Goal: Information Seeking & Learning: Learn about a topic

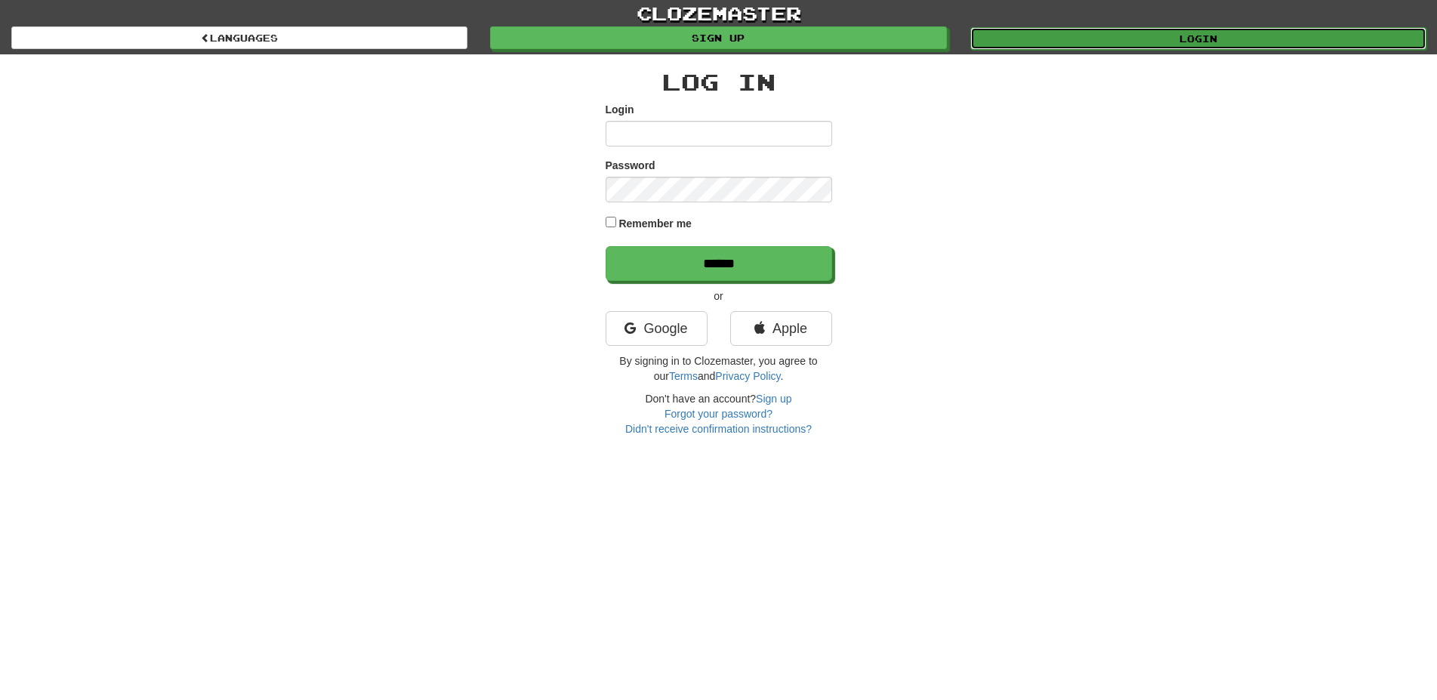
click at [1136, 45] on link "Login" at bounding box center [1198, 38] width 456 height 23
click at [1230, 42] on link "Login" at bounding box center [1198, 38] width 456 height 23
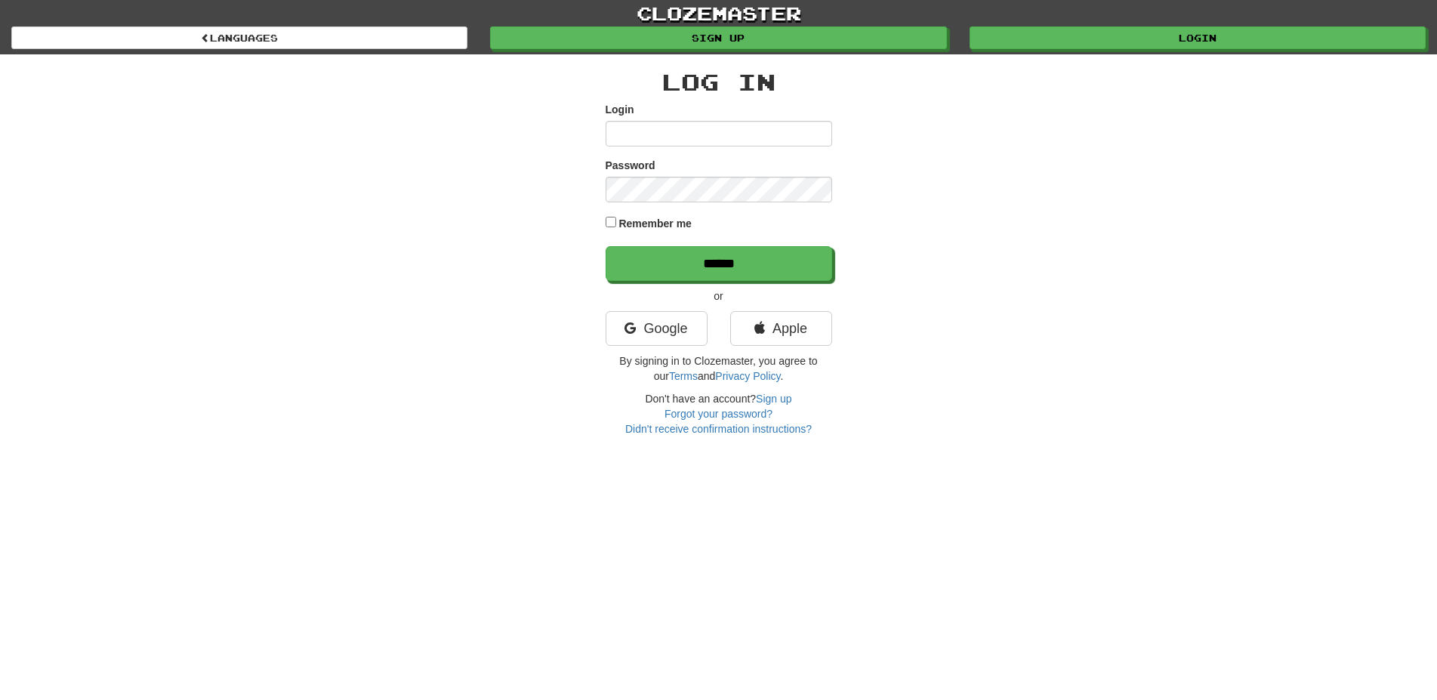
click at [758, 140] on input "Login" at bounding box center [718, 134] width 226 height 26
type input "**********"
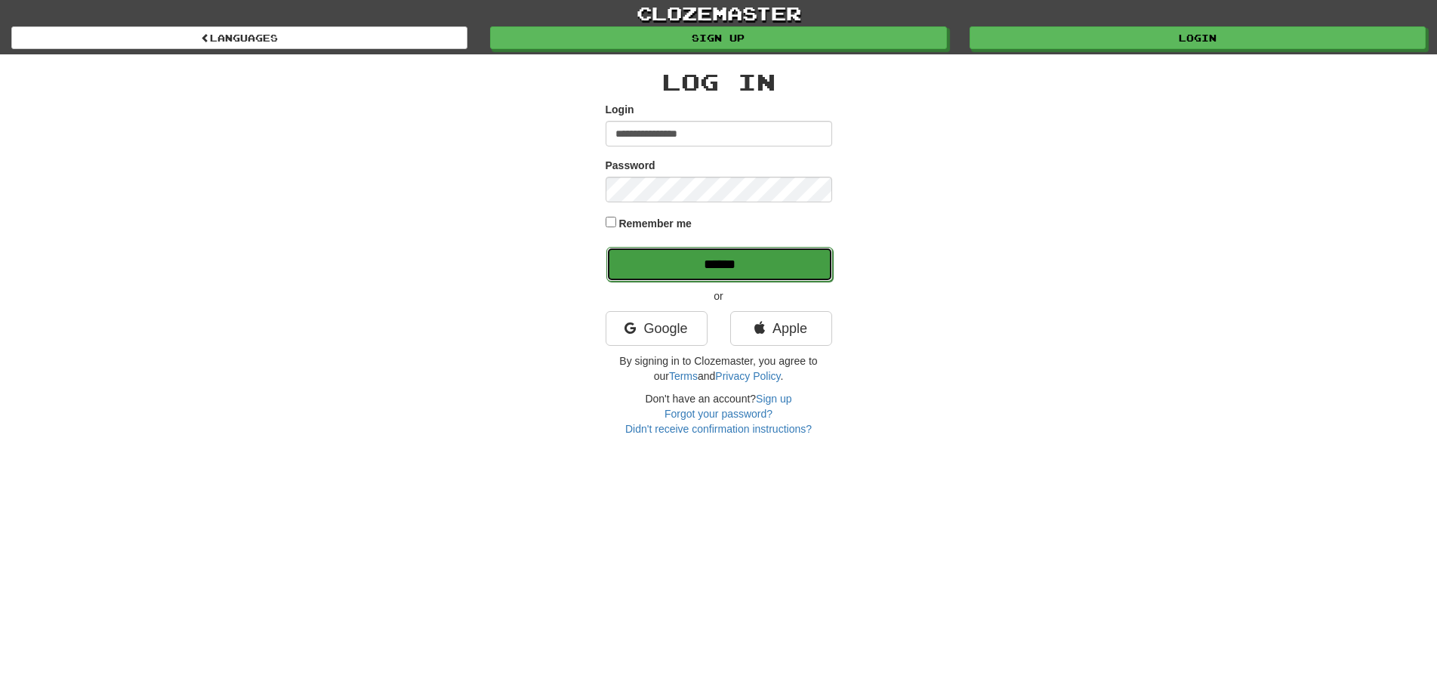
click at [723, 262] on input "******" at bounding box center [719, 264] width 226 height 35
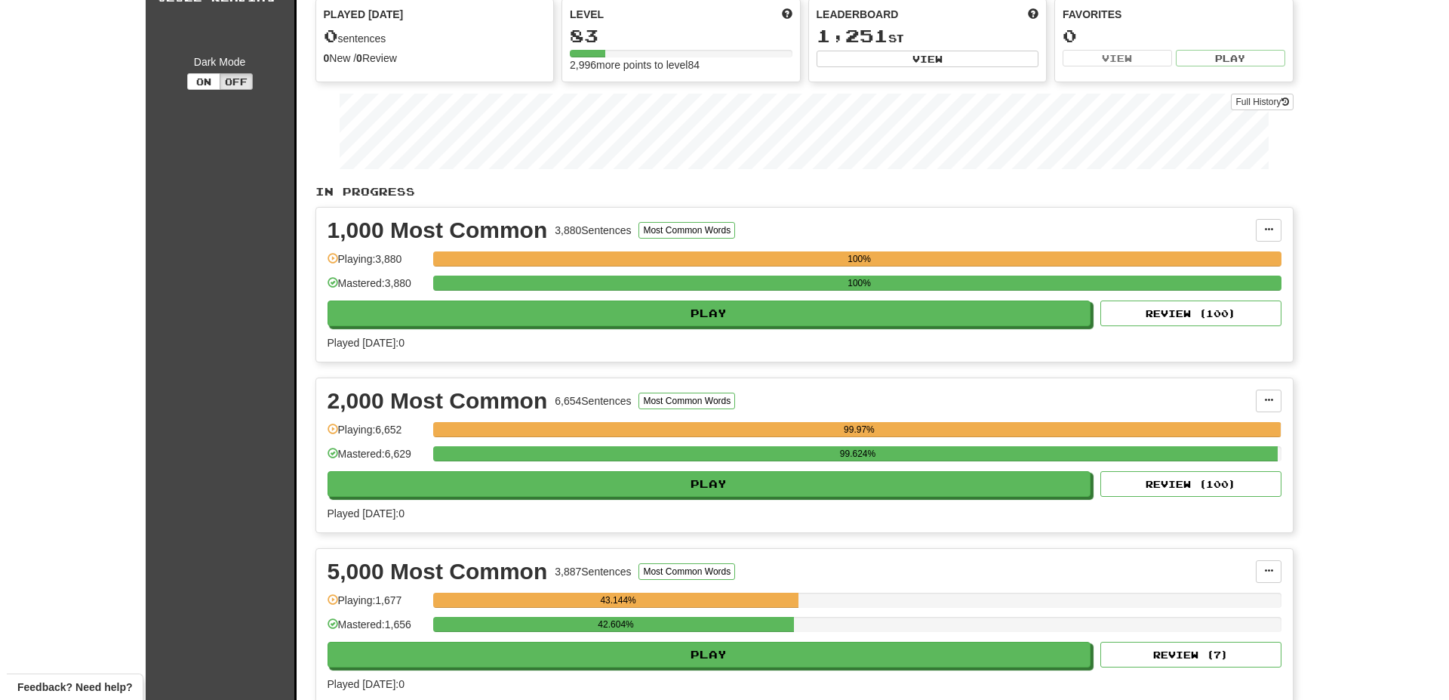
scroll to position [385, 0]
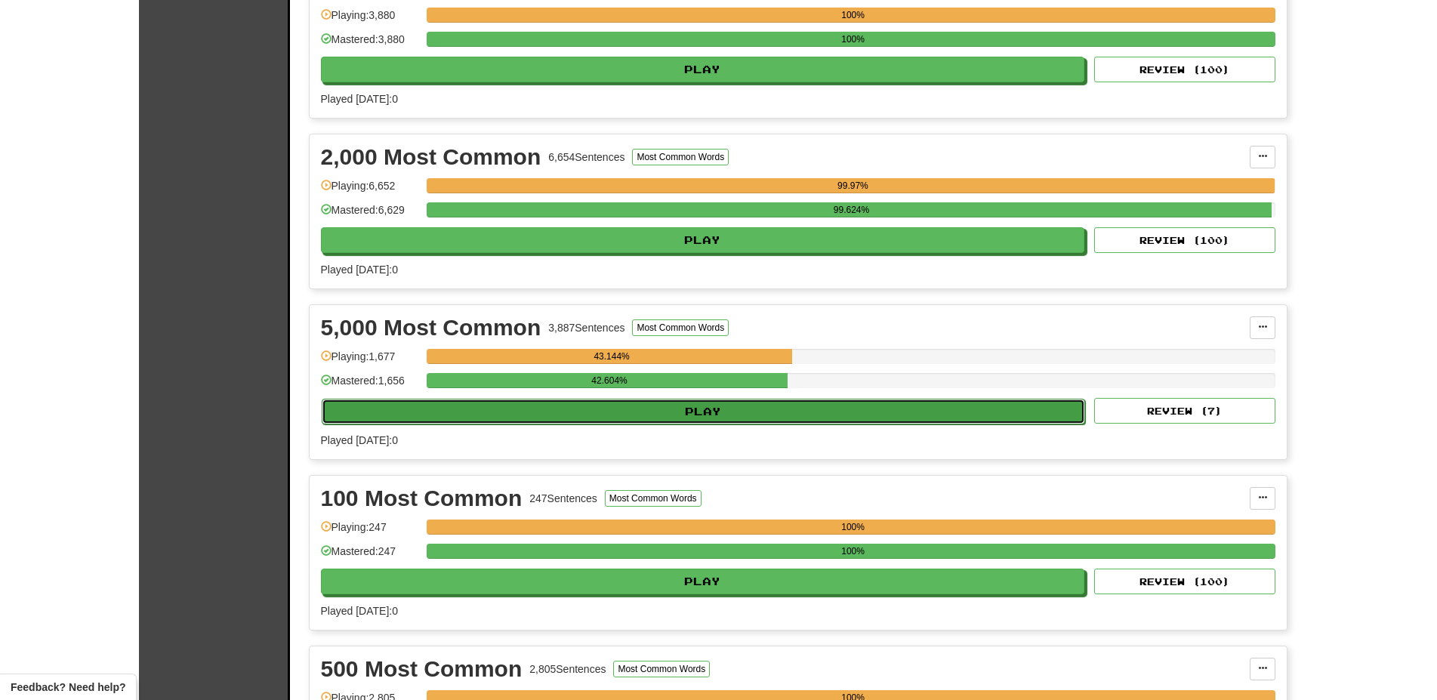
click at [750, 413] on button "Play" at bounding box center [704, 412] width 764 height 26
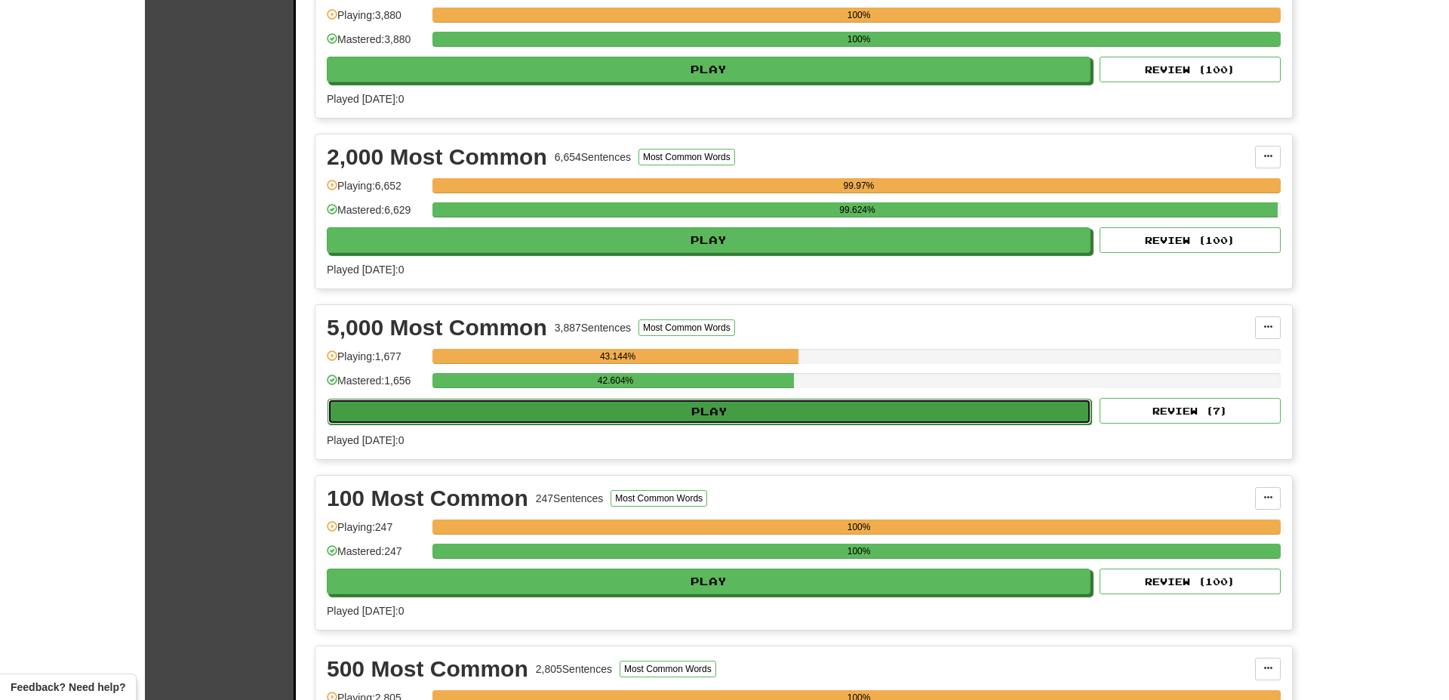
select select "**"
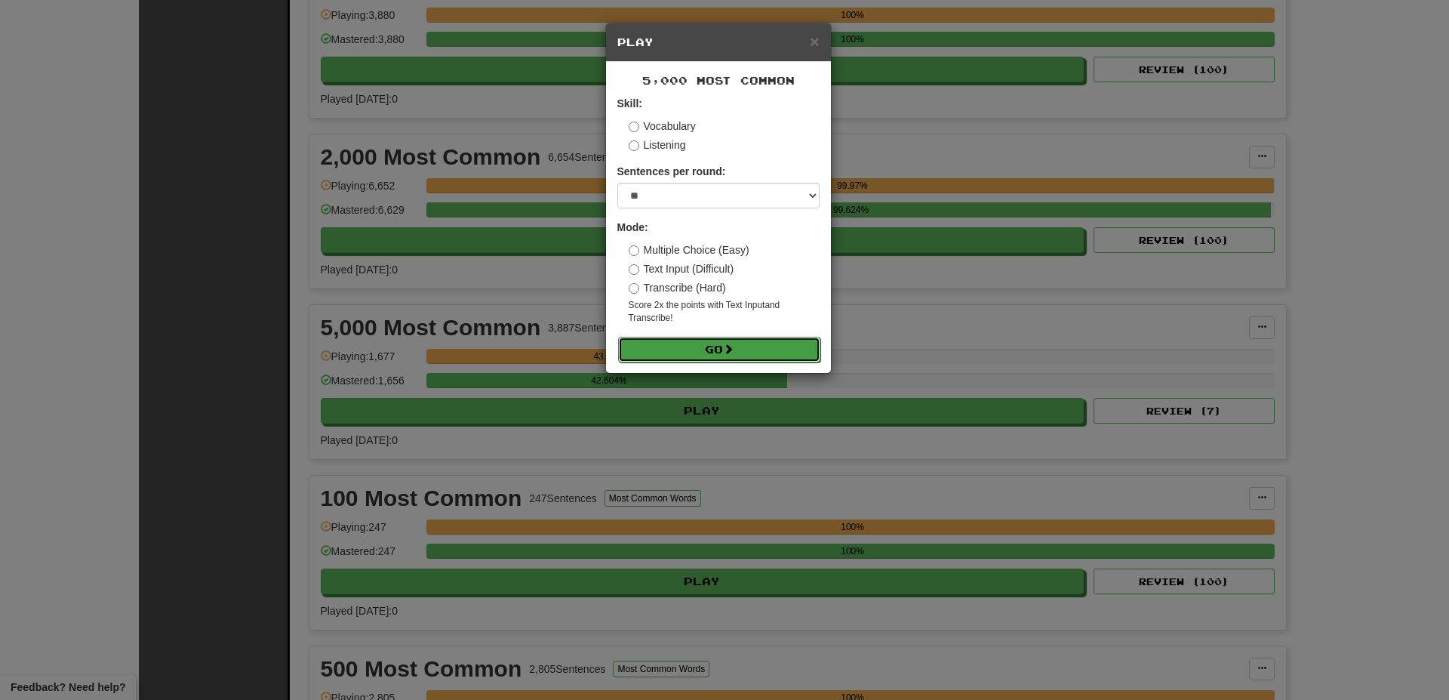
click at [752, 347] on button "Go" at bounding box center [719, 350] width 202 height 26
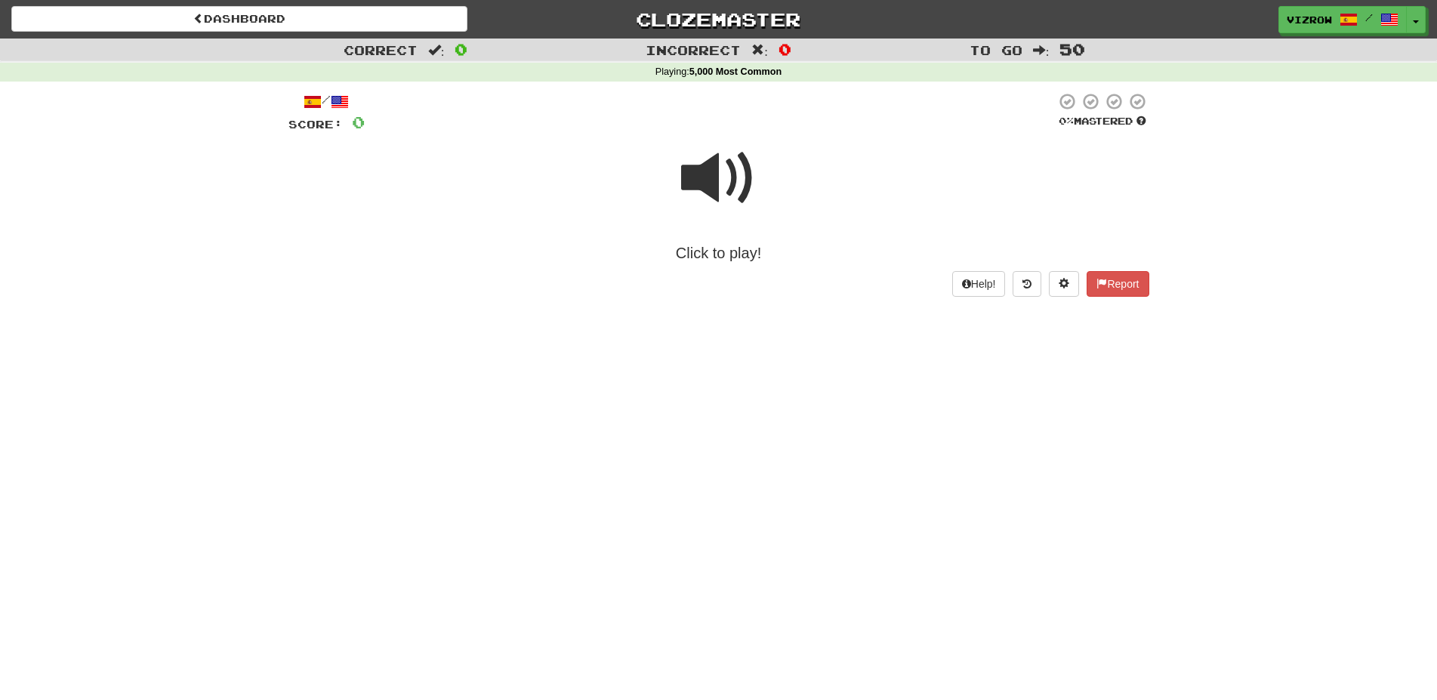
click at [733, 189] on span at bounding box center [718, 177] width 75 height 75
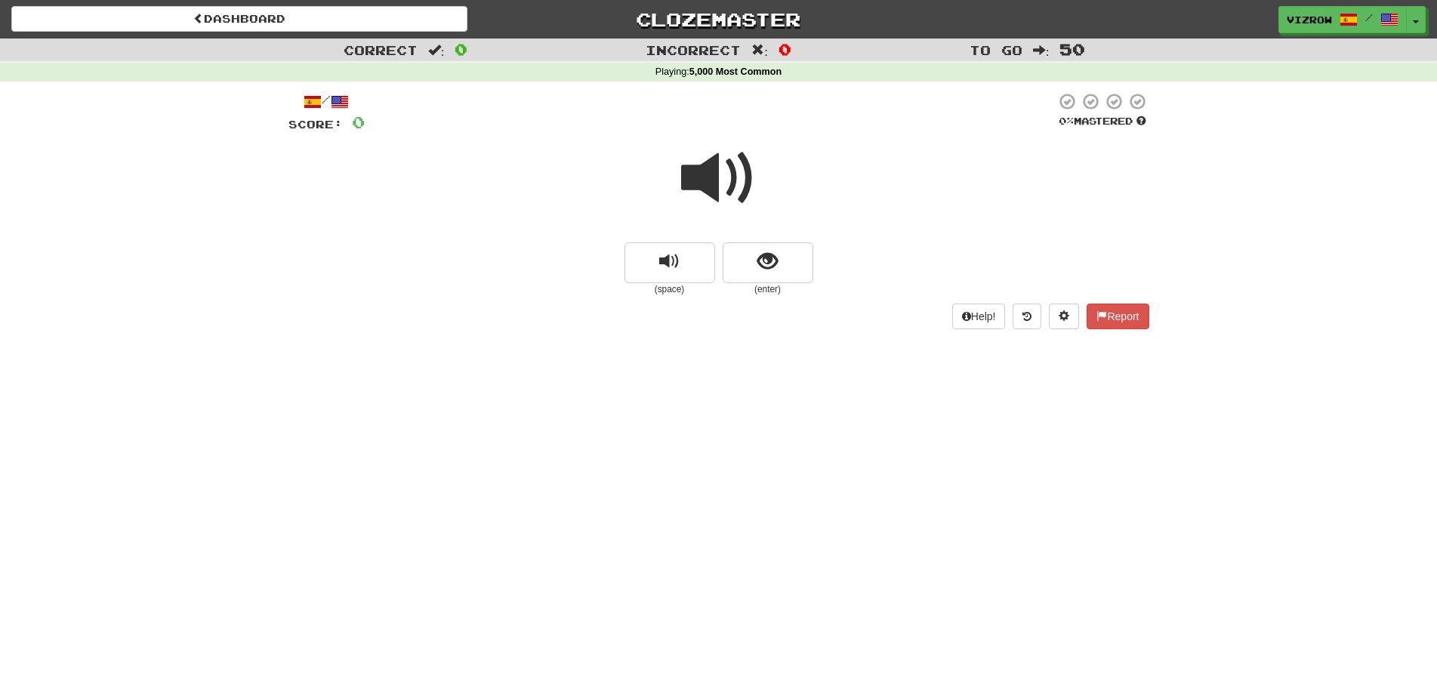
click at [756, 183] on div at bounding box center [718, 188] width 861 height 108
click at [768, 255] on span "show sentence" at bounding box center [767, 261] width 20 height 20
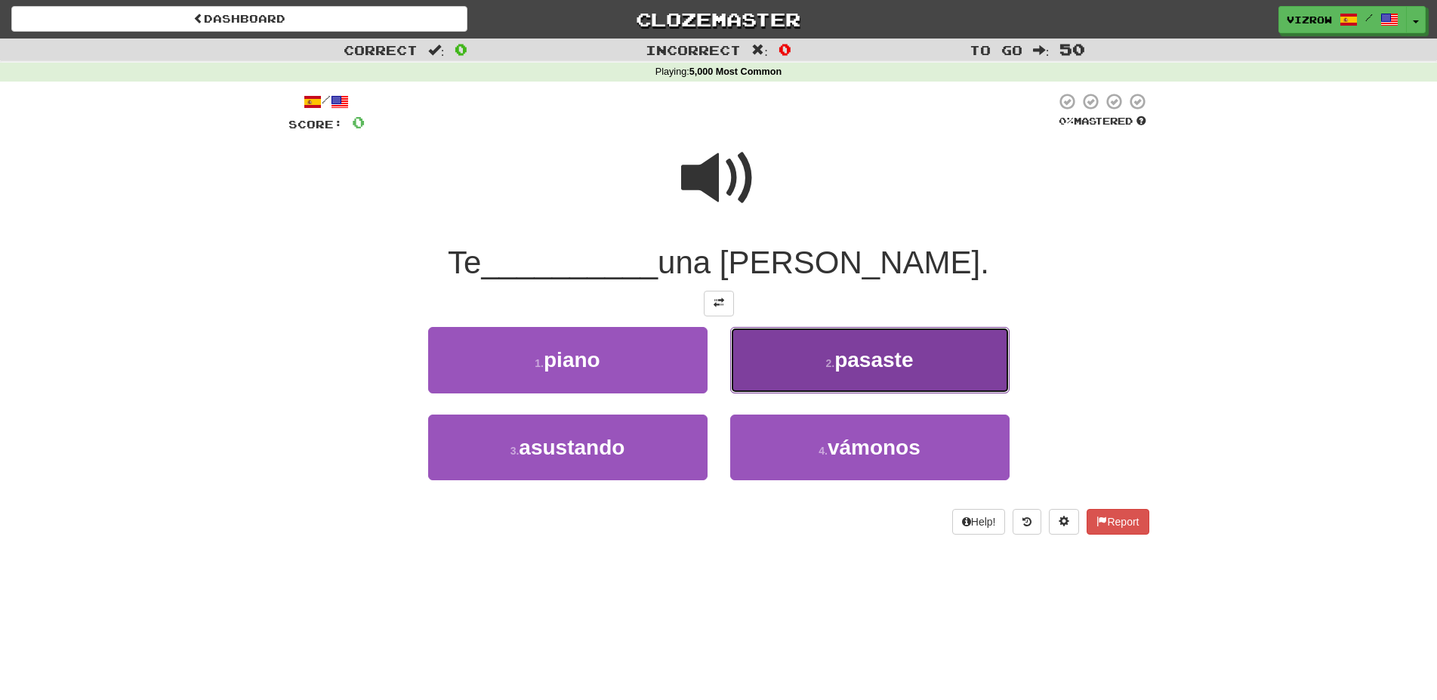
click at [882, 364] on span "pasaste" at bounding box center [873, 359] width 79 height 23
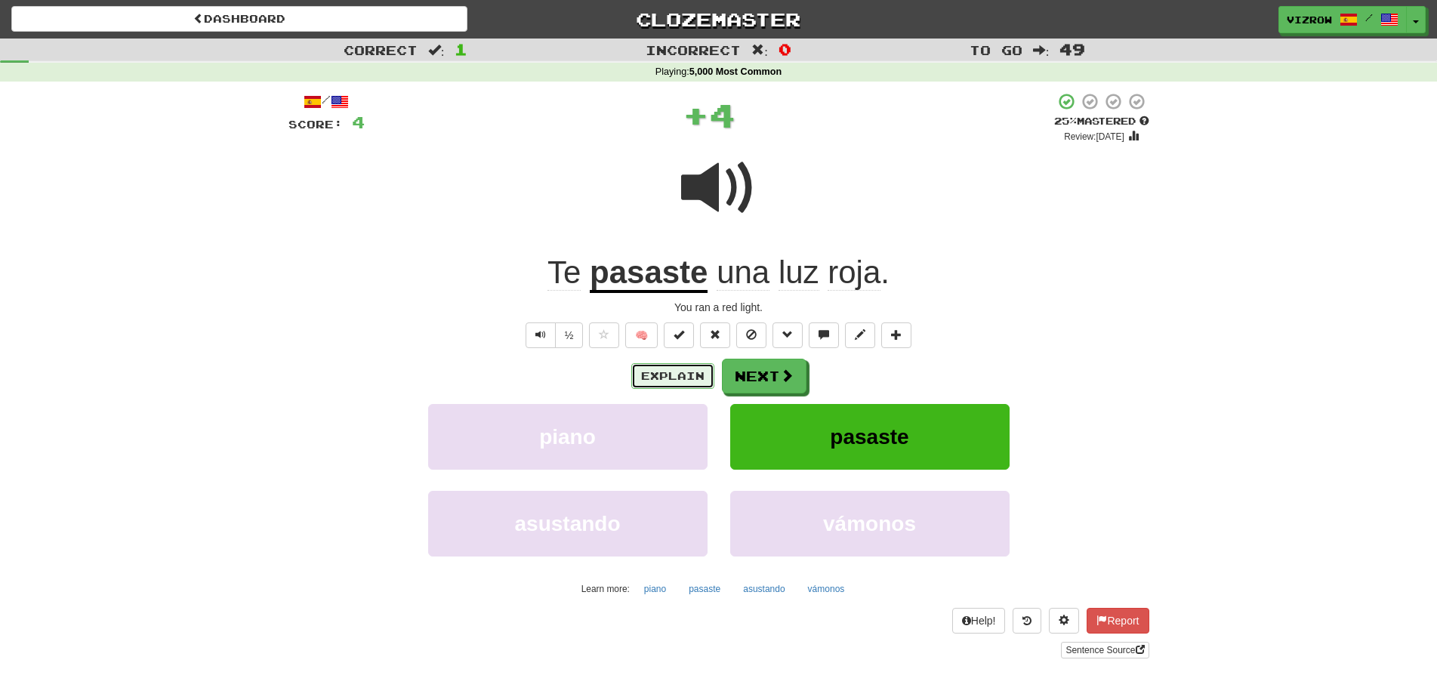
click at [664, 370] on button "Explain" at bounding box center [672, 376] width 83 height 26
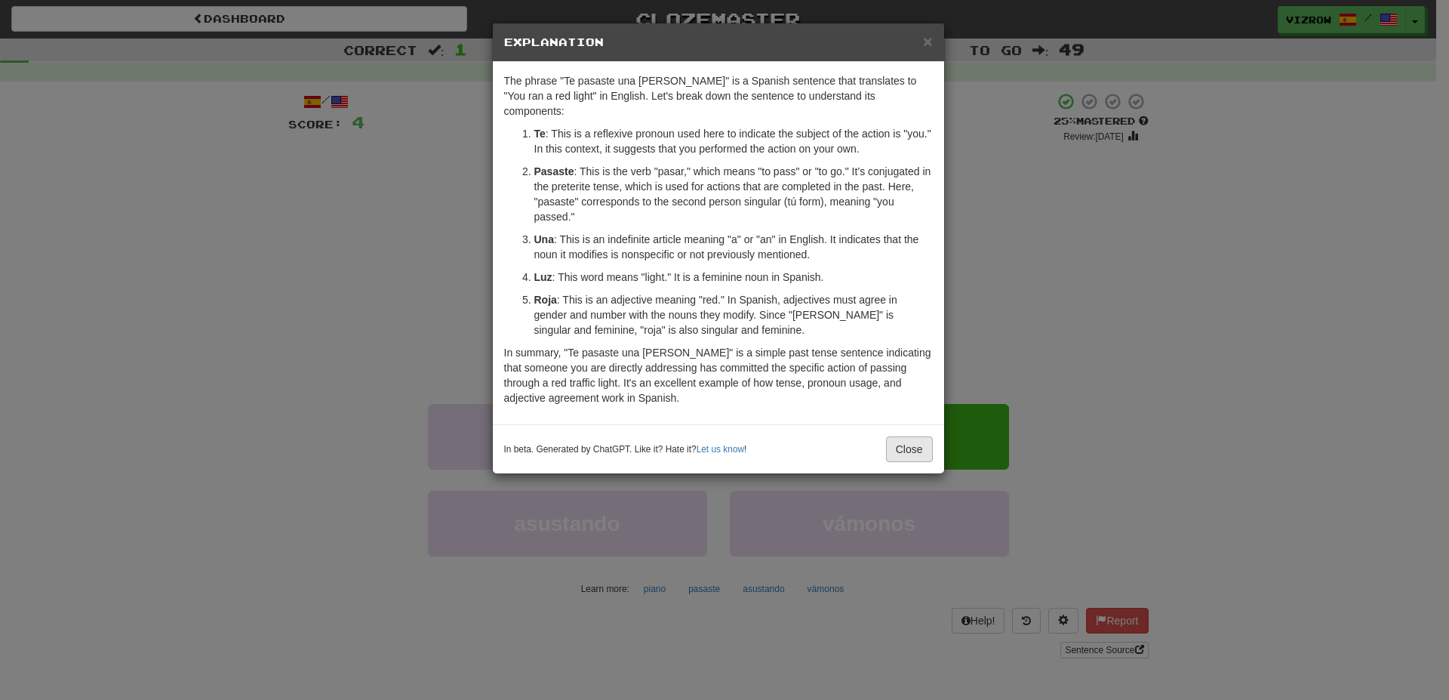
click at [903, 390] on p "In summary, "Te pasaste una luz roja" is a simple past tense sentence indicatin…" at bounding box center [718, 375] width 429 height 60
click at [895, 436] on button "Close" at bounding box center [909, 449] width 47 height 26
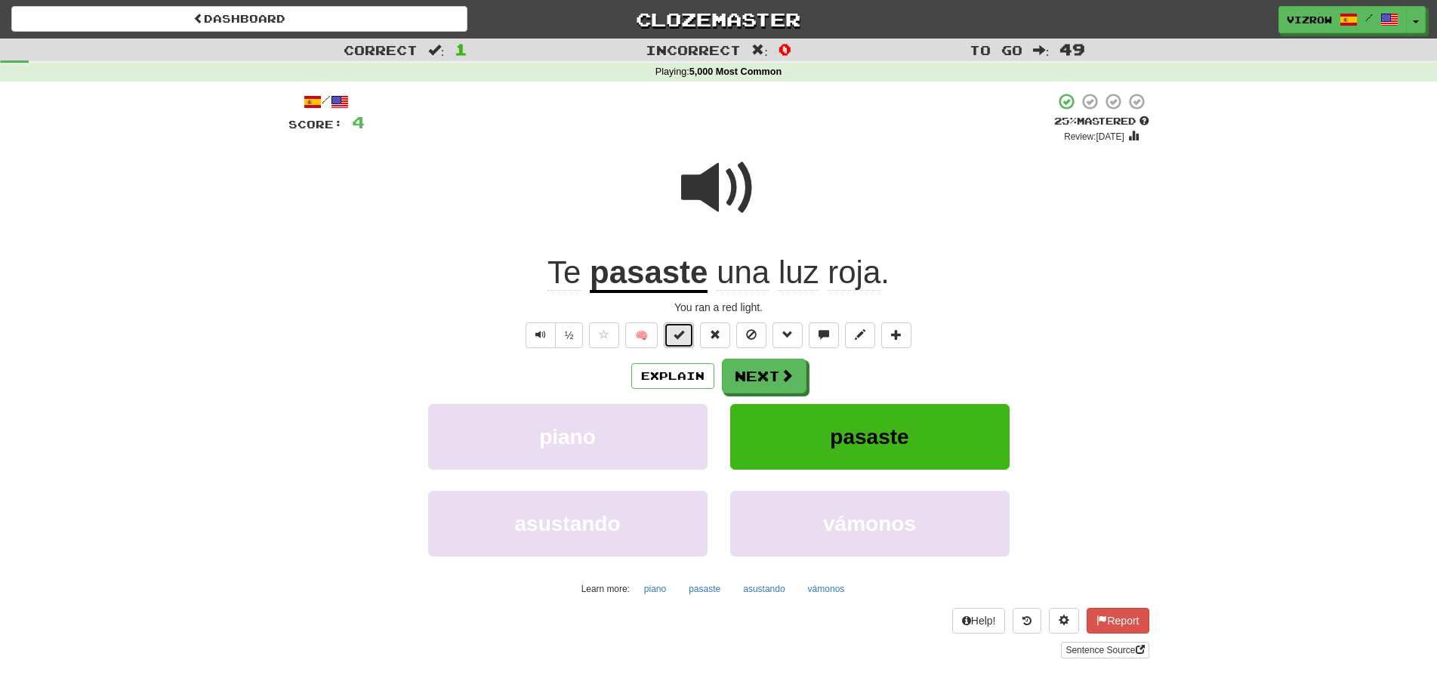
click at [673, 343] on button at bounding box center [679, 335] width 30 height 26
click at [781, 378] on span at bounding box center [788, 376] width 14 height 14
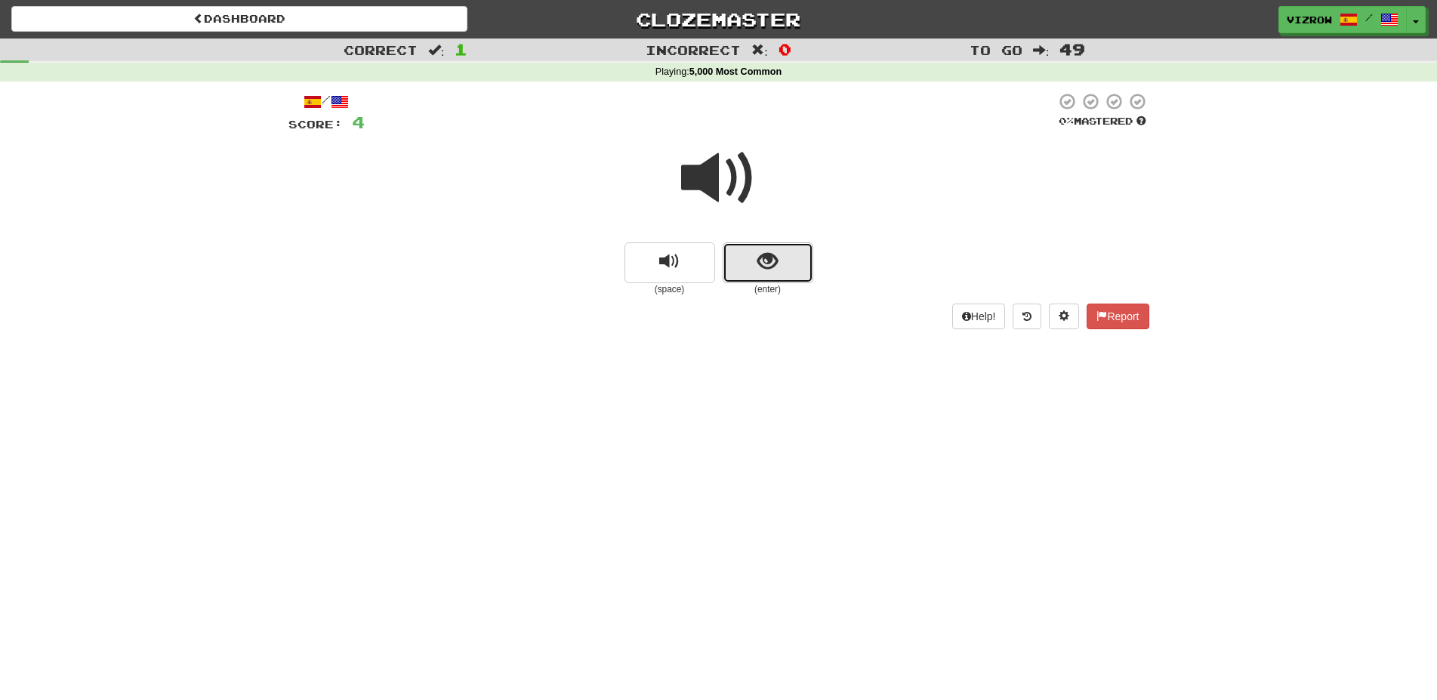
click at [769, 271] on span "show sentence" at bounding box center [767, 261] width 20 height 20
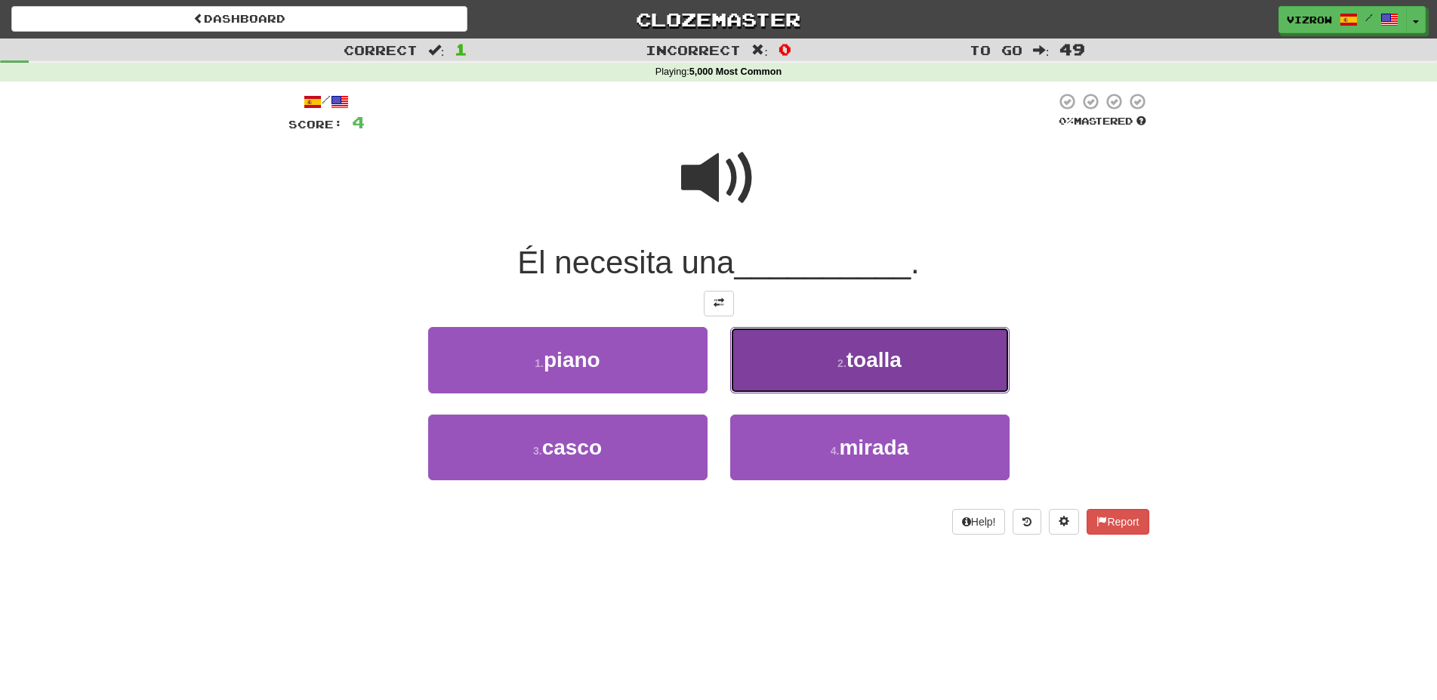
click at [874, 374] on button "2 . toalla" at bounding box center [869, 360] width 279 height 66
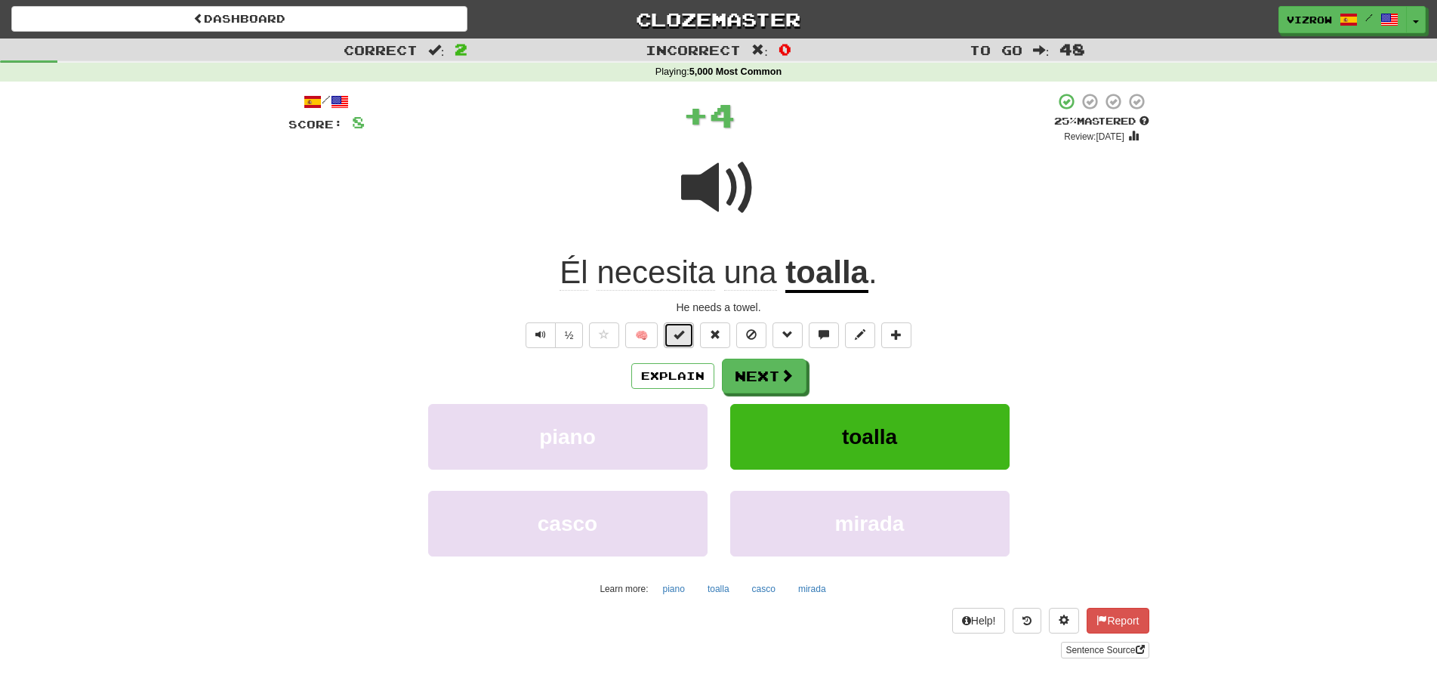
click at [679, 336] on span at bounding box center [678, 334] width 11 height 11
click at [784, 375] on span at bounding box center [788, 376] width 14 height 14
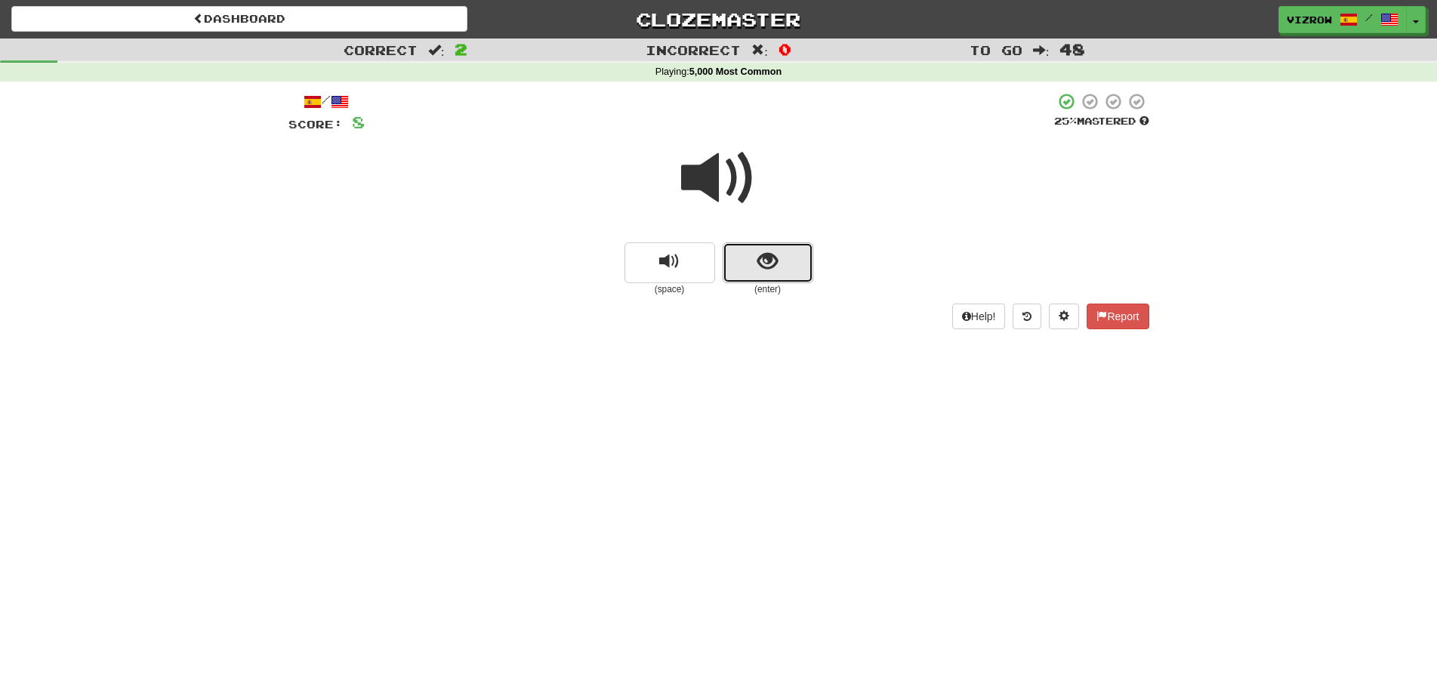
click at [787, 266] on button "show sentence" at bounding box center [767, 262] width 91 height 41
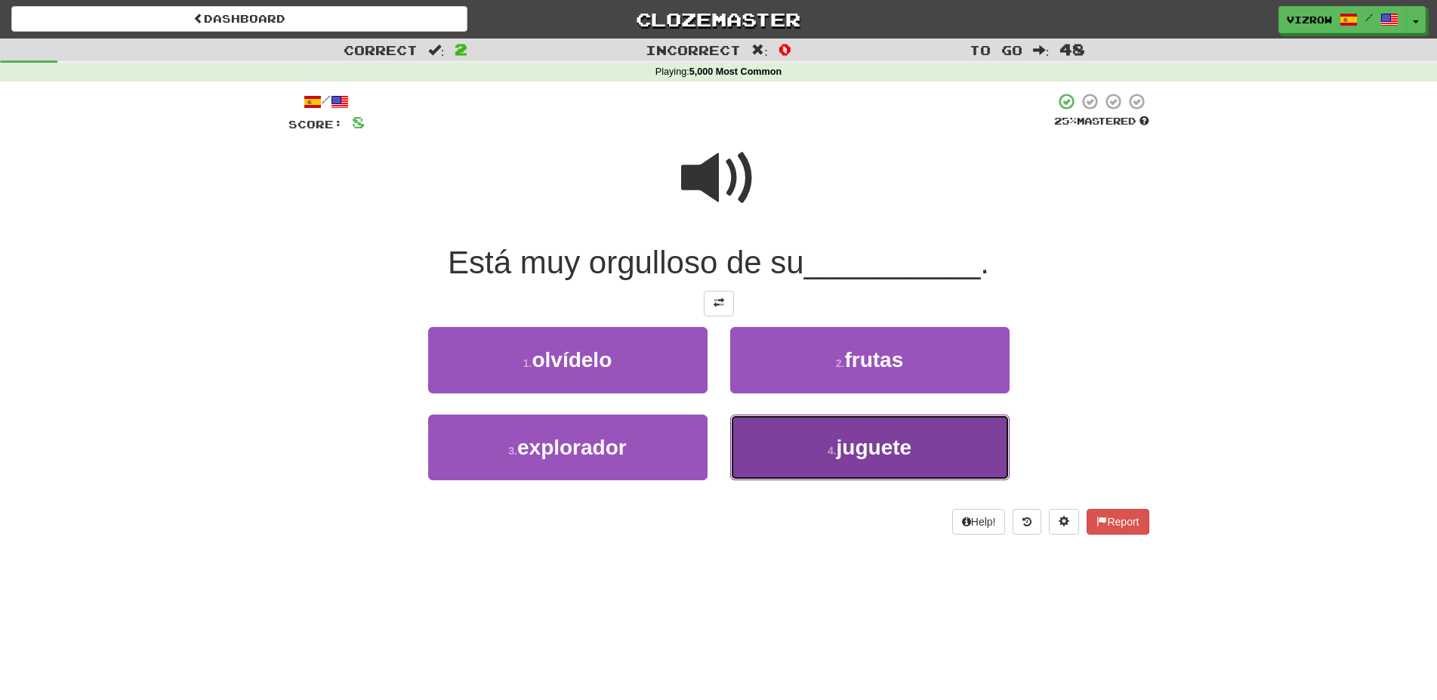
click at [923, 457] on button "4 . juguete" at bounding box center [869, 447] width 279 height 66
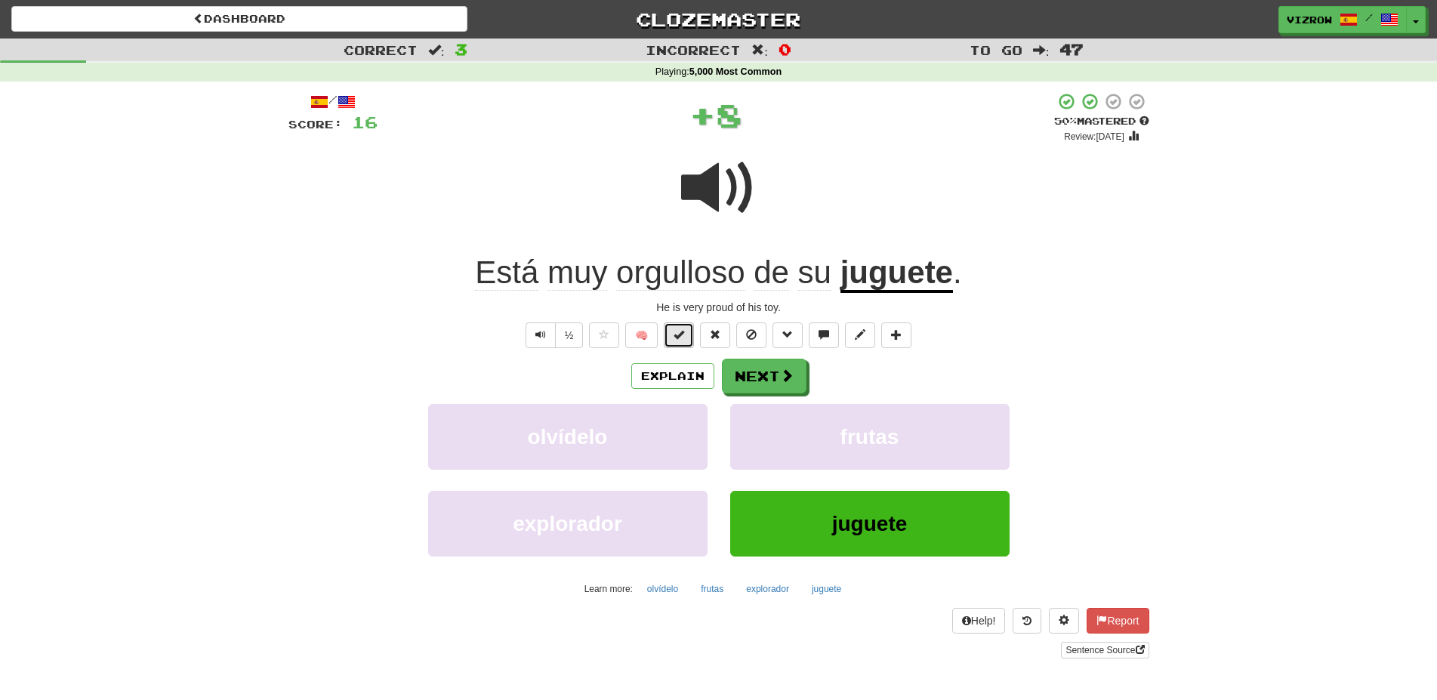
click at [684, 332] on span at bounding box center [678, 334] width 11 height 11
click at [785, 380] on span at bounding box center [788, 376] width 14 height 14
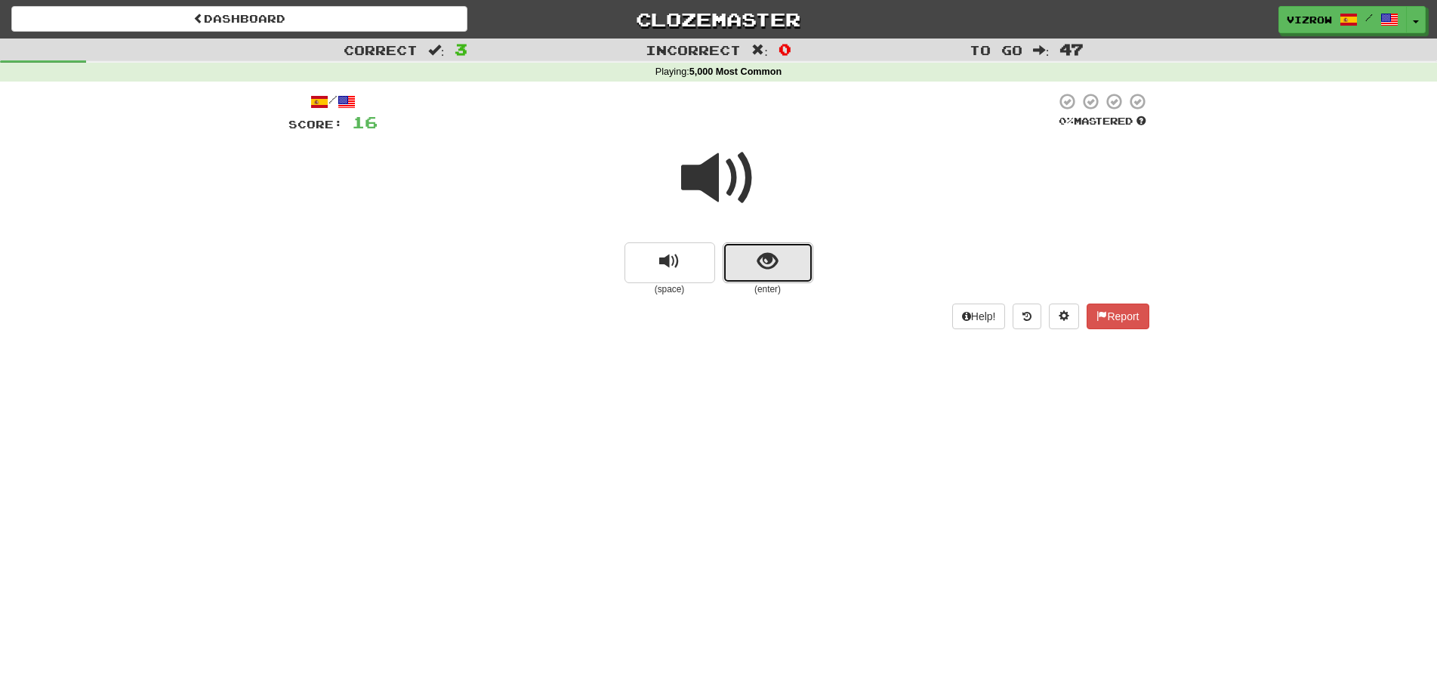
click at [753, 254] on button "show sentence" at bounding box center [767, 262] width 91 height 41
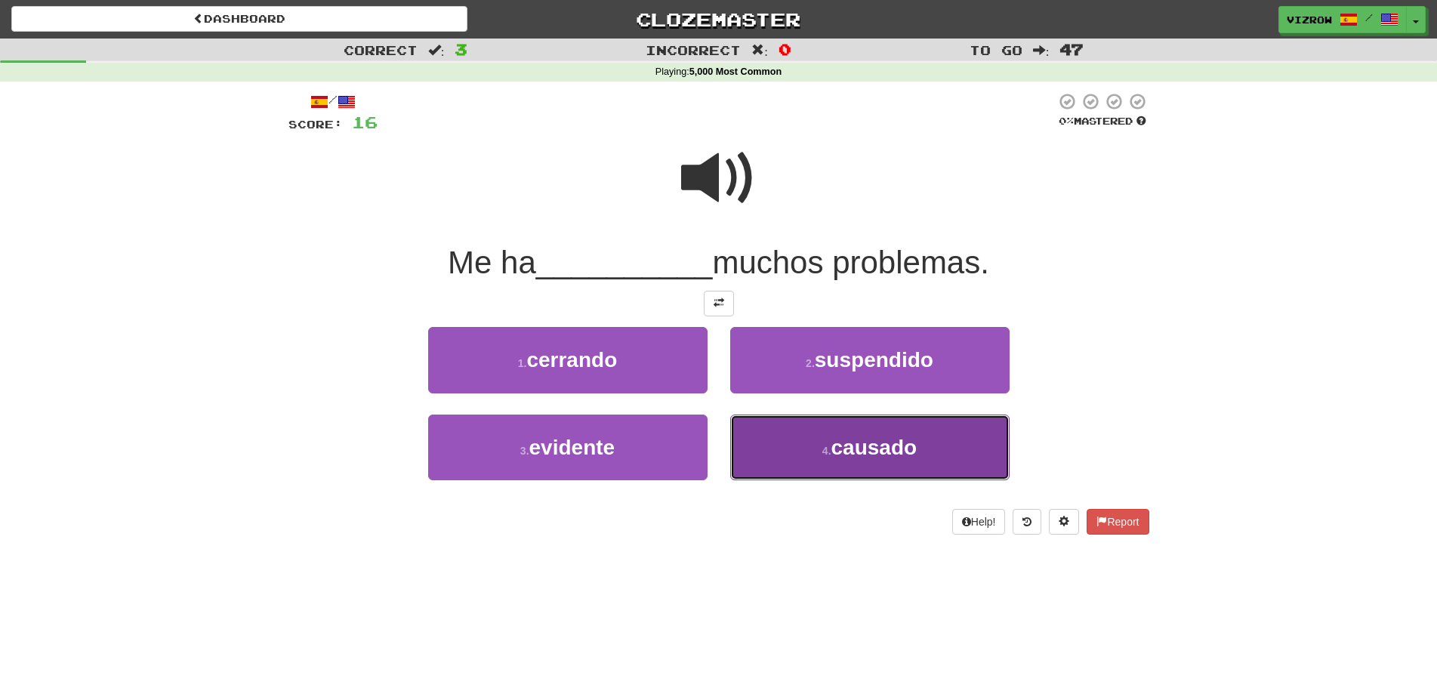
click at [941, 444] on button "4 . causado" at bounding box center [869, 447] width 279 height 66
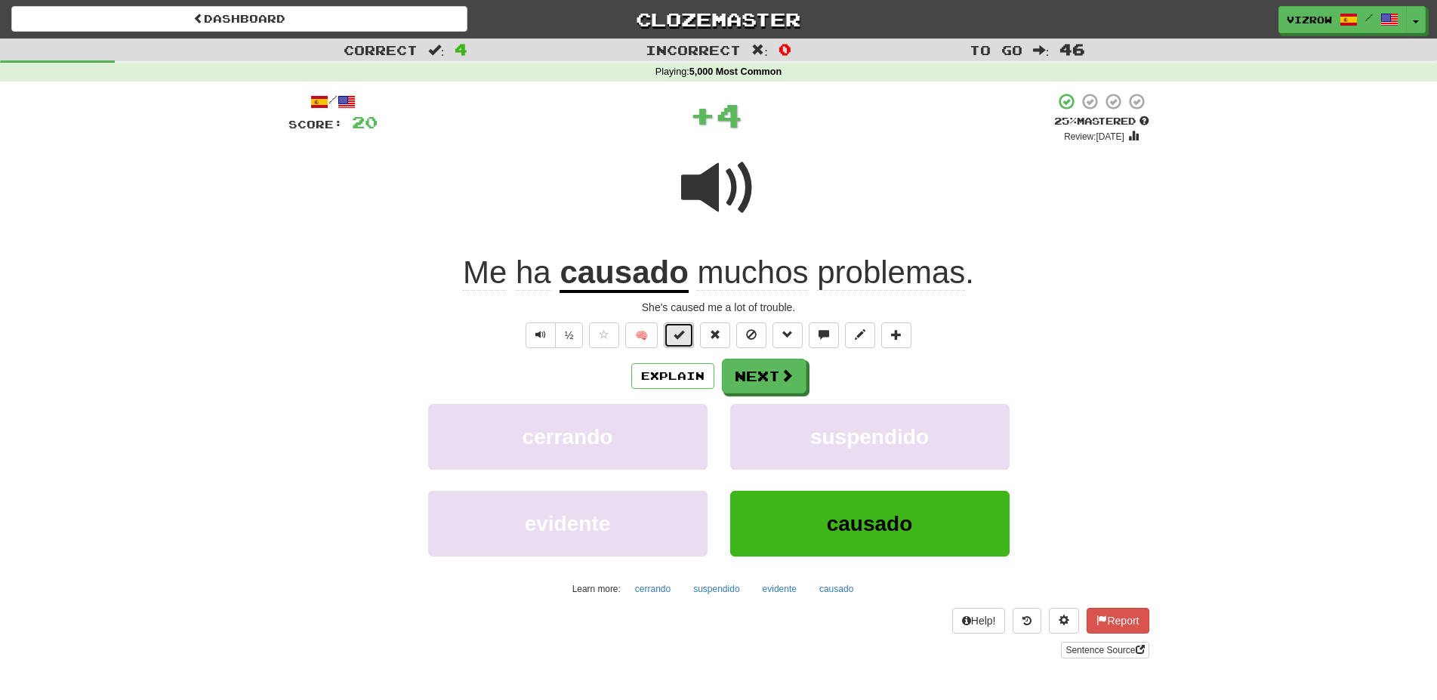
click at [682, 336] on span at bounding box center [678, 334] width 11 height 11
click at [772, 367] on button "Next" at bounding box center [764, 376] width 85 height 35
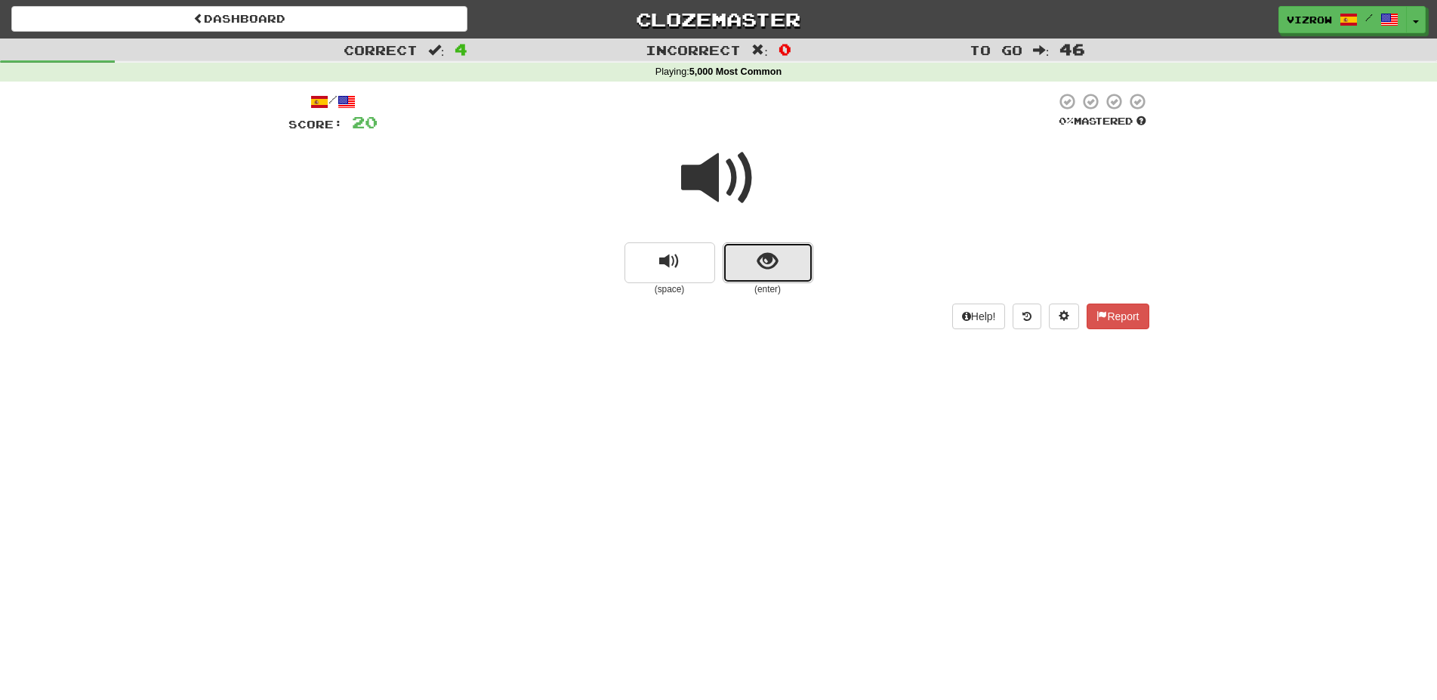
click at [765, 248] on button "show sentence" at bounding box center [767, 262] width 91 height 41
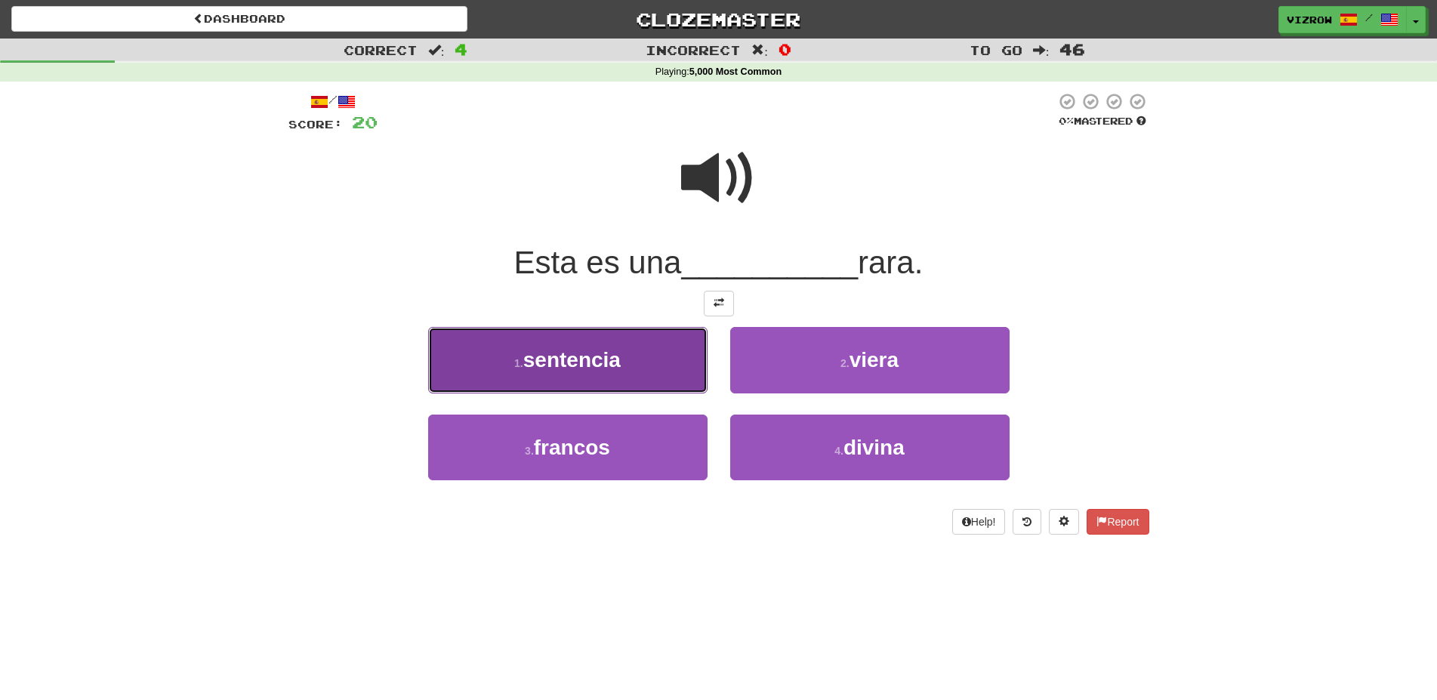
click at [651, 368] on button "1 . sentencia" at bounding box center [567, 360] width 279 height 66
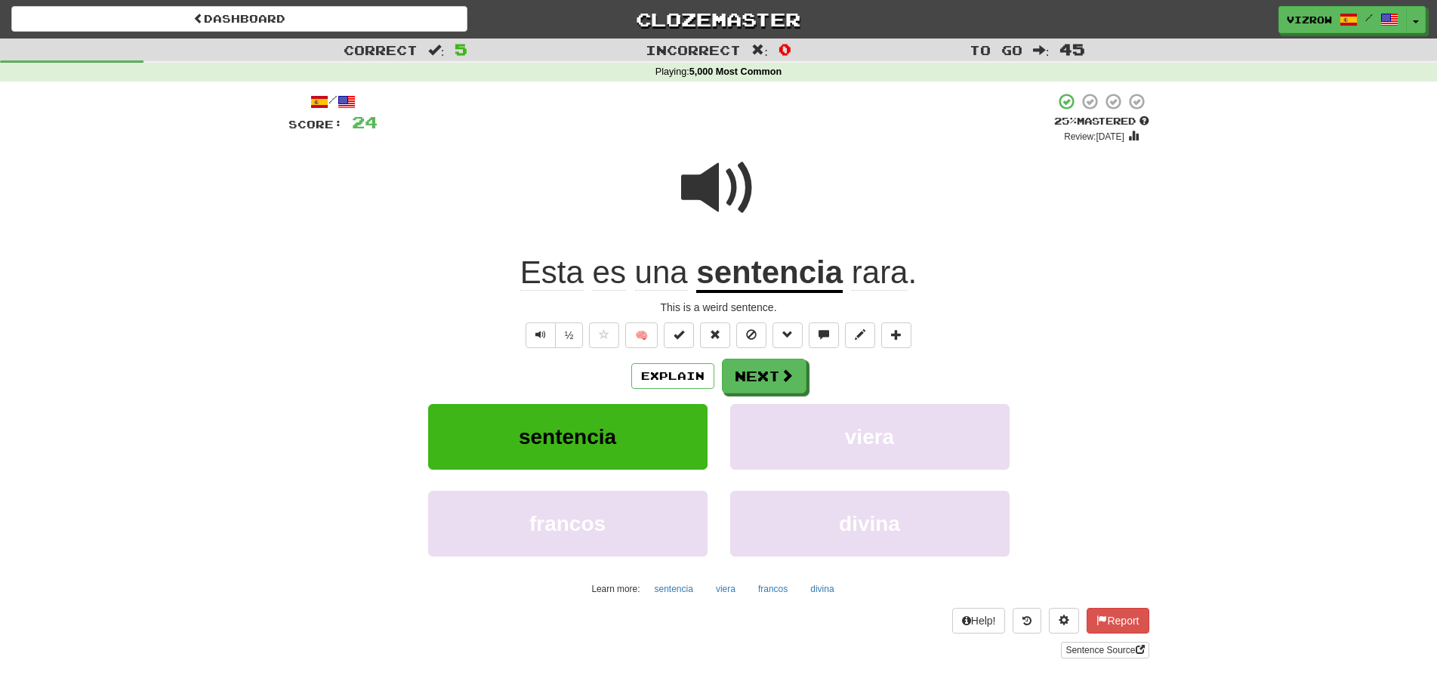
click at [810, 279] on u "sentencia" at bounding box center [769, 273] width 146 height 39
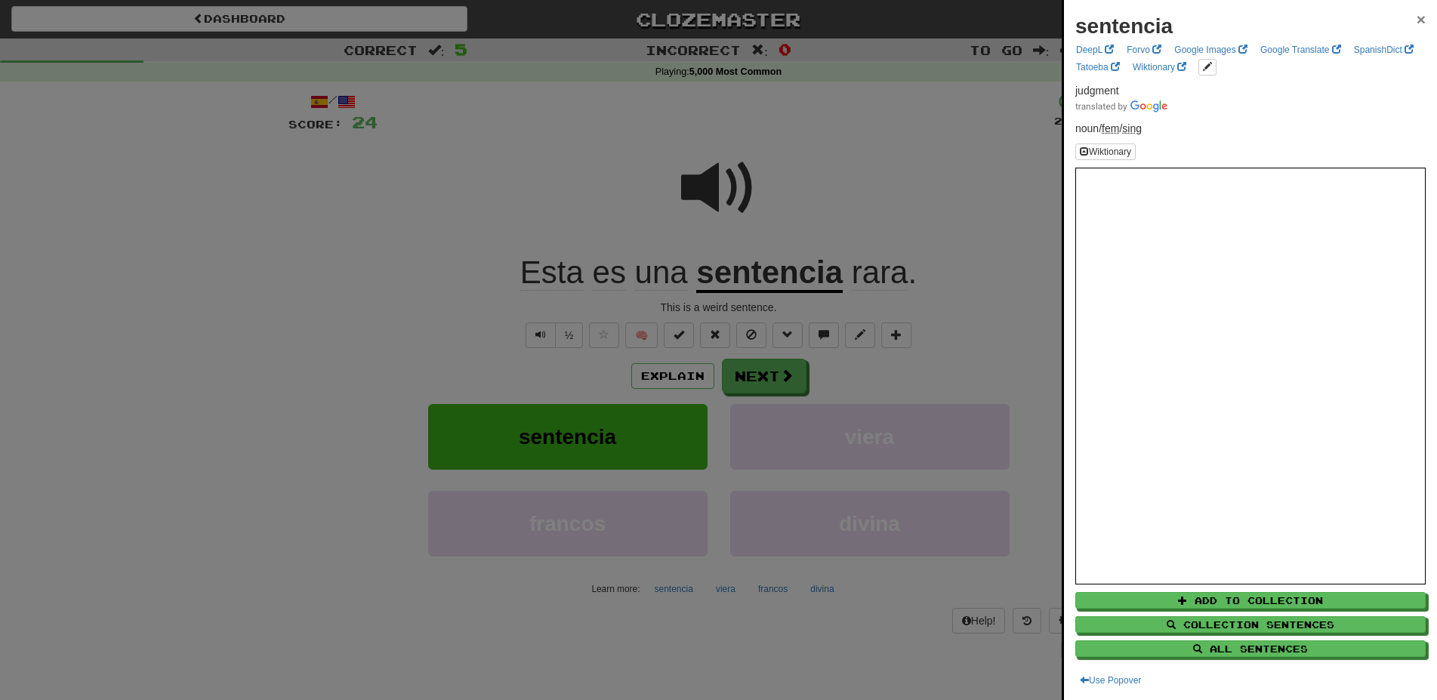
drag, startPoint x: 1408, startPoint y: 23, endPoint x: 1123, endPoint y: 305, distance: 400.4
click at [1416, 25] on span "×" at bounding box center [1420, 19] width 9 height 17
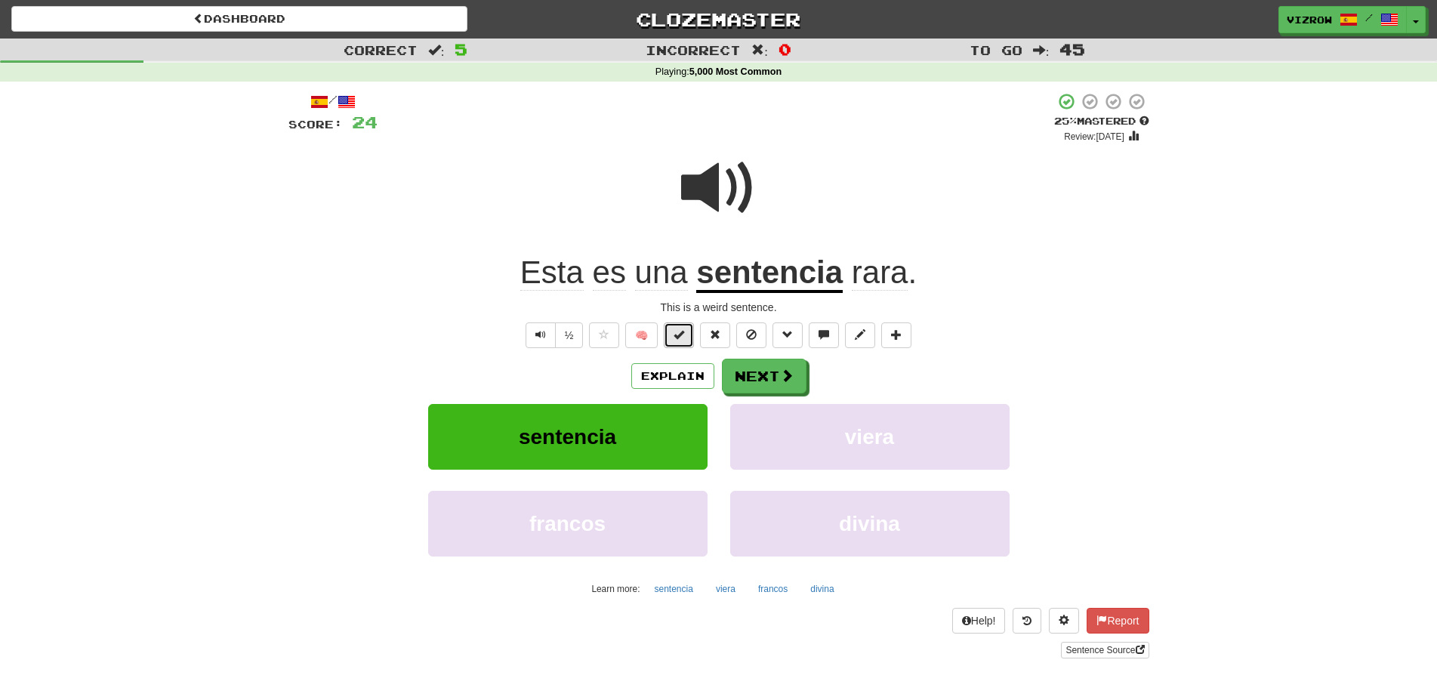
click at [684, 330] on span at bounding box center [678, 334] width 11 height 11
click at [778, 387] on button "Next" at bounding box center [764, 376] width 85 height 35
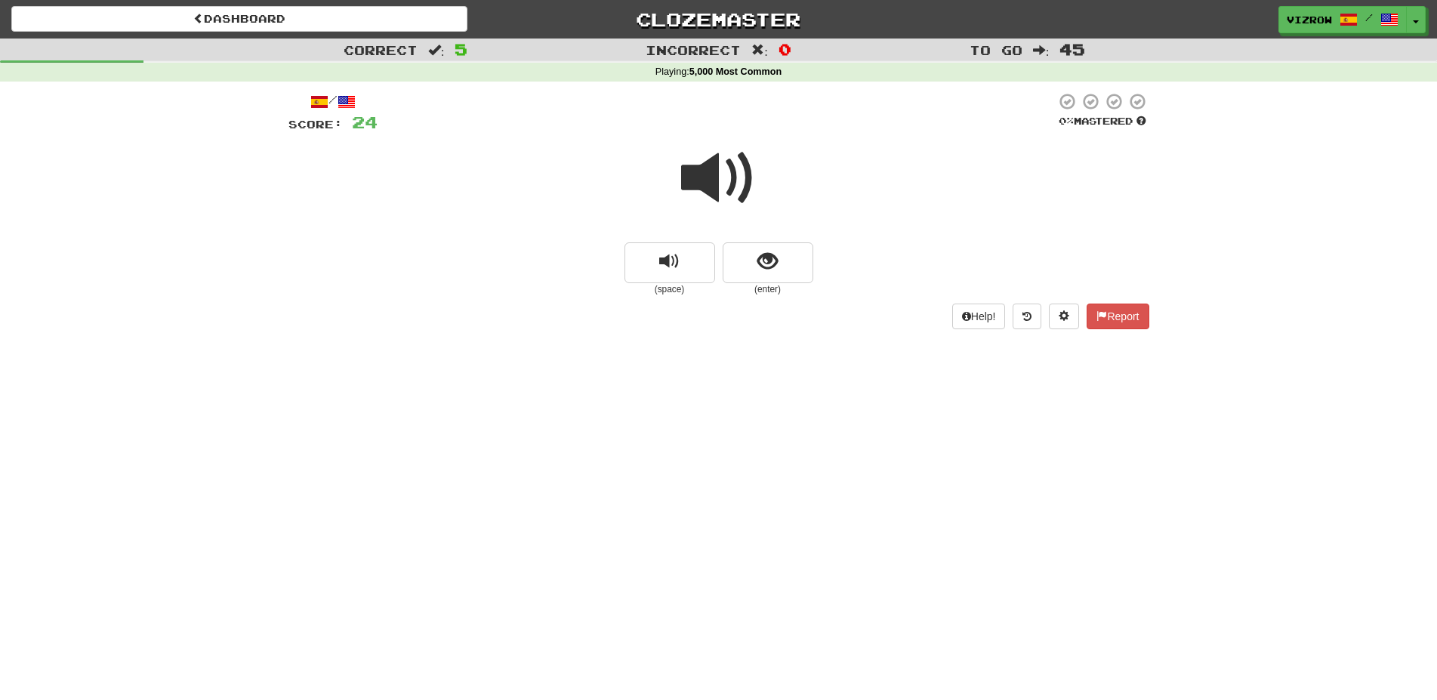
click at [771, 291] on small "(enter)" at bounding box center [767, 289] width 91 height 13
click at [790, 246] on button "show sentence" at bounding box center [767, 262] width 91 height 41
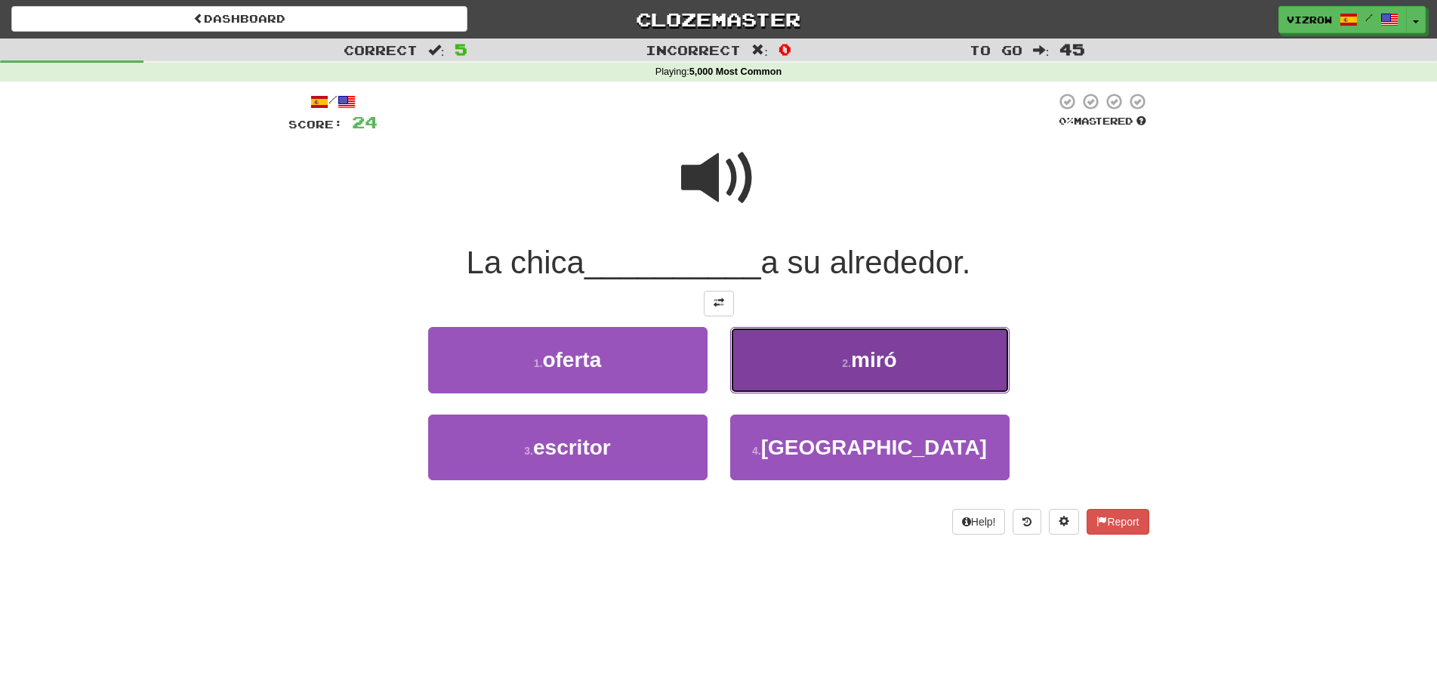
click at [918, 355] on button "2 . miró" at bounding box center [869, 360] width 279 height 66
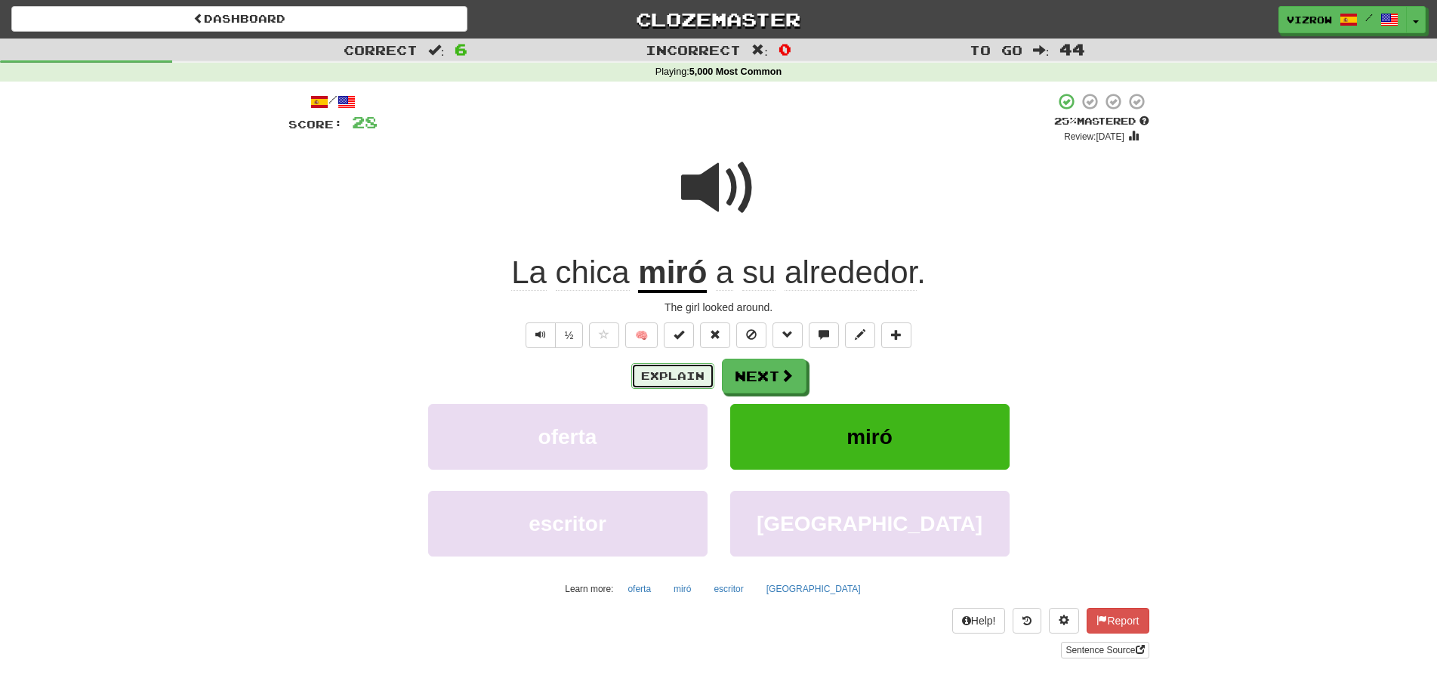
click at [691, 380] on button "Explain" at bounding box center [672, 376] width 83 height 26
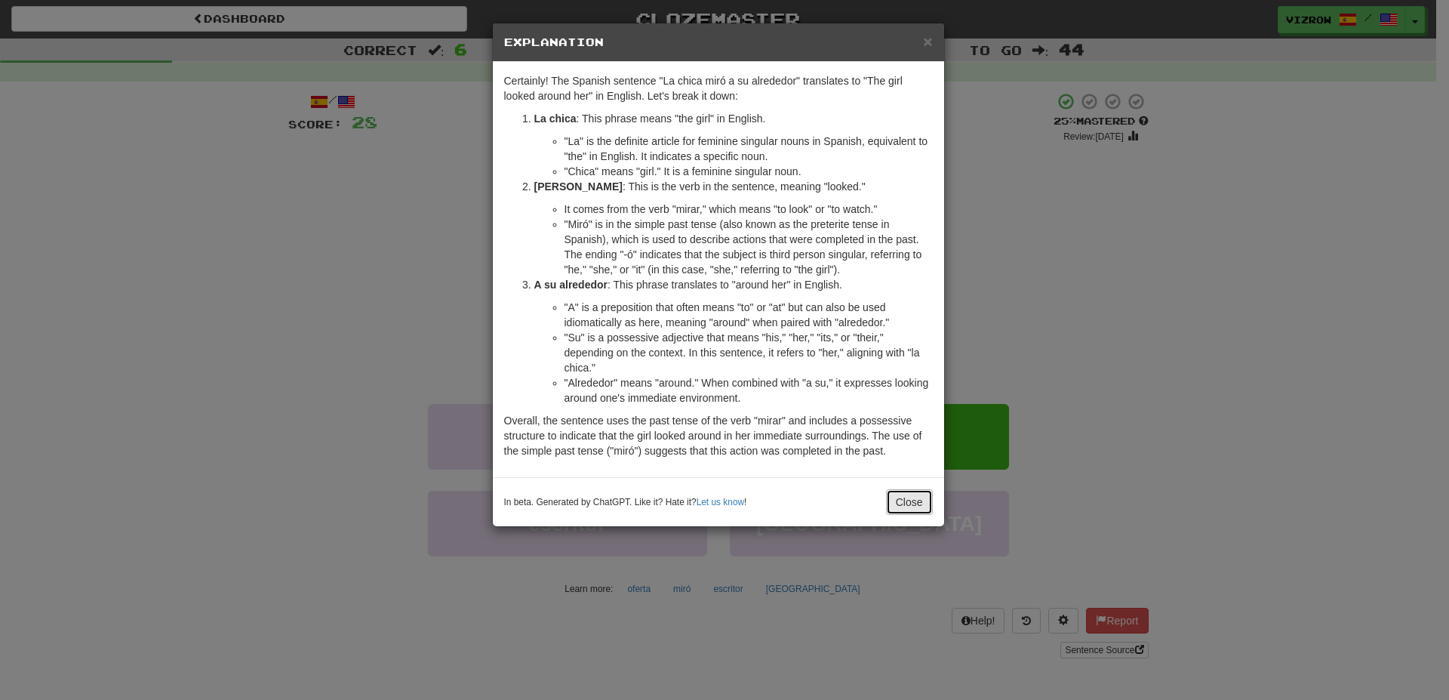
click at [909, 501] on button "Close" at bounding box center [909, 502] width 47 height 26
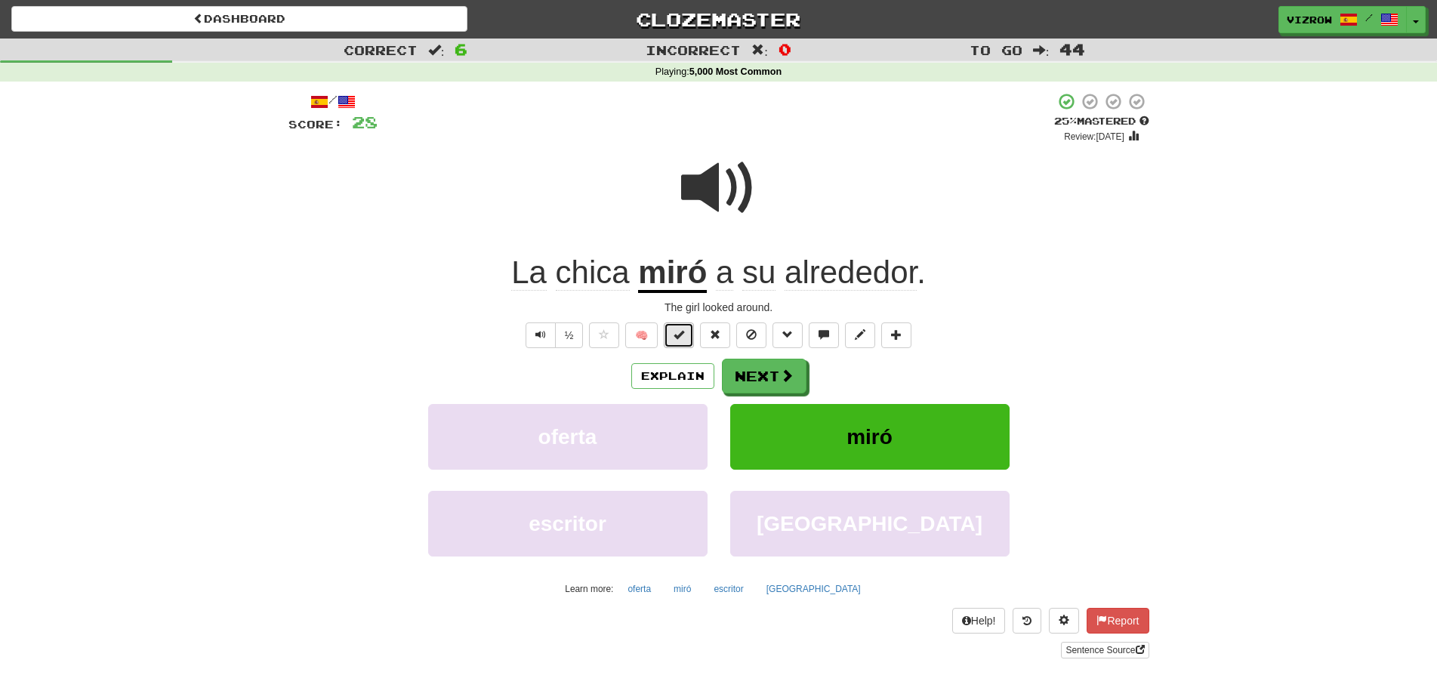
click at [688, 340] on button at bounding box center [679, 335] width 30 height 26
click at [777, 380] on button "Next" at bounding box center [764, 376] width 85 height 35
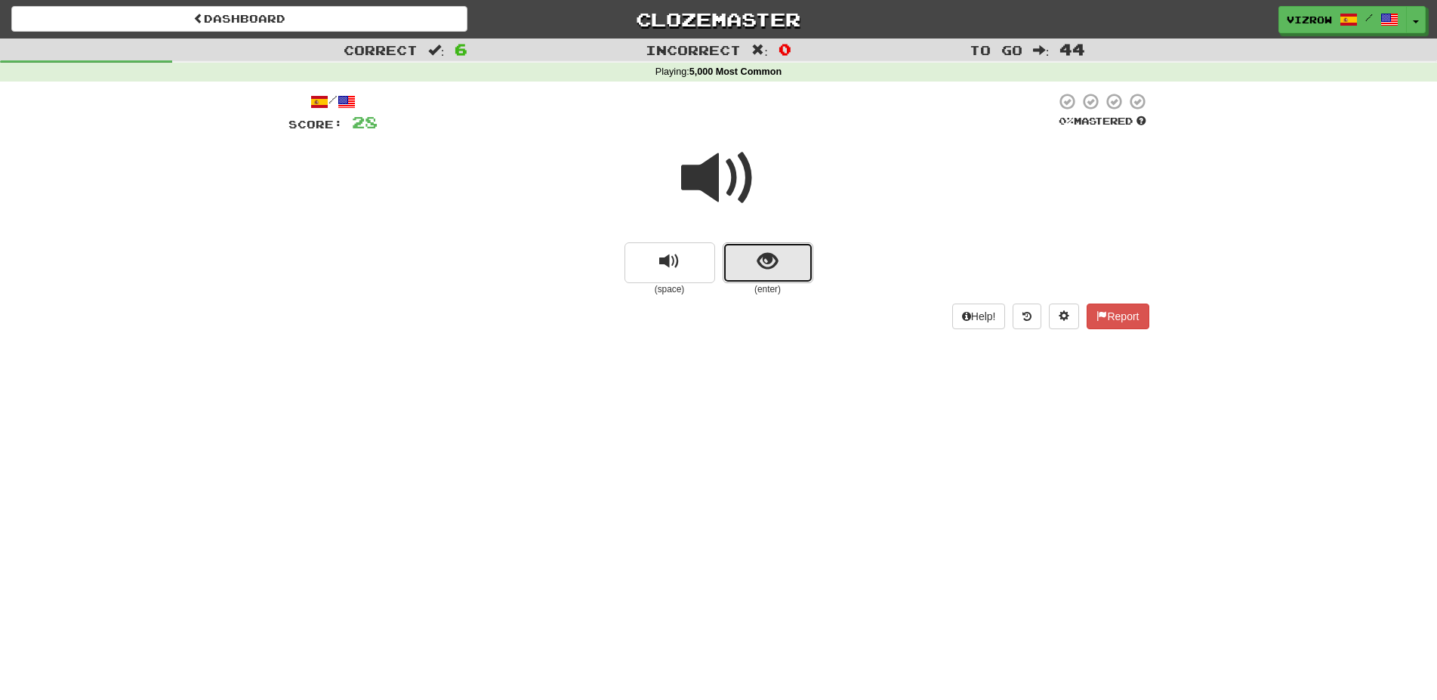
click at [780, 254] on button "show sentence" at bounding box center [767, 262] width 91 height 41
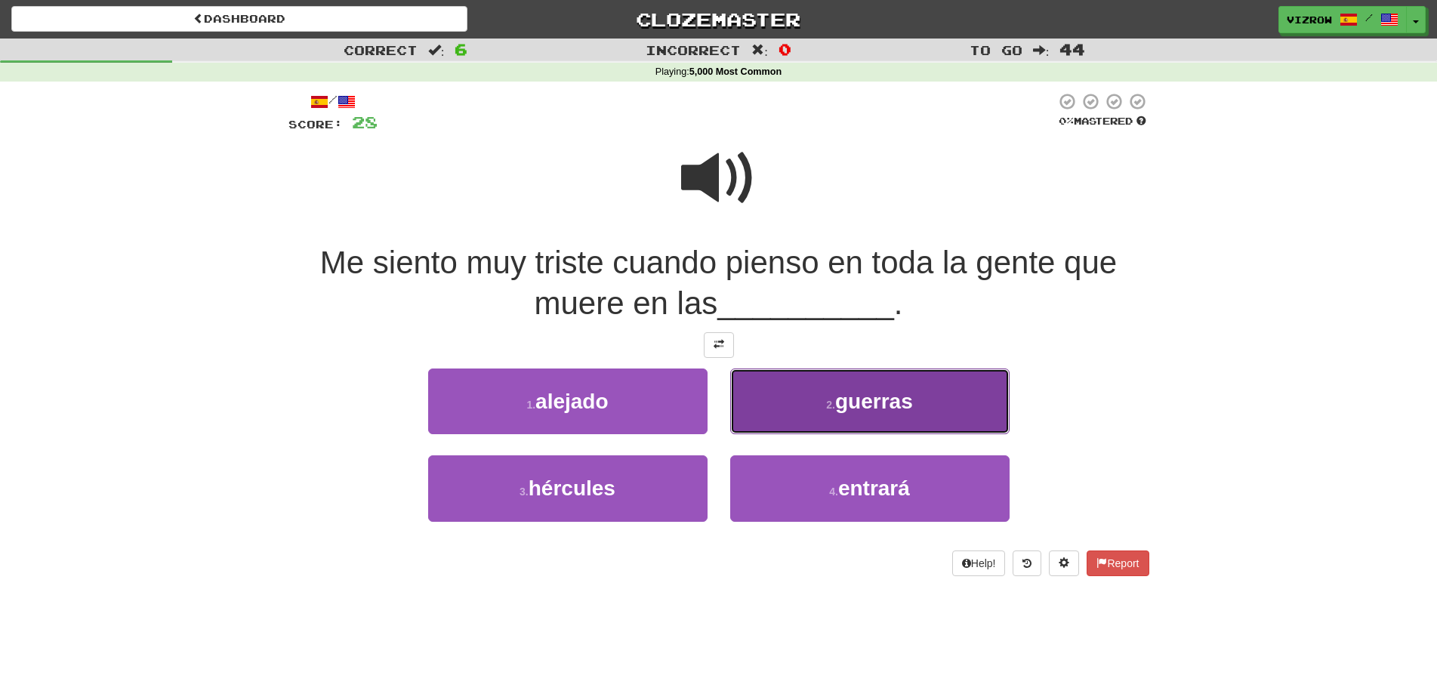
click at [929, 405] on button "2 . guerras" at bounding box center [869, 401] width 279 height 66
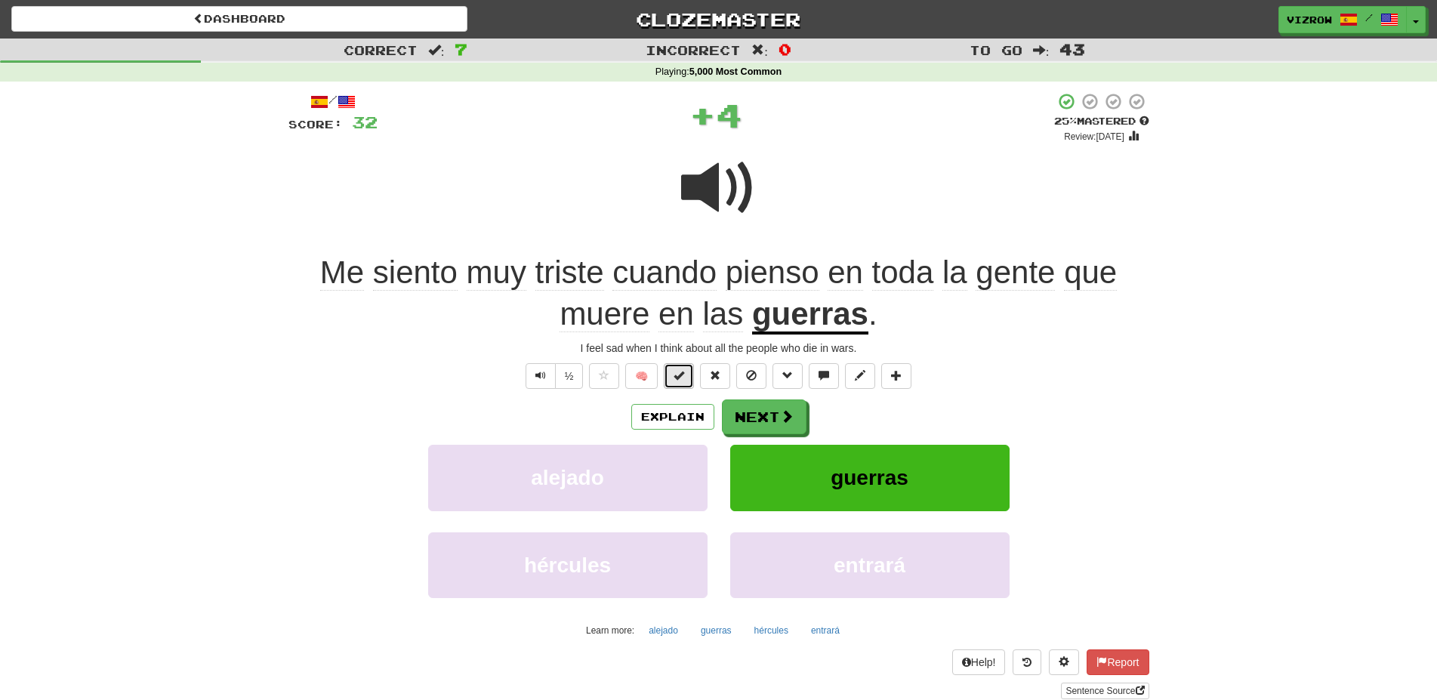
click at [681, 385] on button at bounding box center [679, 376] width 30 height 26
click at [791, 410] on span at bounding box center [788, 417] width 14 height 14
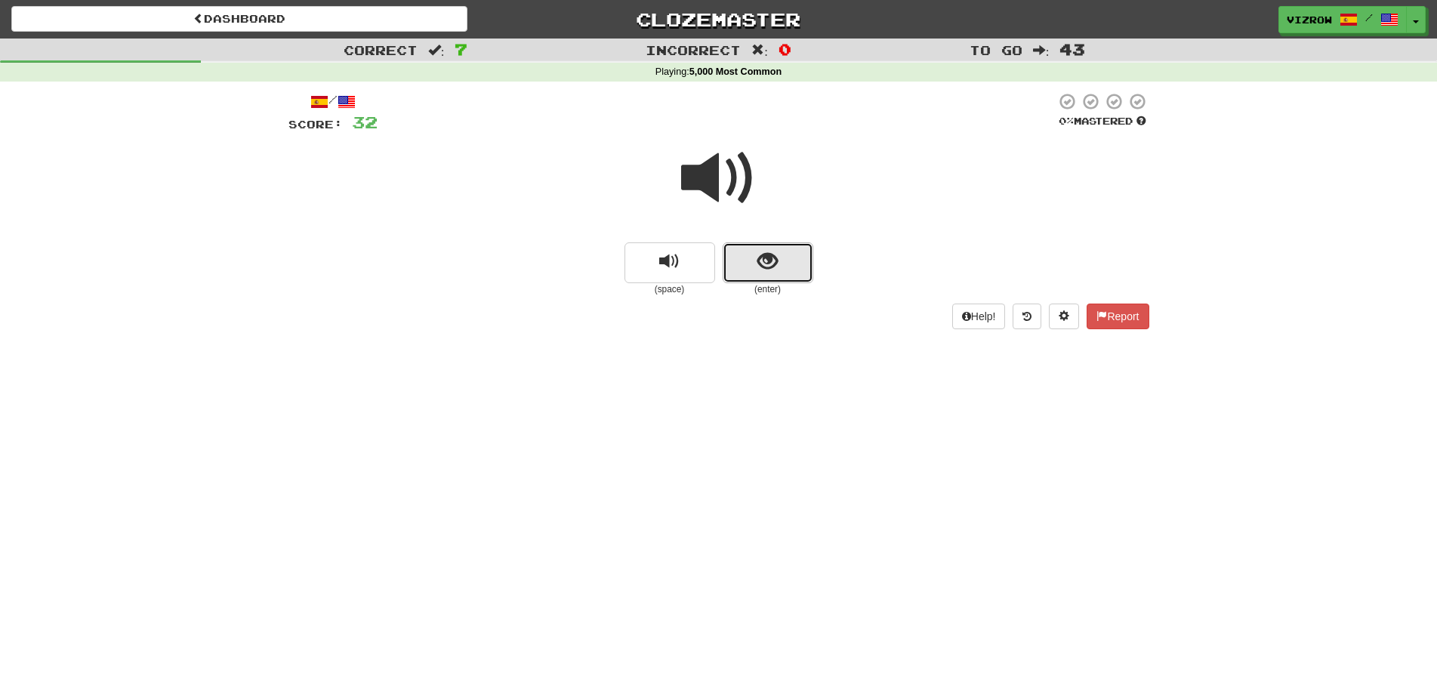
click at [785, 266] on button "show sentence" at bounding box center [767, 262] width 91 height 41
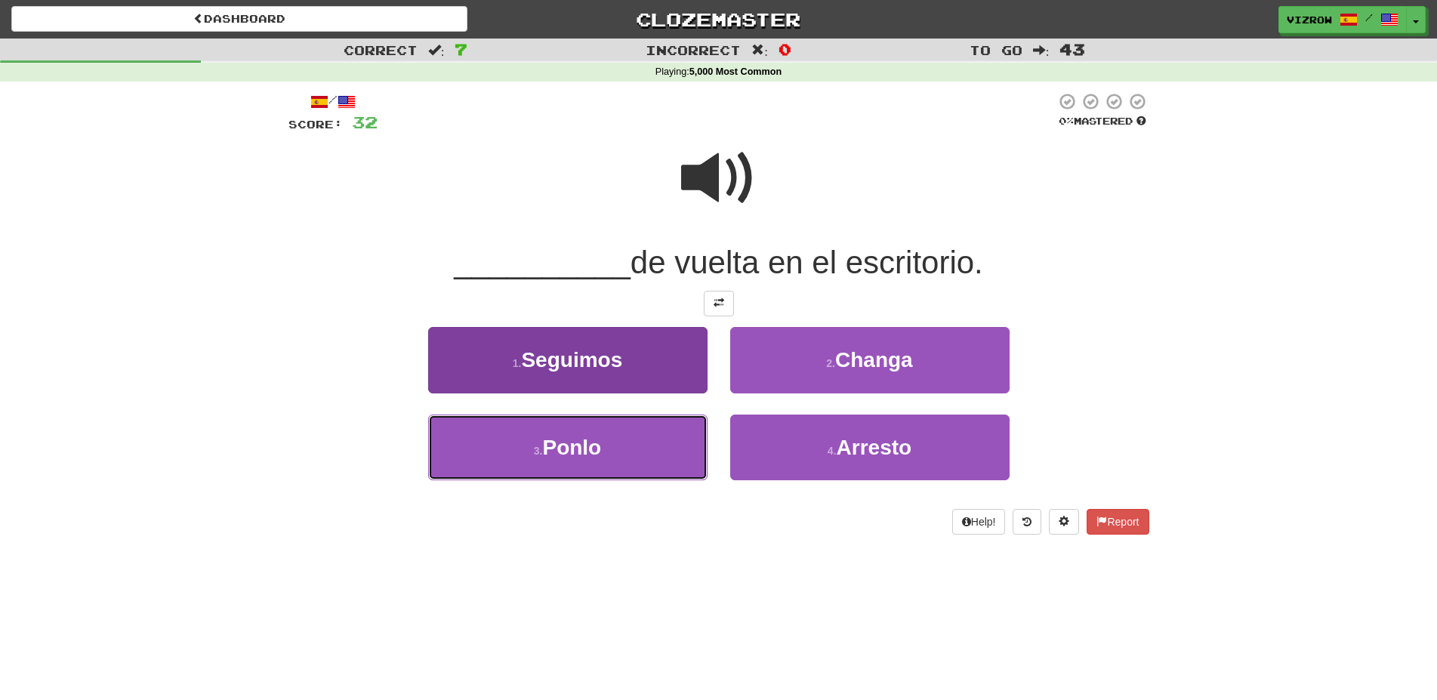
click at [638, 444] on button "3 . Ponlo" at bounding box center [567, 447] width 279 height 66
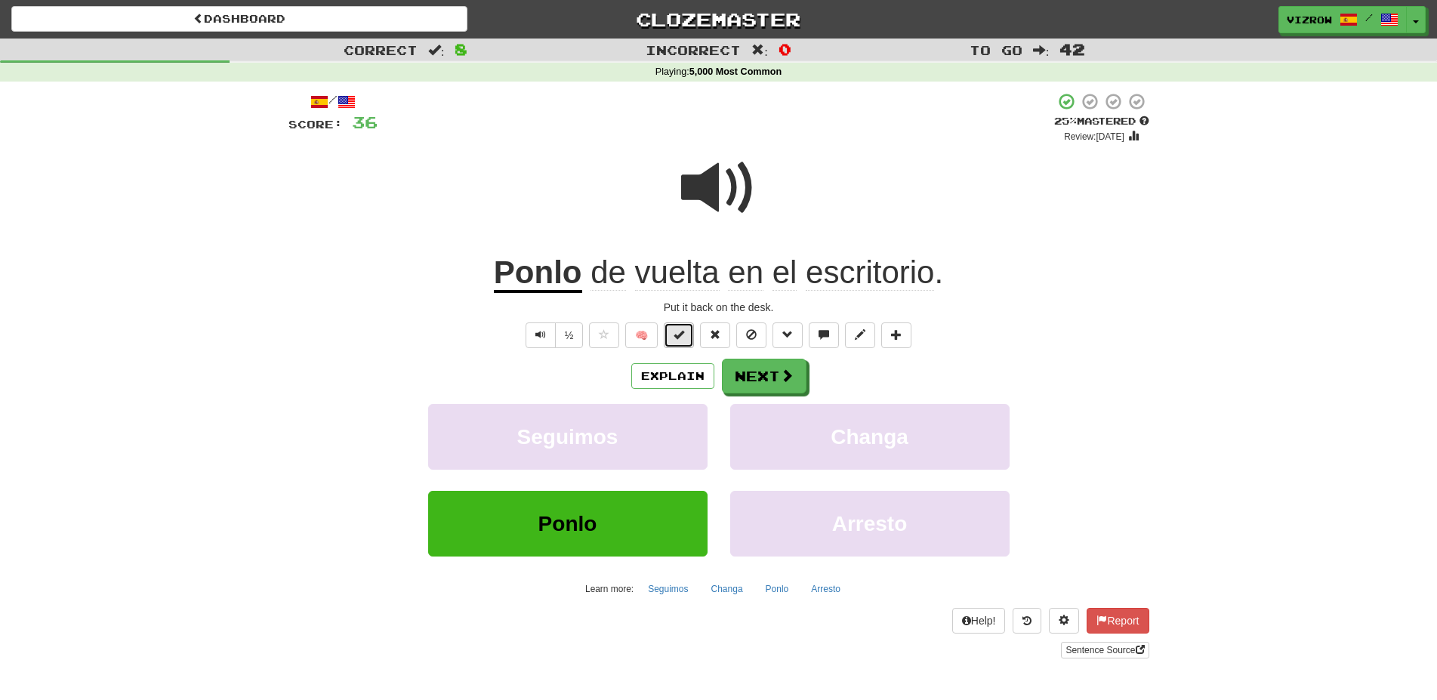
click at [684, 336] on span at bounding box center [678, 334] width 11 height 11
click at [768, 364] on button "Next" at bounding box center [764, 376] width 85 height 35
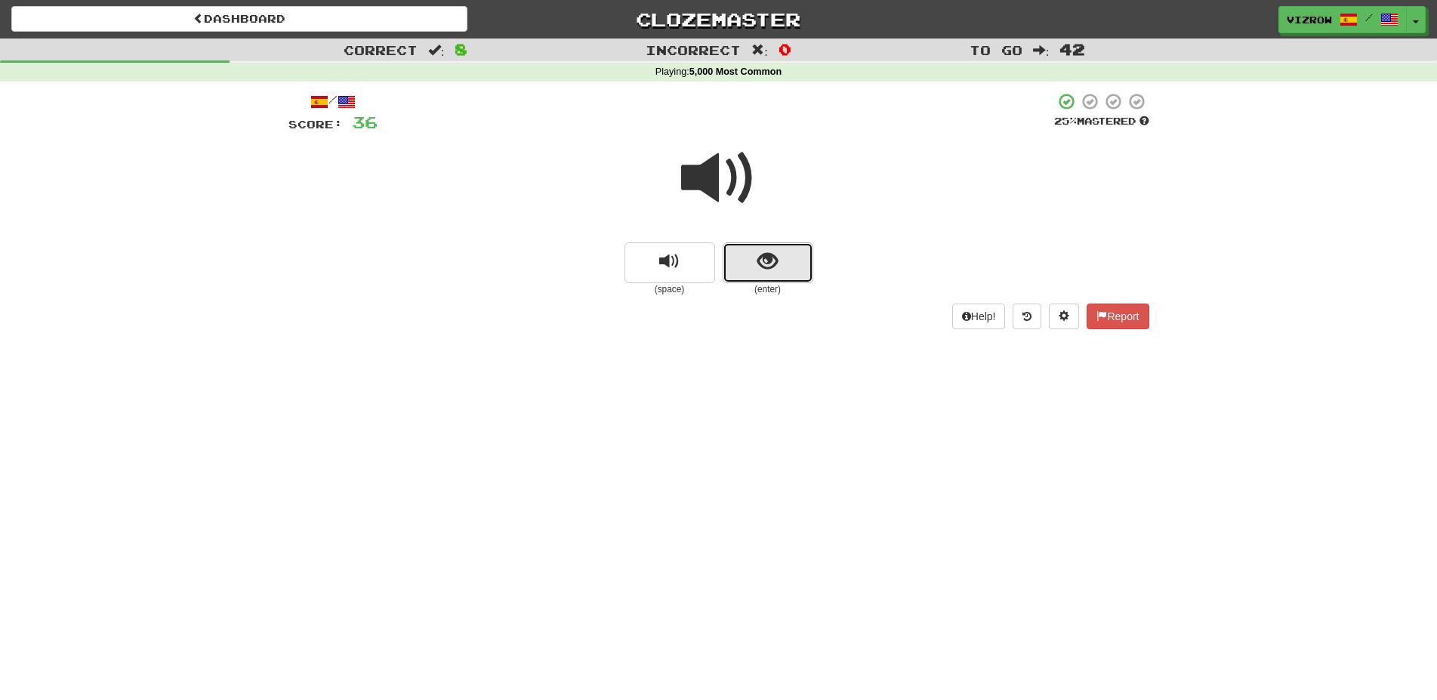
click at [781, 259] on button "show sentence" at bounding box center [767, 262] width 91 height 41
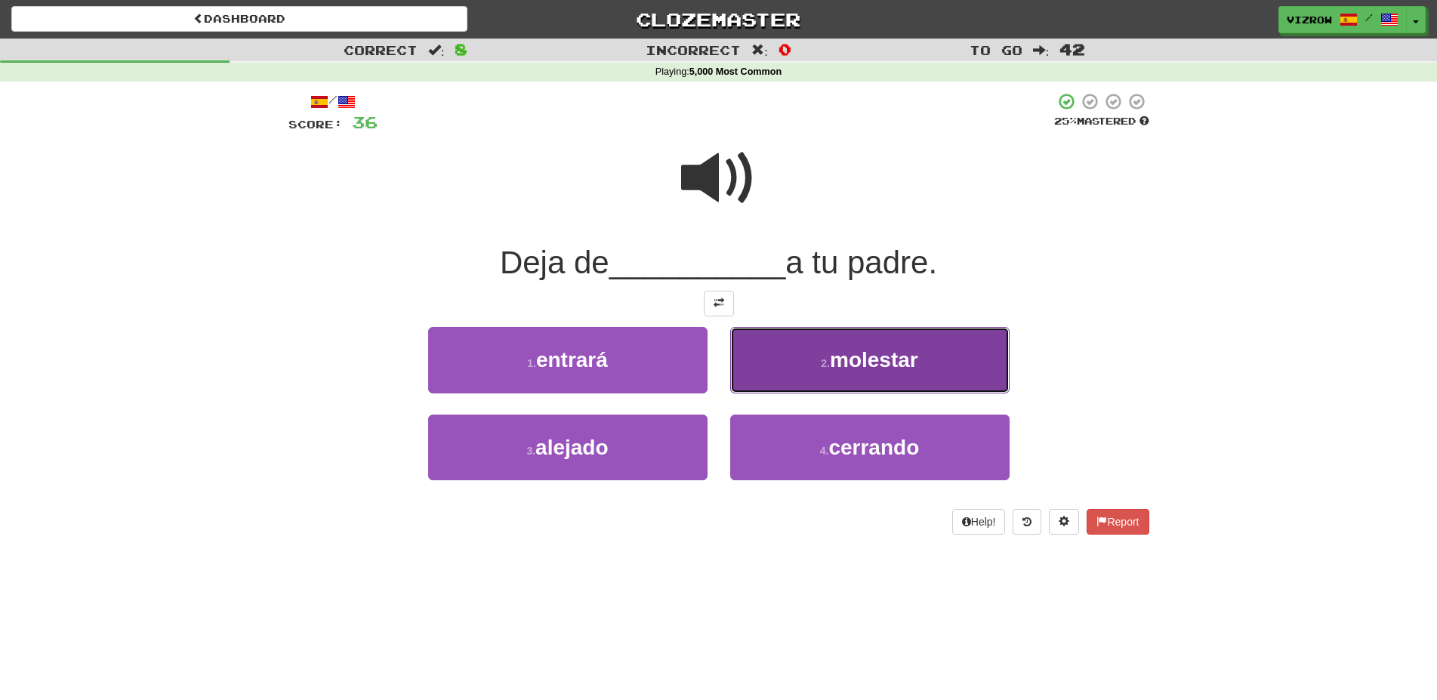
click at [914, 361] on span "molestar" at bounding box center [874, 359] width 88 height 23
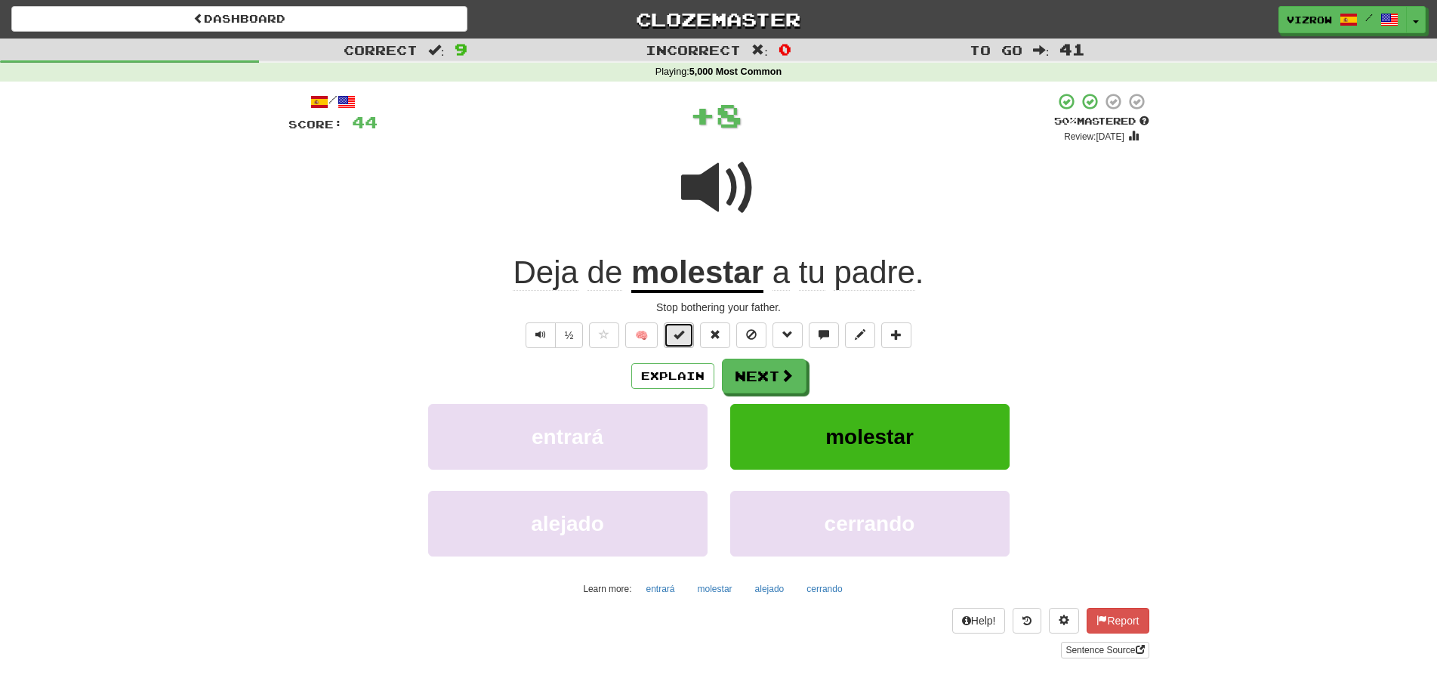
click at [667, 337] on button at bounding box center [679, 335] width 30 height 26
click at [787, 383] on span at bounding box center [788, 376] width 14 height 14
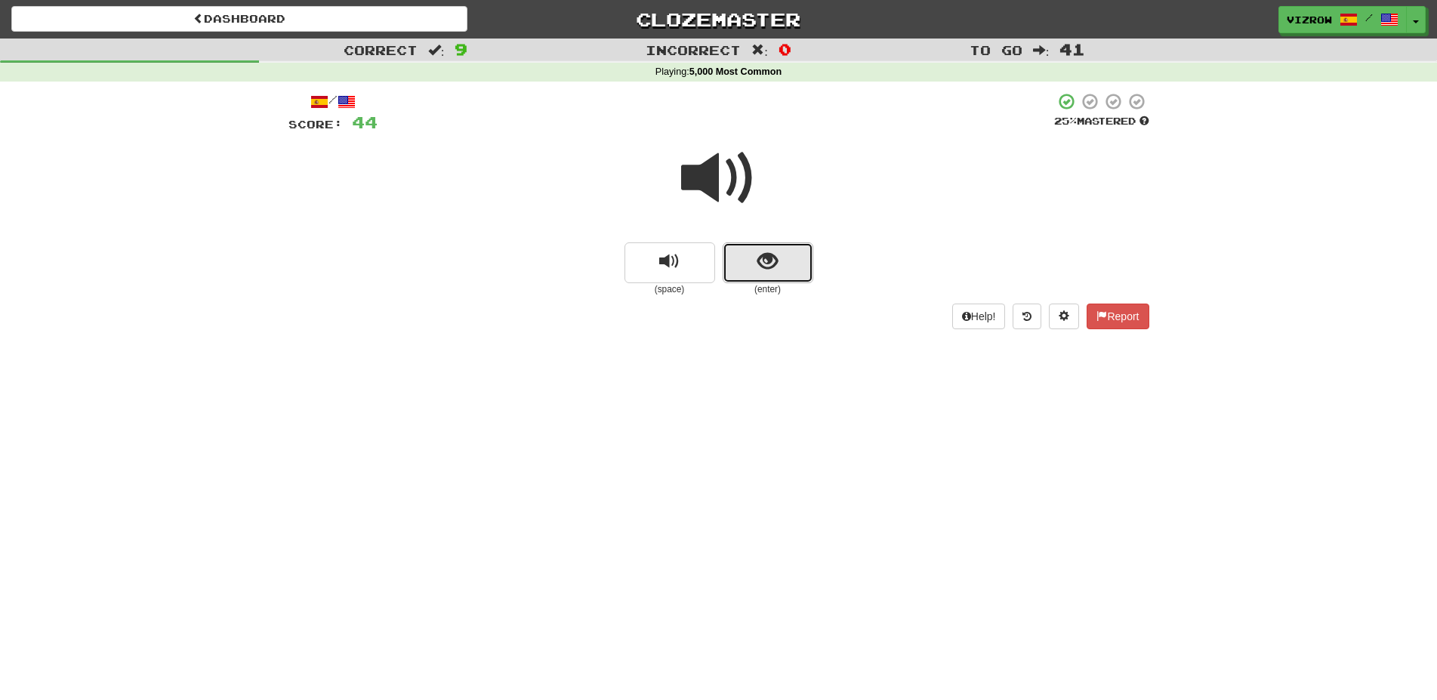
click at [773, 263] on span "show sentence" at bounding box center [767, 261] width 20 height 20
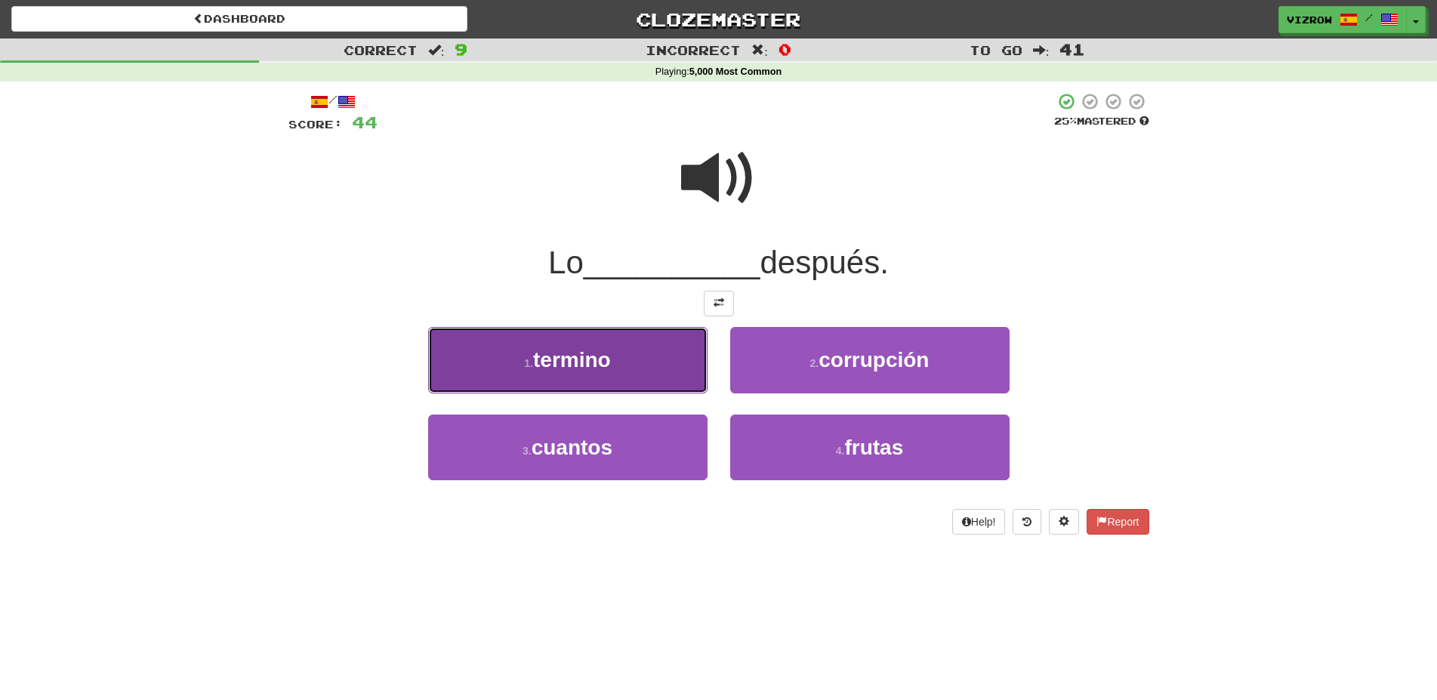
click at [648, 364] on button "1 . termino" at bounding box center [567, 360] width 279 height 66
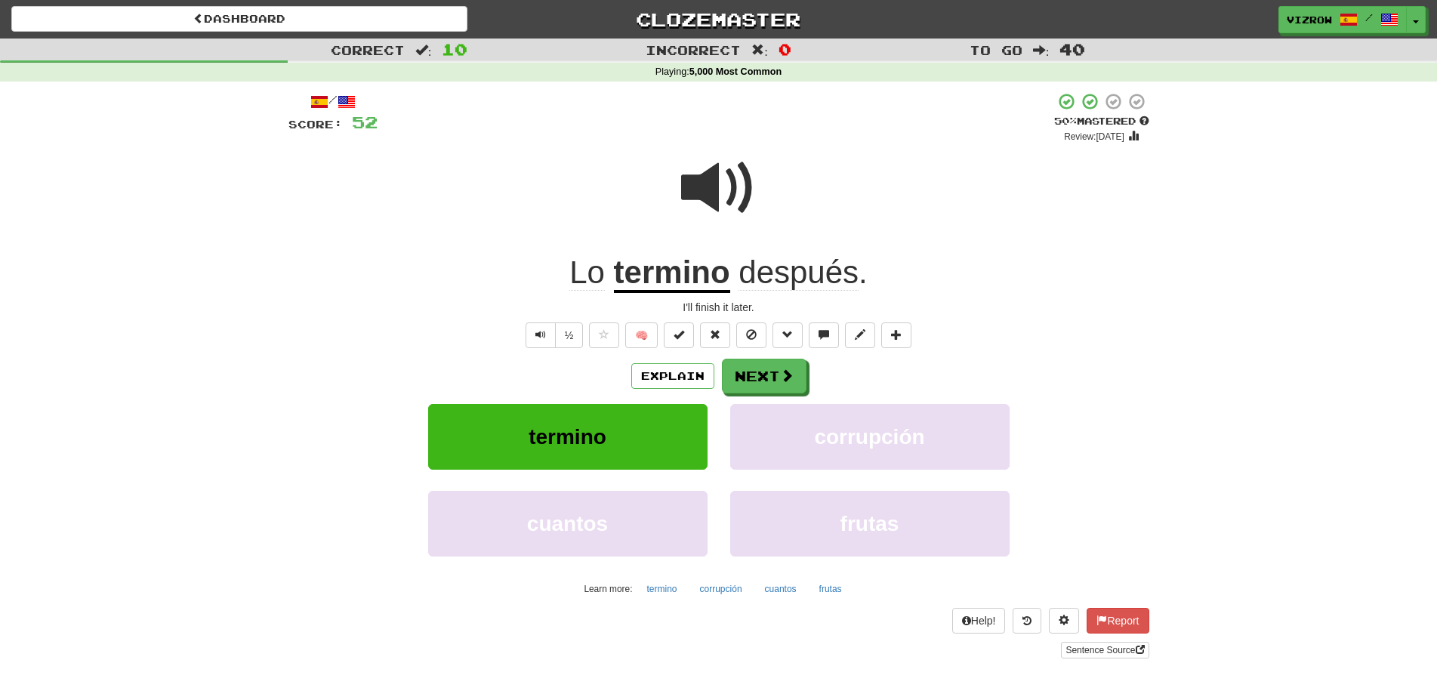
click at [662, 337] on span "🧠" at bounding box center [750, 334] width 328 height 12
click at [678, 337] on span at bounding box center [678, 334] width 11 height 11
click at [754, 380] on button "Next" at bounding box center [764, 376] width 85 height 35
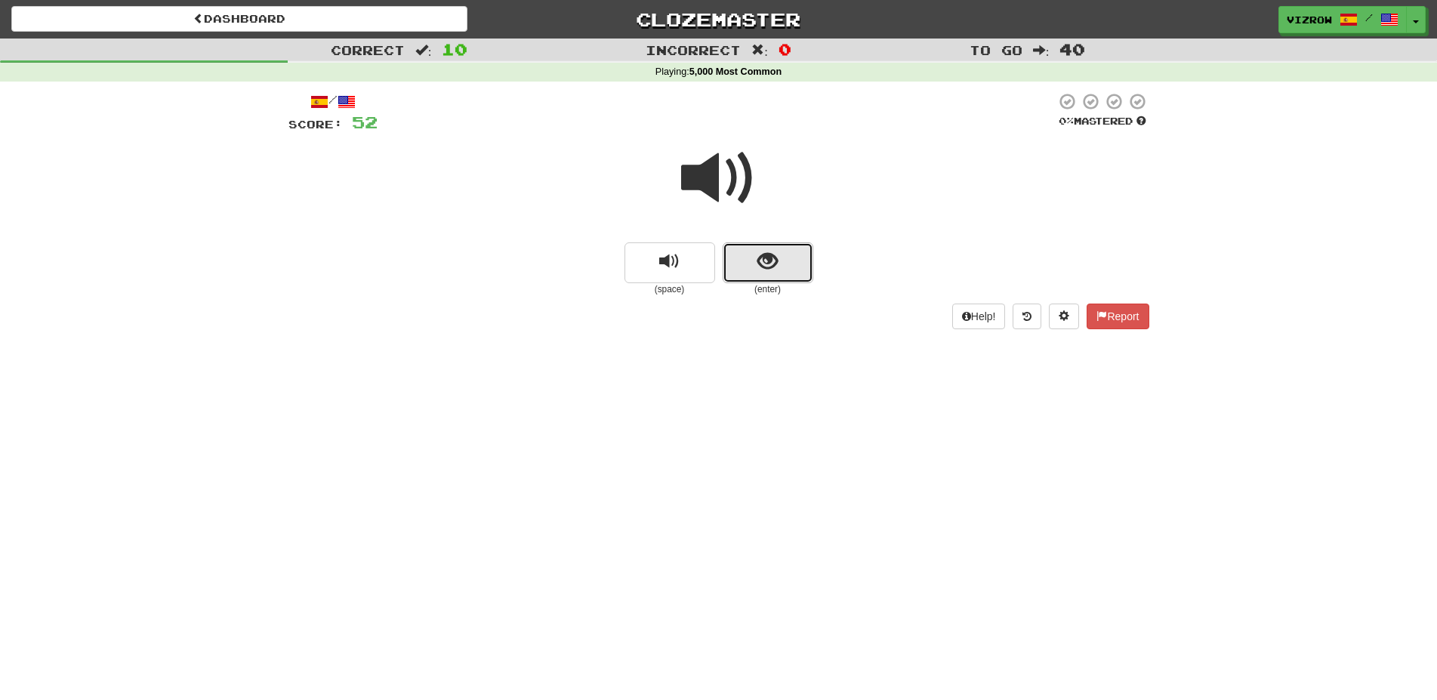
click at [777, 261] on span "show sentence" at bounding box center [767, 261] width 20 height 20
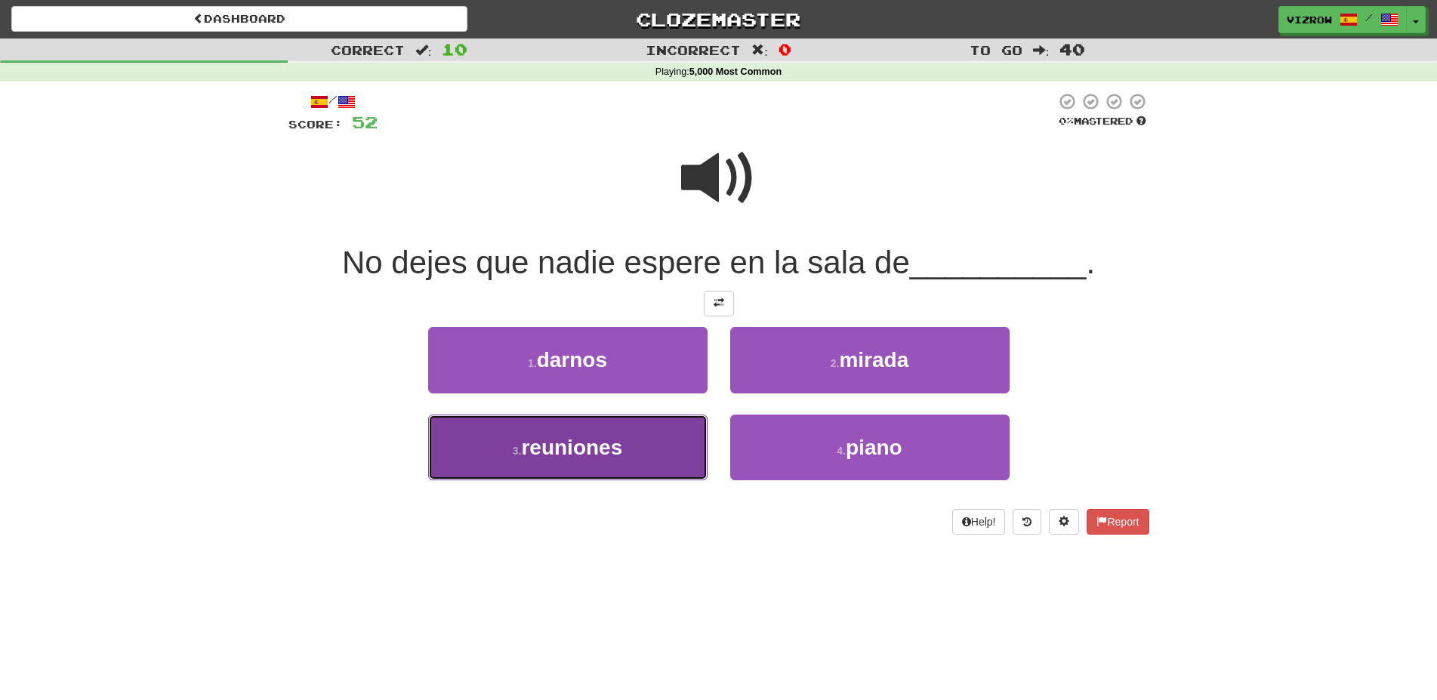
click at [647, 448] on button "3 . reuniones" at bounding box center [567, 447] width 279 height 66
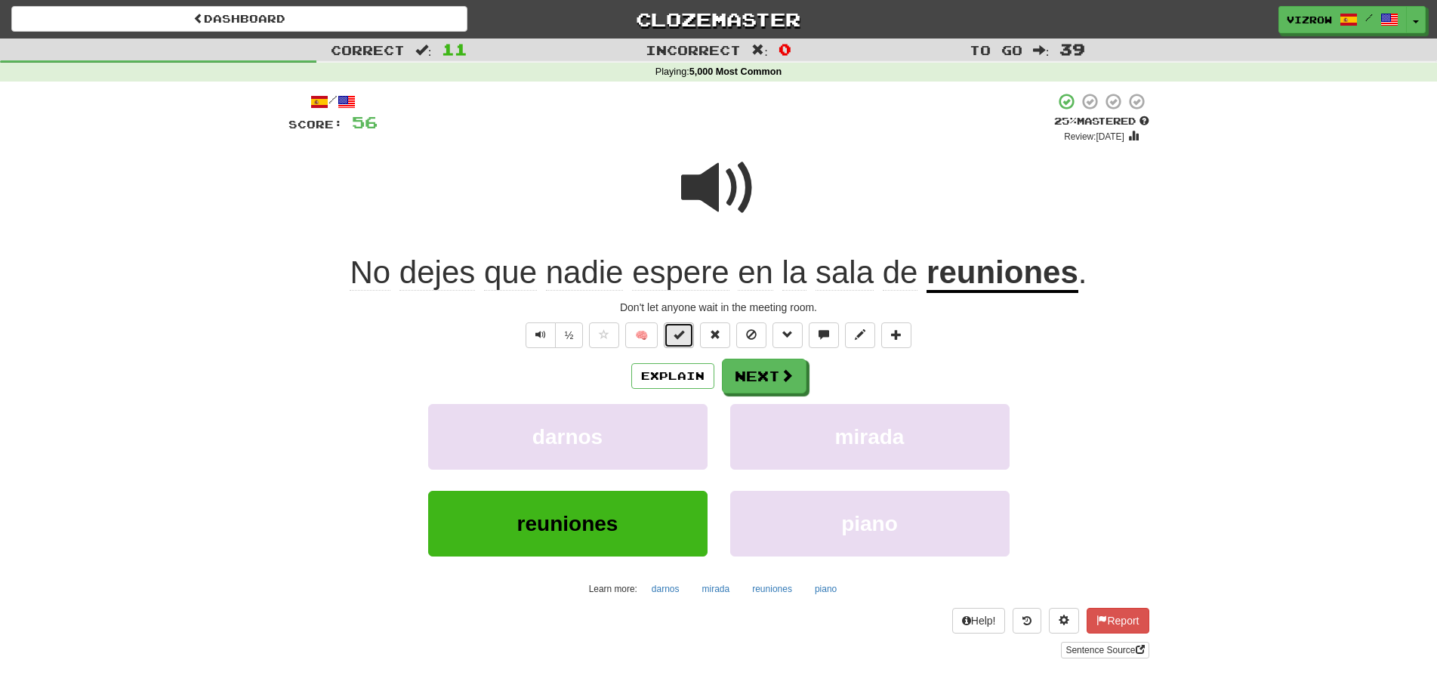
click at [686, 328] on button at bounding box center [679, 335] width 30 height 26
click at [682, 337] on span at bounding box center [678, 334] width 11 height 11
click at [772, 377] on button "Next" at bounding box center [764, 376] width 85 height 35
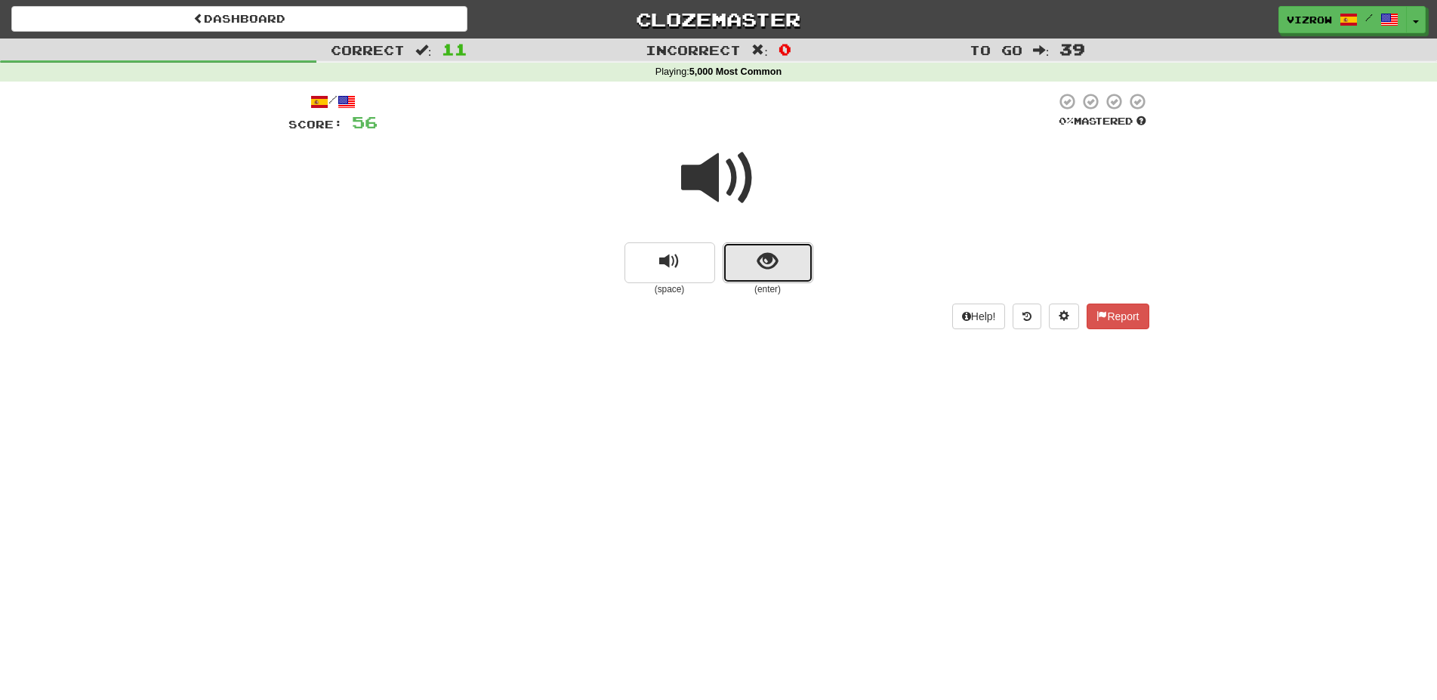
click at [802, 266] on button "show sentence" at bounding box center [767, 262] width 91 height 41
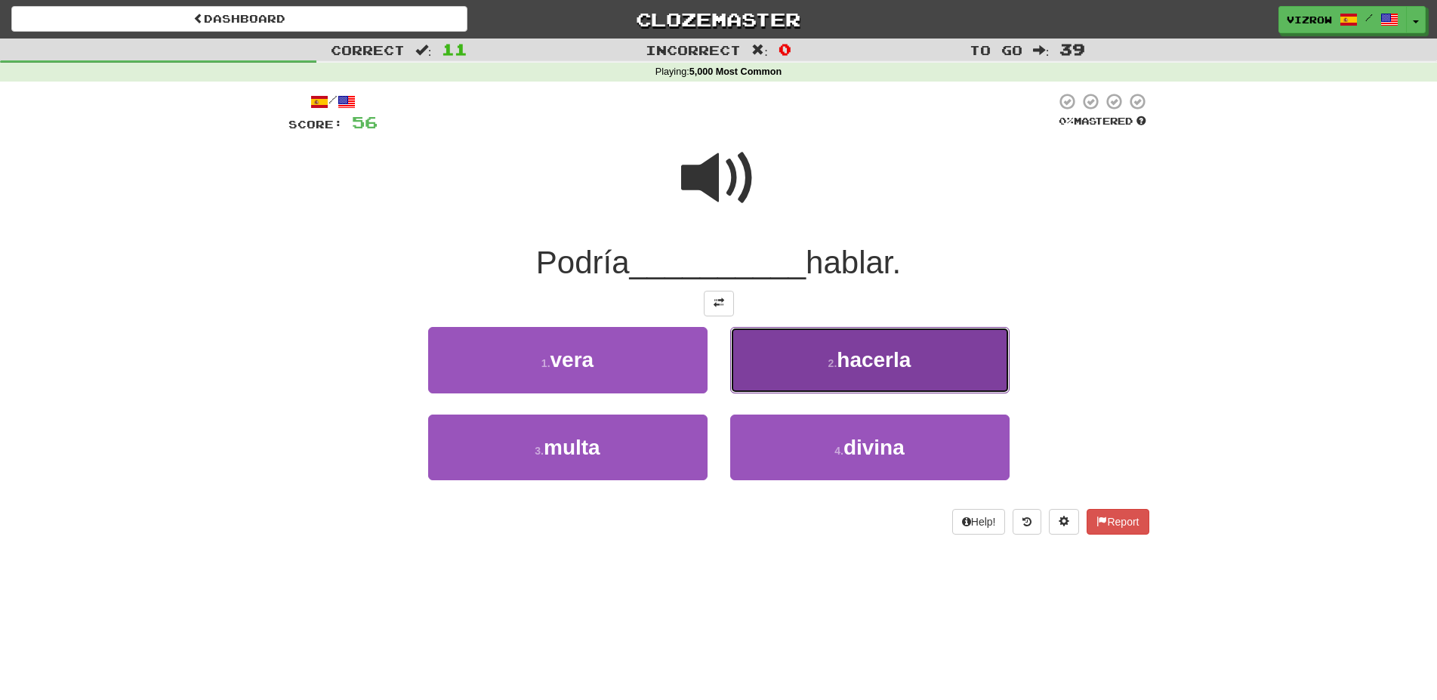
click at [944, 359] on button "2 . hacerla" at bounding box center [869, 360] width 279 height 66
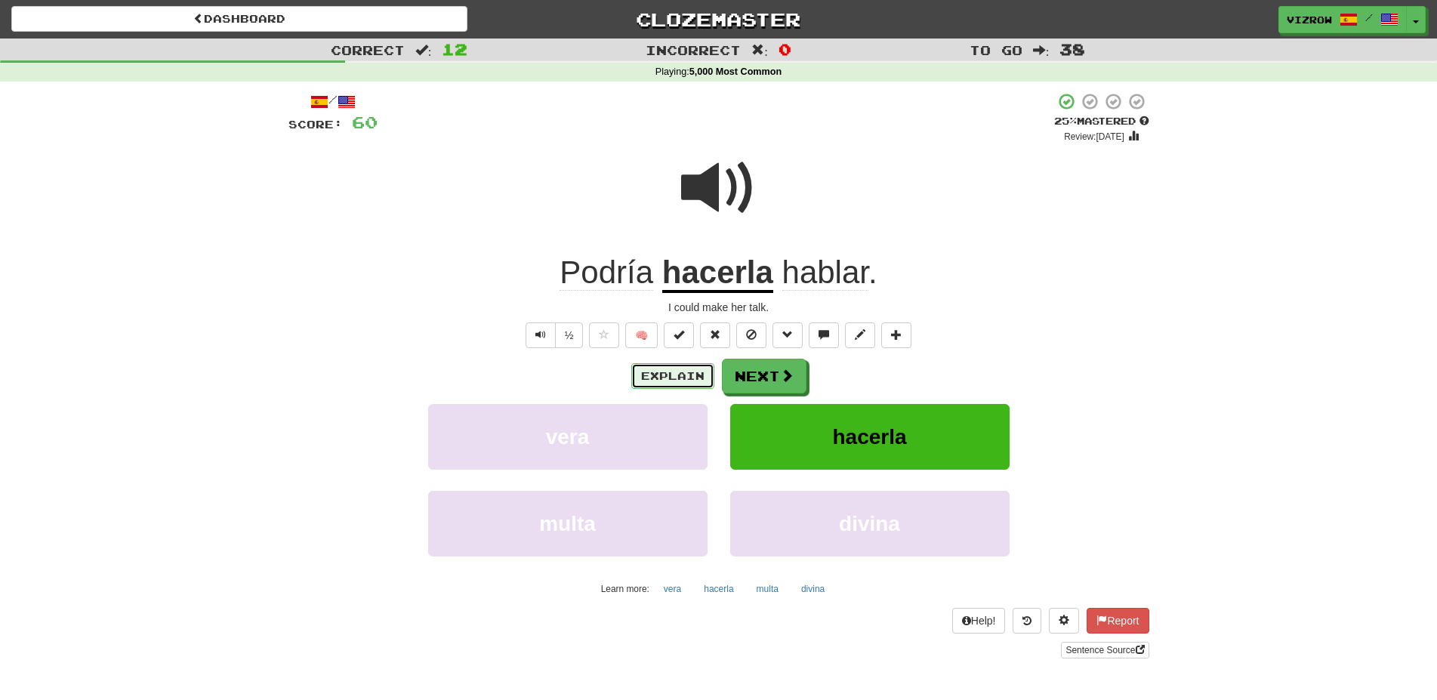
click at [684, 373] on button "Explain" at bounding box center [672, 376] width 83 height 26
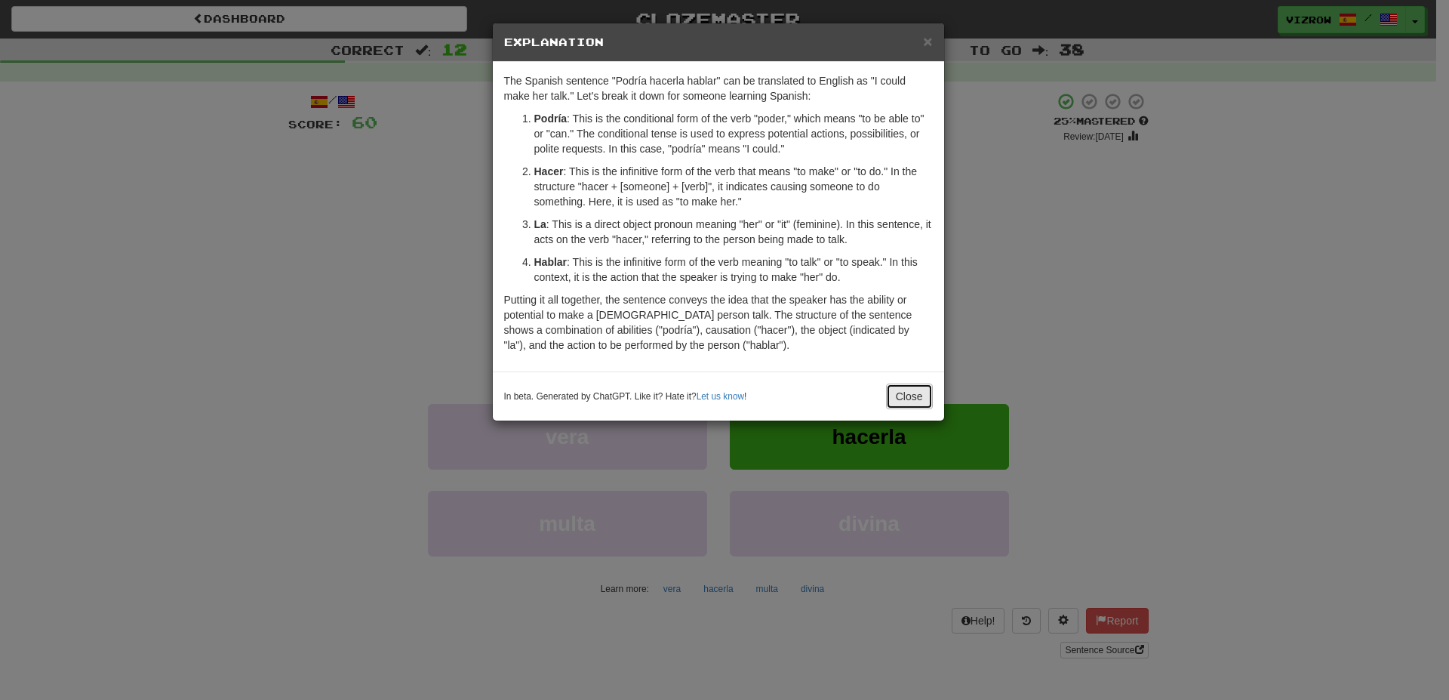
click at [913, 390] on button "Close" at bounding box center [909, 396] width 47 height 26
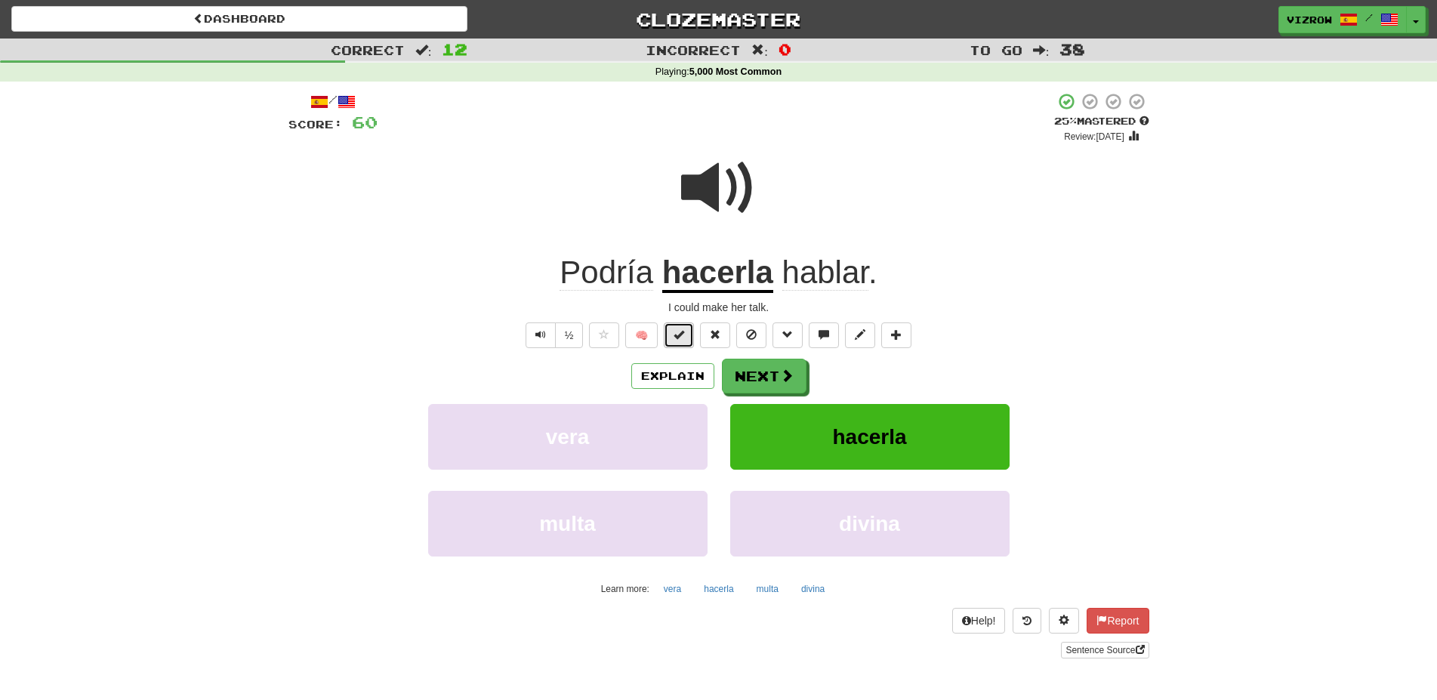
click at [681, 334] on span at bounding box center [678, 334] width 11 height 11
click at [777, 371] on button "Next" at bounding box center [764, 376] width 85 height 35
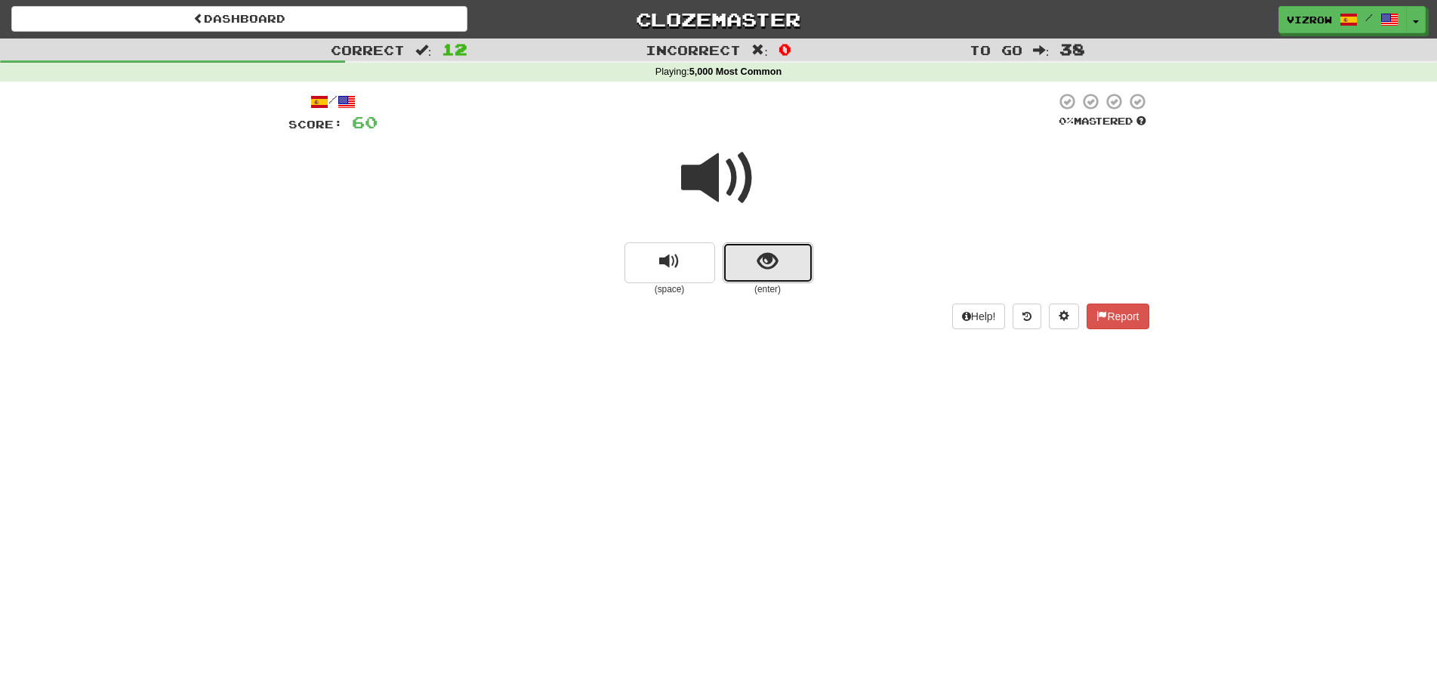
click at [802, 262] on button "show sentence" at bounding box center [767, 262] width 91 height 41
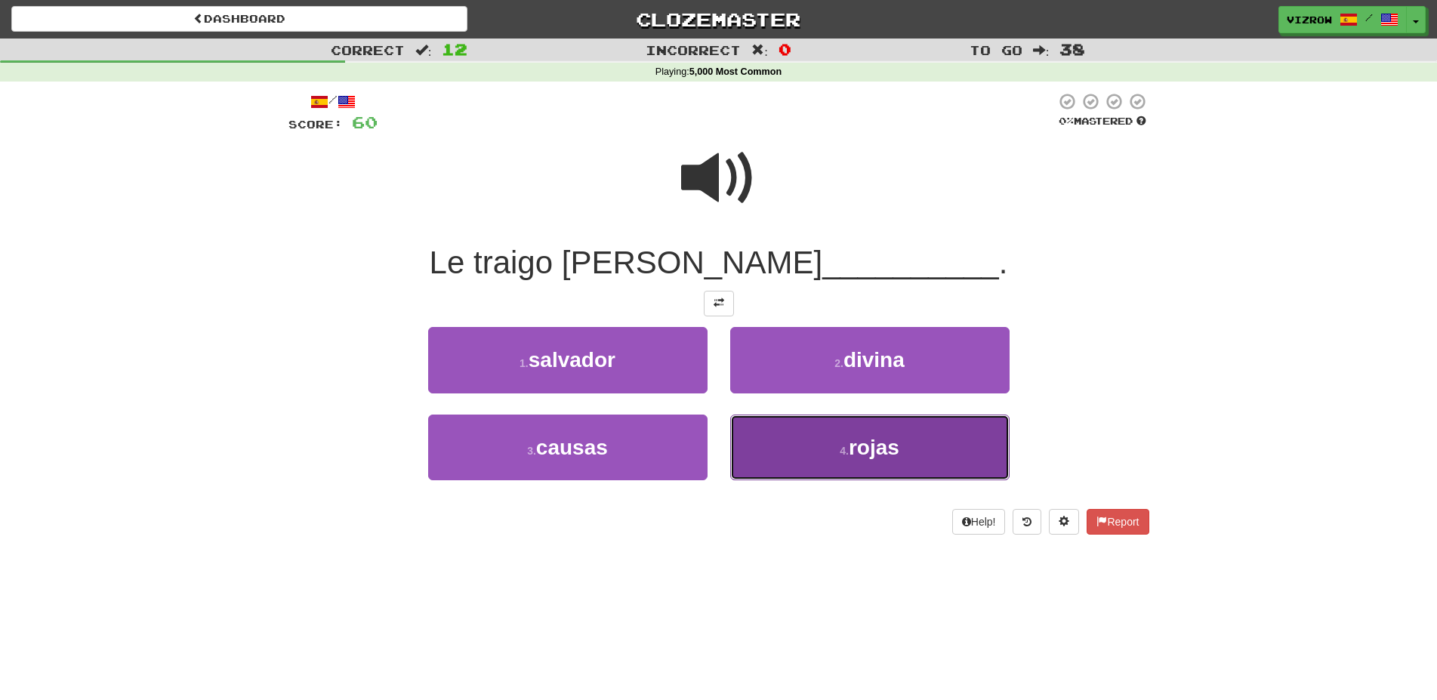
click at [909, 442] on button "4 . rojas" at bounding box center [869, 447] width 279 height 66
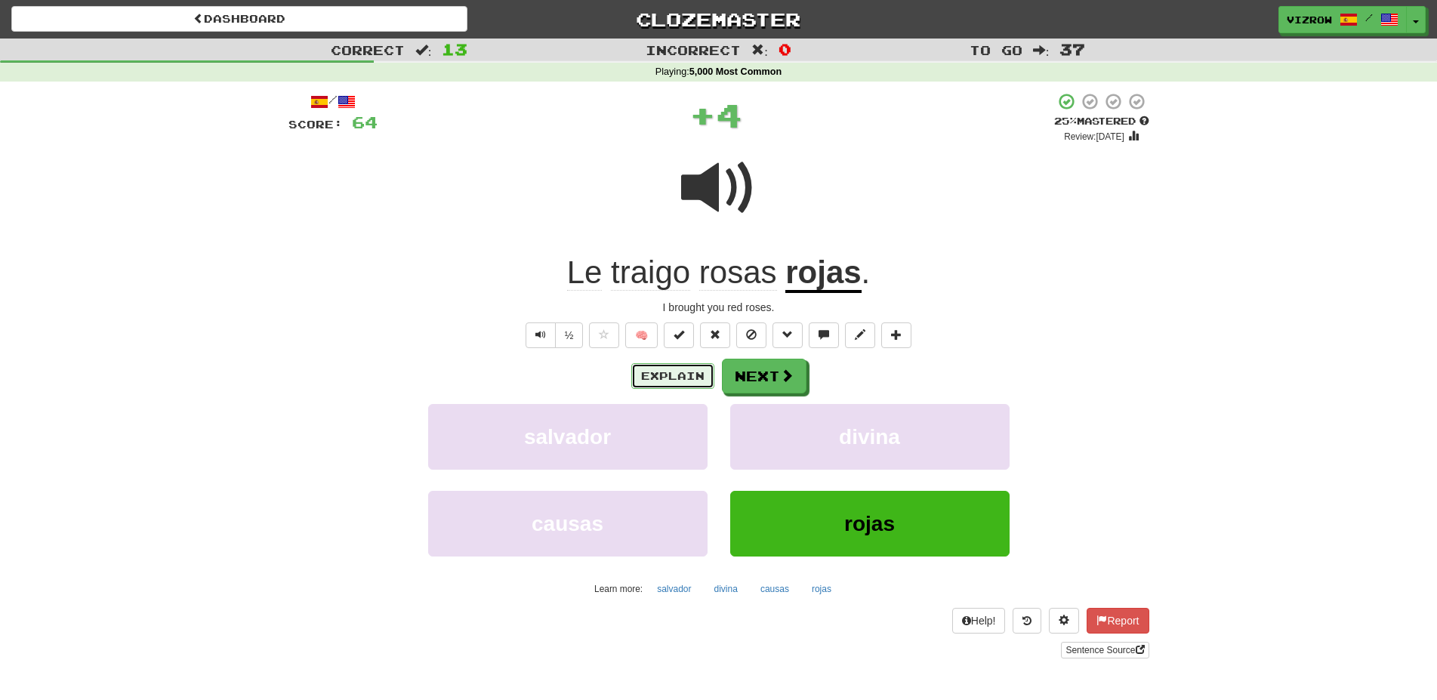
click at [674, 368] on button "Explain" at bounding box center [672, 376] width 83 height 26
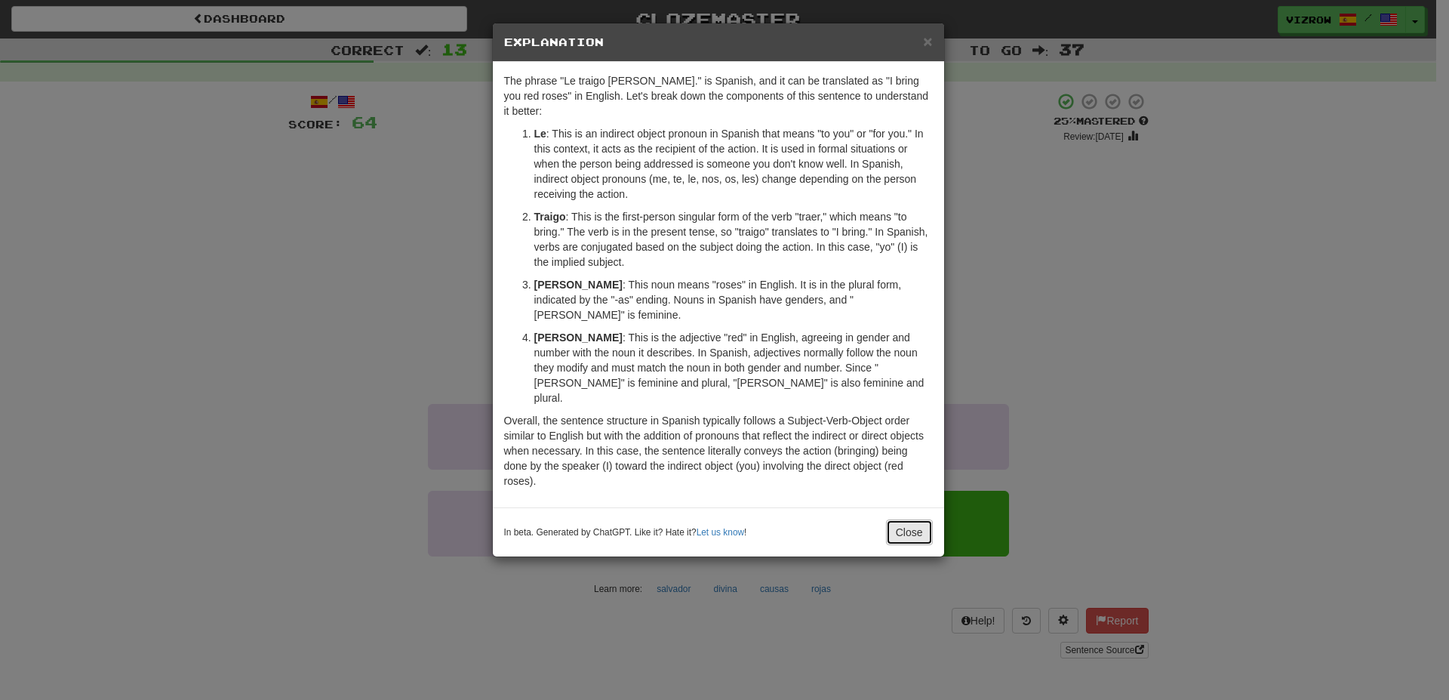
click at [913, 519] on button "Close" at bounding box center [909, 532] width 47 height 26
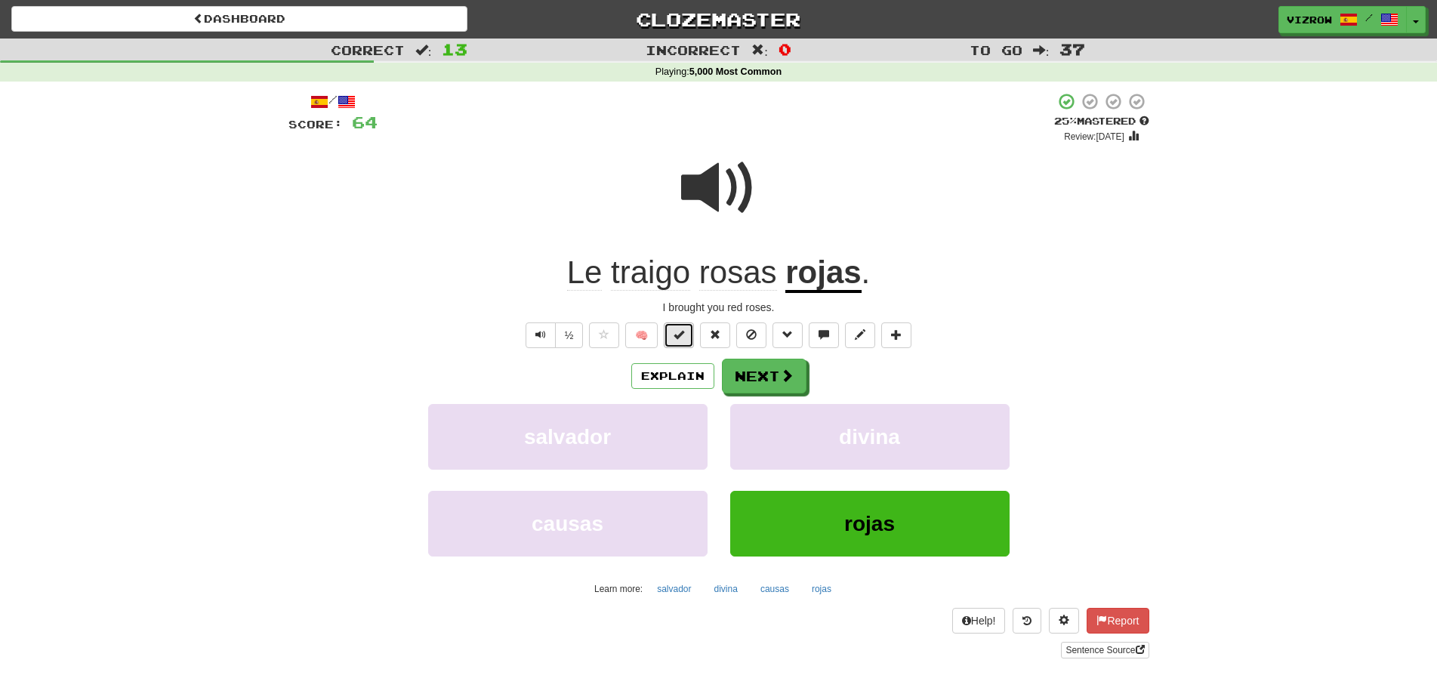
click at [674, 331] on button at bounding box center [679, 335] width 30 height 26
click at [784, 392] on button "Next" at bounding box center [764, 376] width 85 height 35
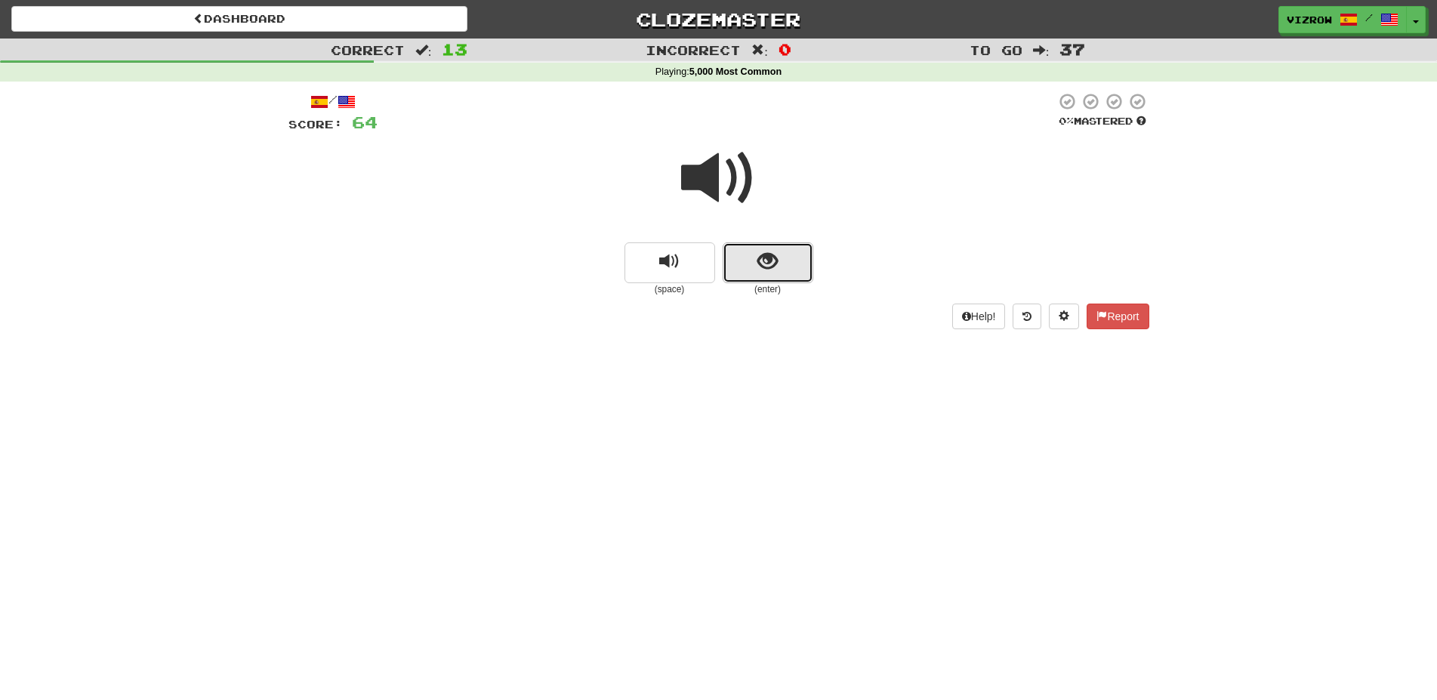
click at [781, 276] on button "show sentence" at bounding box center [767, 262] width 91 height 41
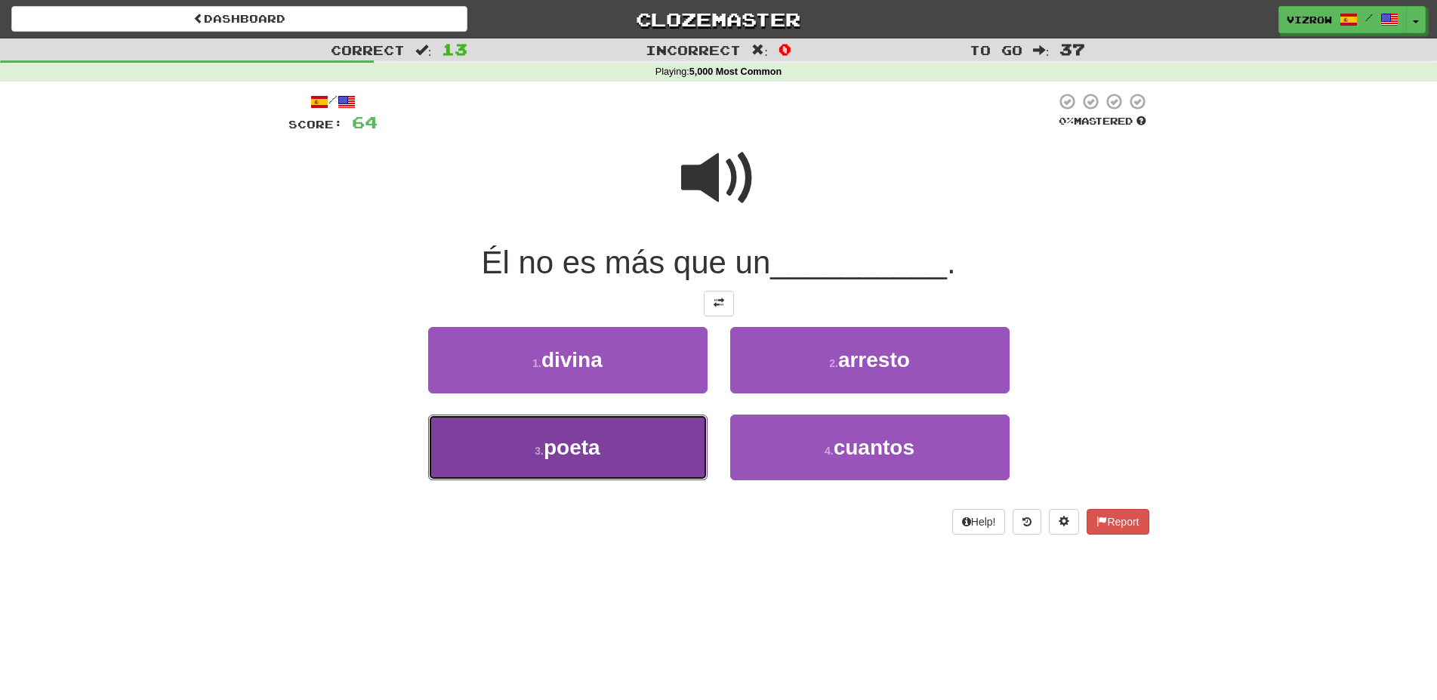
click at [658, 455] on button "3 . poeta" at bounding box center [567, 447] width 279 height 66
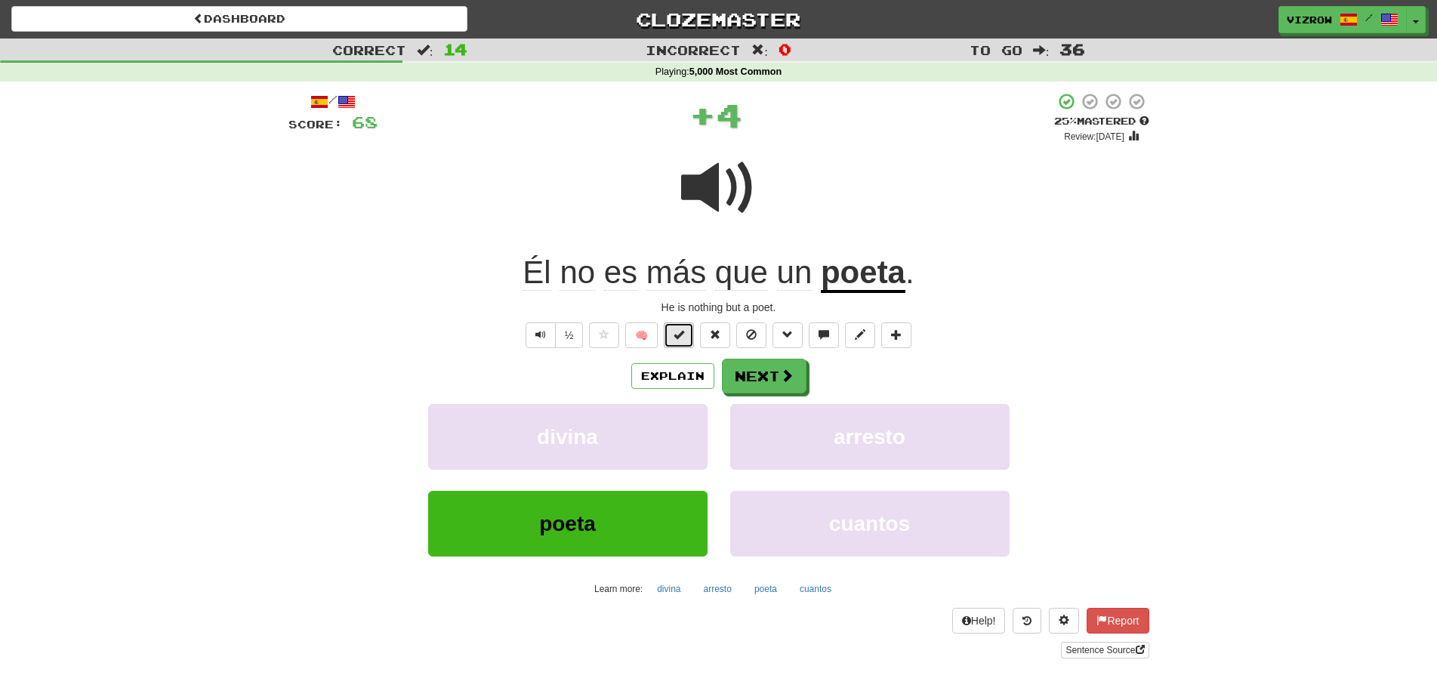
click at [684, 334] on span at bounding box center [678, 334] width 11 height 11
click at [785, 374] on span at bounding box center [788, 376] width 14 height 14
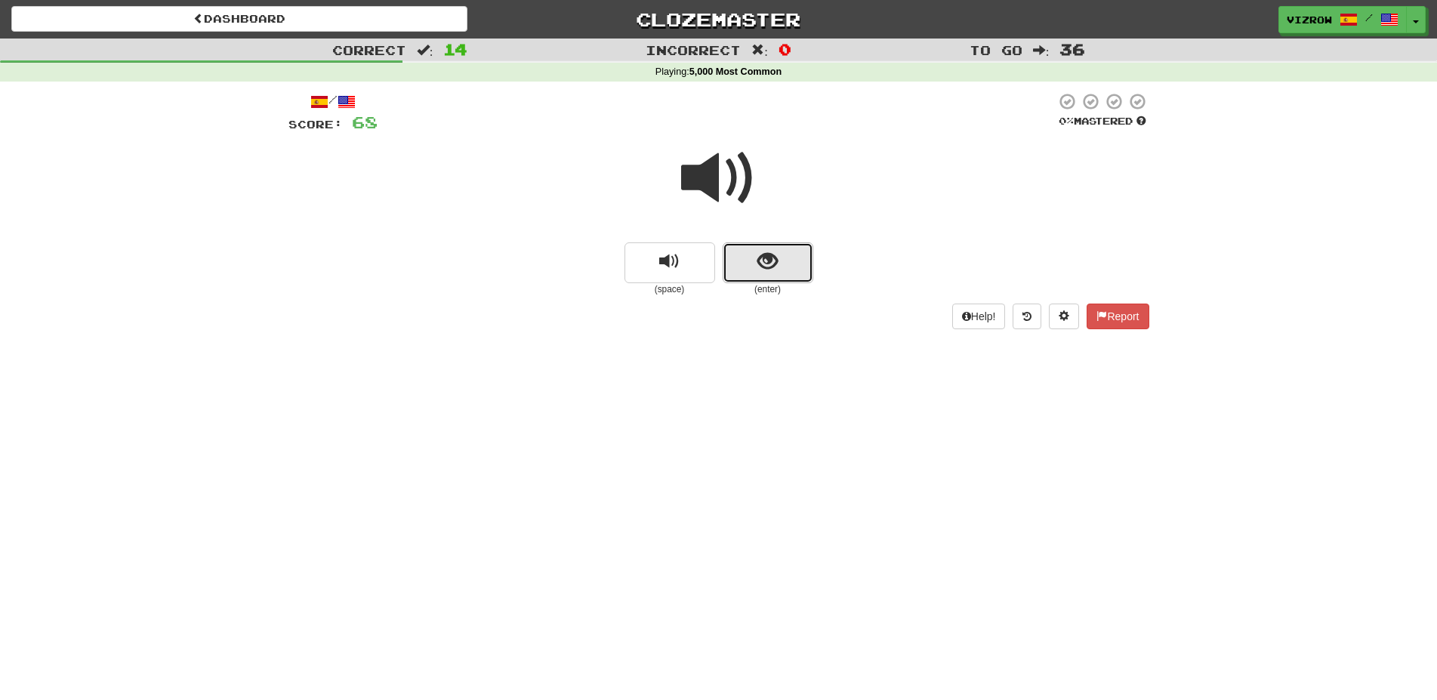
click at [790, 254] on button "show sentence" at bounding box center [767, 262] width 91 height 41
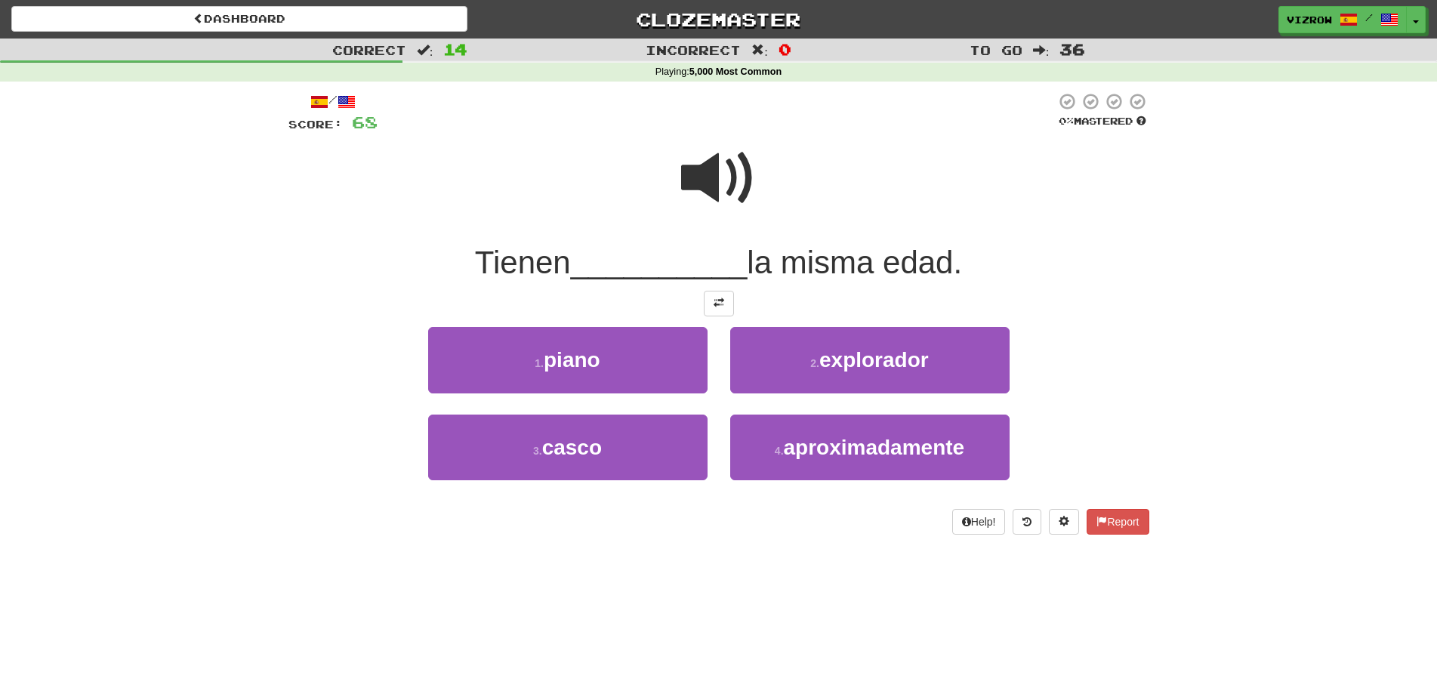
click at [744, 193] on span at bounding box center [718, 177] width 75 height 75
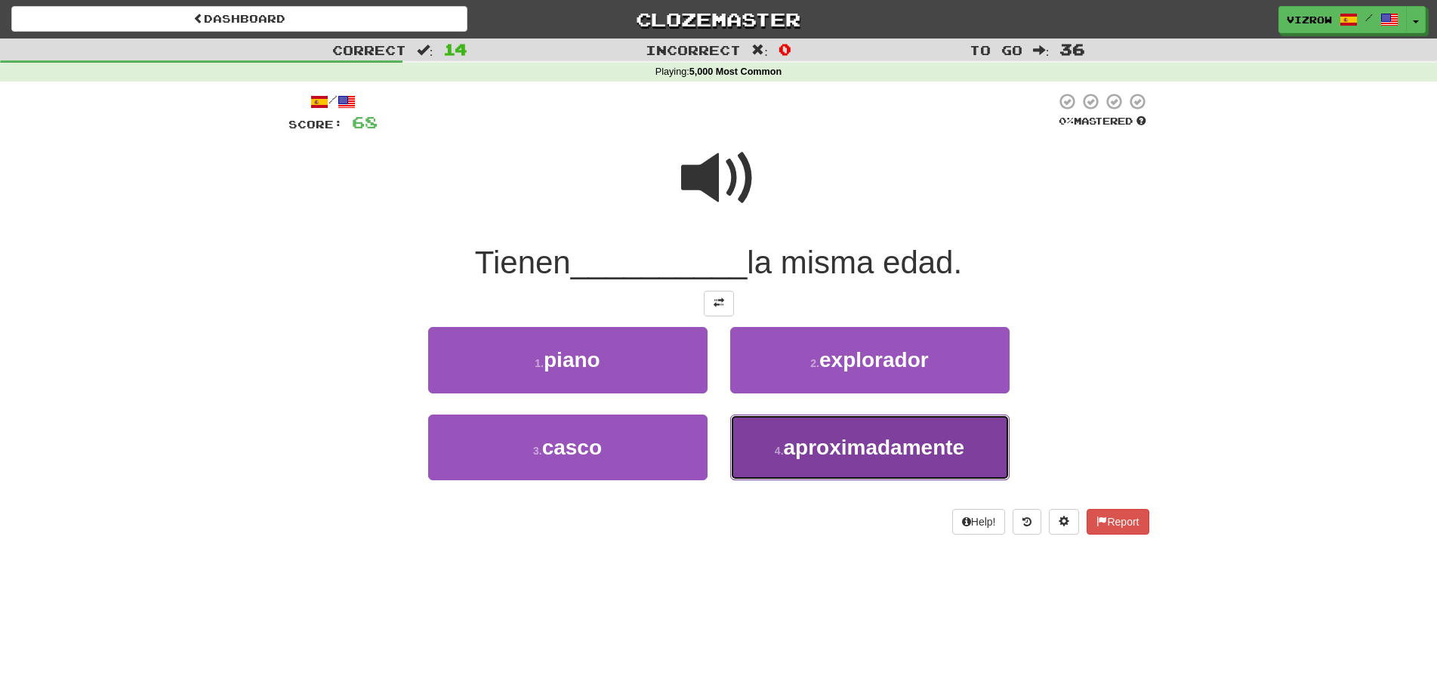
click at [968, 434] on button "4 . aproximadamente" at bounding box center [869, 447] width 279 height 66
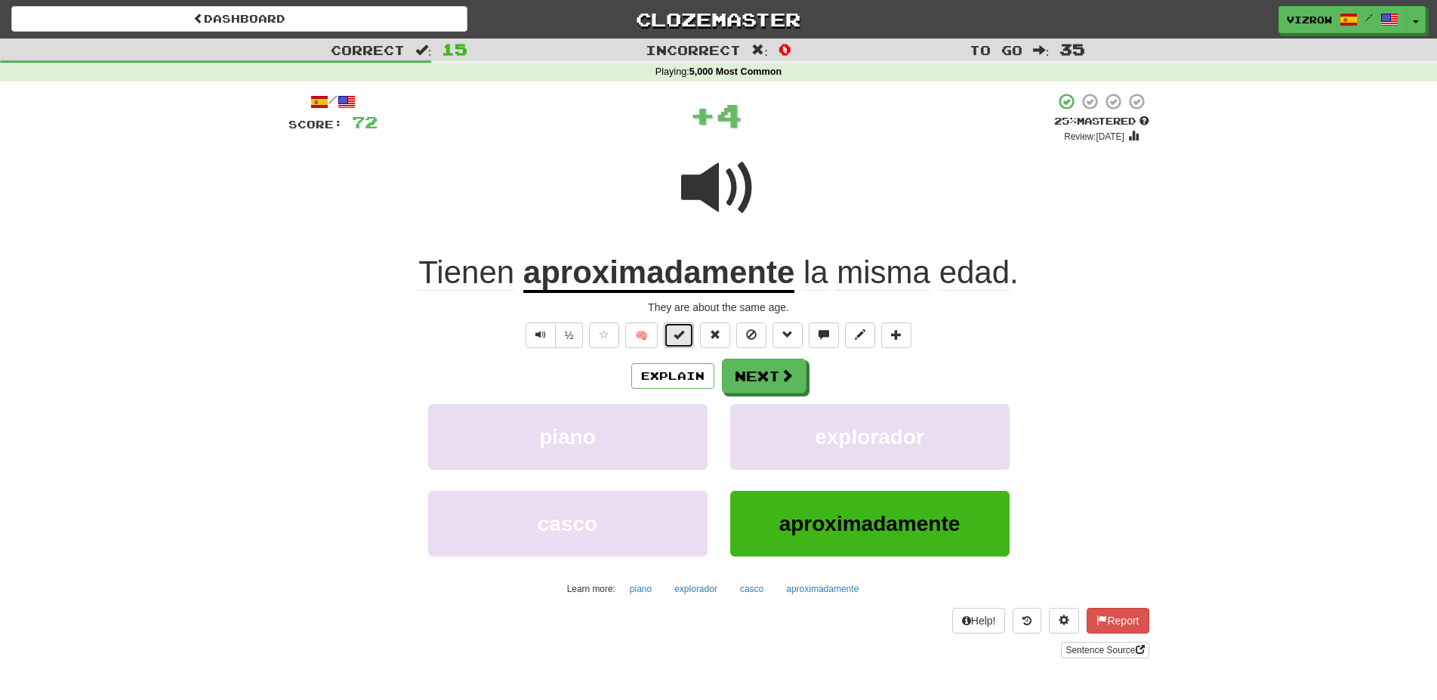
click at [673, 333] on button at bounding box center [679, 335] width 30 height 26
click at [782, 374] on span at bounding box center [788, 376] width 14 height 14
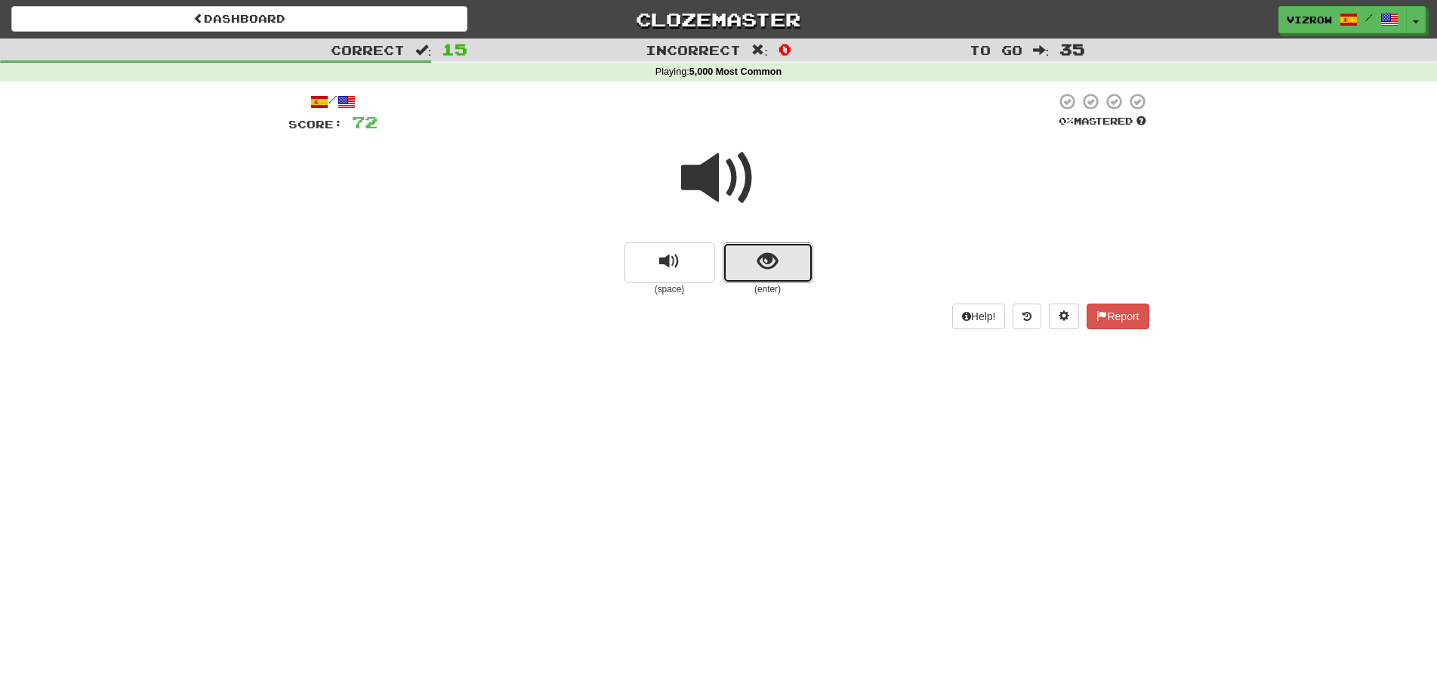
click at [773, 260] on span "show sentence" at bounding box center [767, 261] width 20 height 20
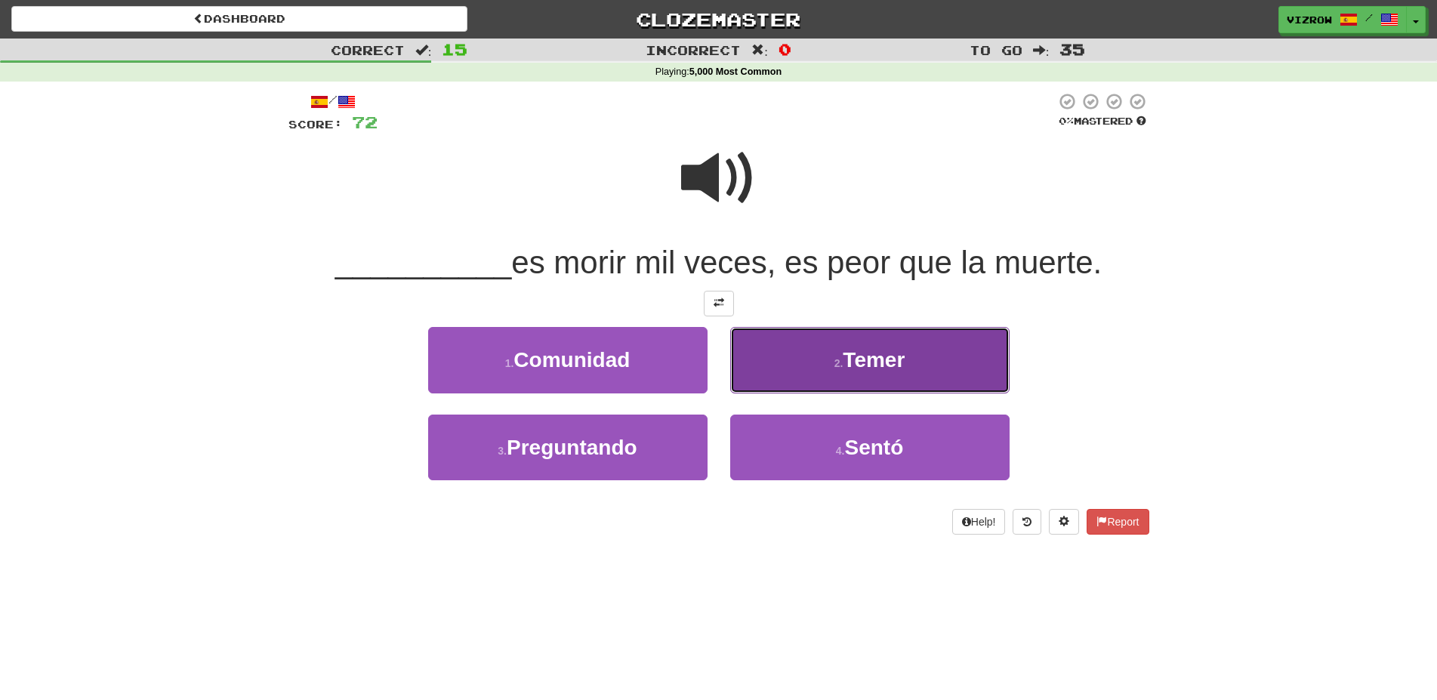
click at [896, 365] on span "Temer" at bounding box center [873, 359] width 62 height 23
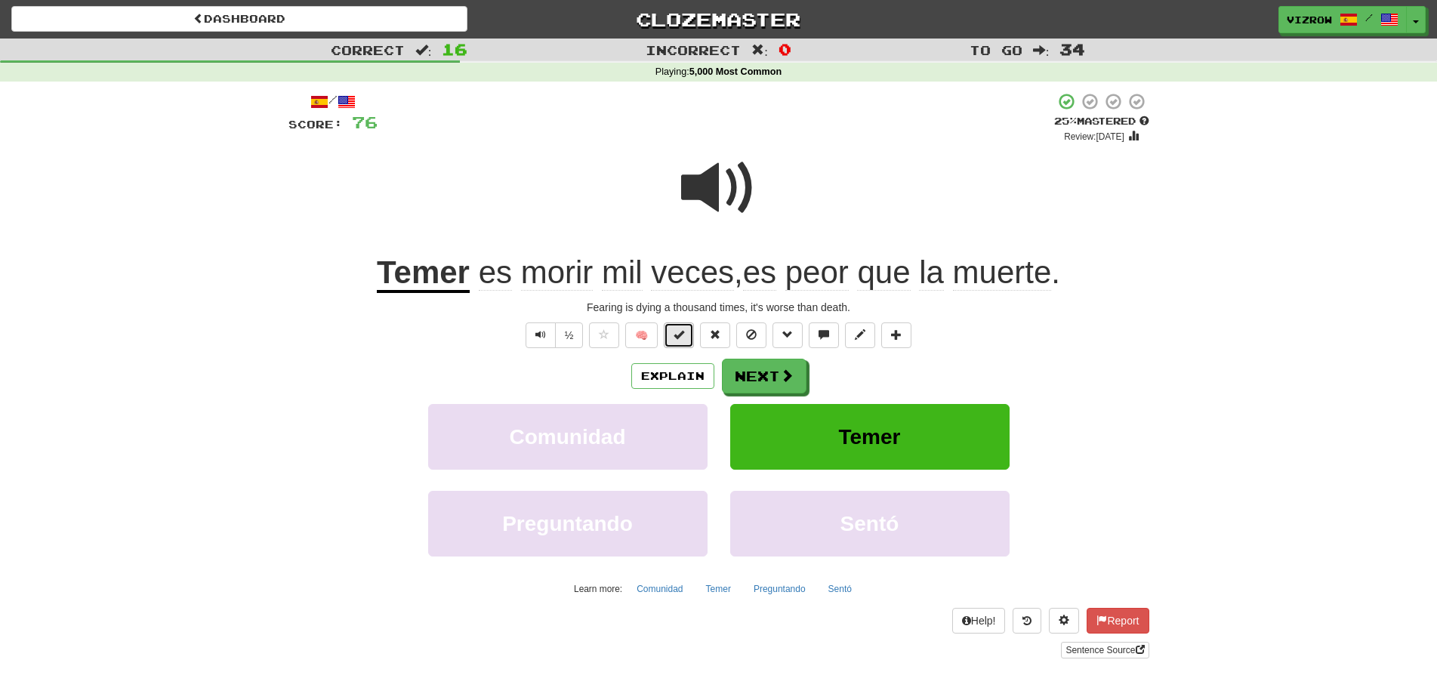
click at [682, 339] on span at bounding box center [678, 334] width 11 height 11
click at [778, 376] on button "Next" at bounding box center [764, 376] width 85 height 35
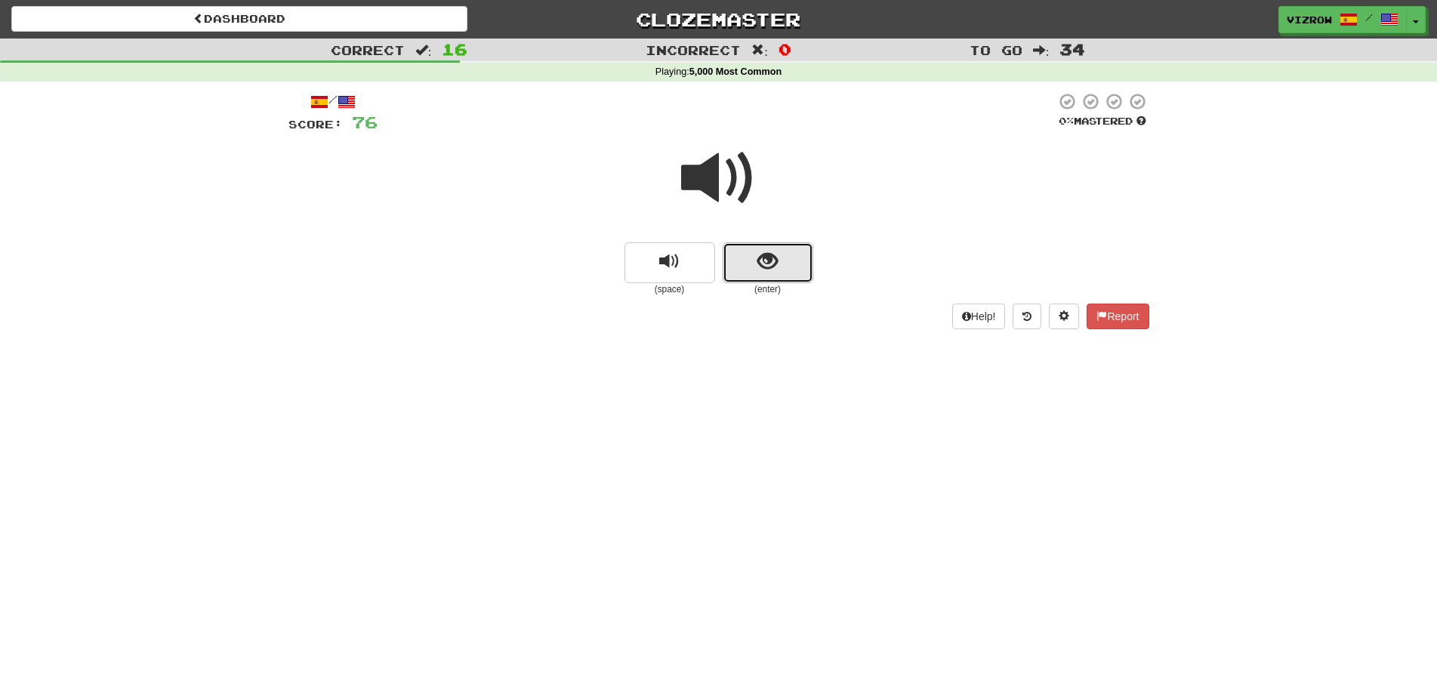
click at [784, 273] on button "show sentence" at bounding box center [767, 262] width 91 height 41
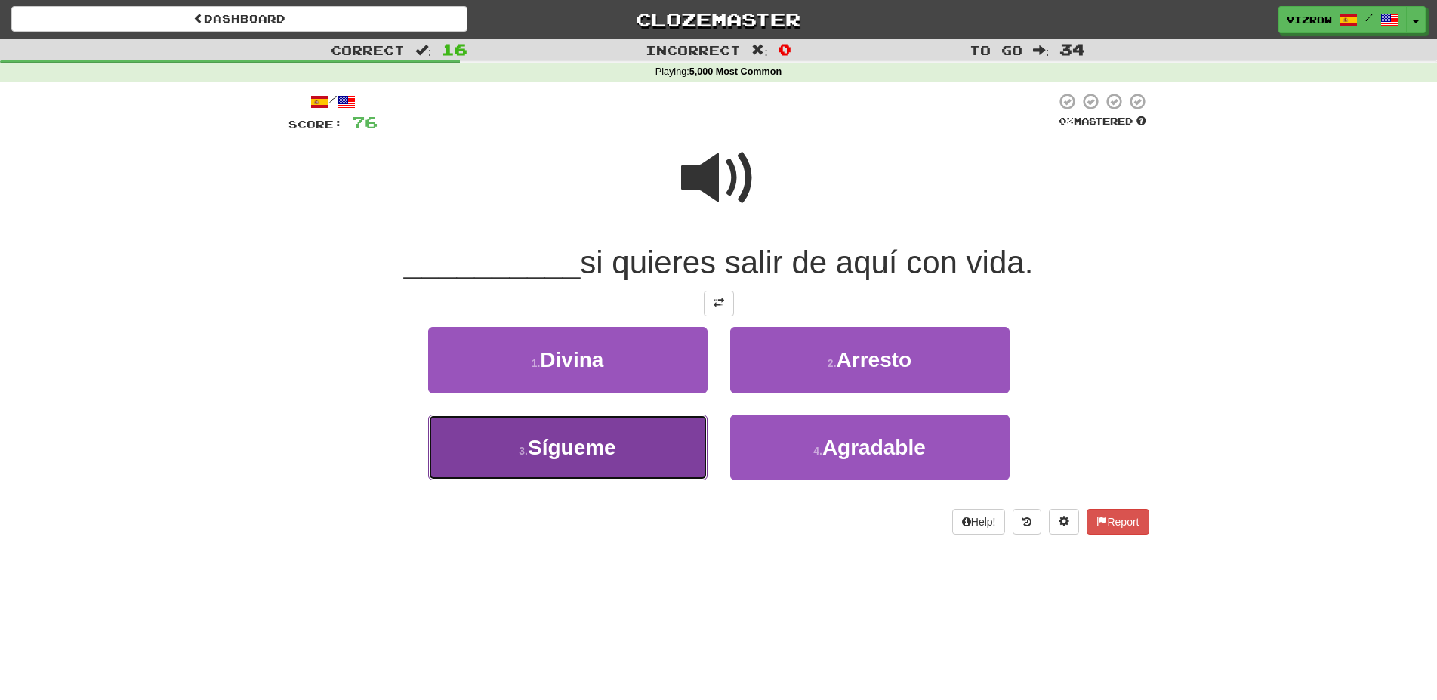
click at [633, 445] on button "3 . Sígueme" at bounding box center [567, 447] width 279 height 66
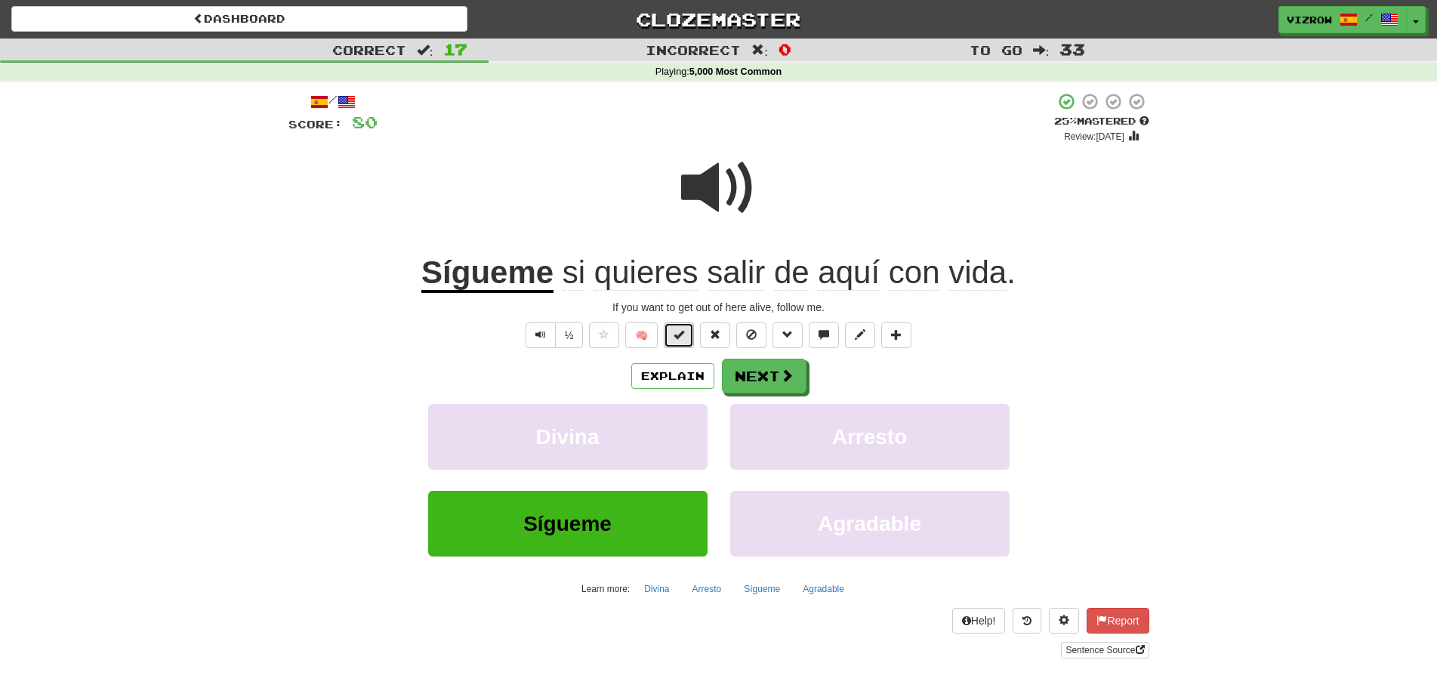
click at [674, 334] on button at bounding box center [679, 335] width 30 height 26
click at [747, 371] on button "Next" at bounding box center [764, 376] width 85 height 35
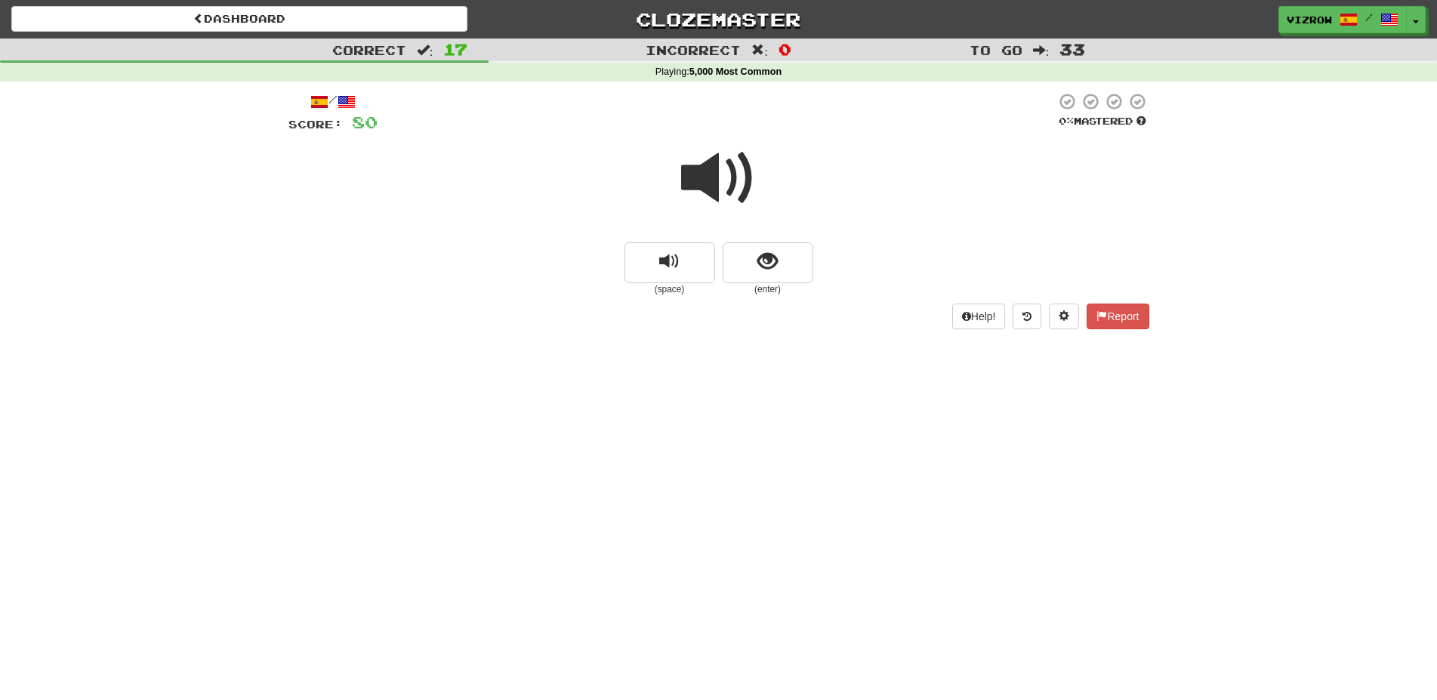
click at [739, 198] on span at bounding box center [718, 177] width 75 height 75
click at [790, 270] on button "show sentence" at bounding box center [767, 262] width 91 height 41
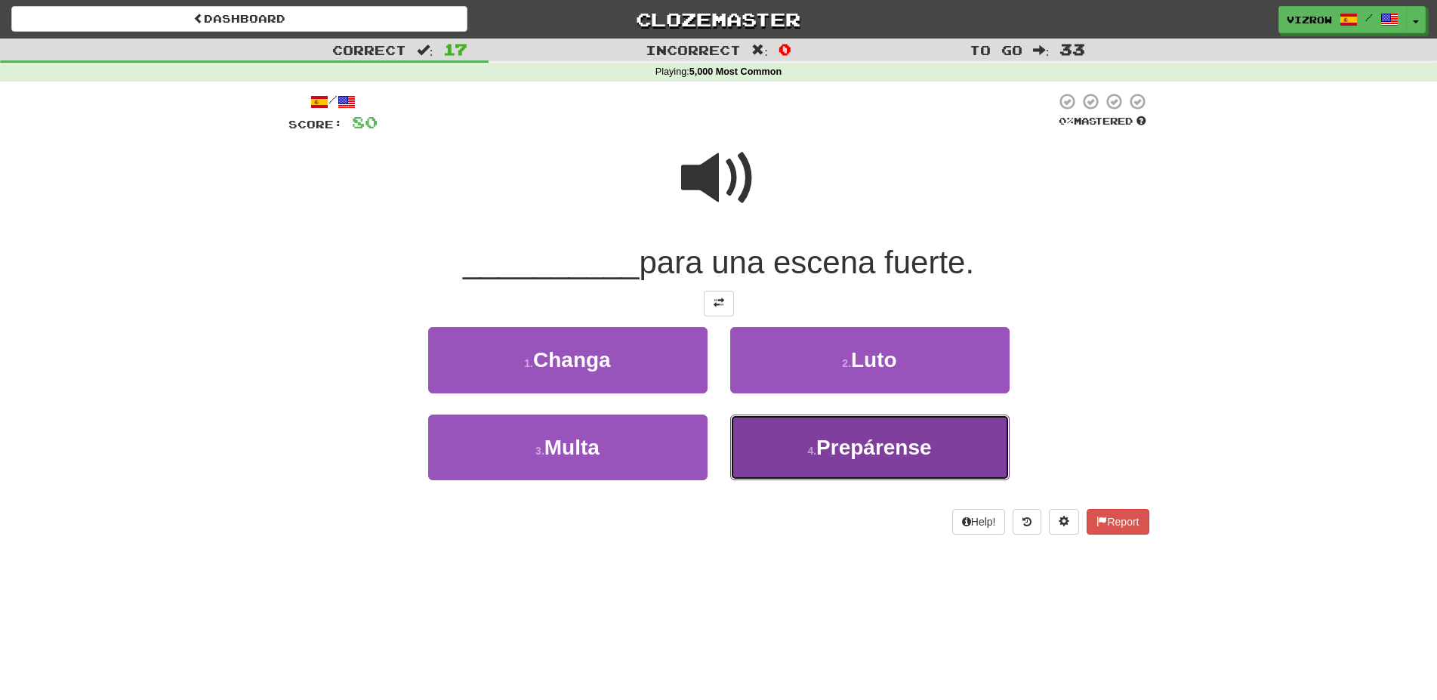
click at [913, 451] on span "Prepárense" at bounding box center [874, 447] width 116 height 23
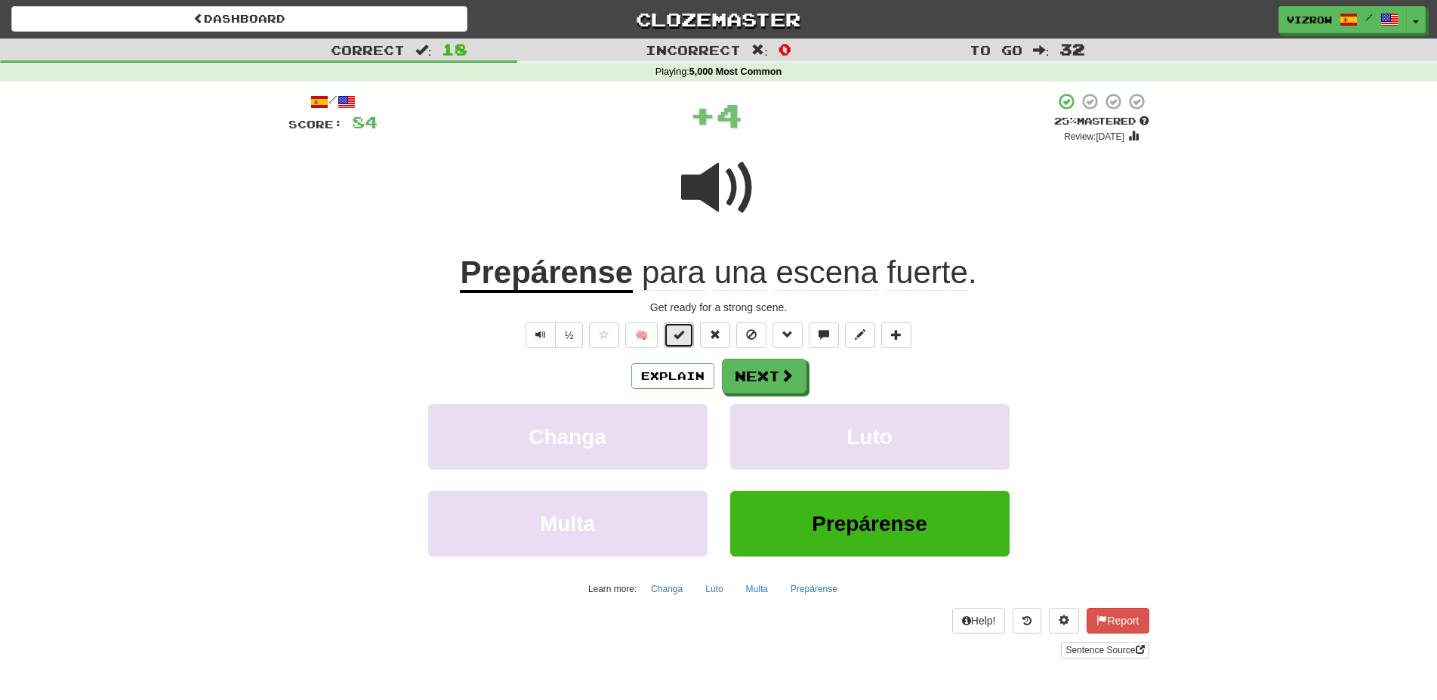
click at [676, 334] on span at bounding box center [678, 334] width 11 height 11
click at [786, 378] on span at bounding box center [788, 376] width 14 height 14
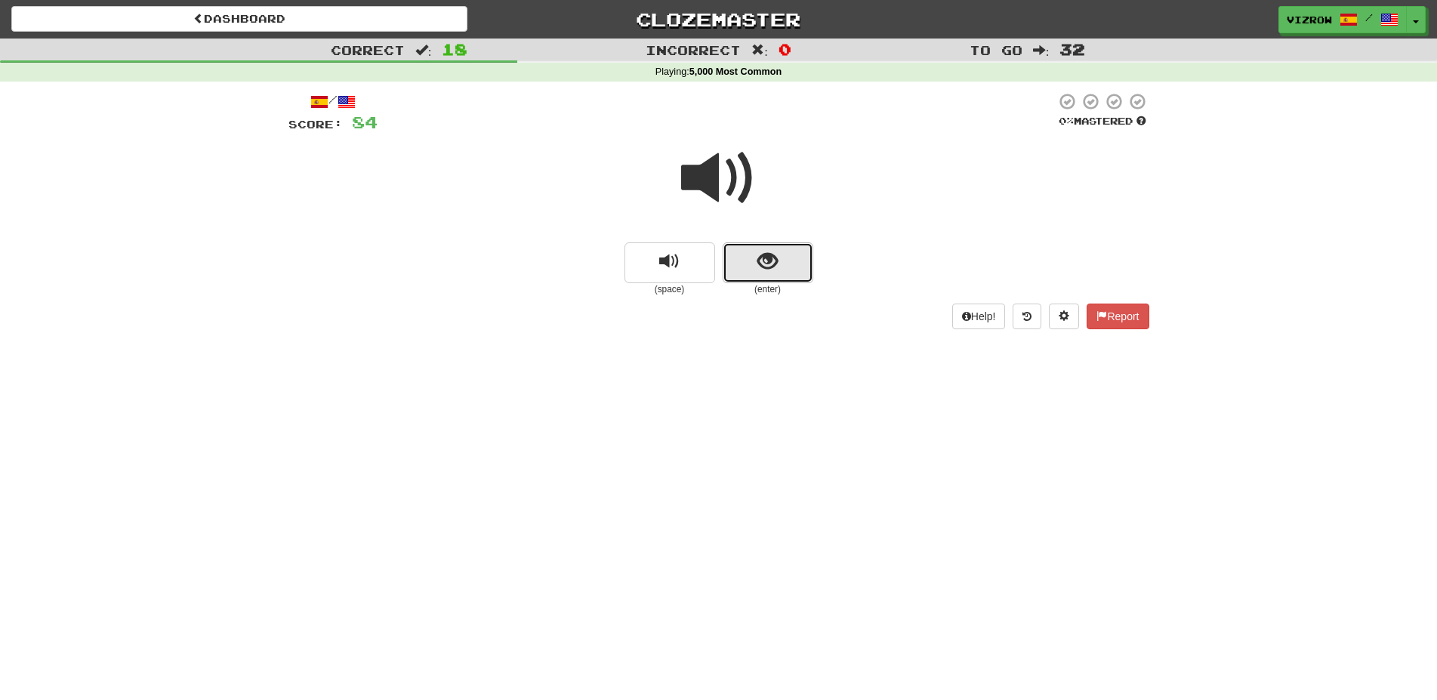
click at [767, 272] on span "show sentence" at bounding box center [767, 261] width 20 height 20
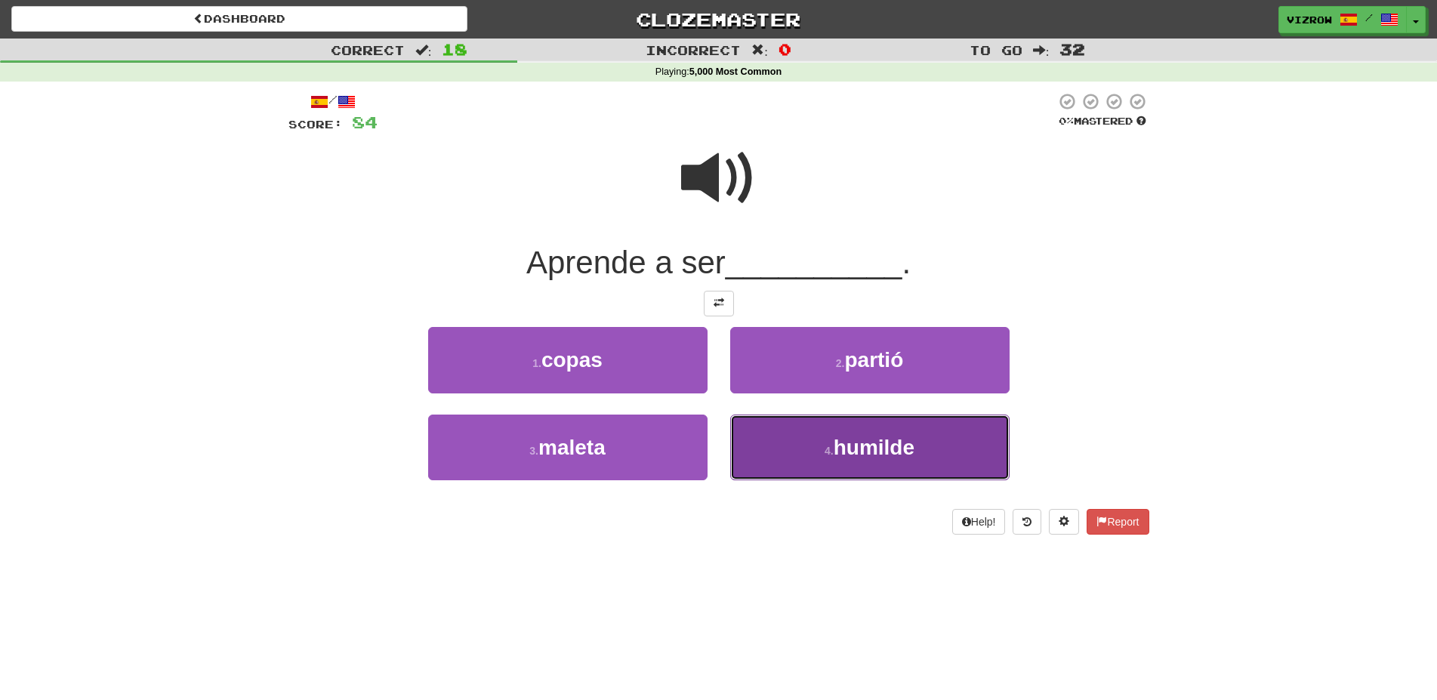
click at [865, 439] on span "humilde" at bounding box center [873, 447] width 81 height 23
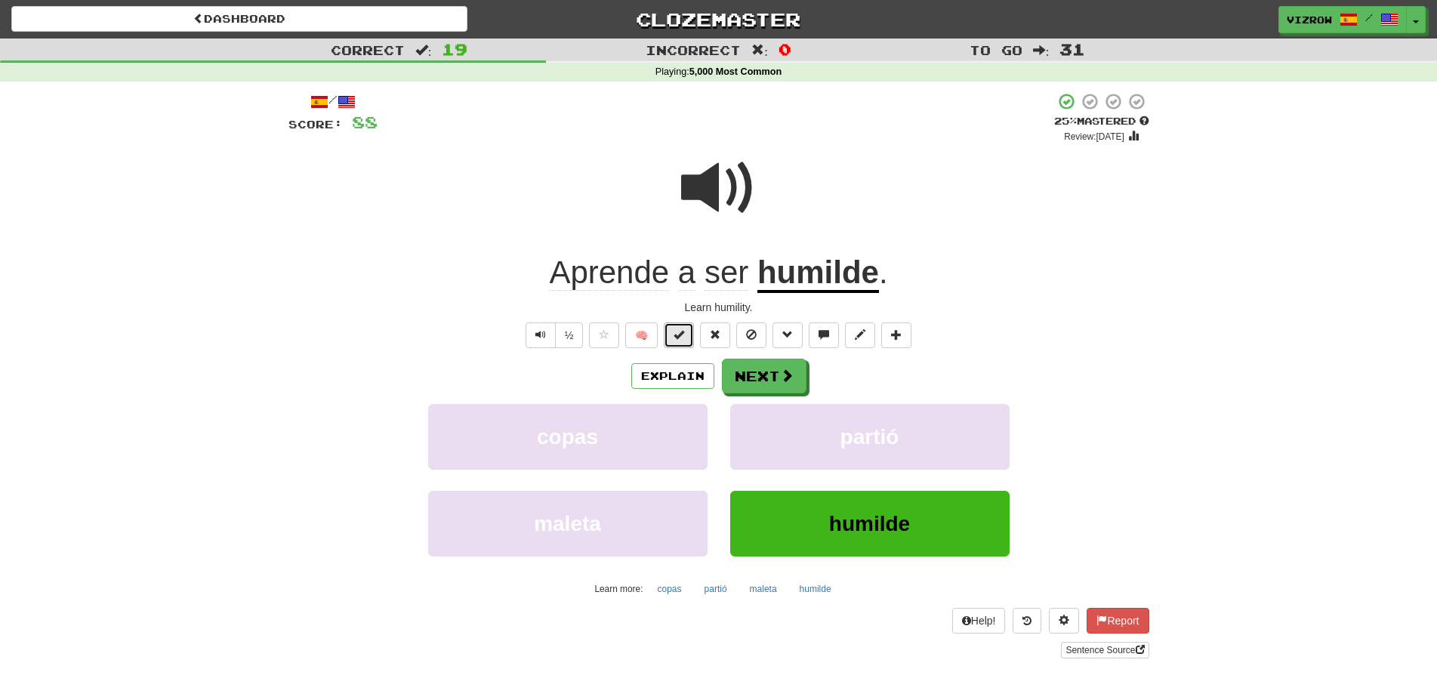
click at [688, 335] on button at bounding box center [679, 335] width 30 height 26
click at [768, 374] on button "Next" at bounding box center [764, 376] width 85 height 35
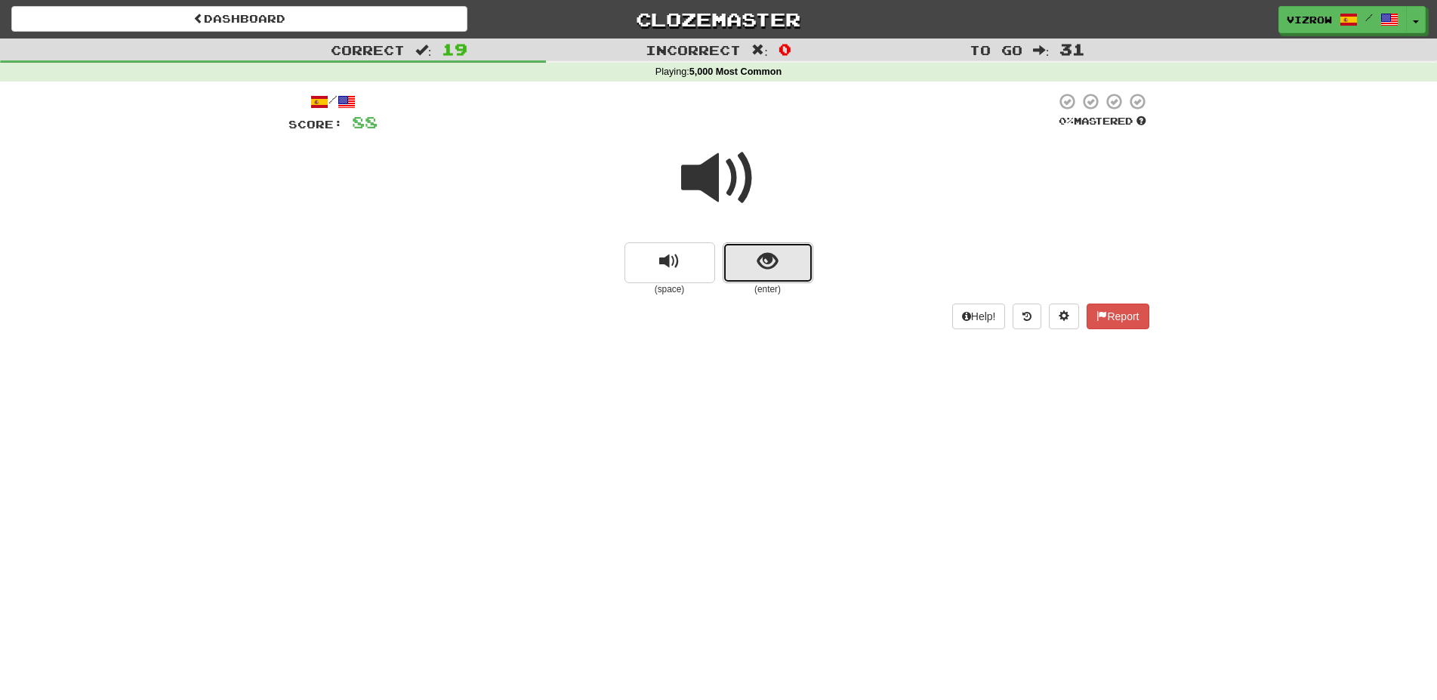
click at [803, 270] on button "show sentence" at bounding box center [767, 262] width 91 height 41
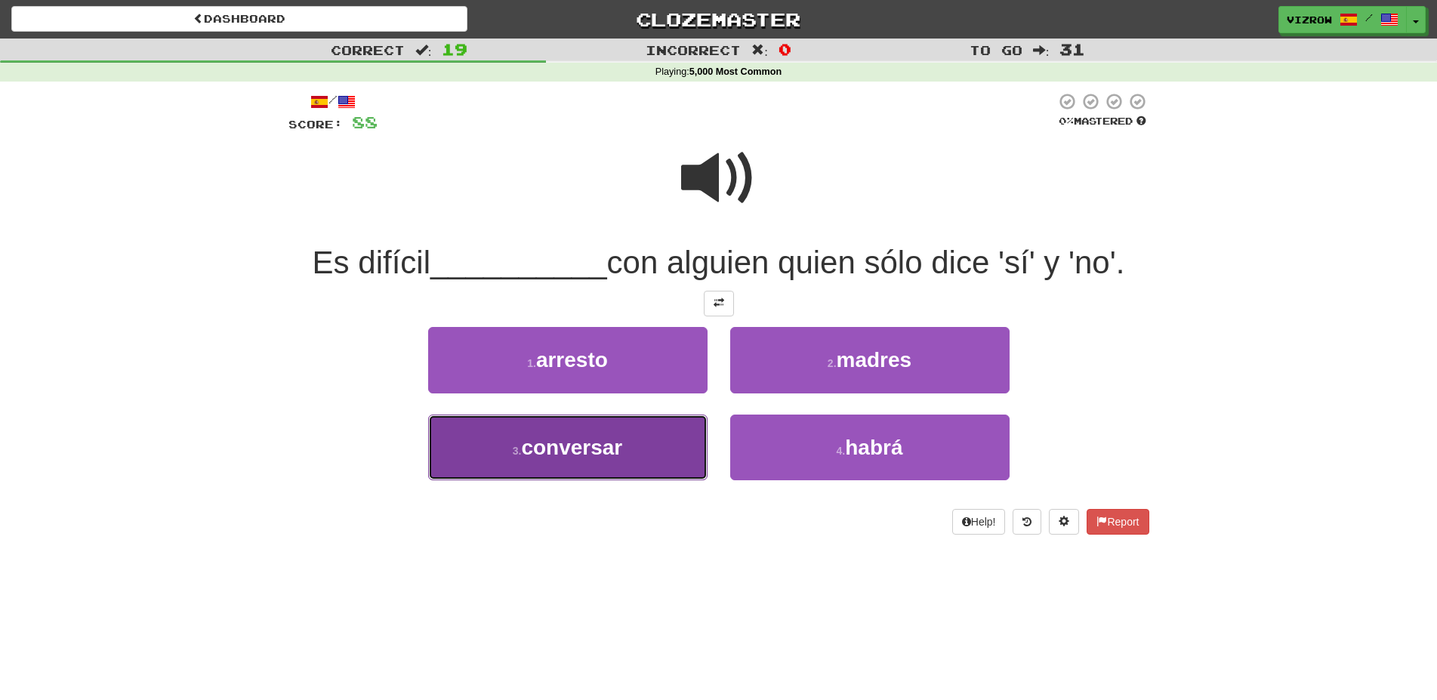
click at [640, 438] on button "3 . conversar" at bounding box center [567, 447] width 279 height 66
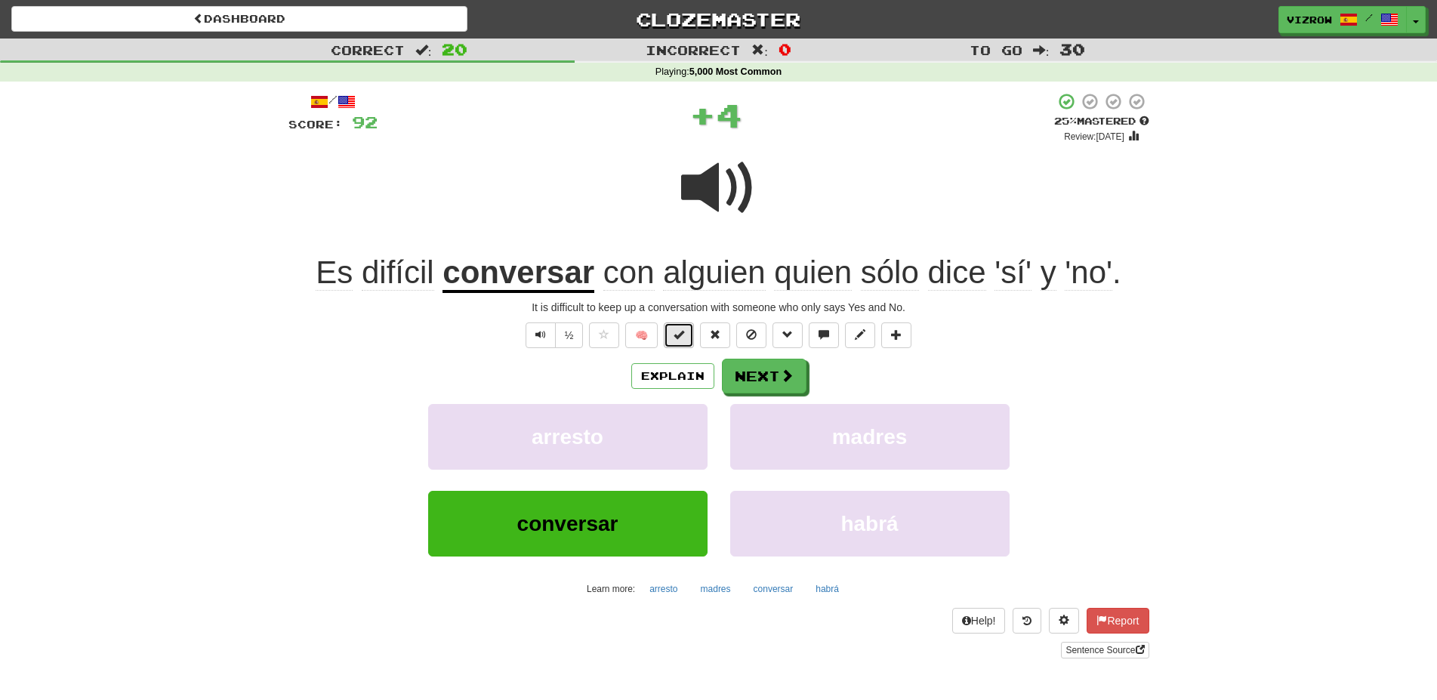
click at [682, 334] on span at bounding box center [678, 334] width 11 height 11
click at [781, 372] on span at bounding box center [788, 376] width 14 height 14
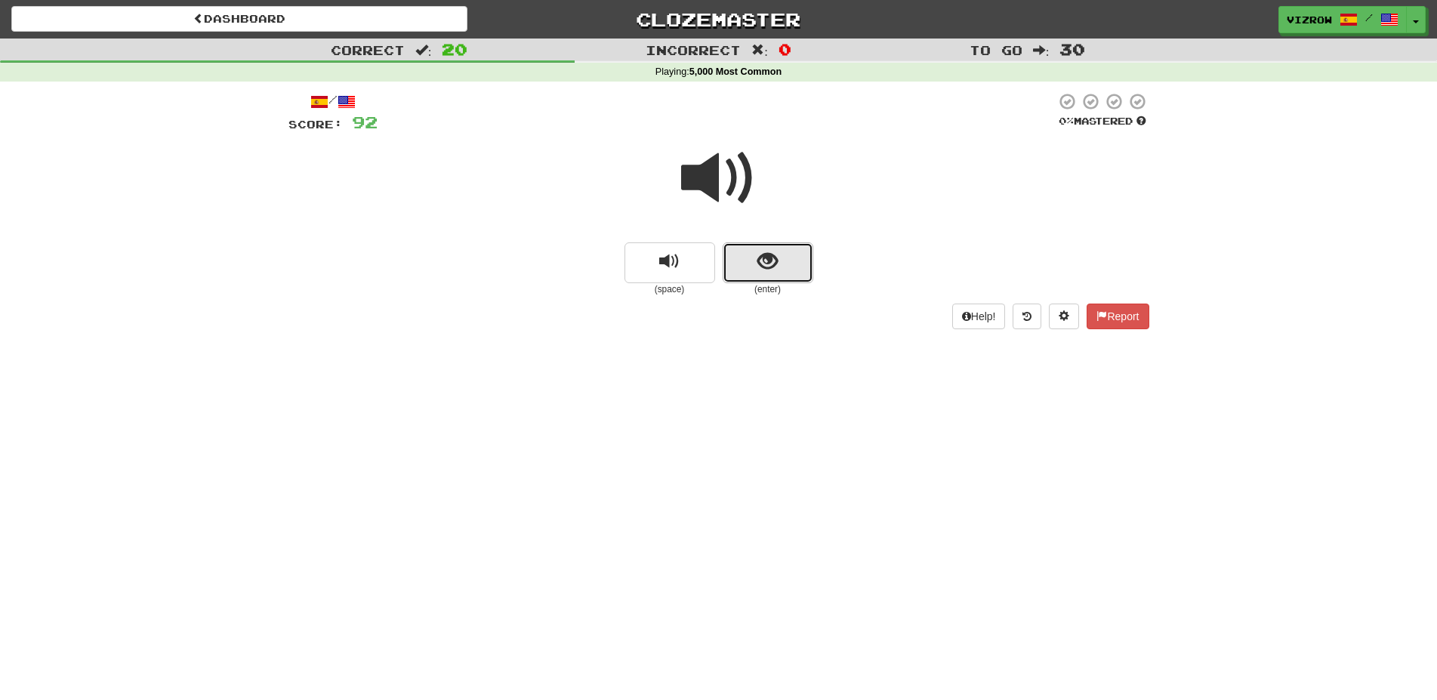
click at [775, 258] on span "show sentence" at bounding box center [767, 261] width 20 height 20
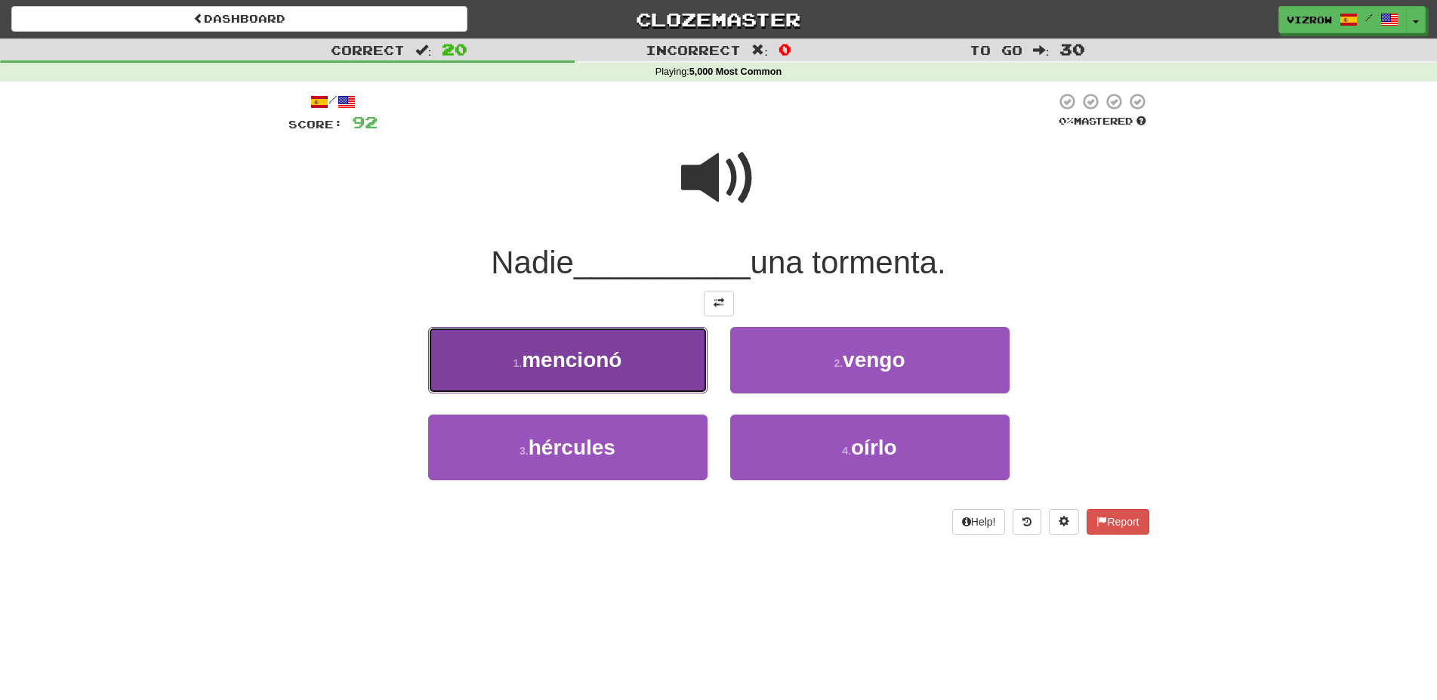
click at [626, 357] on button "1 . mencionó" at bounding box center [567, 360] width 279 height 66
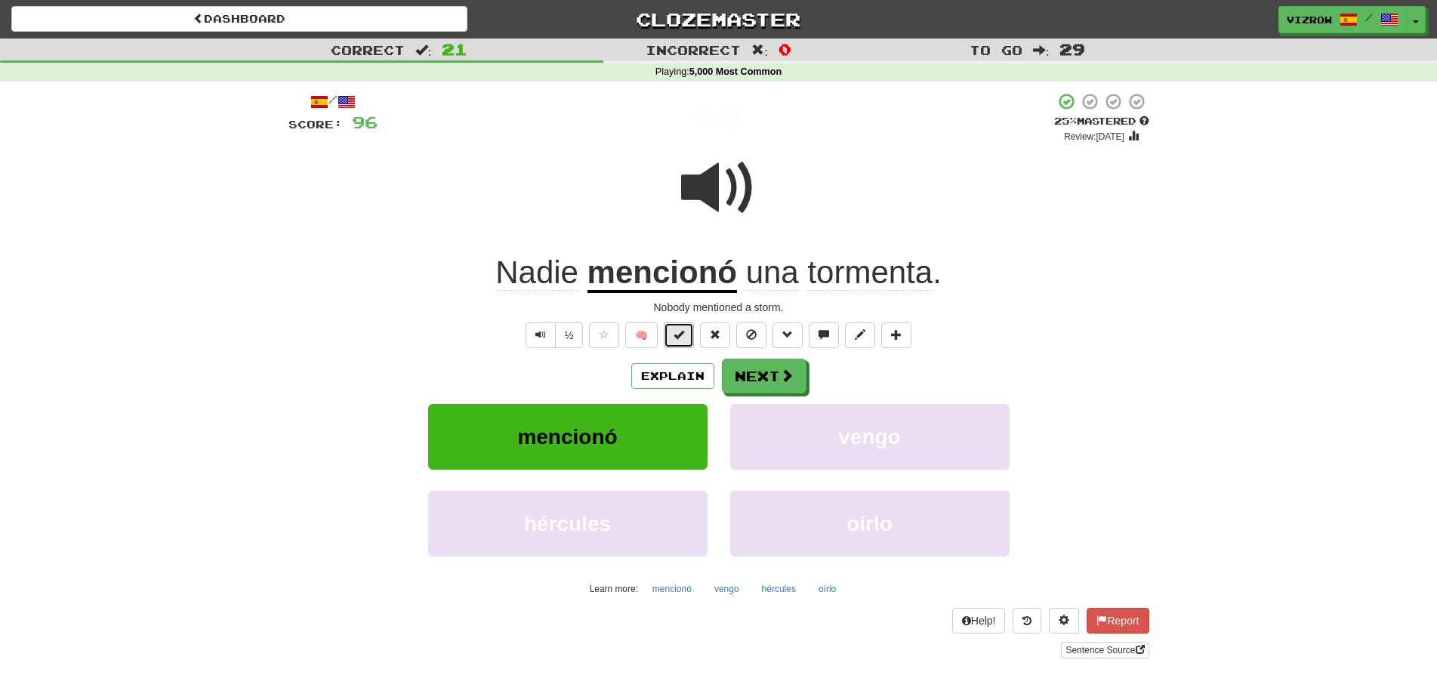
click at [682, 336] on span at bounding box center [678, 334] width 11 height 11
click at [767, 375] on button "Next" at bounding box center [764, 376] width 85 height 35
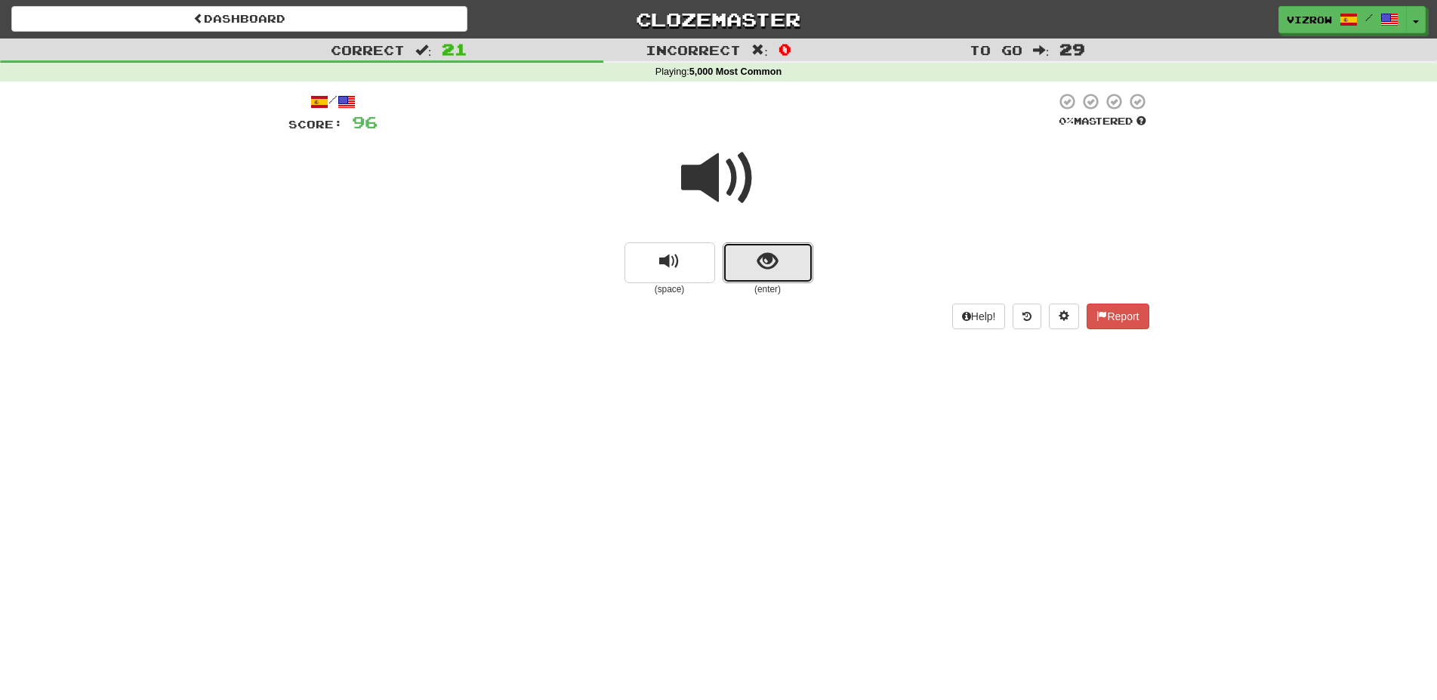
click at [771, 271] on span "show sentence" at bounding box center [767, 261] width 20 height 20
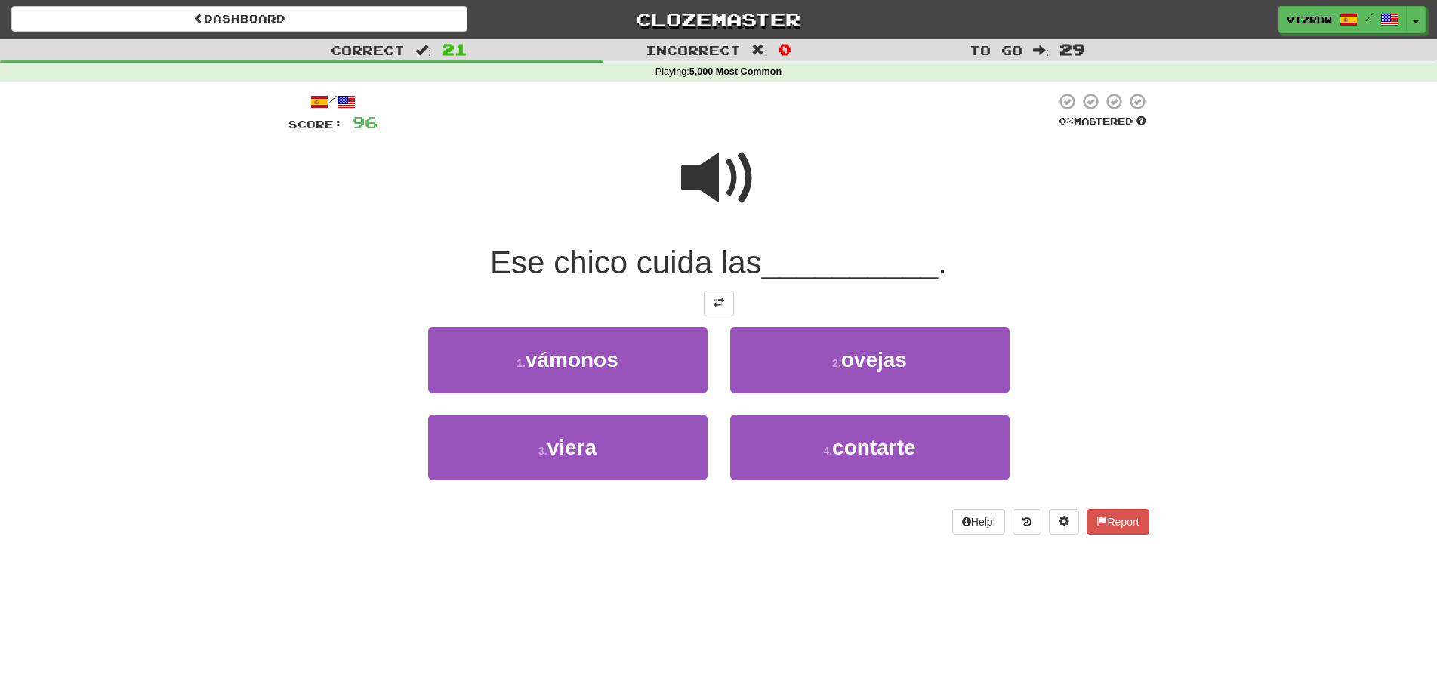
click at [738, 186] on span at bounding box center [718, 177] width 75 height 75
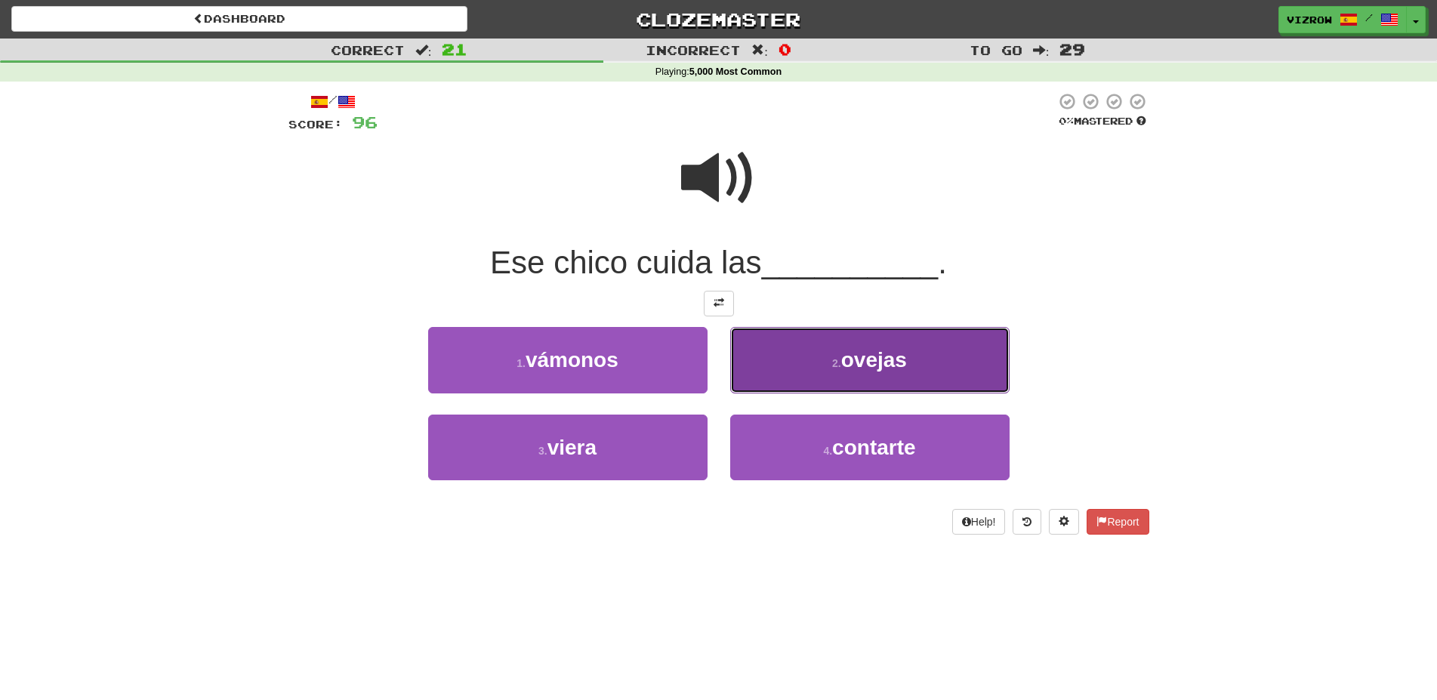
click at [933, 362] on button "2 . ovejas" at bounding box center [869, 360] width 279 height 66
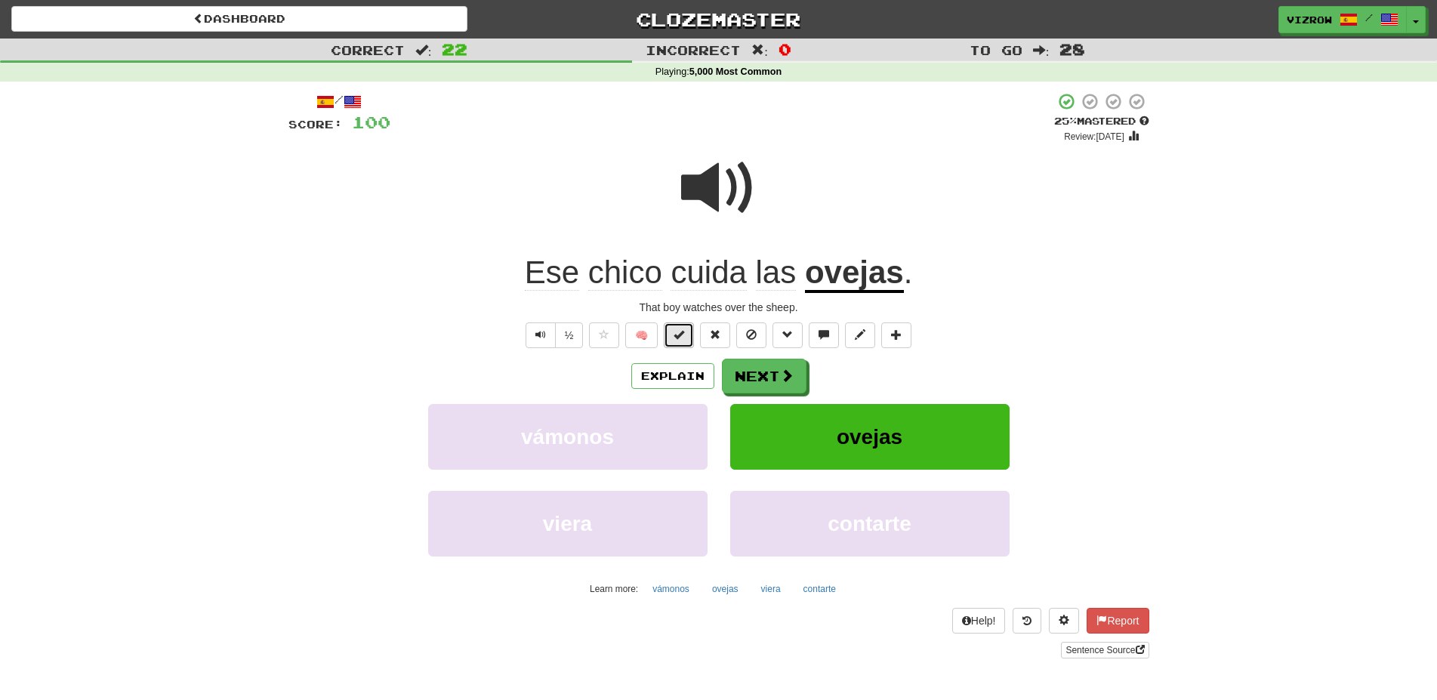
click at [684, 340] on button at bounding box center [679, 335] width 30 height 26
click at [749, 380] on button "Next" at bounding box center [764, 376] width 85 height 35
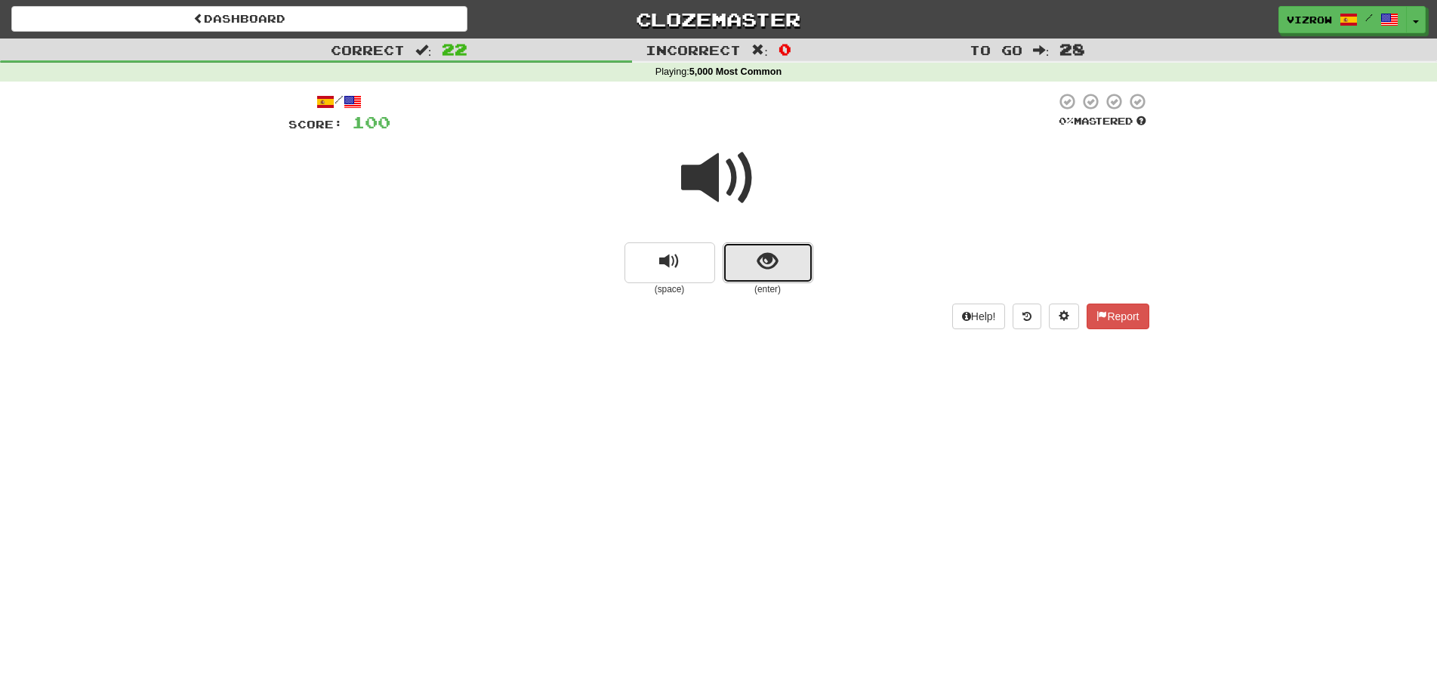
click at [793, 270] on button "show sentence" at bounding box center [767, 262] width 91 height 41
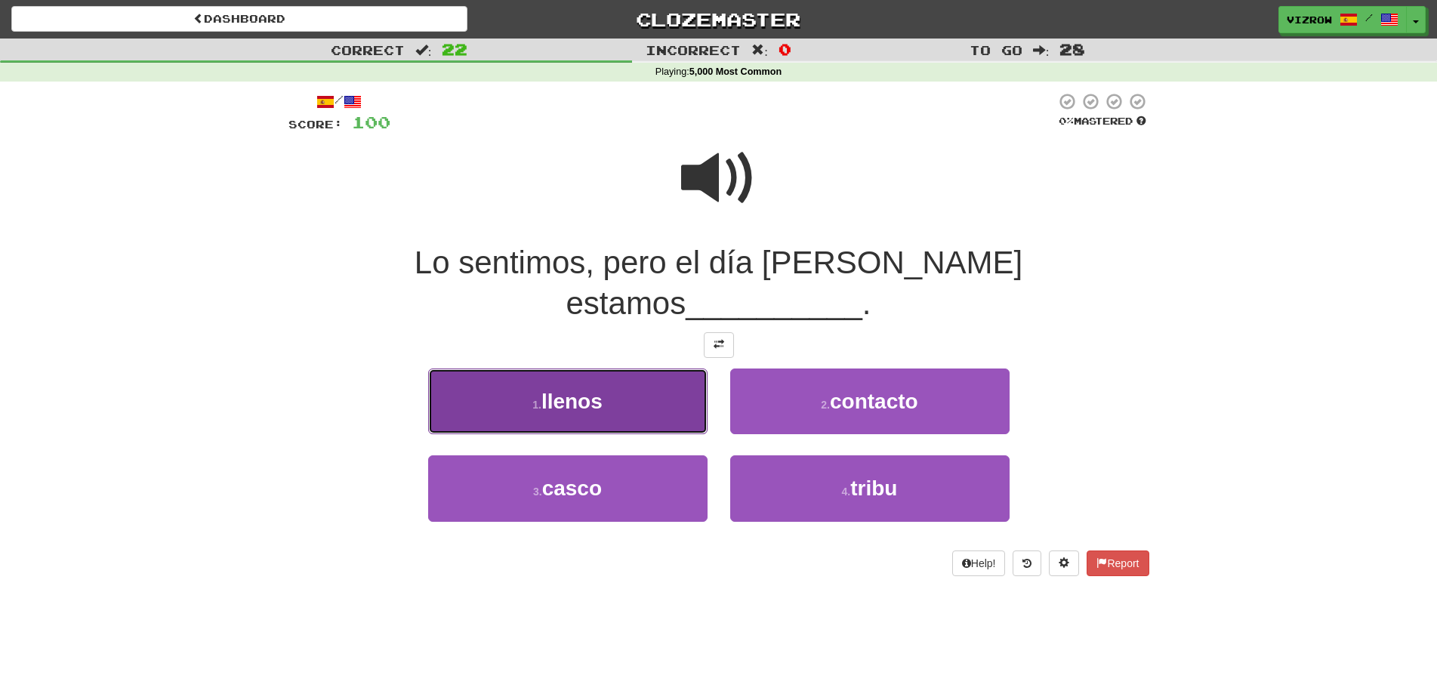
click at [593, 390] on span "llenos" at bounding box center [571, 401] width 61 height 23
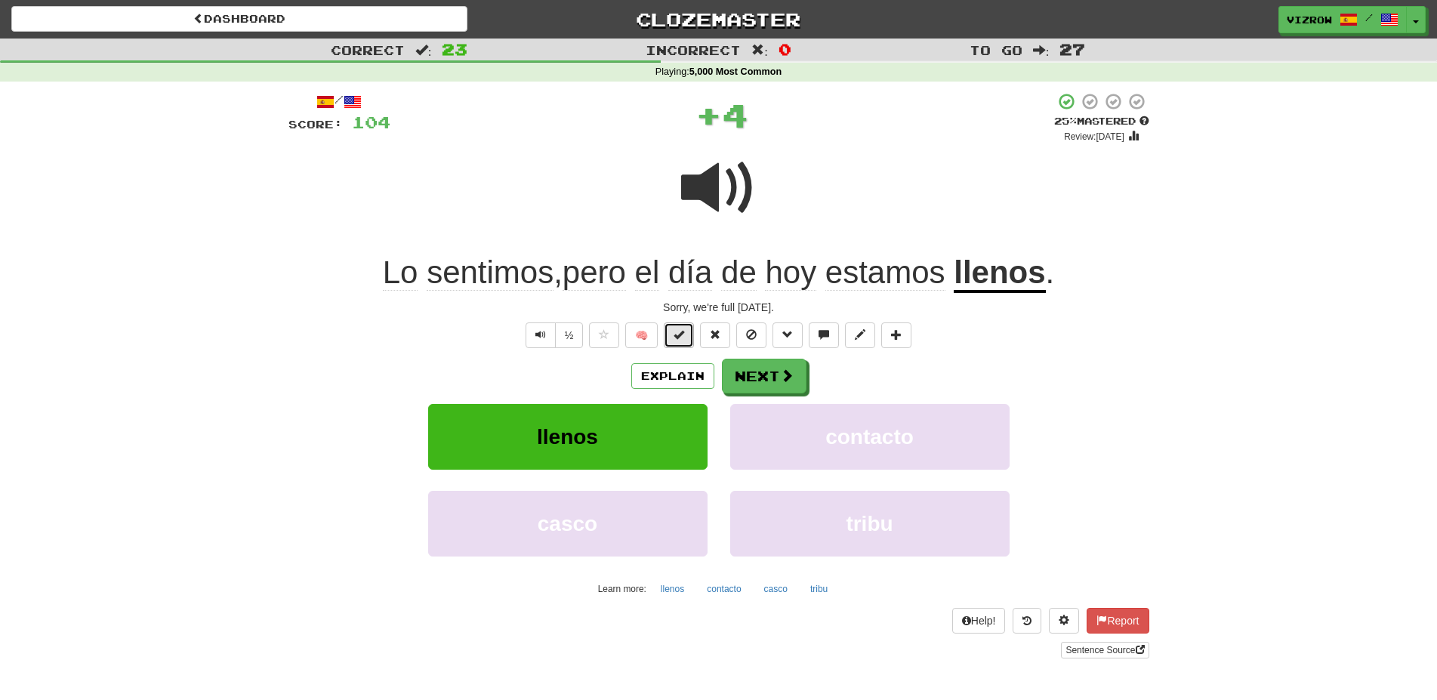
click at [684, 331] on span at bounding box center [678, 334] width 11 height 11
click at [762, 377] on button "Next" at bounding box center [764, 376] width 85 height 35
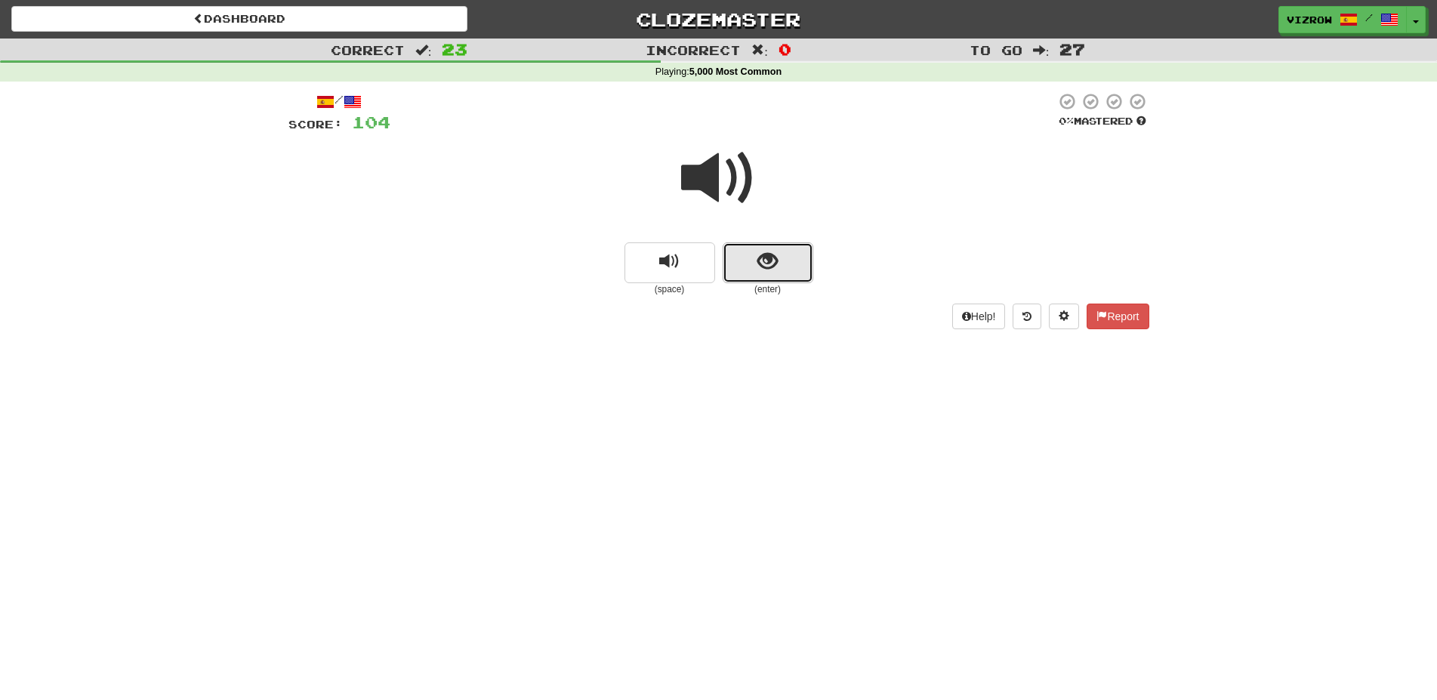
click at [785, 272] on button "show sentence" at bounding box center [767, 262] width 91 height 41
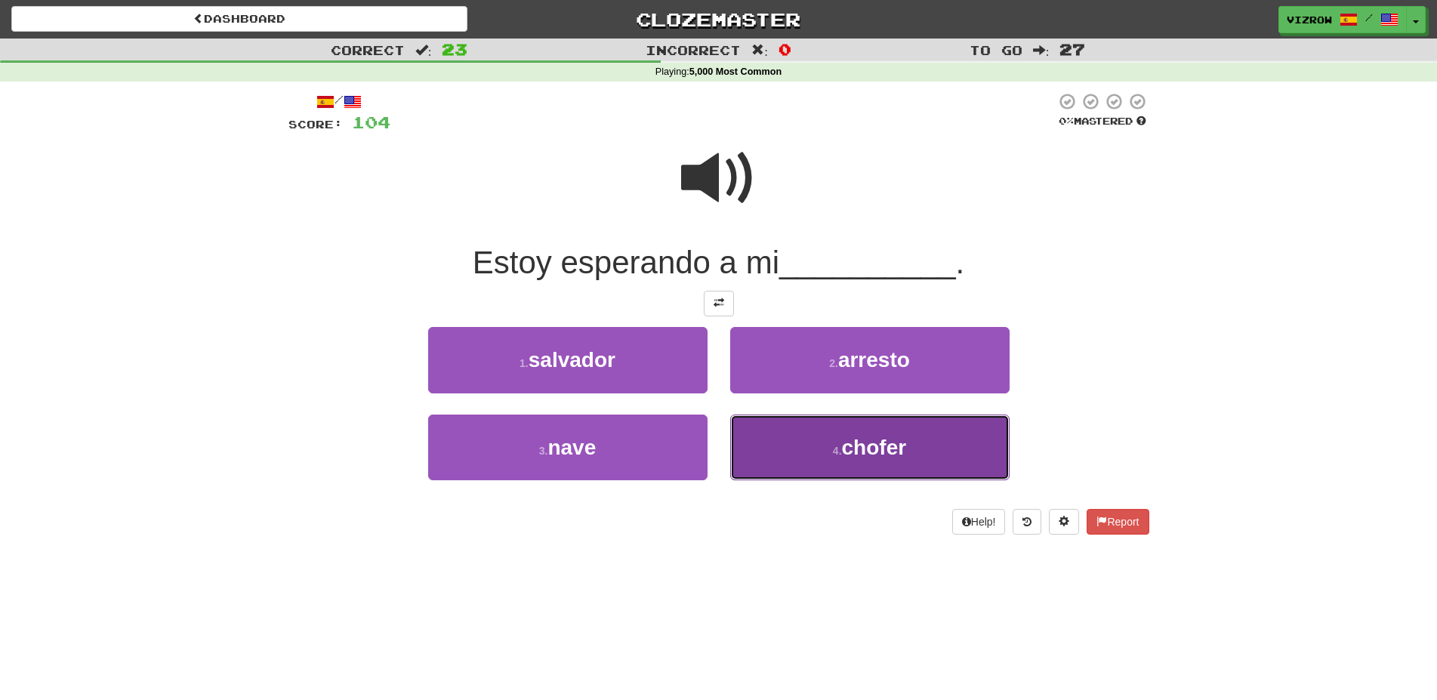
click at [855, 448] on span "chofer" at bounding box center [874, 447] width 65 height 23
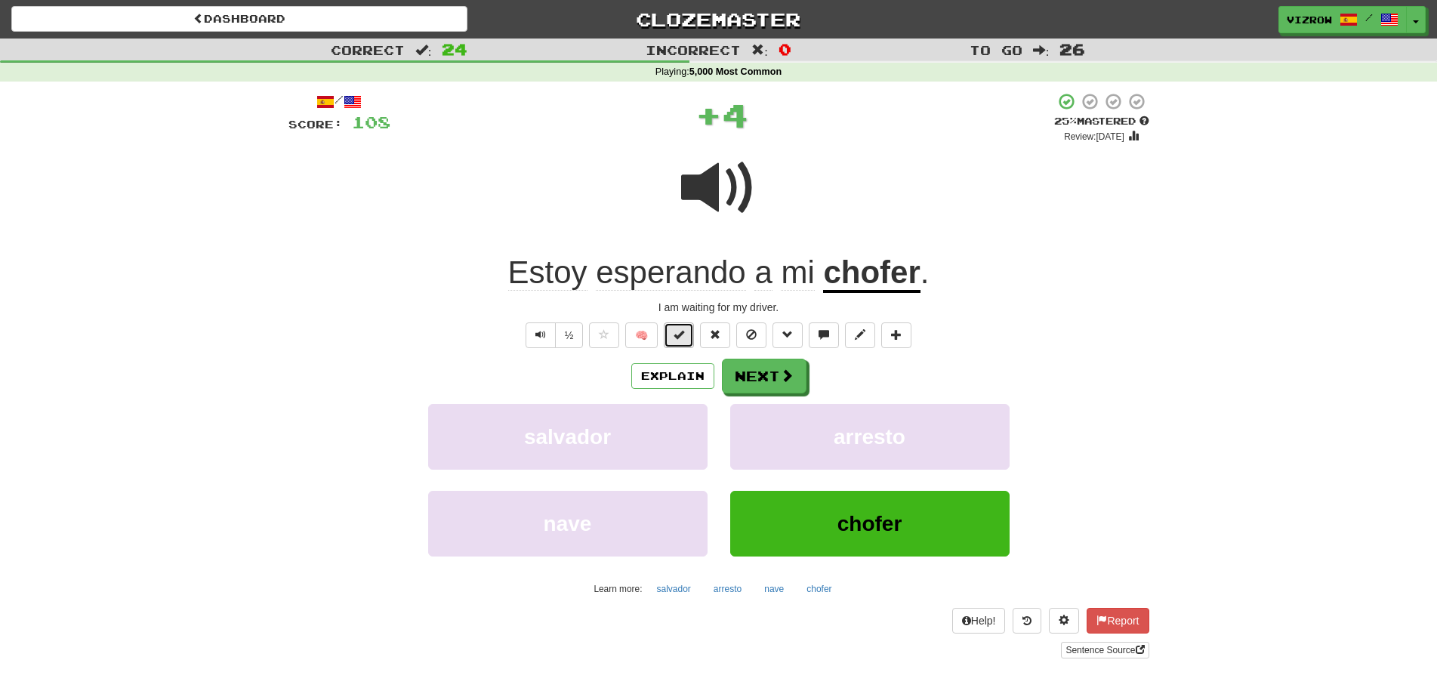
click at [687, 337] on button at bounding box center [679, 335] width 30 height 26
click at [775, 379] on button "Next" at bounding box center [764, 376] width 85 height 35
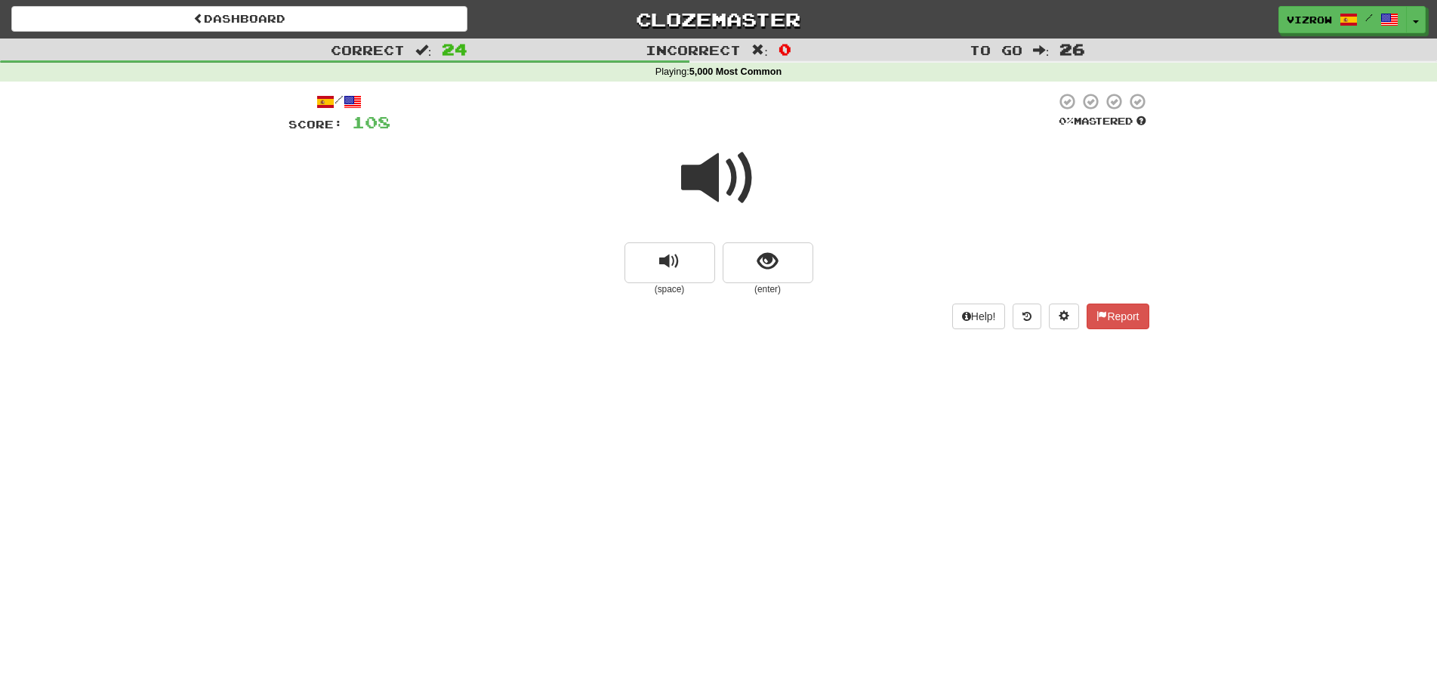
click at [741, 200] on span at bounding box center [718, 177] width 75 height 75
click at [786, 261] on button "show sentence" at bounding box center [767, 262] width 91 height 41
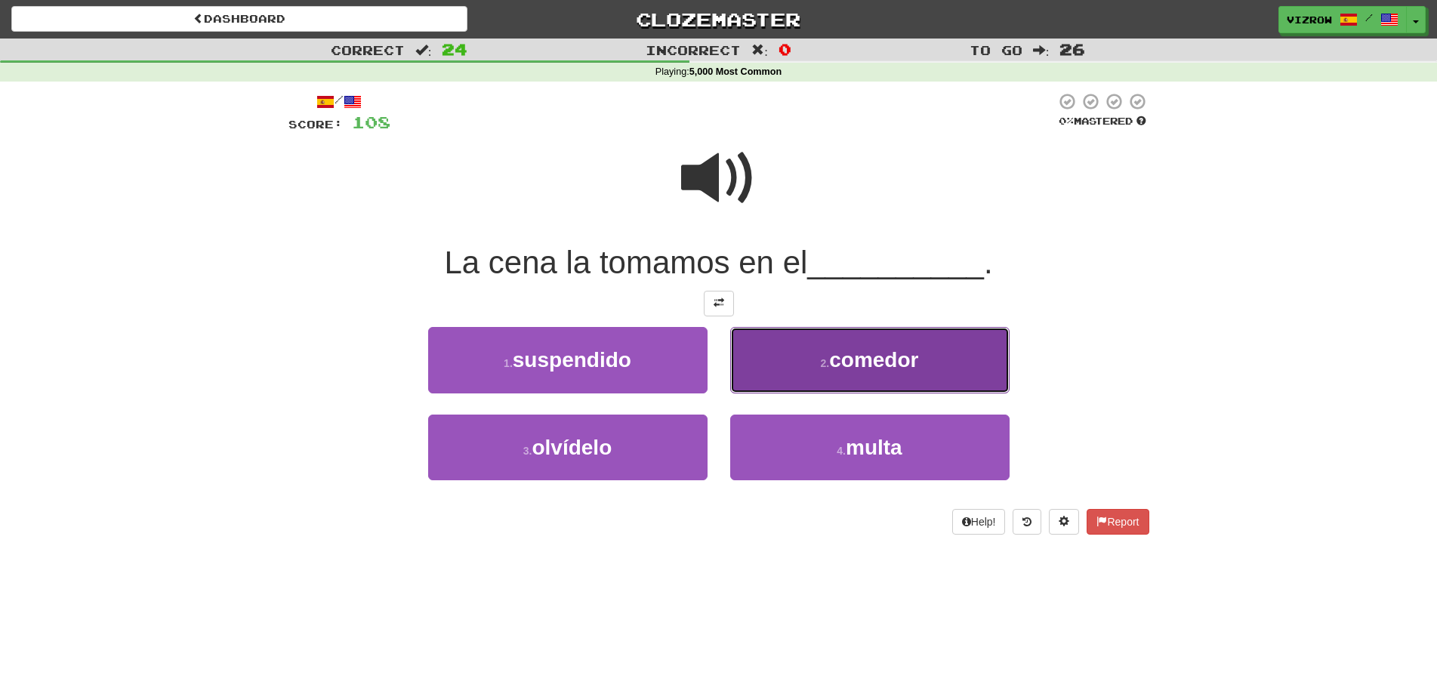
click at [844, 351] on span "comedor" at bounding box center [873, 359] width 89 height 23
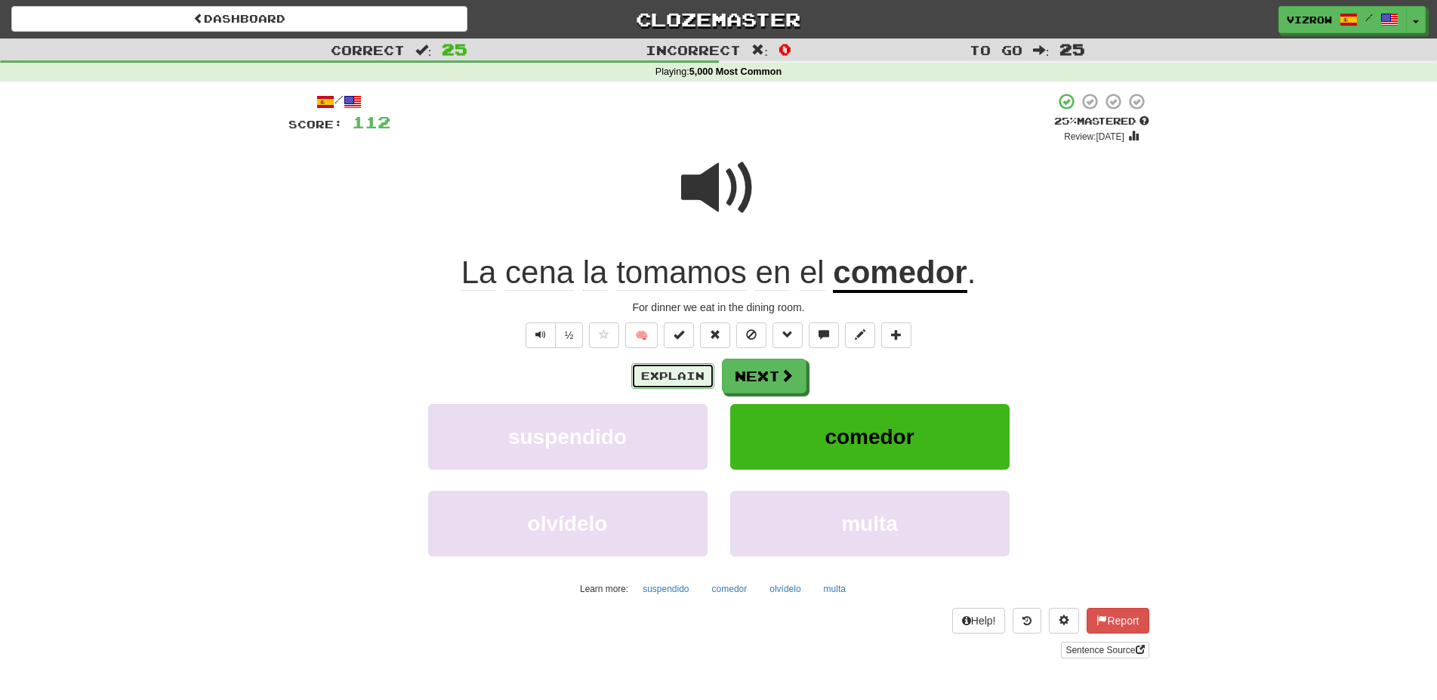
click at [682, 377] on button "Explain" at bounding box center [672, 376] width 83 height 26
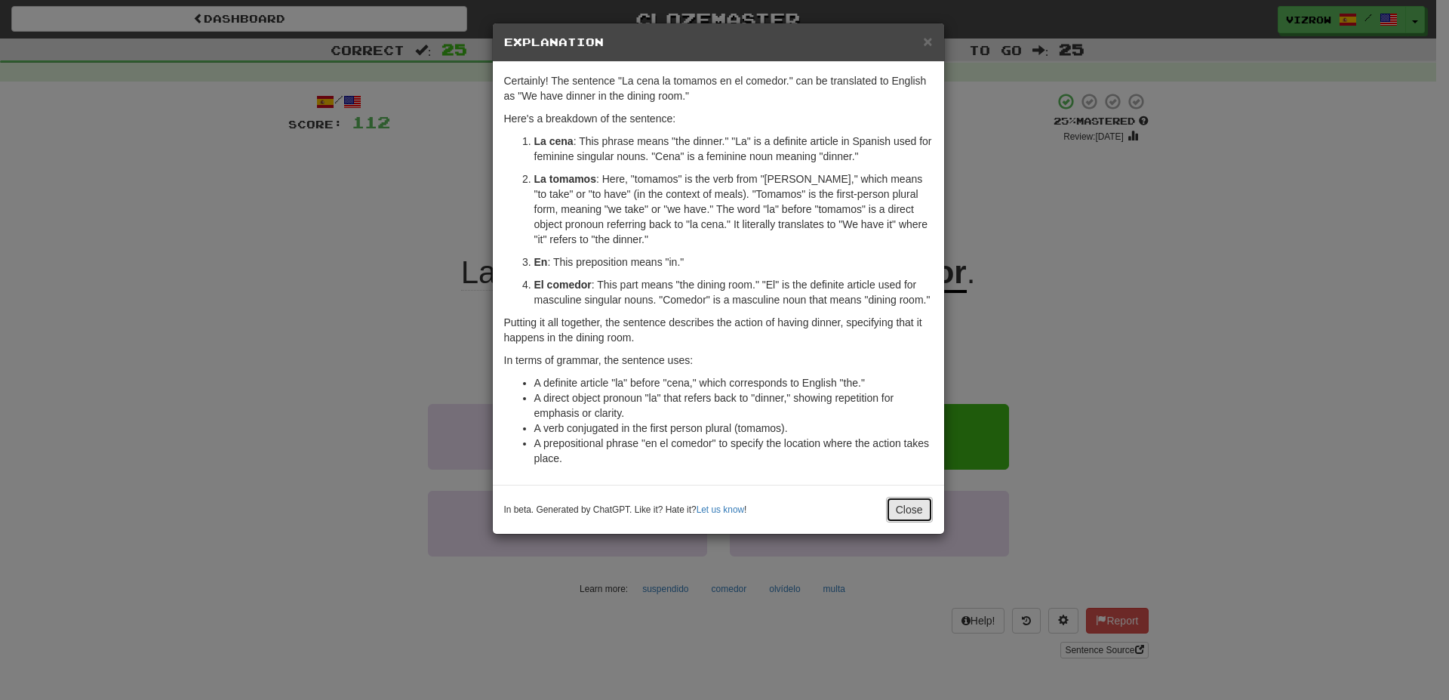
click at [914, 508] on button "Close" at bounding box center [909, 510] width 47 height 26
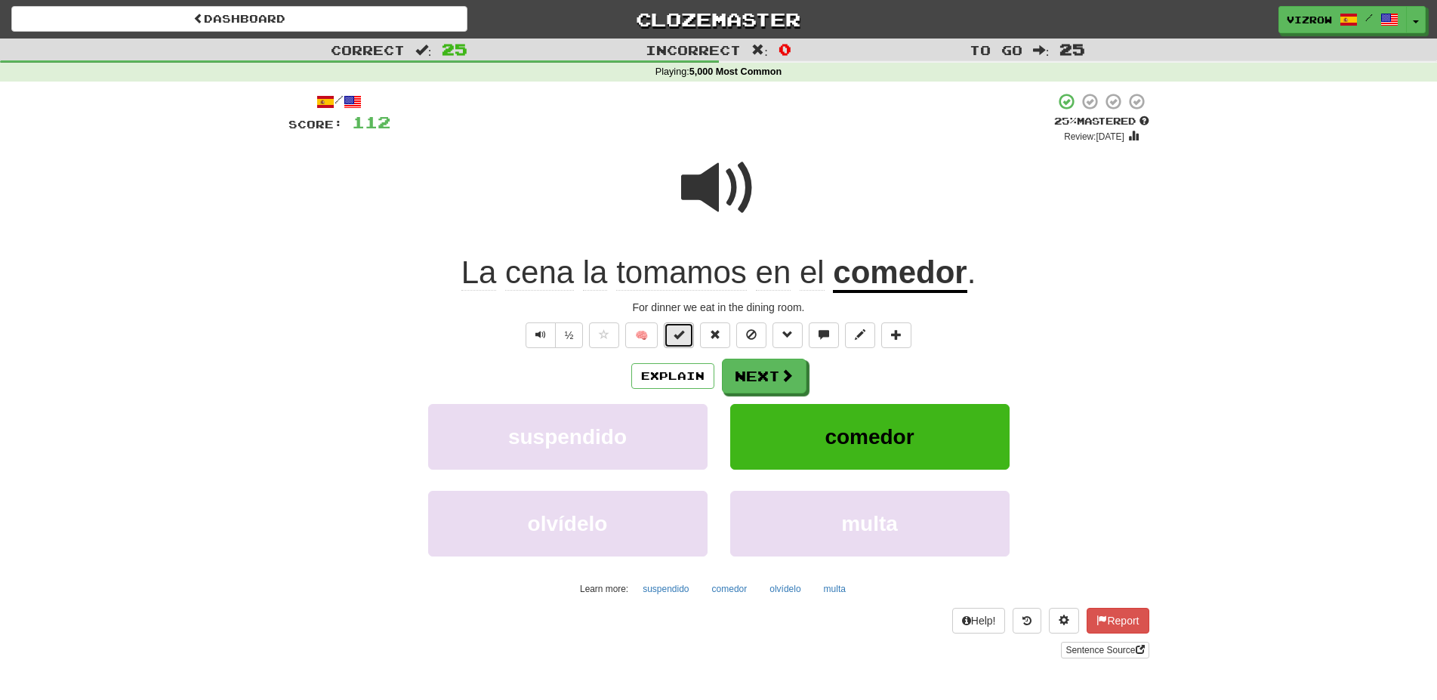
click at [676, 336] on span at bounding box center [678, 334] width 11 height 11
click at [782, 375] on span at bounding box center [788, 376] width 14 height 14
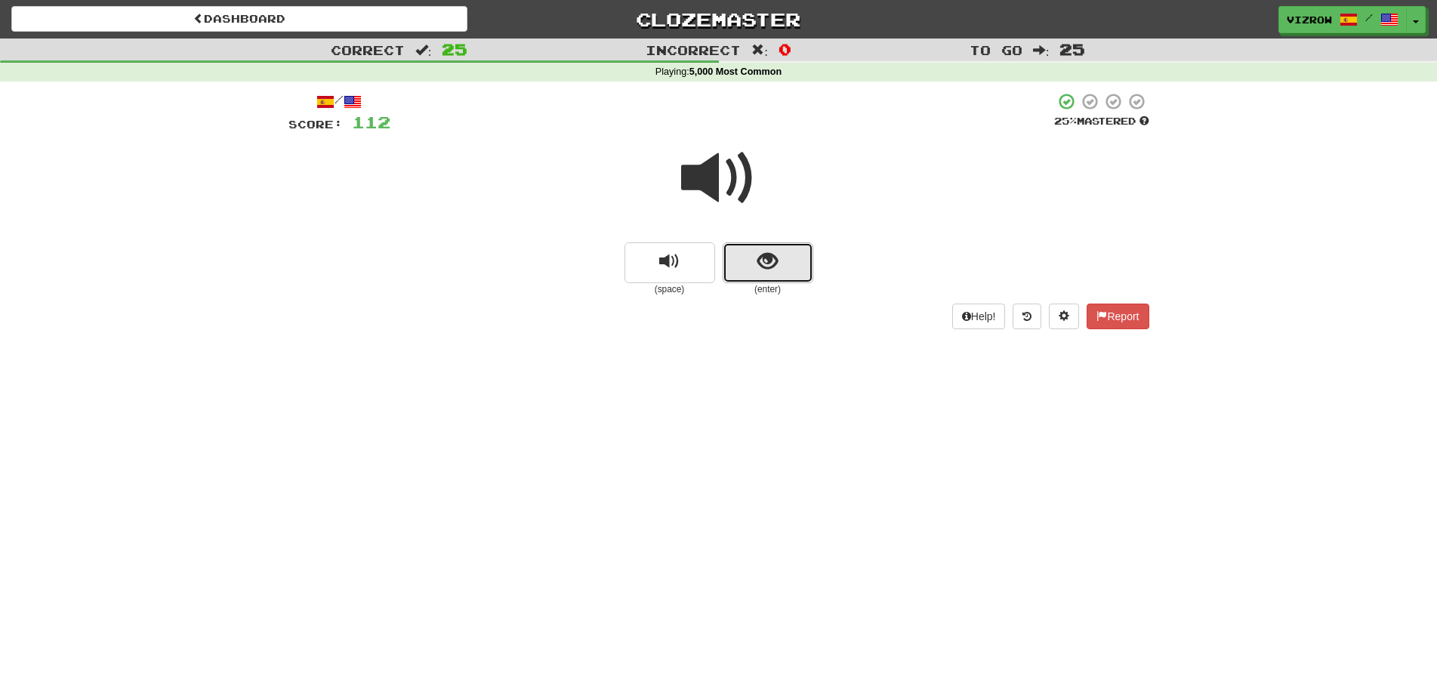
click at [792, 271] on button "show sentence" at bounding box center [767, 262] width 91 height 41
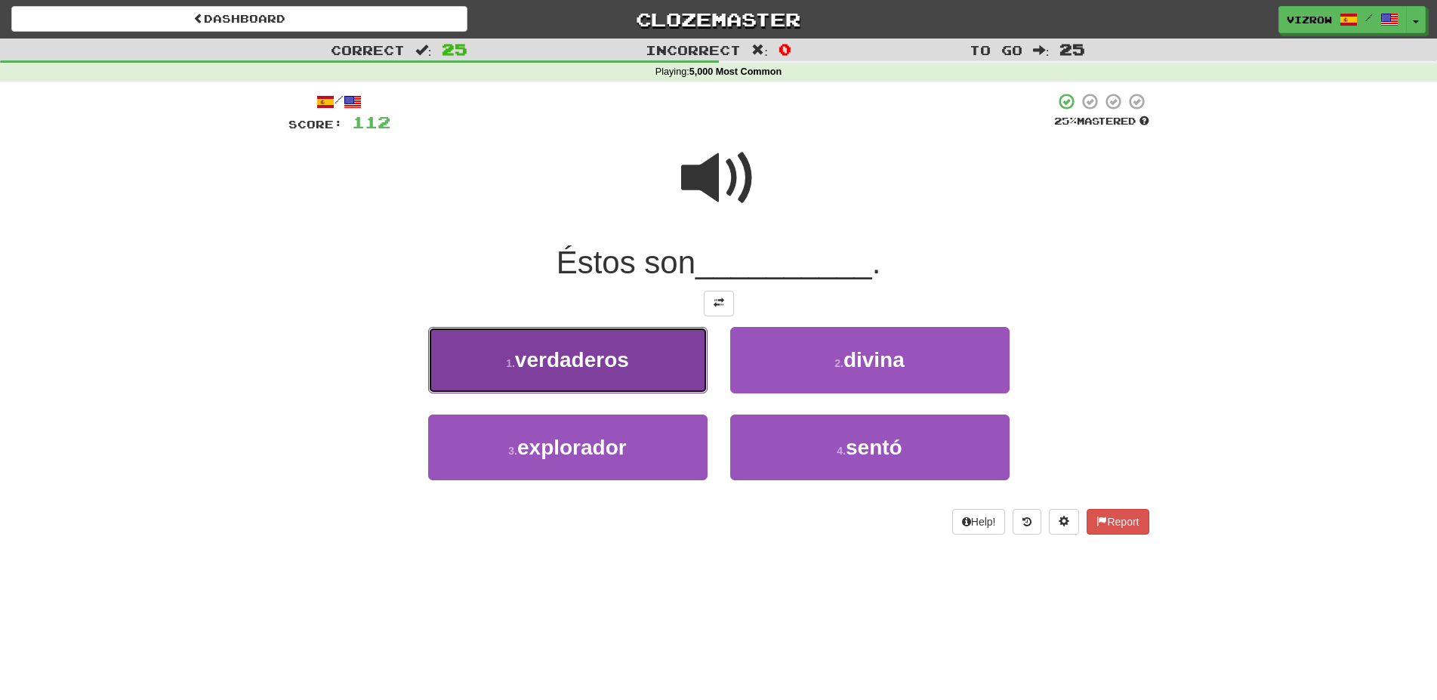
click at [648, 362] on button "1 . verdaderos" at bounding box center [567, 360] width 279 height 66
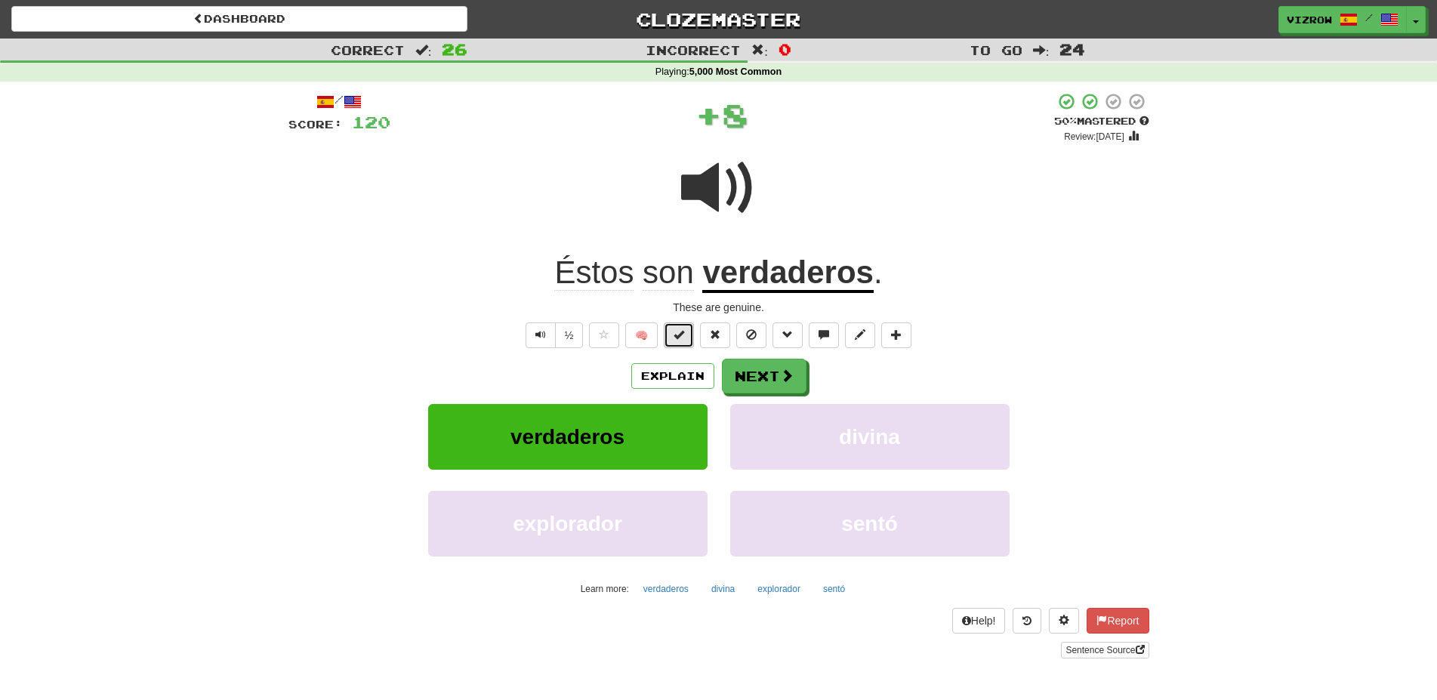
click at [679, 346] on button at bounding box center [679, 335] width 30 height 26
click at [767, 377] on button "Next" at bounding box center [764, 376] width 85 height 35
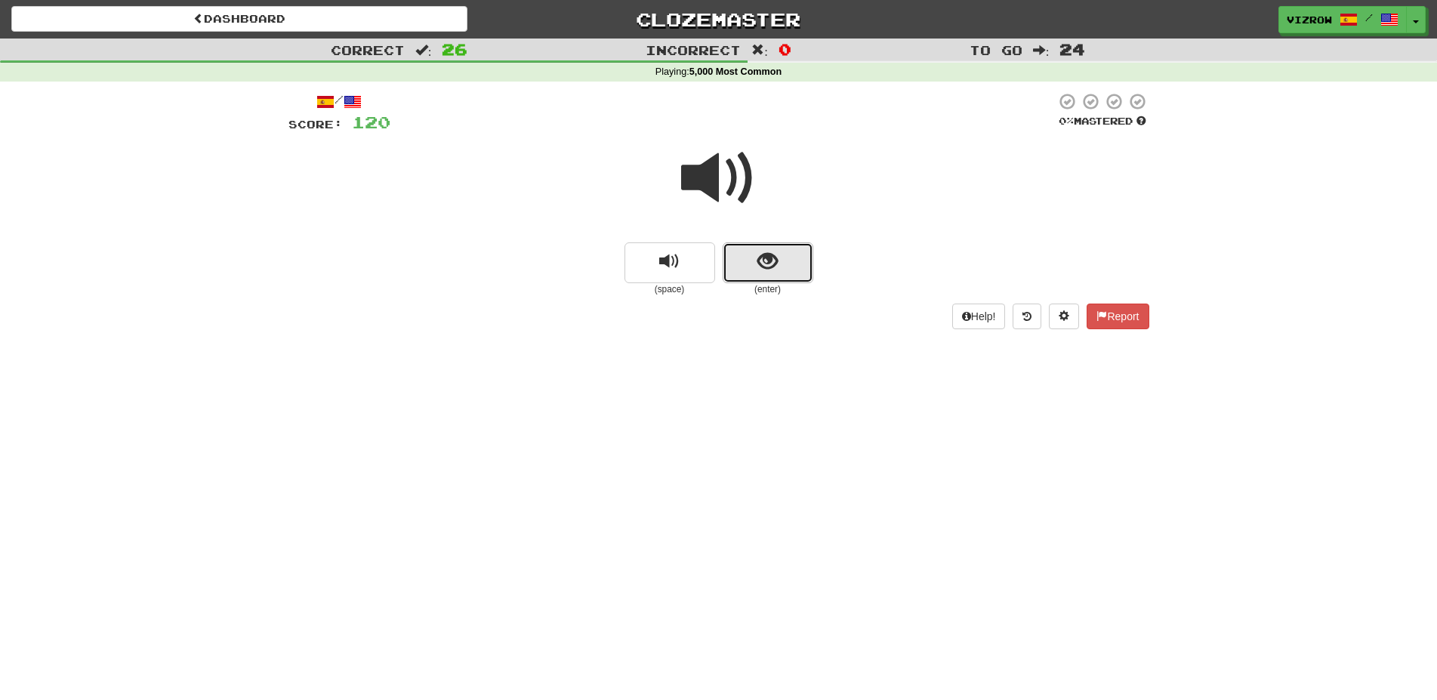
click at [781, 244] on button "show sentence" at bounding box center [767, 262] width 91 height 41
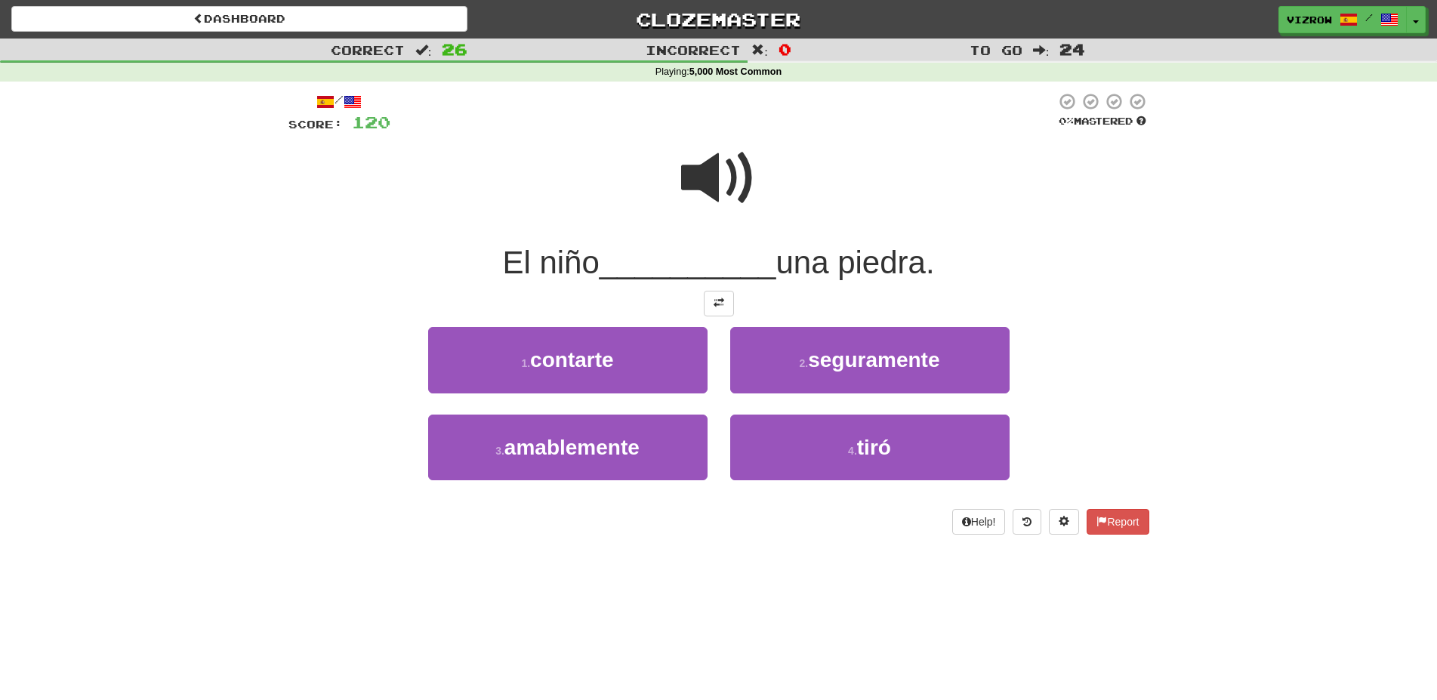
click at [723, 170] on span at bounding box center [718, 177] width 75 height 75
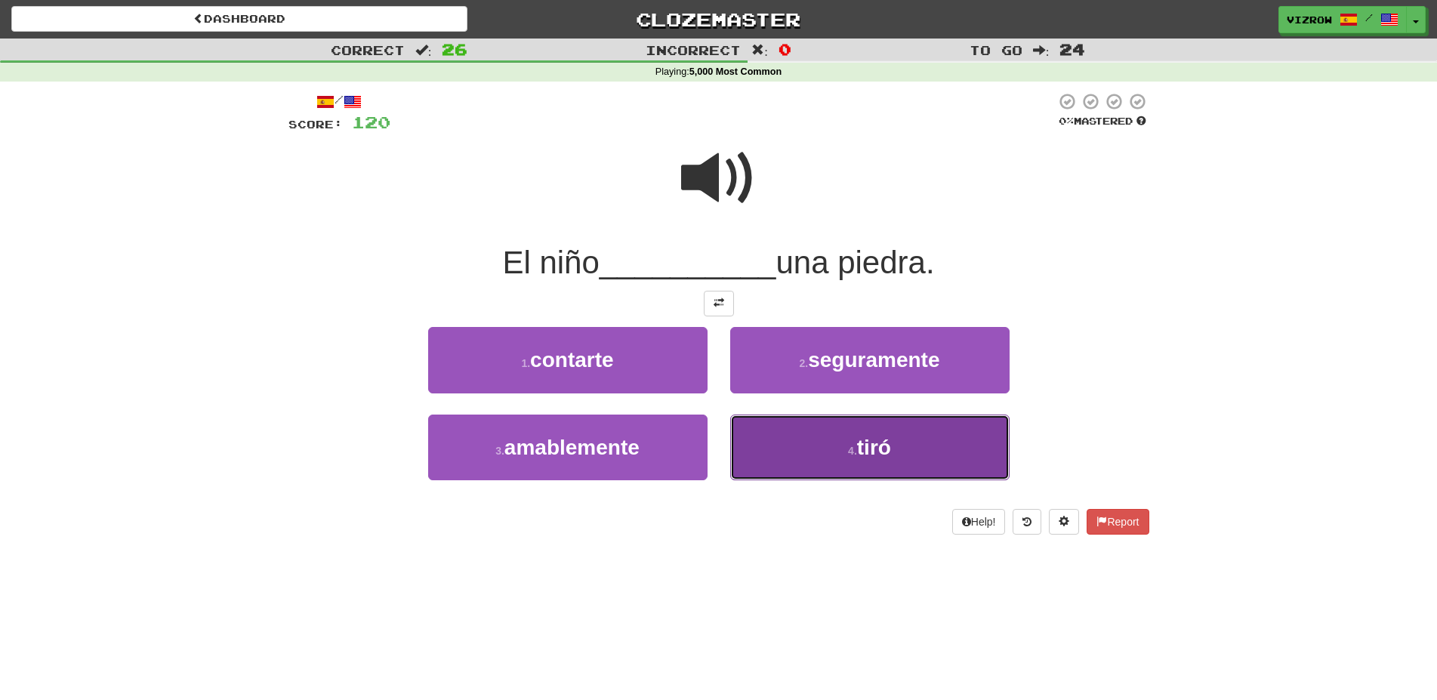
click at [924, 432] on button "4 . tiró" at bounding box center [869, 447] width 279 height 66
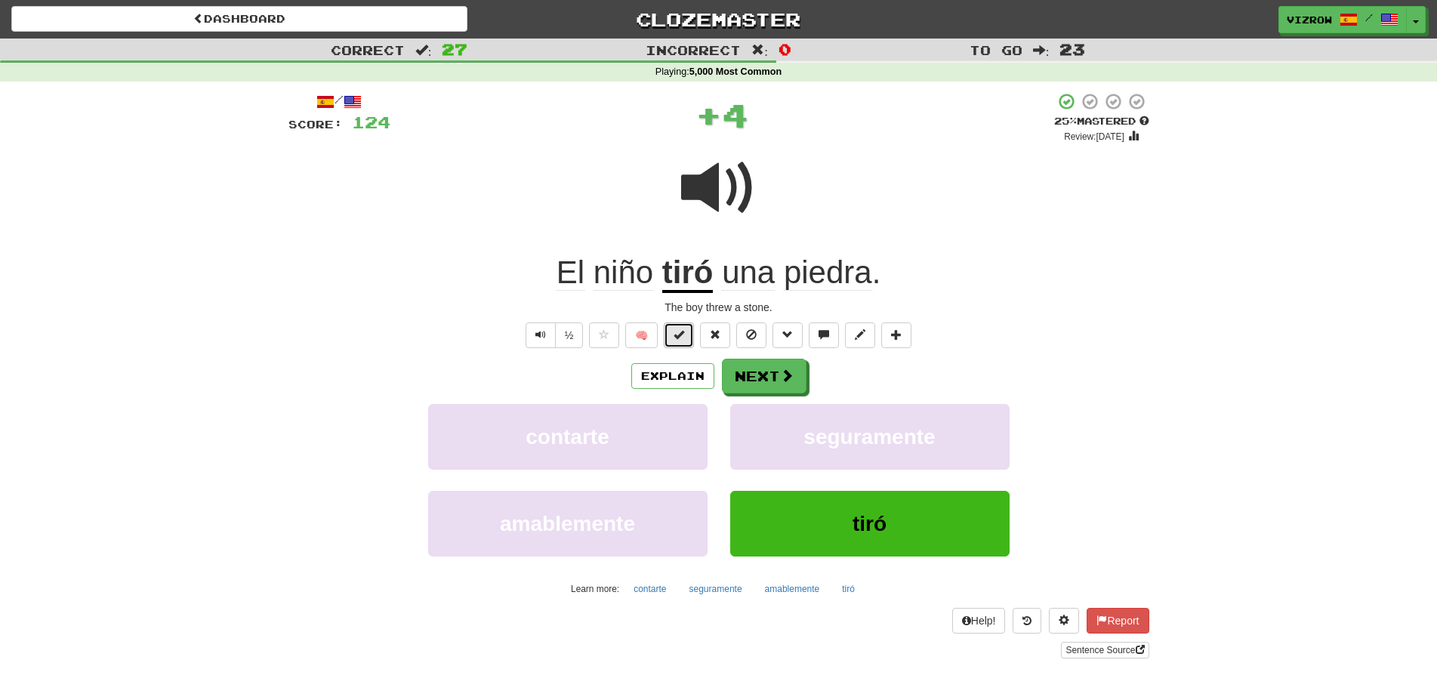
click at [685, 331] on button at bounding box center [679, 335] width 30 height 26
click at [675, 373] on button "Explain" at bounding box center [672, 376] width 83 height 26
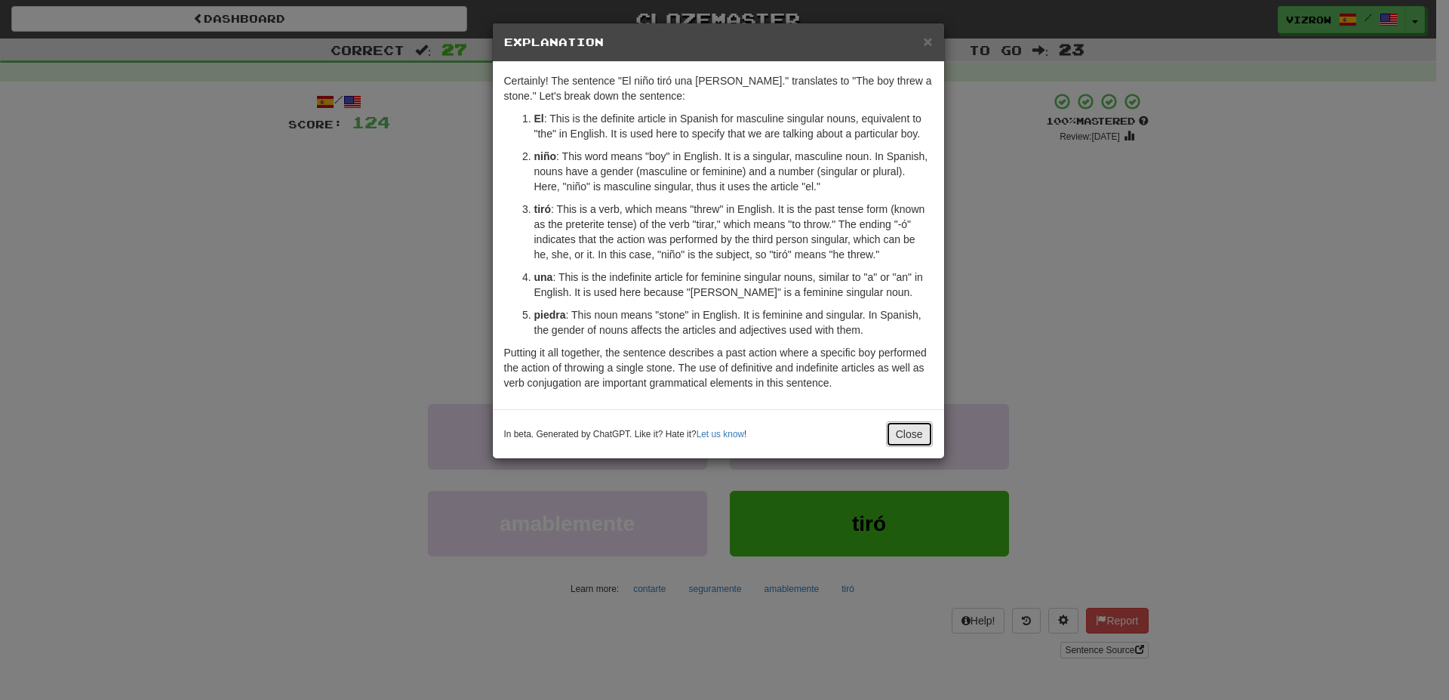
click at [913, 433] on button "Close" at bounding box center [909, 434] width 47 height 26
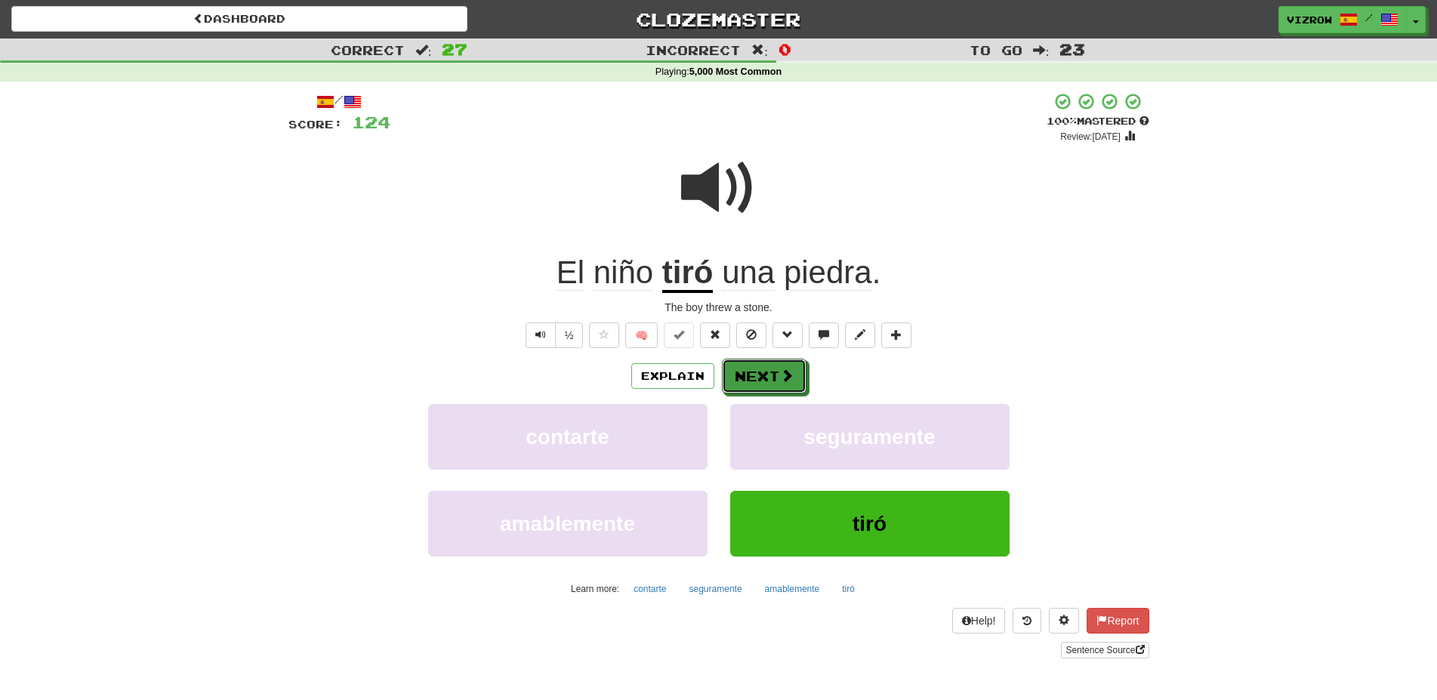
click at [773, 371] on button "Next" at bounding box center [764, 376] width 85 height 35
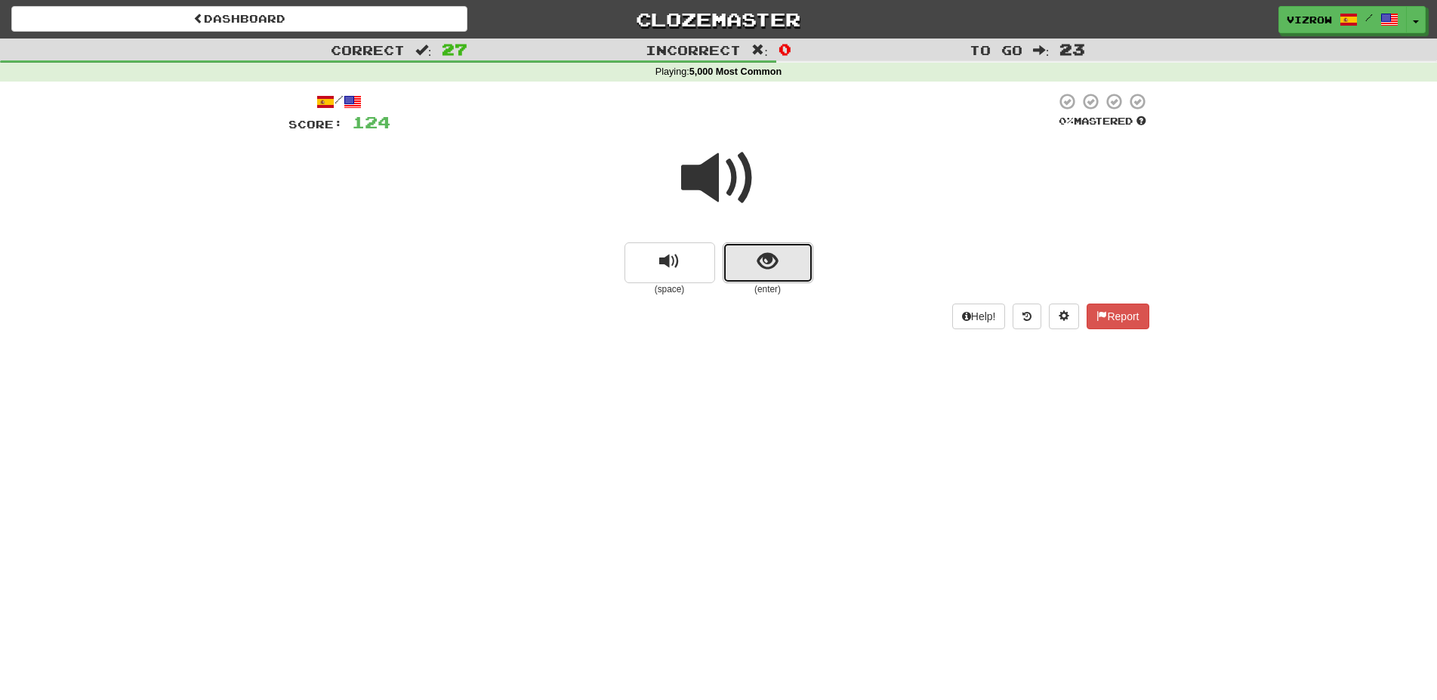
click at [753, 265] on button "show sentence" at bounding box center [767, 262] width 91 height 41
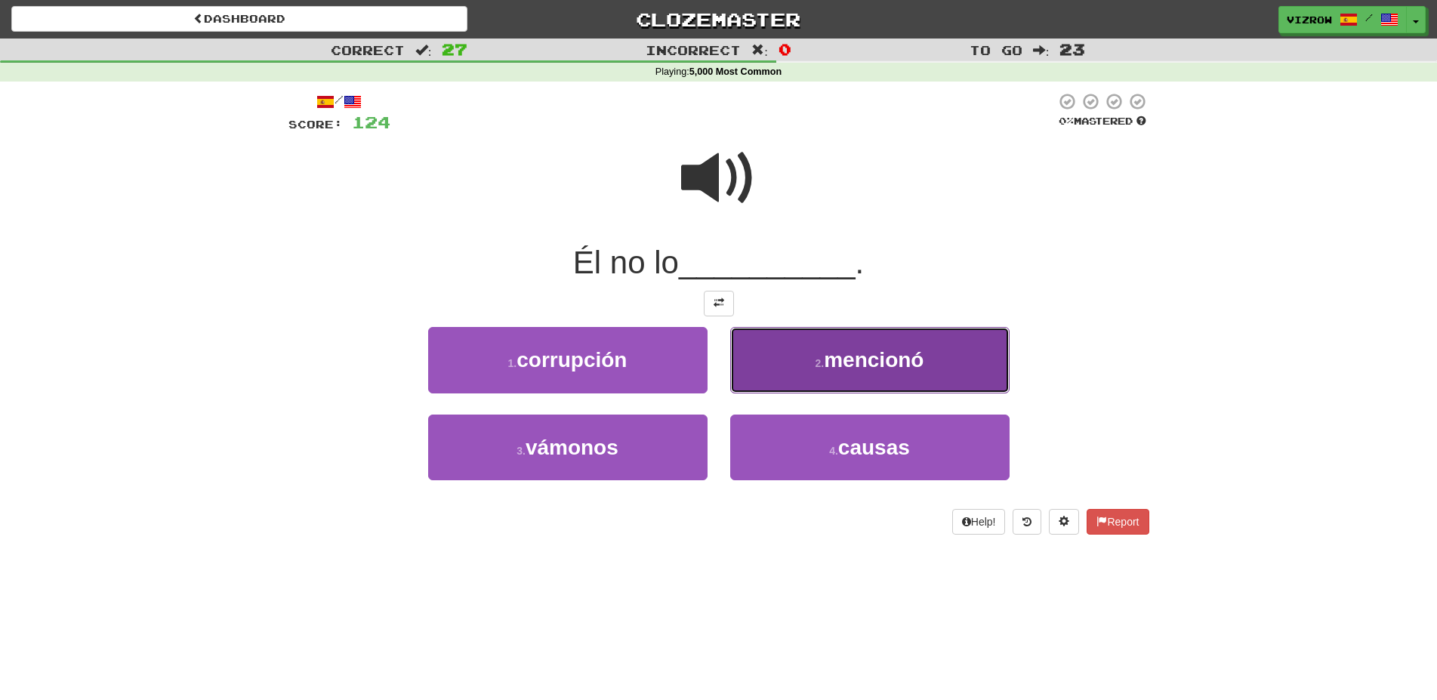
click at [895, 358] on span "mencionó" at bounding box center [874, 359] width 100 height 23
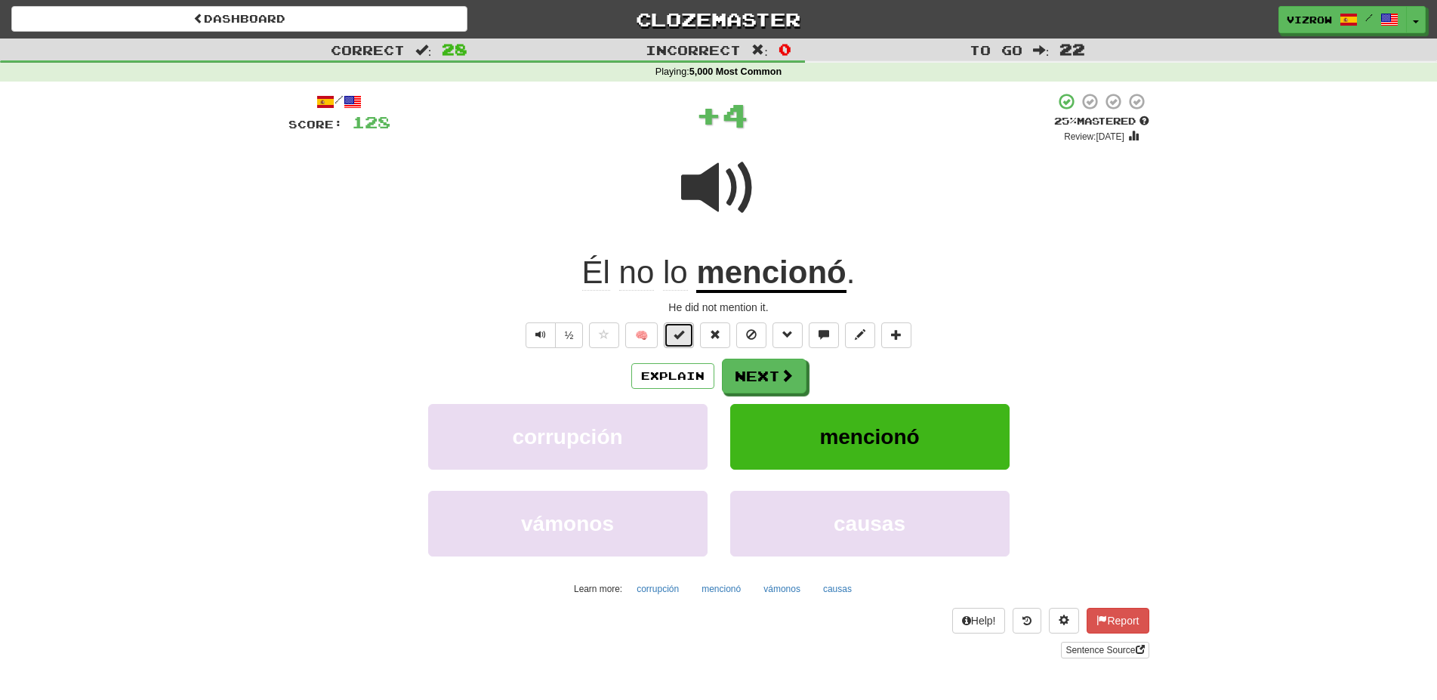
click at [682, 334] on span at bounding box center [678, 334] width 11 height 11
click at [781, 379] on span at bounding box center [788, 376] width 14 height 14
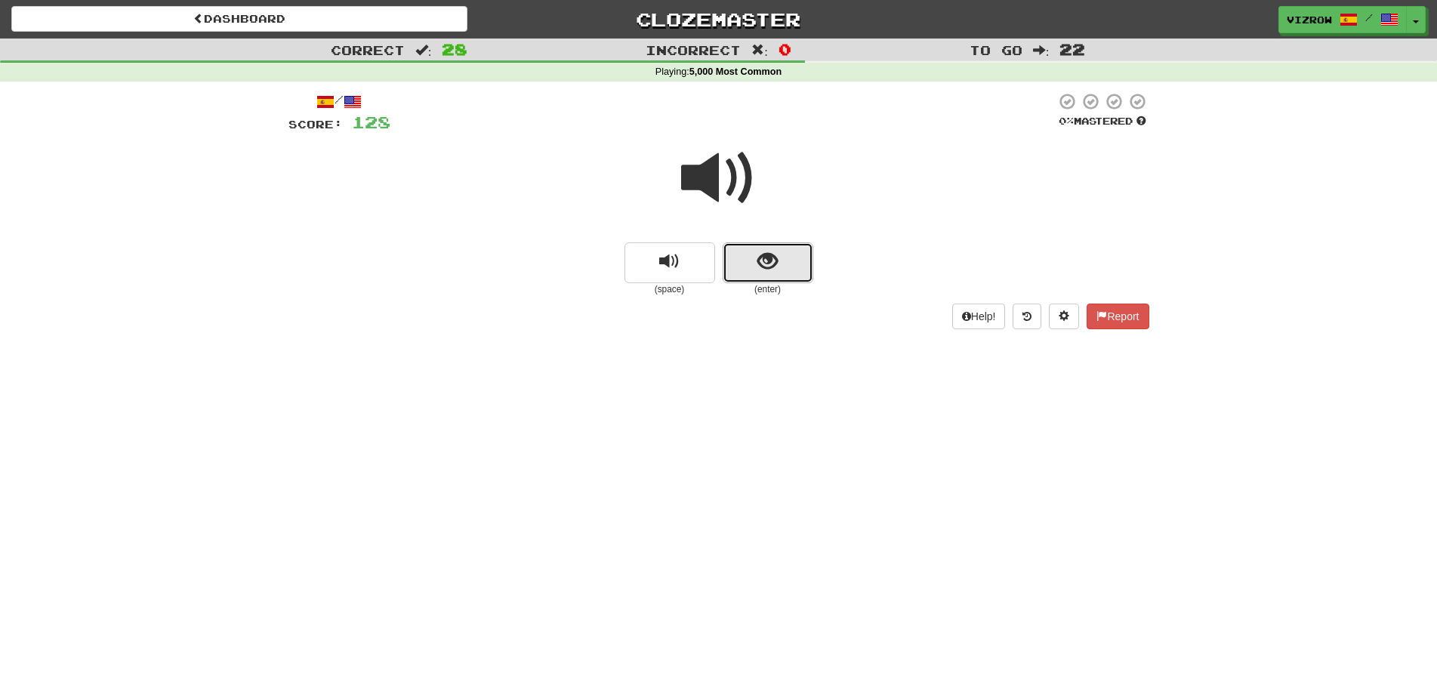
click at [785, 269] on button "show sentence" at bounding box center [767, 262] width 91 height 41
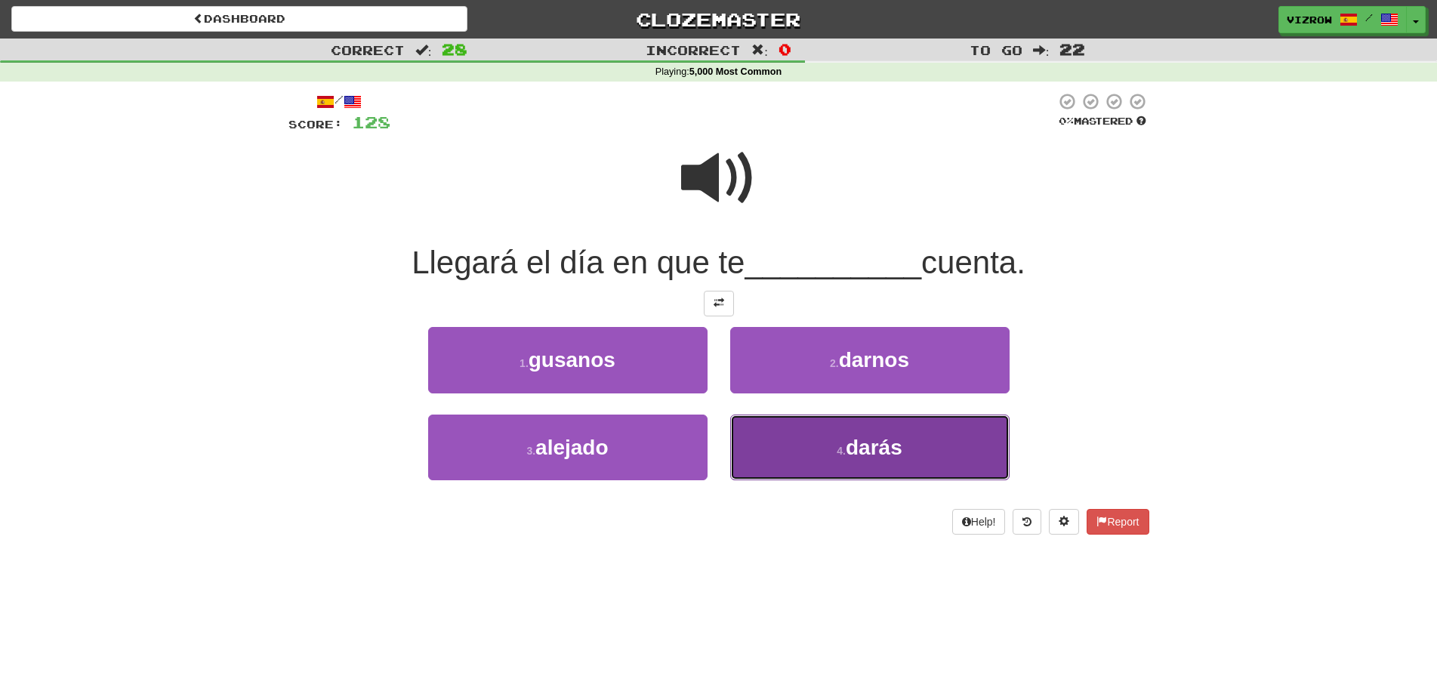
click at [908, 457] on button "4 . darás" at bounding box center [869, 447] width 279 height 66
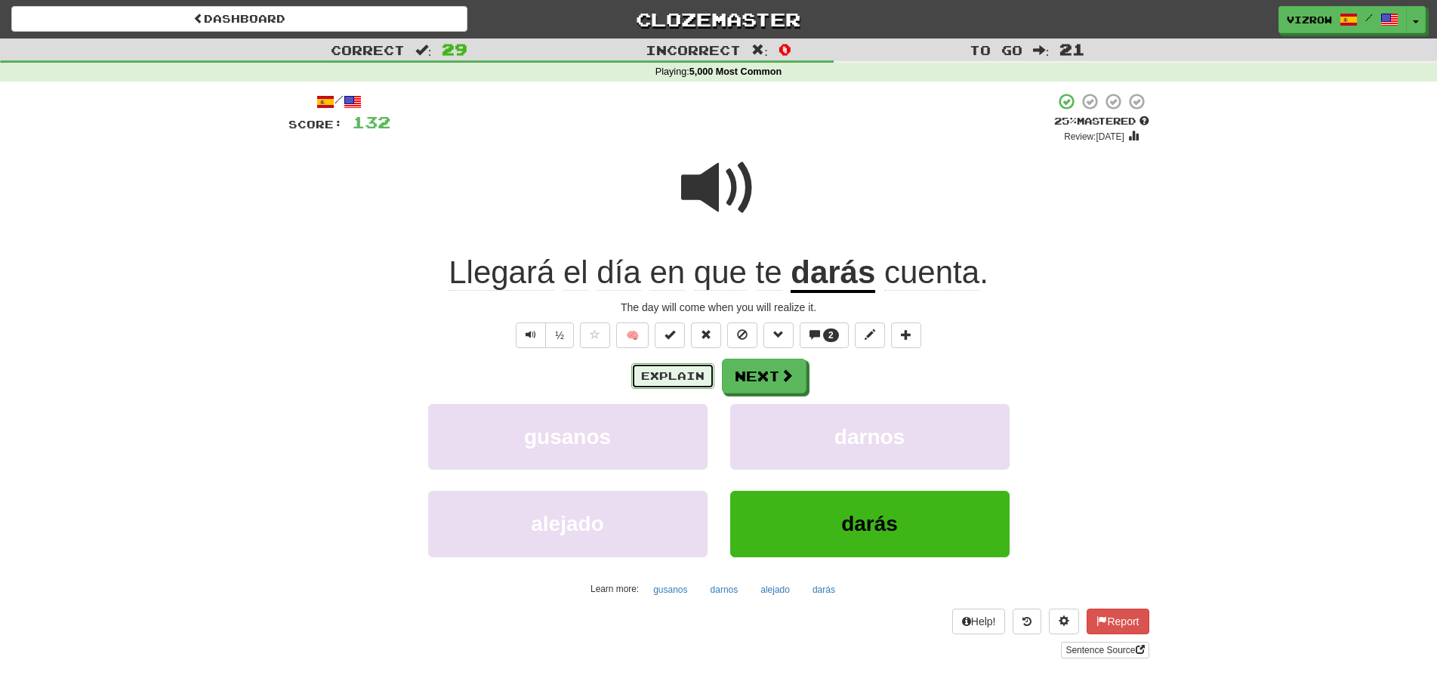
click at [670, 380] on button "Explain" at bounding box center [672, 376] width 83 height 26
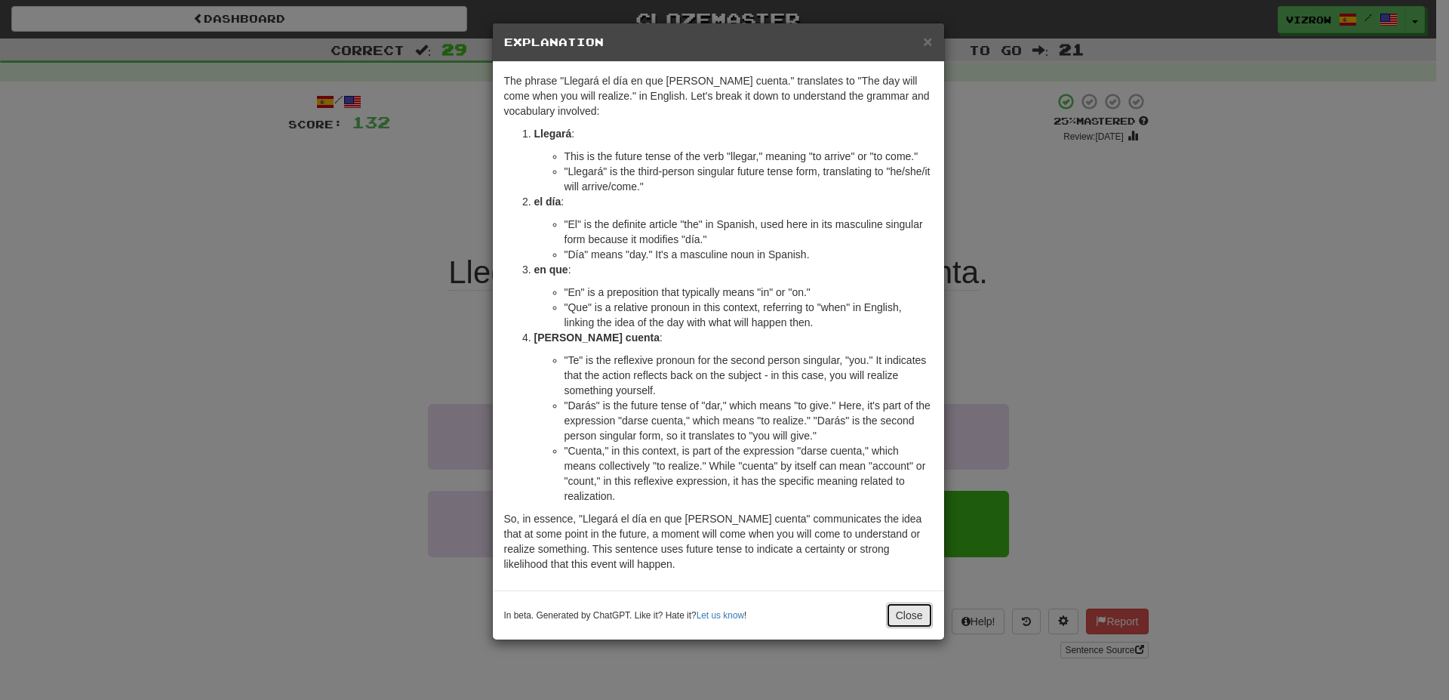
click at [918, 611] on button "Close" at bounding box center [909, 615] width 47 height 26
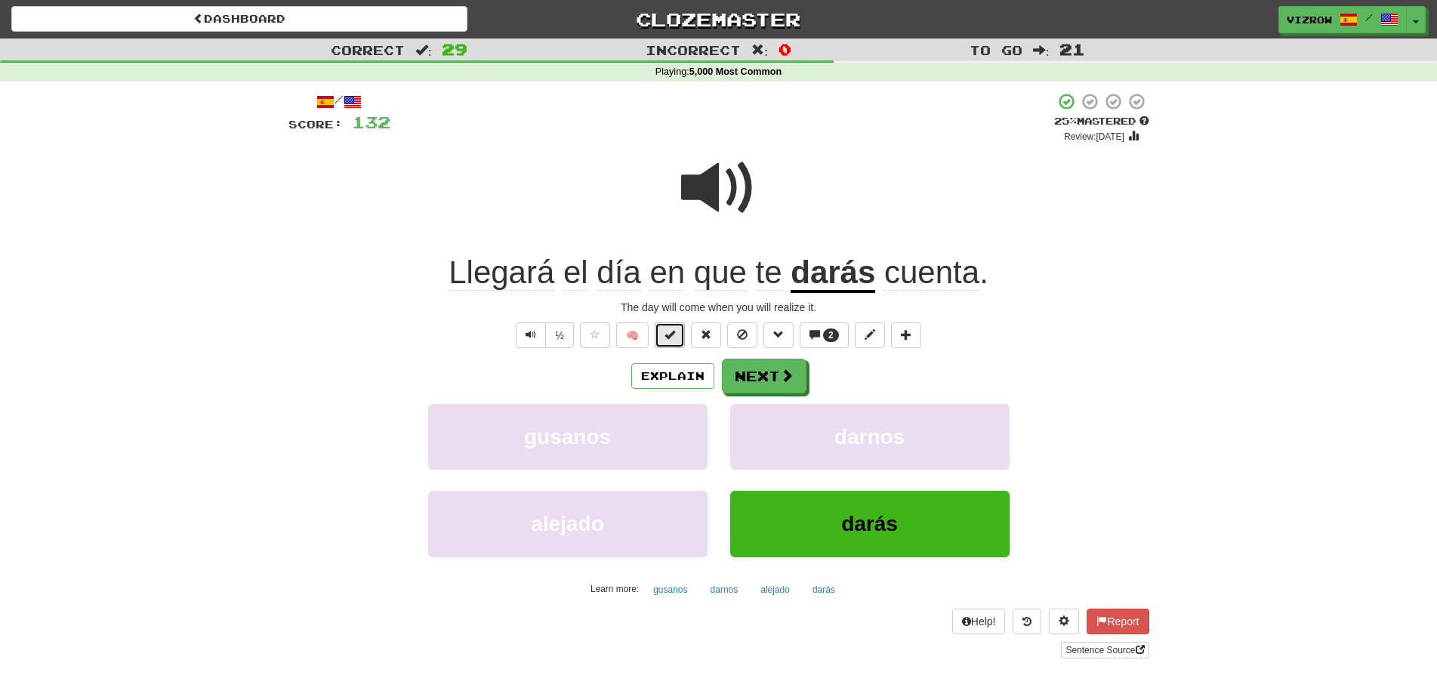
click at [669, 337] on span at bounding box center [669, 334] width 11 height 11
click at [771, 380] on button "Next" at bounding box center [764, 376] width 85 height 35
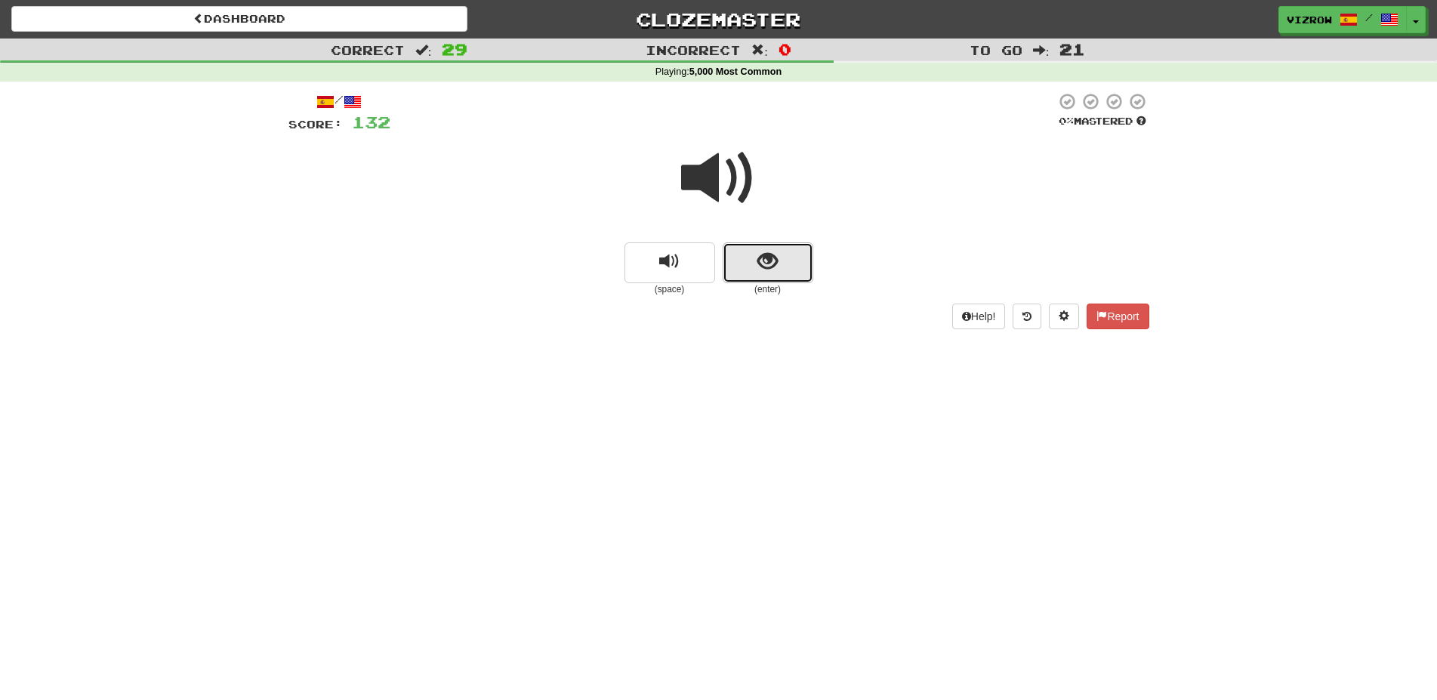
click at [800, 270] on button "show sentence" at bounding box center [767, 262] width 91 height 41
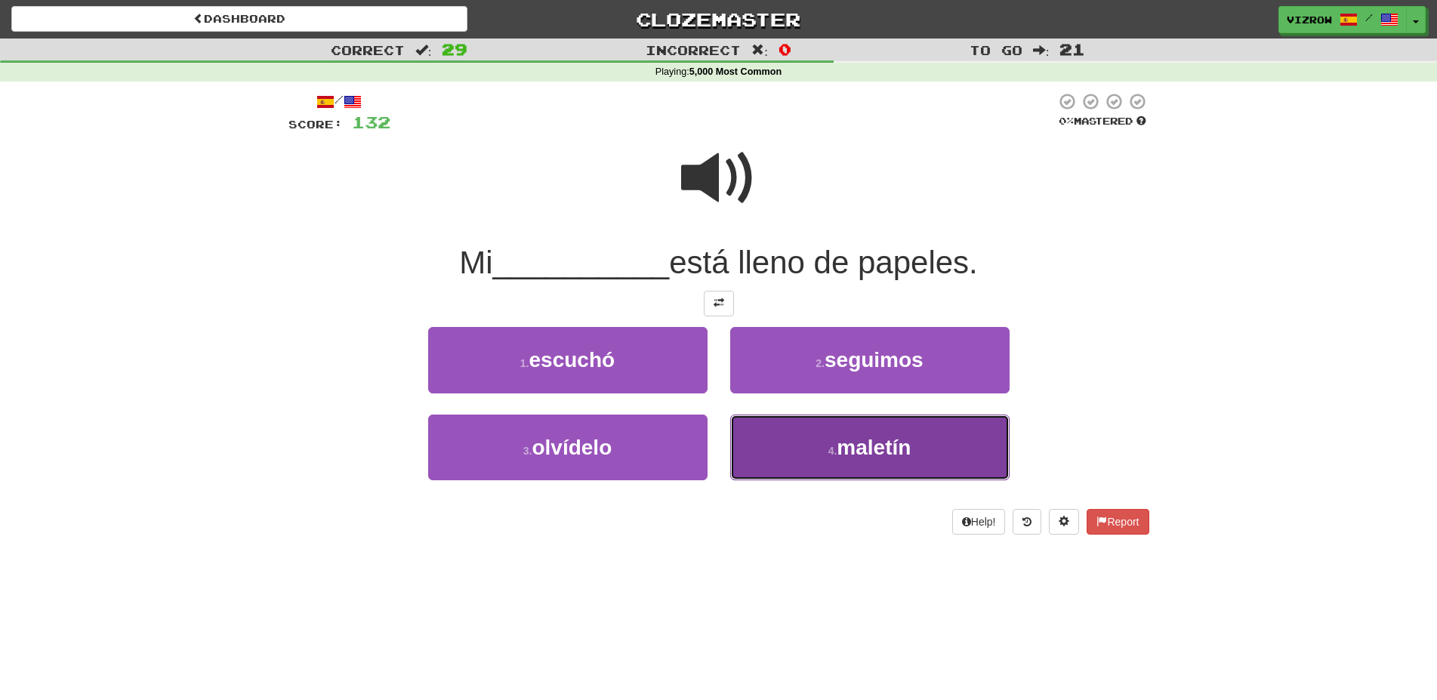
click at [941, 443] on button "4 . maletín" at bounding box center [869, 447] width 279 height 66
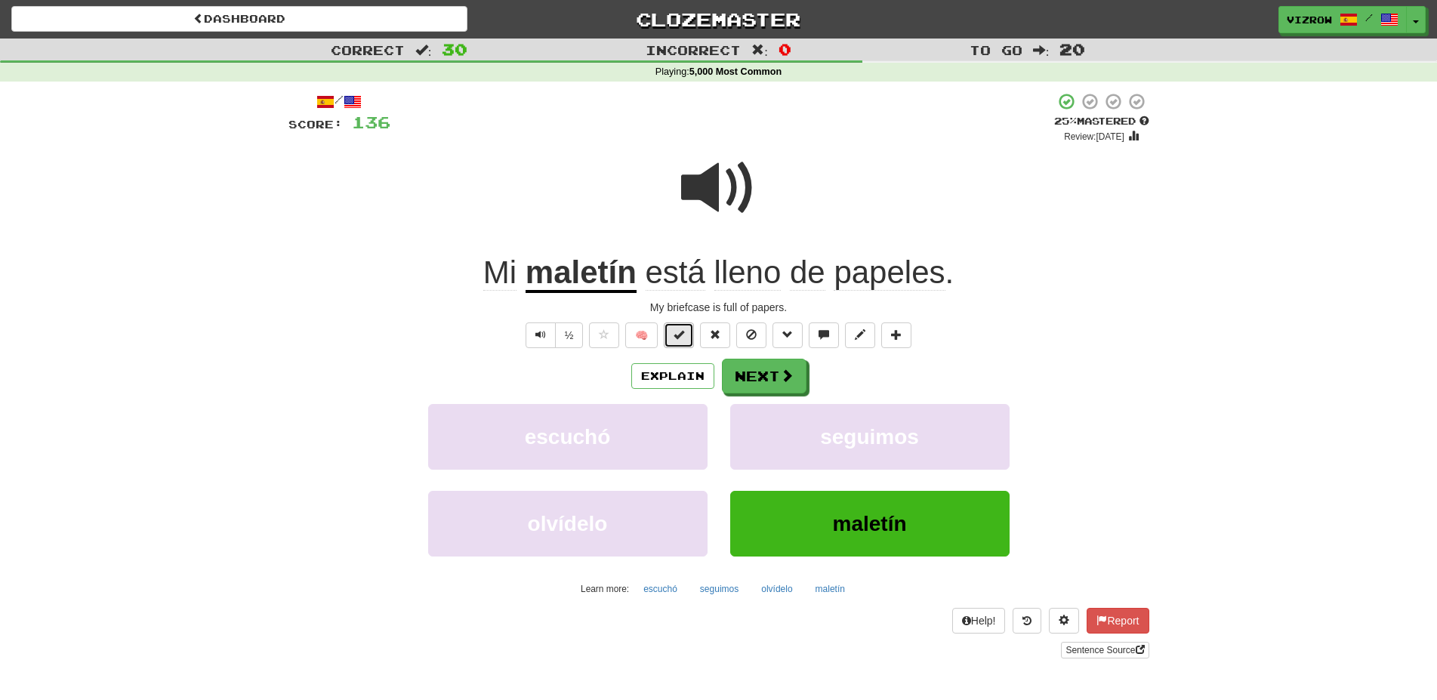
click at [680, 333] on span at bounding box center [678, 334] width 11 height 11
click at [781, 380] on span at bounding box center [788, 376] width 14 height 14
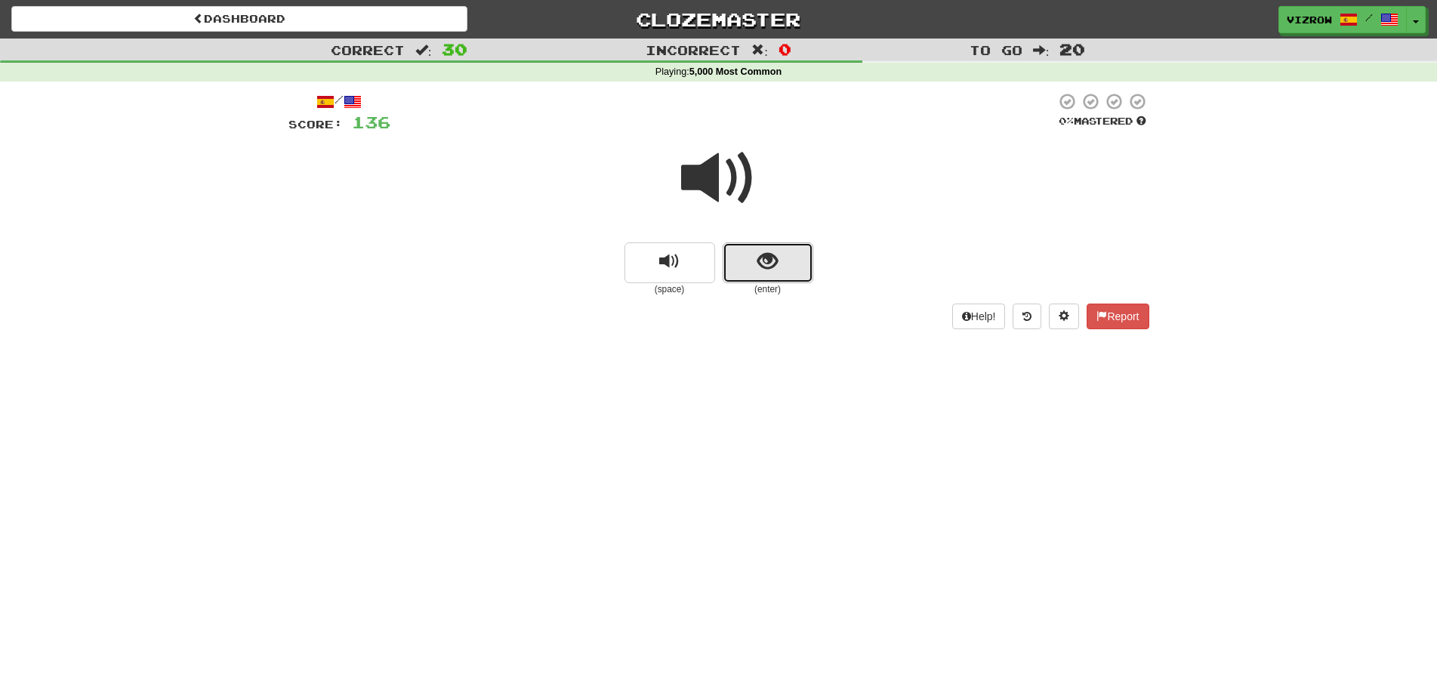
click at [803, 262] on button "show sentence" at bounding box center [767, 262] width 91 height 41
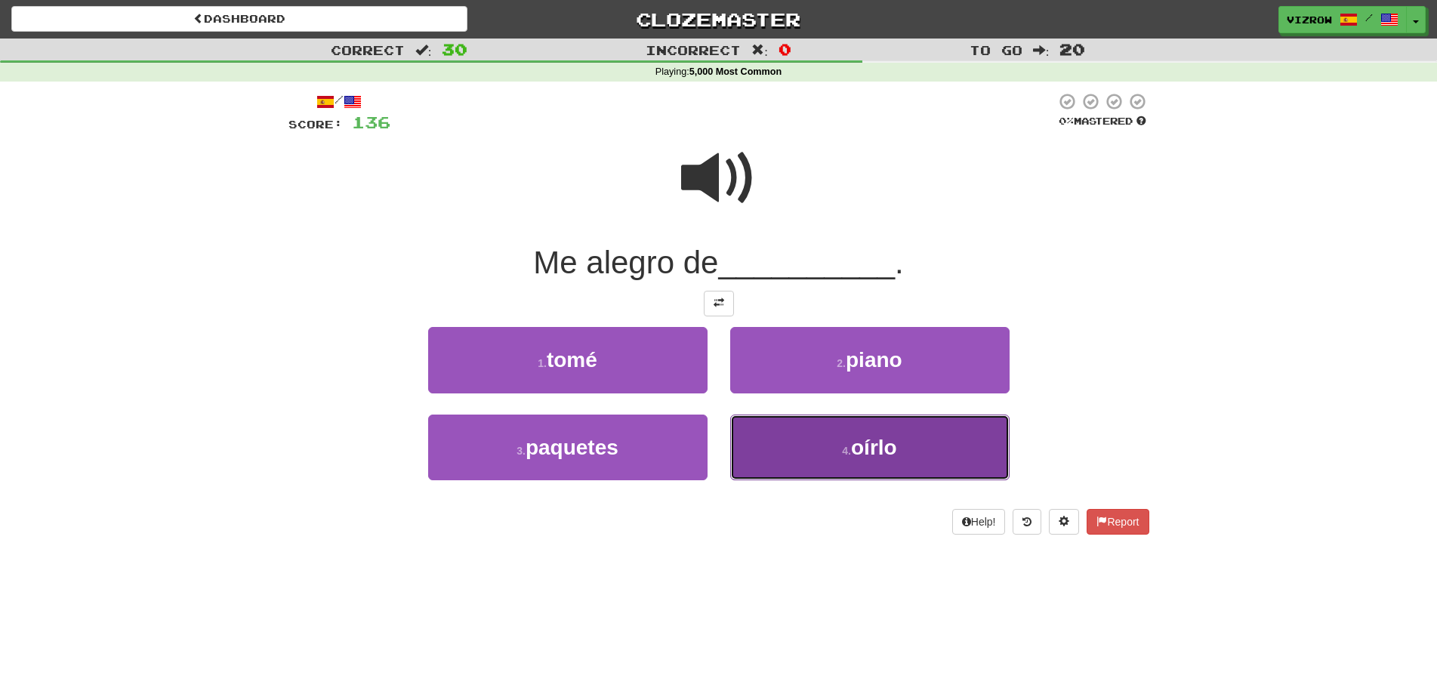
click at [879, 451] on span "oírlo" at bounding box center [874, 447] width 46 height 23
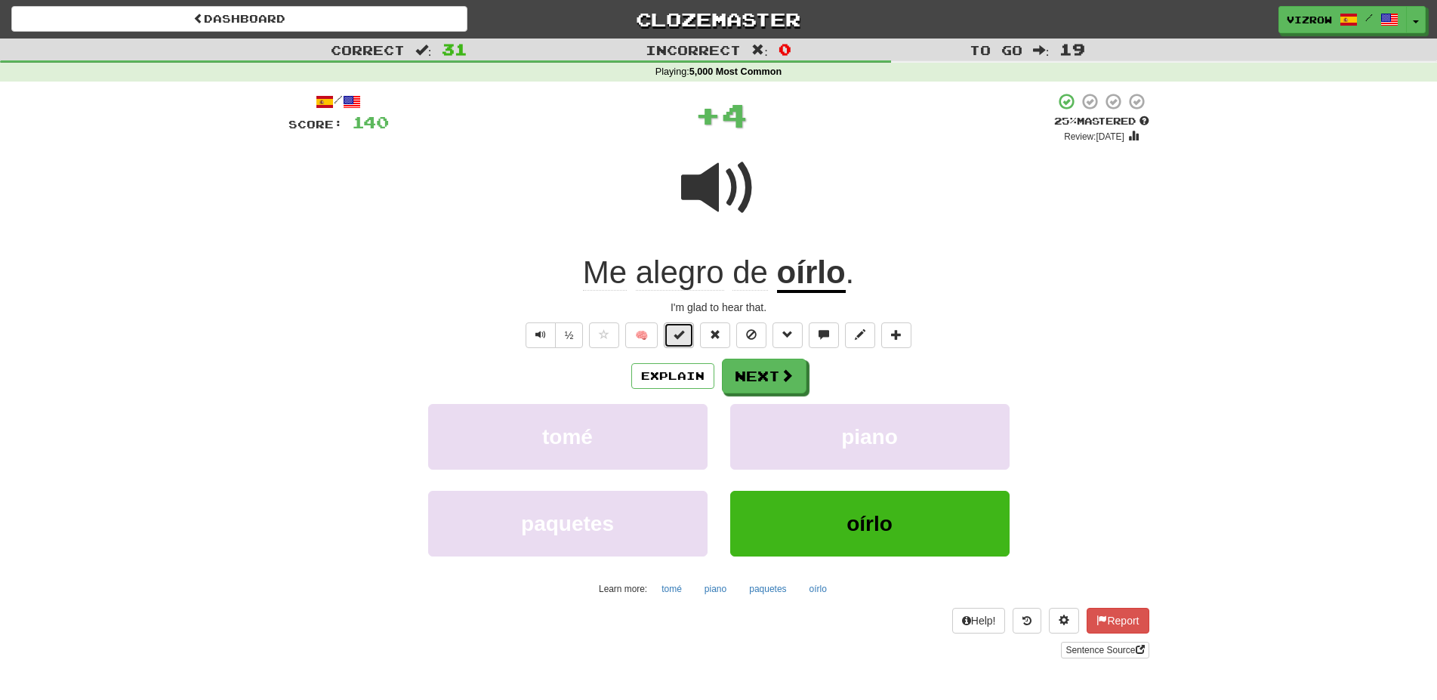
click at [678, 333] on span at bounding box center [678, 334] width 11 height 11
click at [772, 371] on button "Next" at bounding box center [764, 376] width 85 height 35
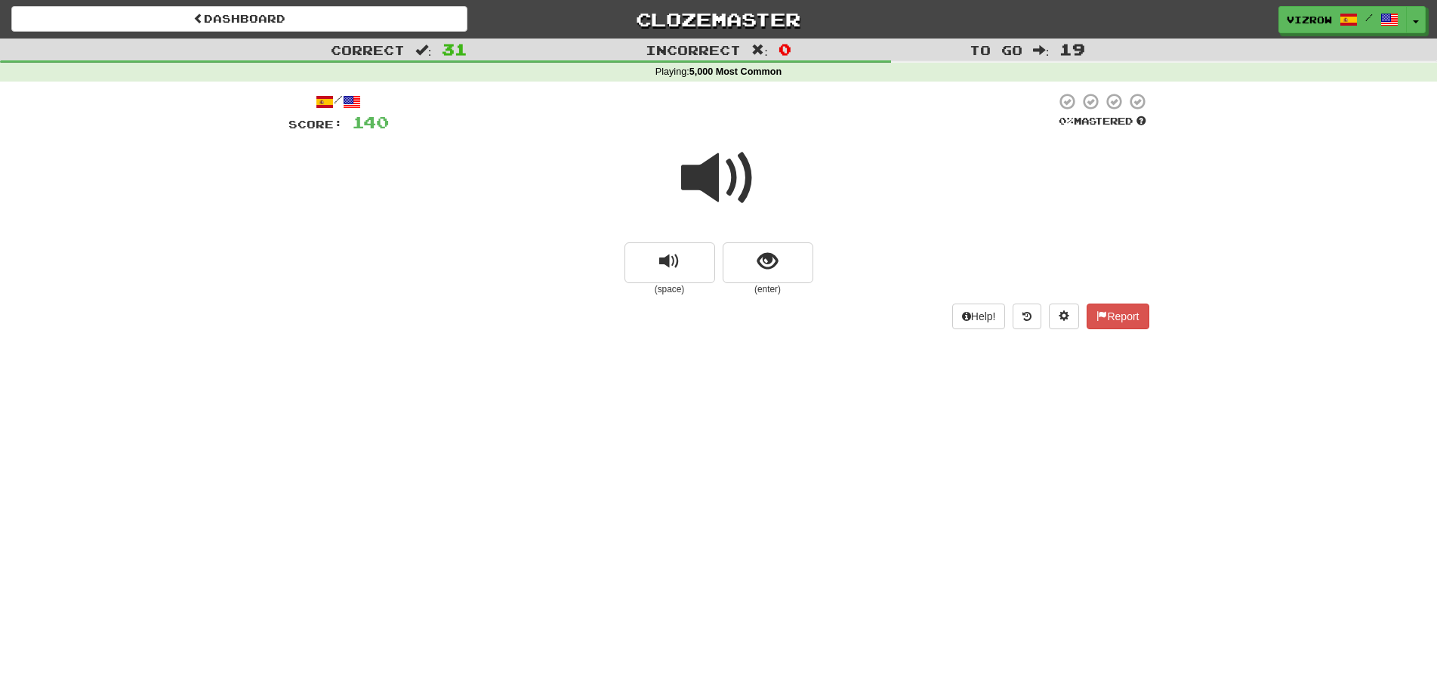
click at [726, 151] on span at bounding box center [718, 177] width 75 height 75
click at [775, 264] on span "show sentence" at bounding box center [767, 261] width 20 height 20
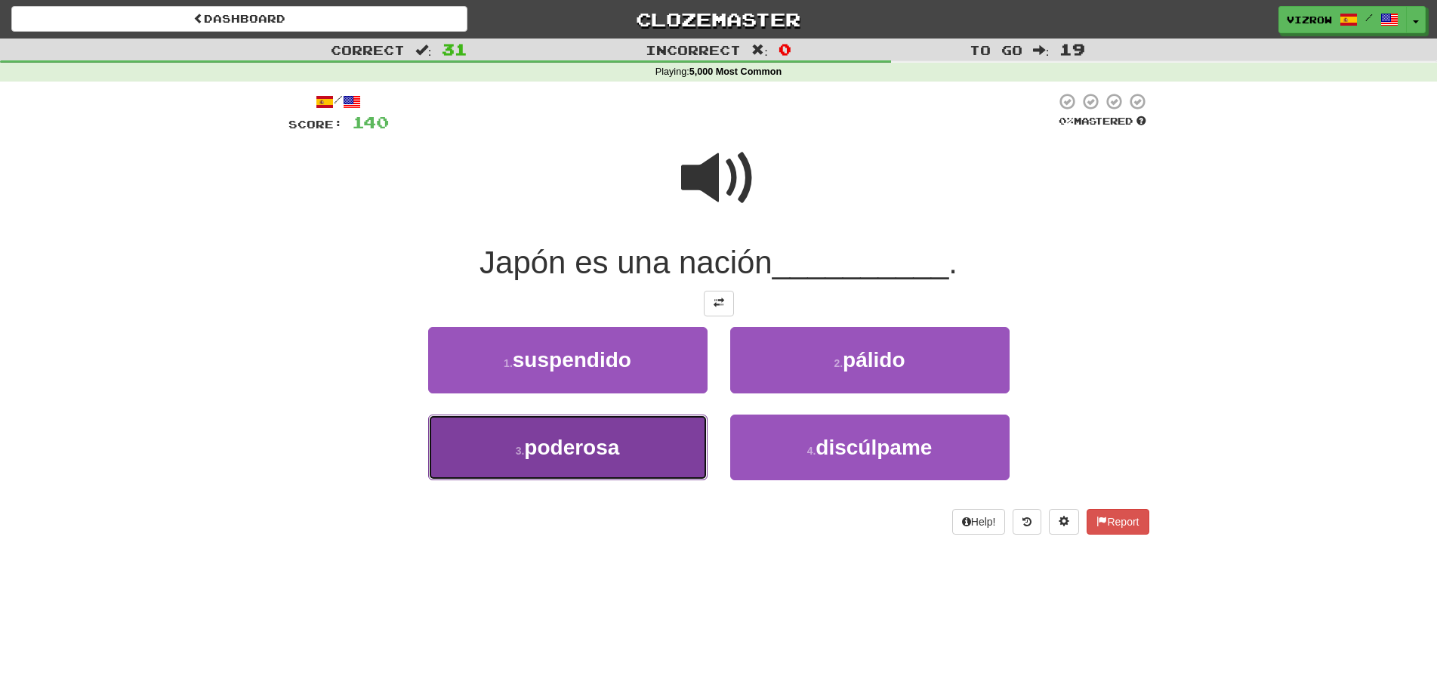
click at [617, 445] on span "poderosa" at bounding box center [571, 447] width 95 height 23
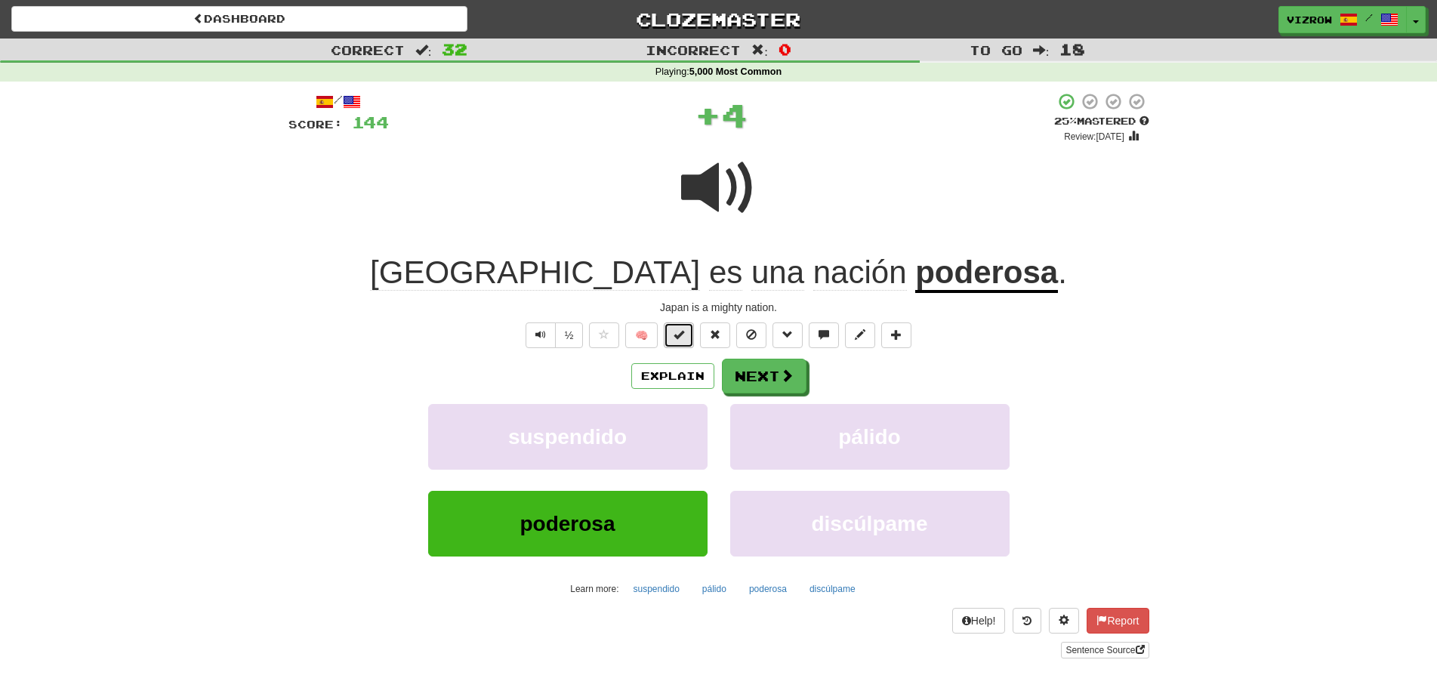
click at [680, 332] on span at bounding box center [678, 334] width 11 height 11
click at [778, 374] on button "Next" at bounding box center [764, 376] width 85 height 35
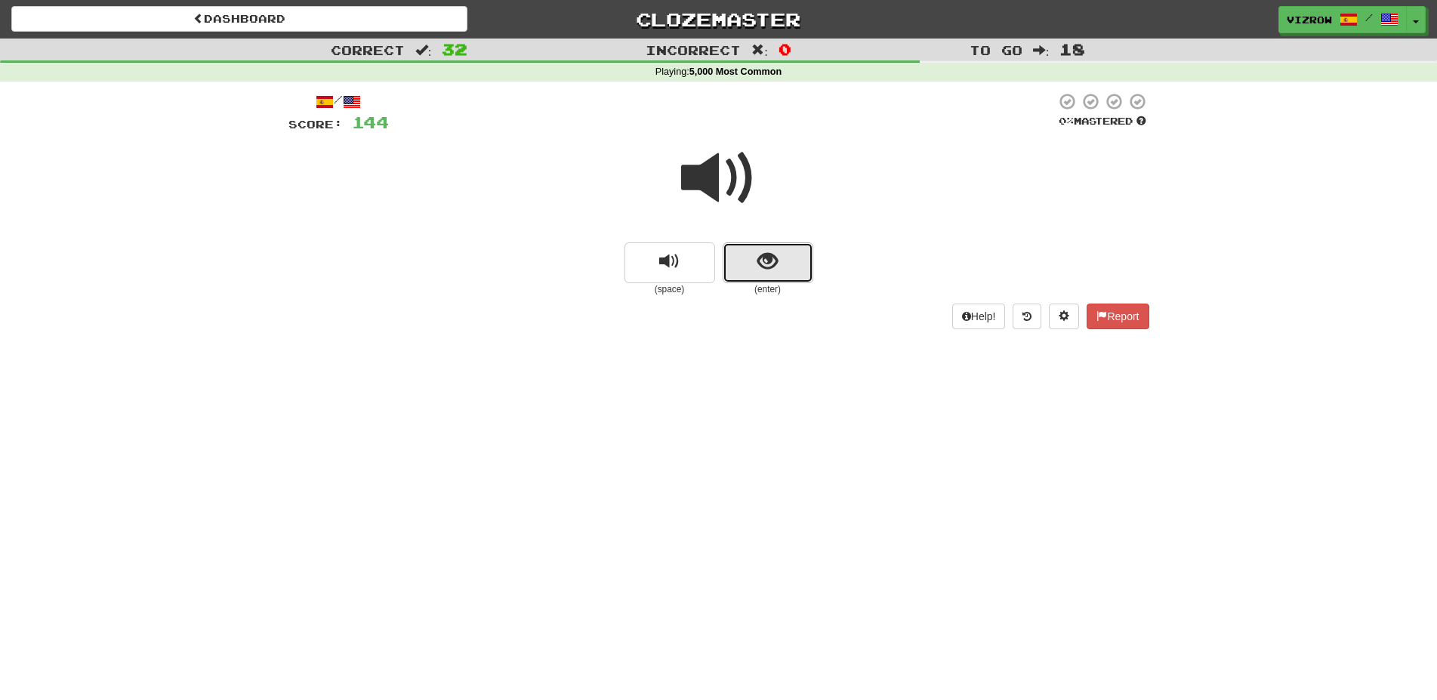
click at [797, 271] on button "show sentence" at bounding box center [767, 262] width 91 height 41
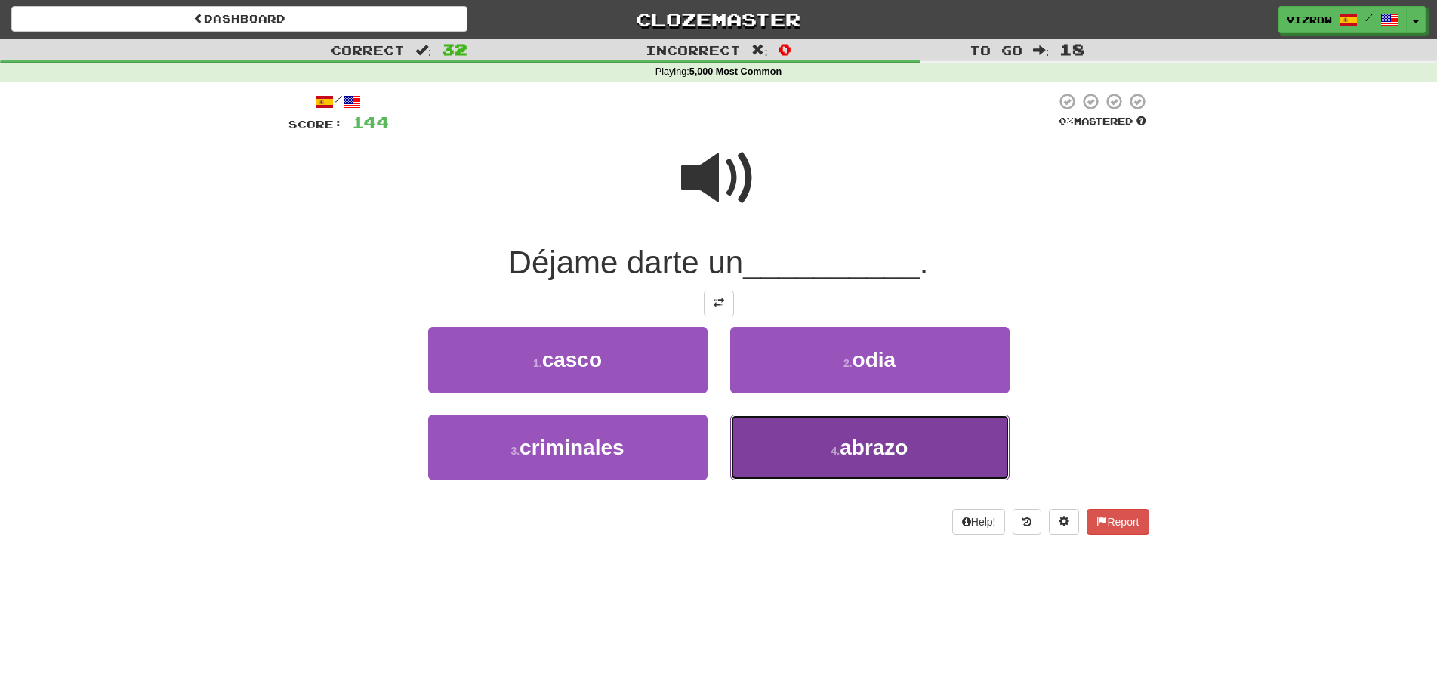
click at [888, 445] on span "abrazo" at bounding box center [873, 447] width 68 height 23
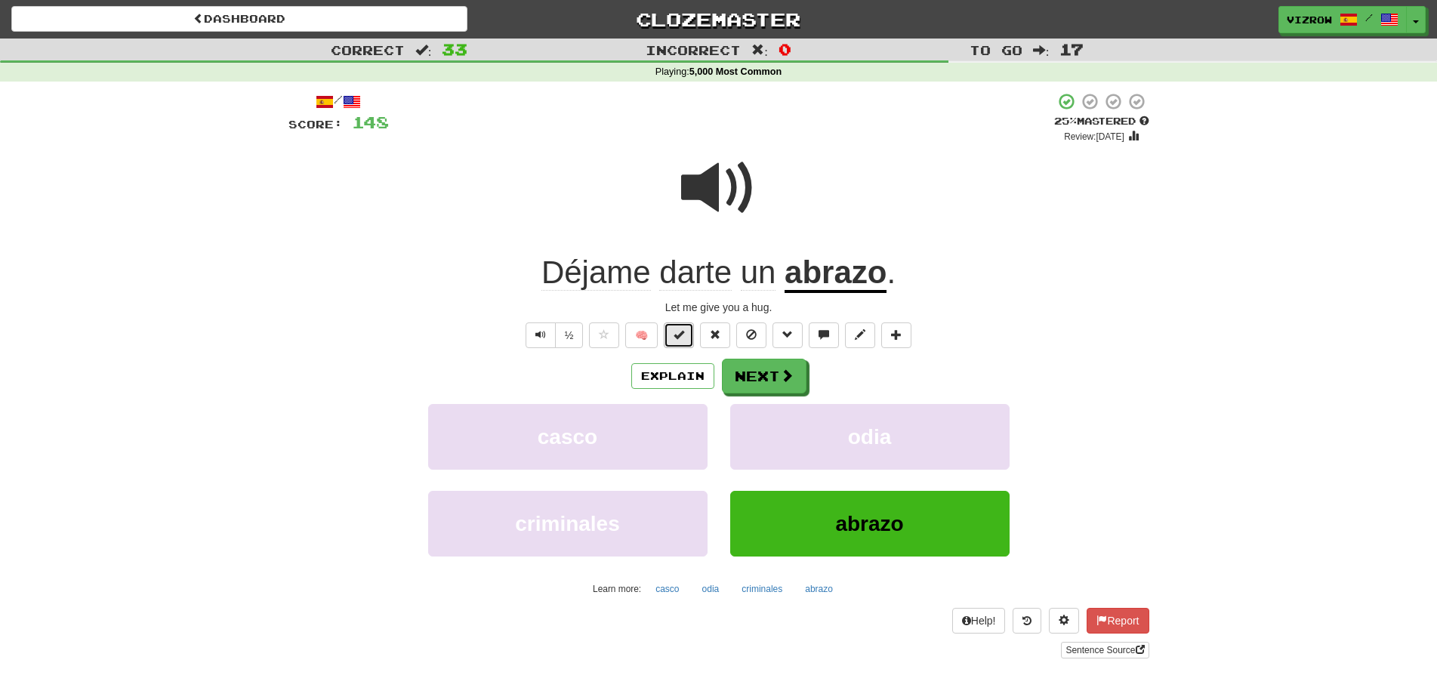
click at [691, 332] on button at bounding box center [679, 335] width 30 height 26
click at [801, 374] on button "Next" at bounding box center [764, 376] width 85 height 35
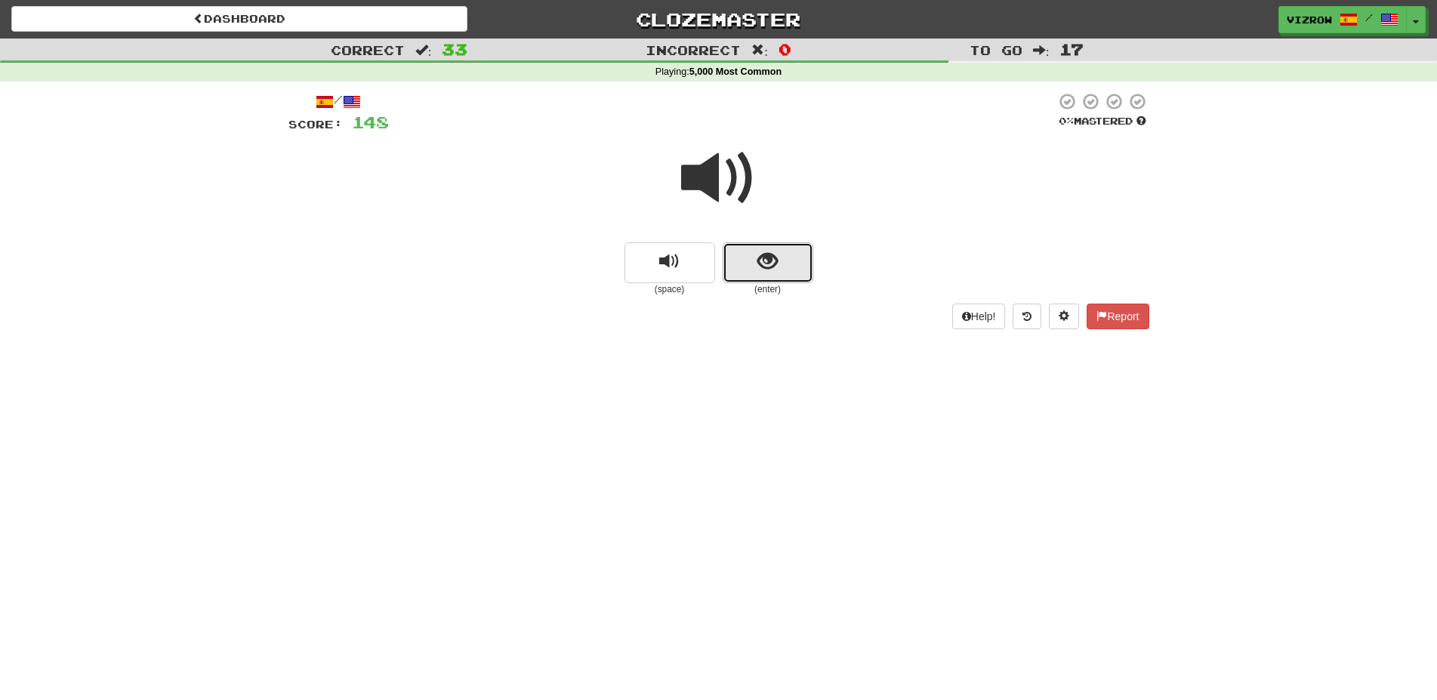
click at [792, 275] on button "show sentence" at bounding box center [767, 262] width 91 height 41
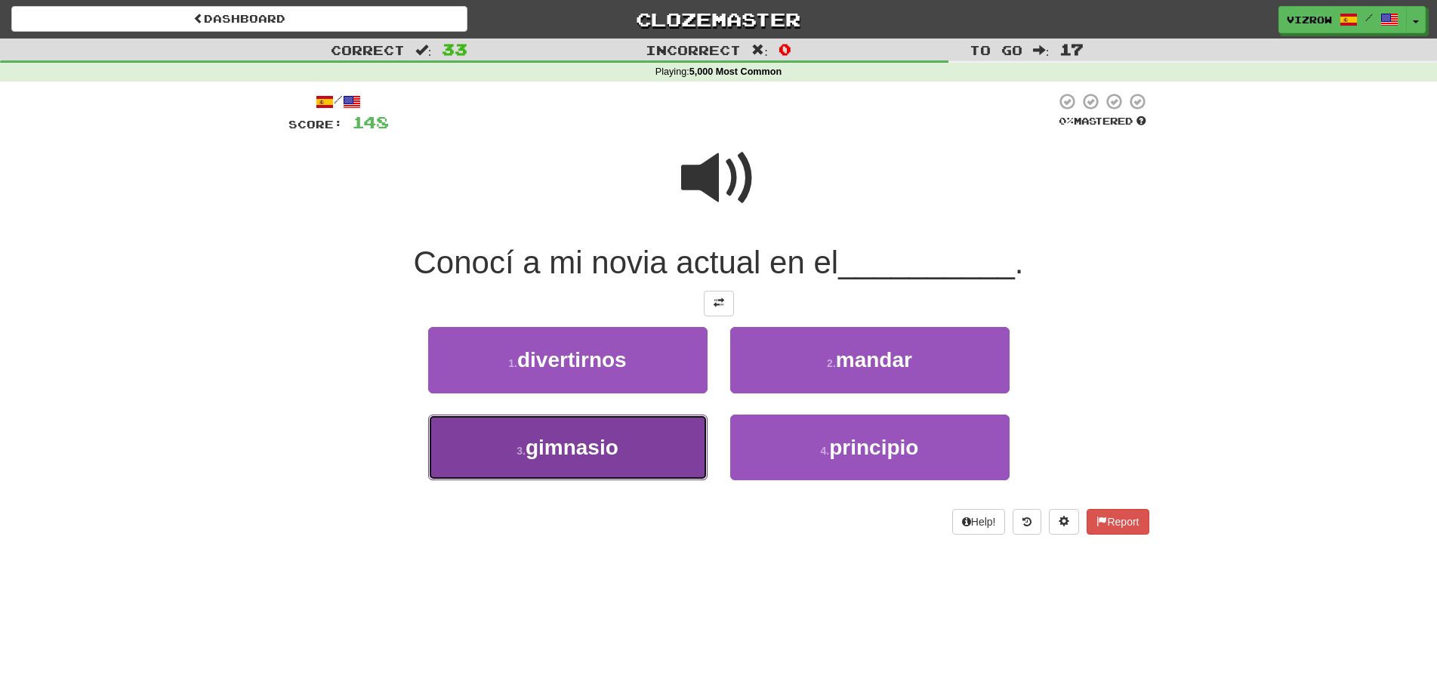
click at [625, 454] on button "3 . gimnasio" at bounding box center [567, 447] width 279 height 66
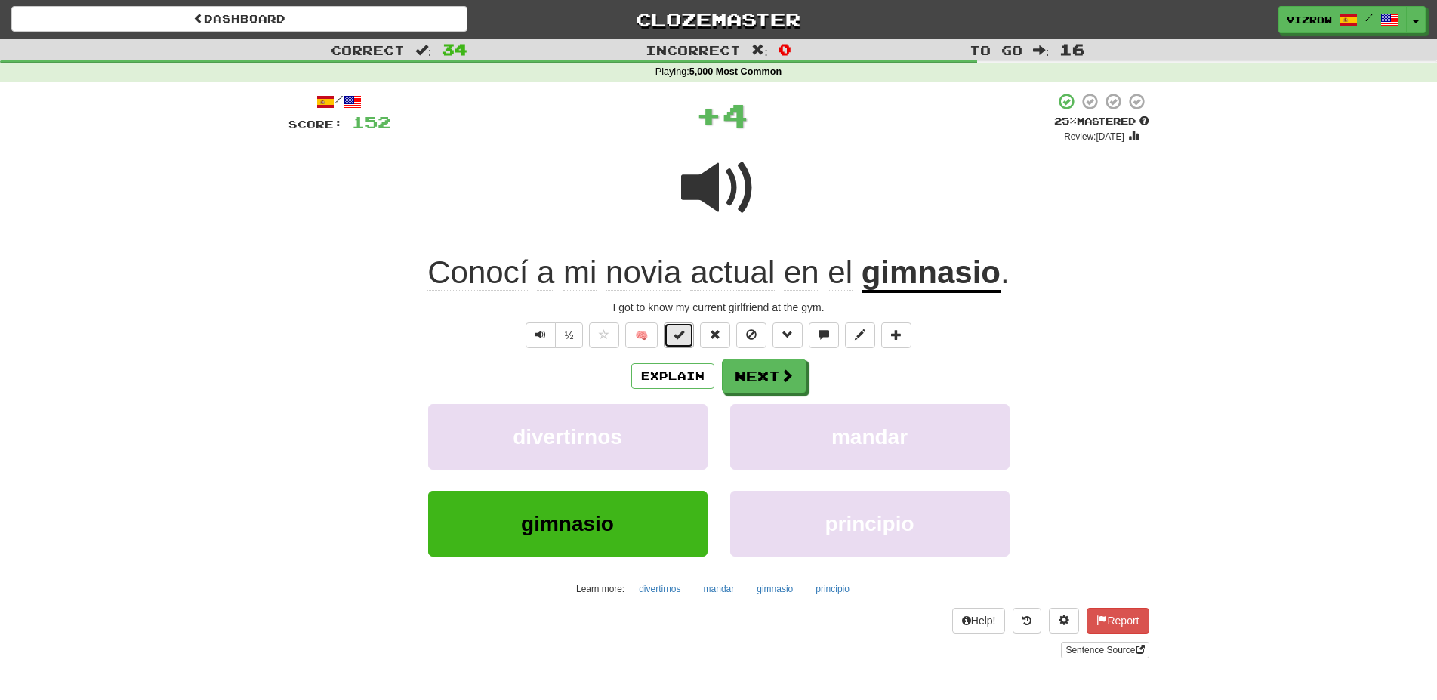
click at [684, 334] on span at bounding box center [678, 334] width 11 height 11
click at [768, 383] on button "Next" at bounding box center [764, 376] width 85 height 35
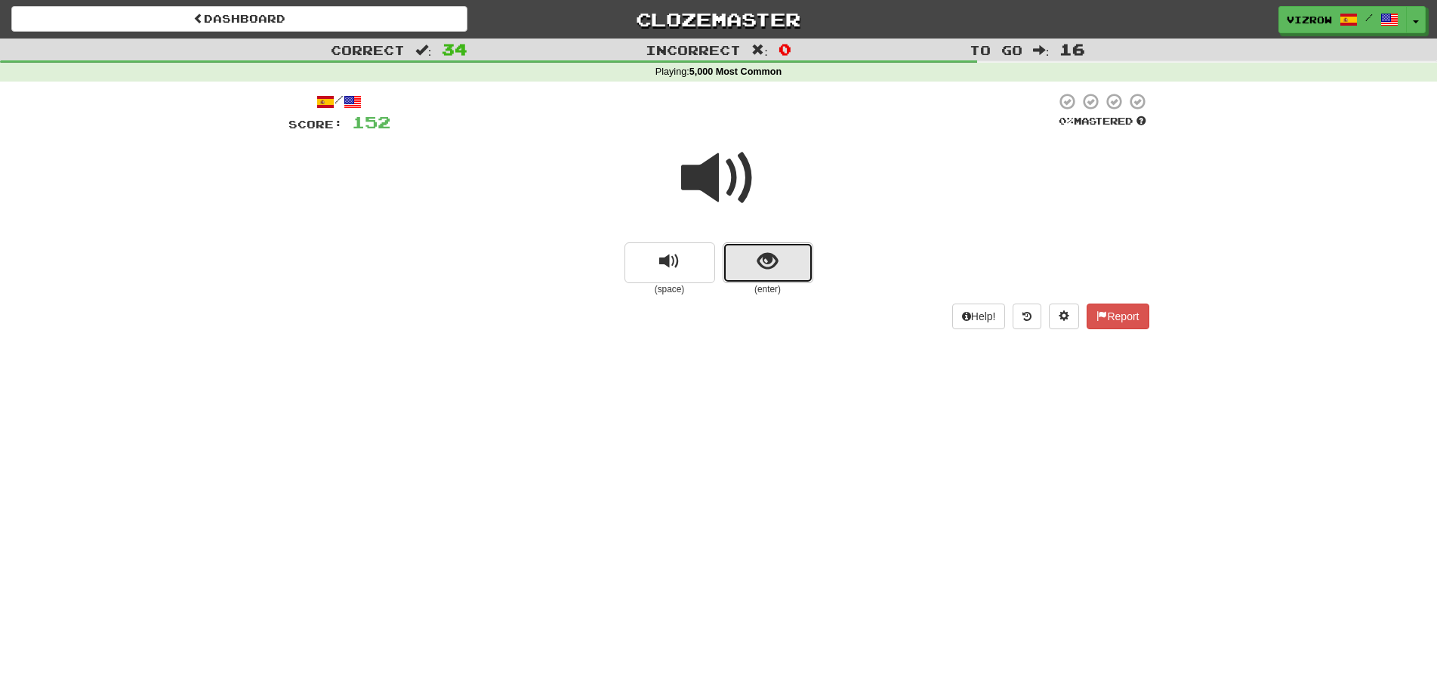
click at [768, 259] on span "show sentence" at bounding box center [767, 261] width 20 height 20
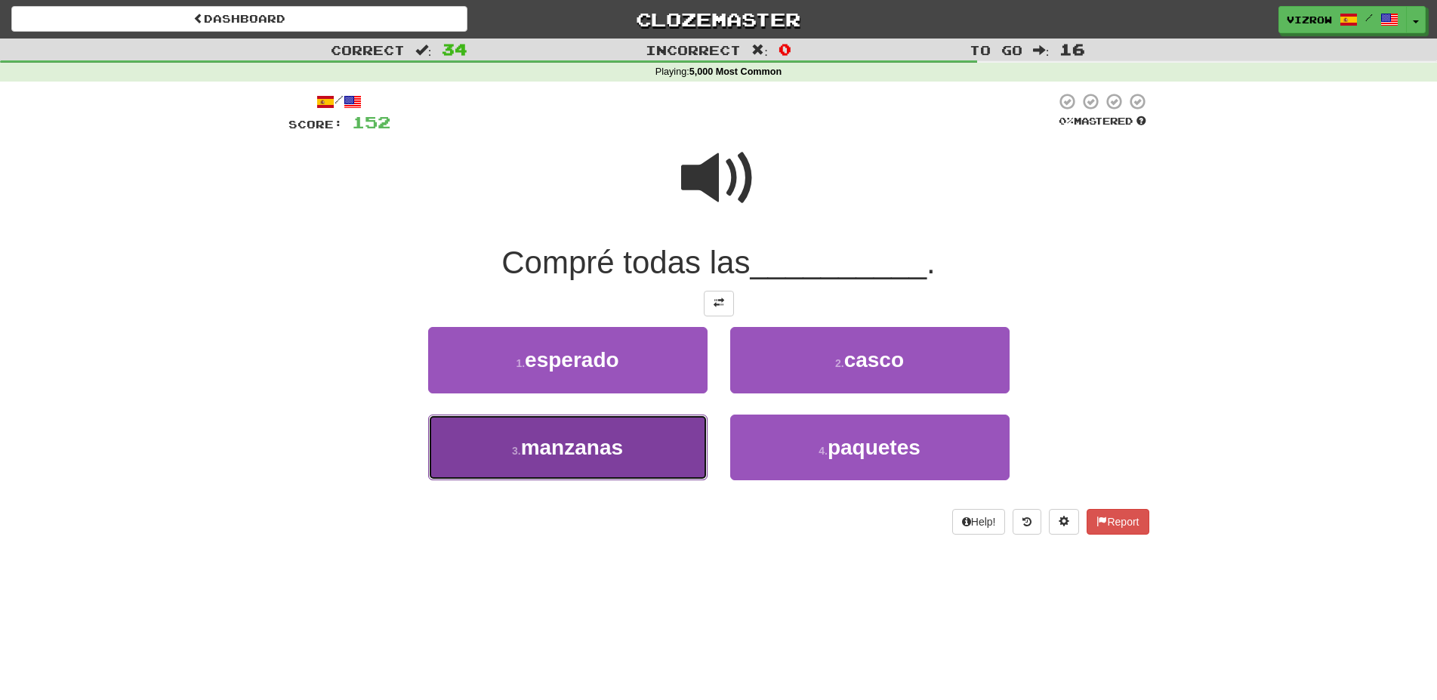
click at [642, 462] on button "3 . manzanas" at bounding box center [567, 447] width 279 height 66
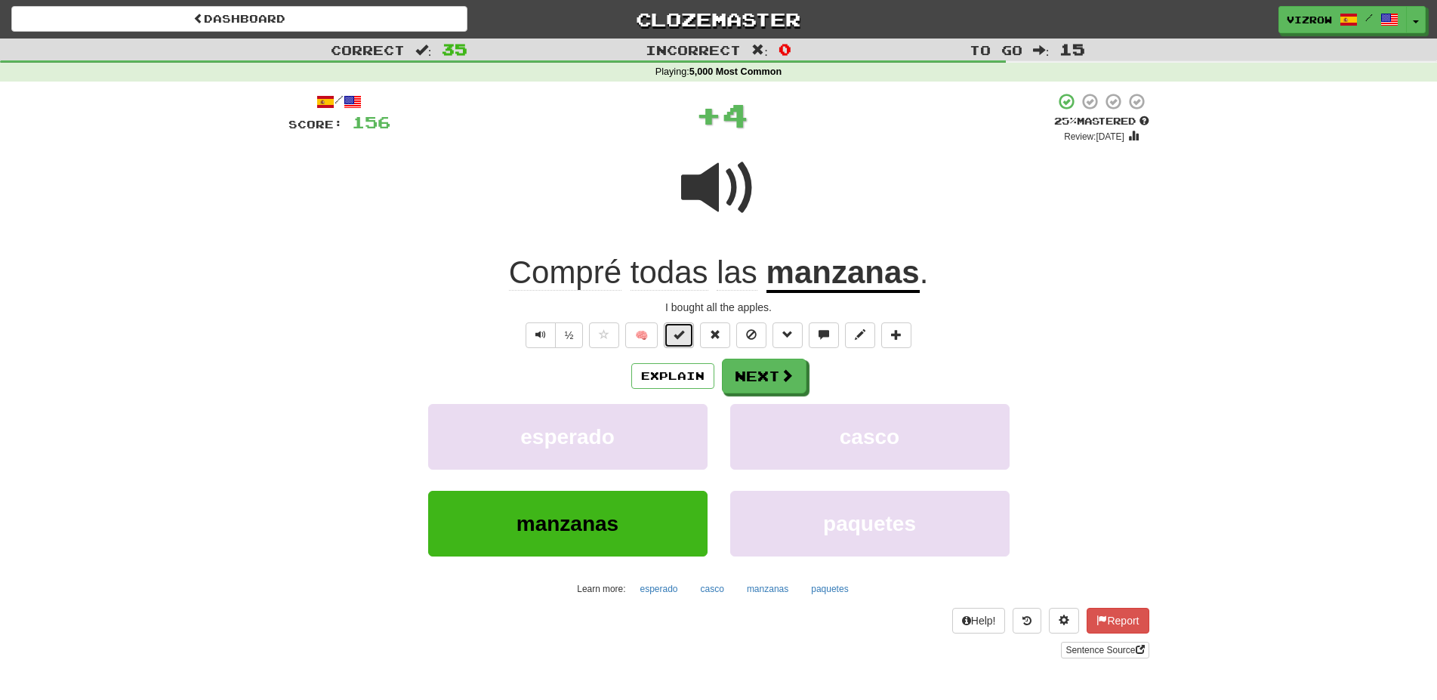
click at [682, 336] on span at bounding box center [678, 334] width 11 height 11
click at [774, 371] on button "Next" at bounding box center [764, 376] width 85 height 35
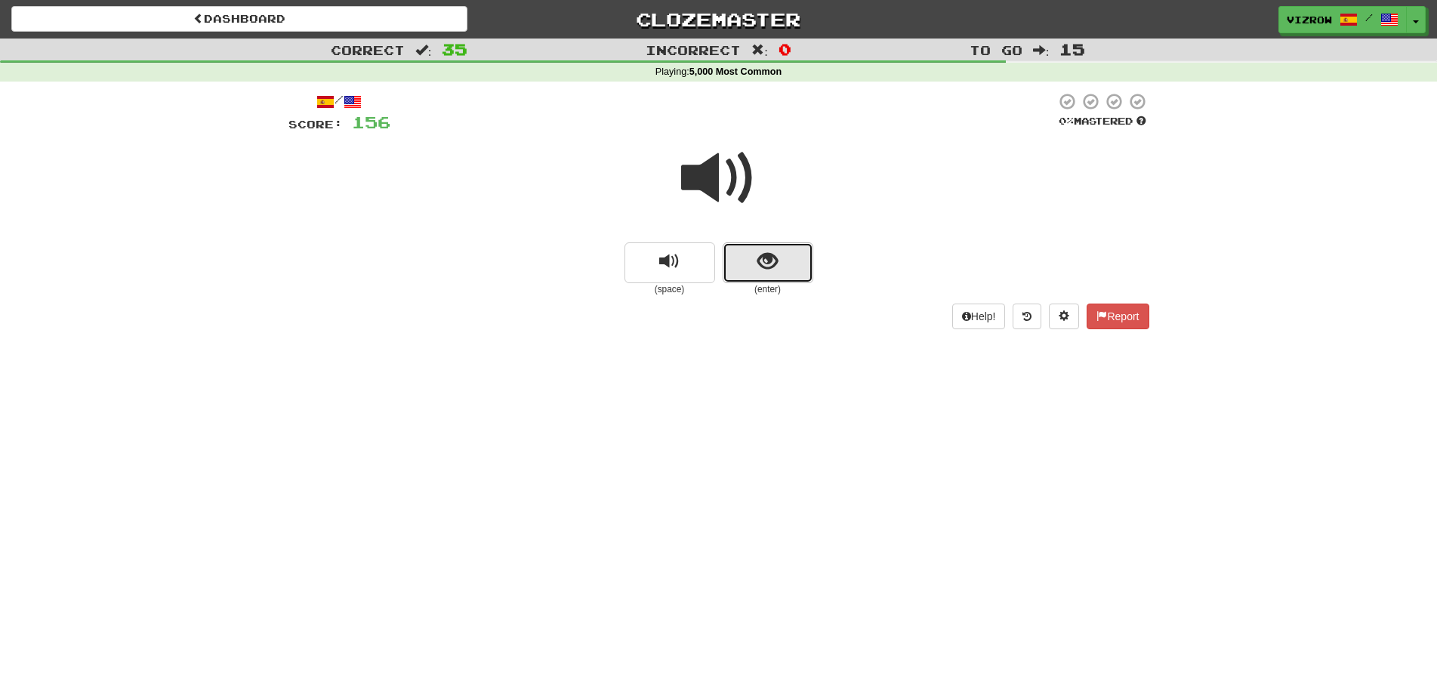
click at [804, 250] on button "show sentence" at bounding box center [767, 262] width 91 height 41
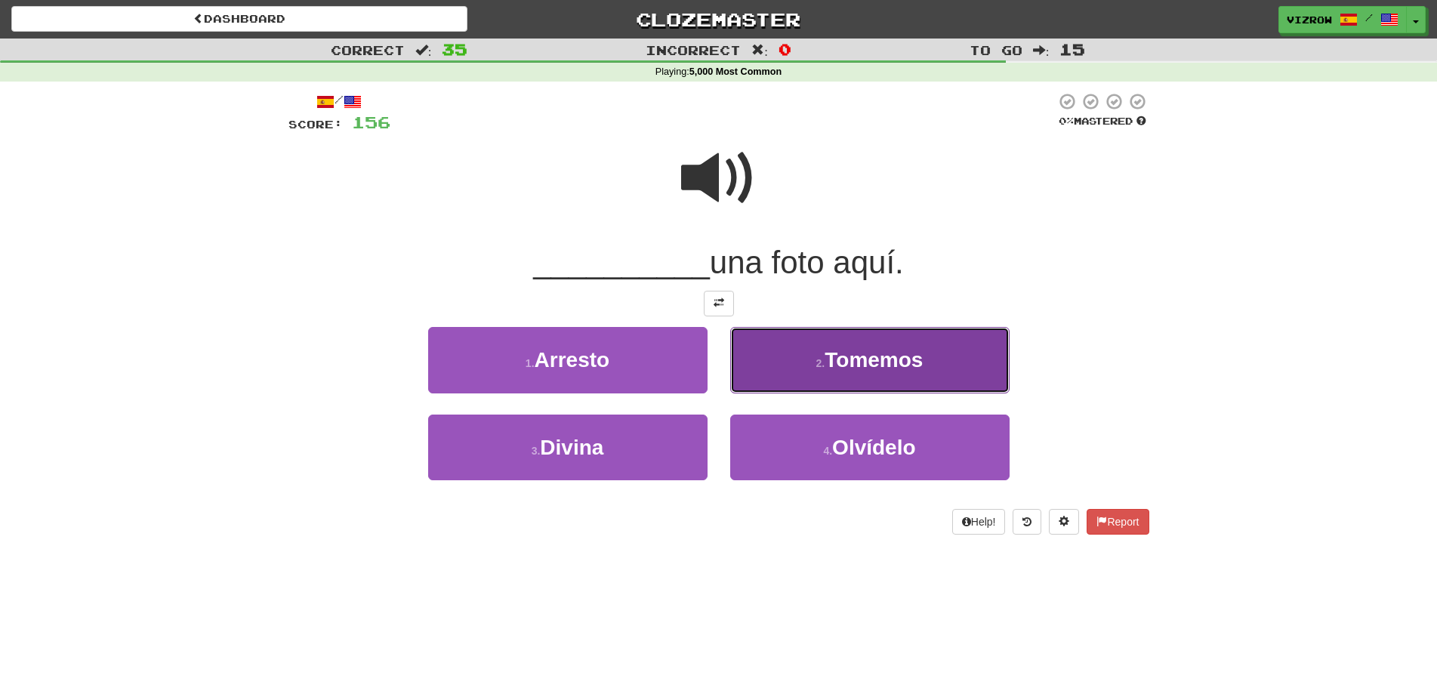
click at [911, 360] on span "Tomemos" at bounding box center [873, 359] width 98 height 23
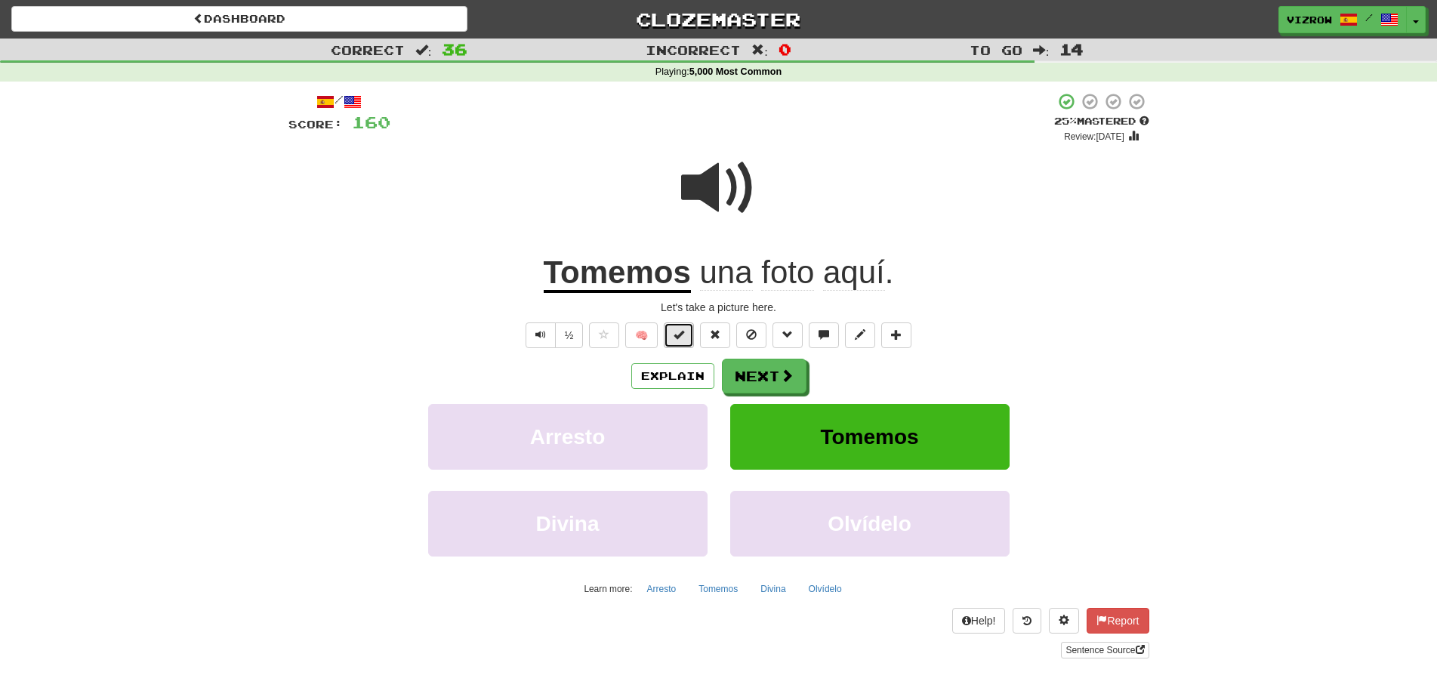
click at [670, 328] on button at bounding box center [679, 335] width 30 height 26
click at [746, 383] on button "Next" at bounding box center [764, 376] width 85 height 35
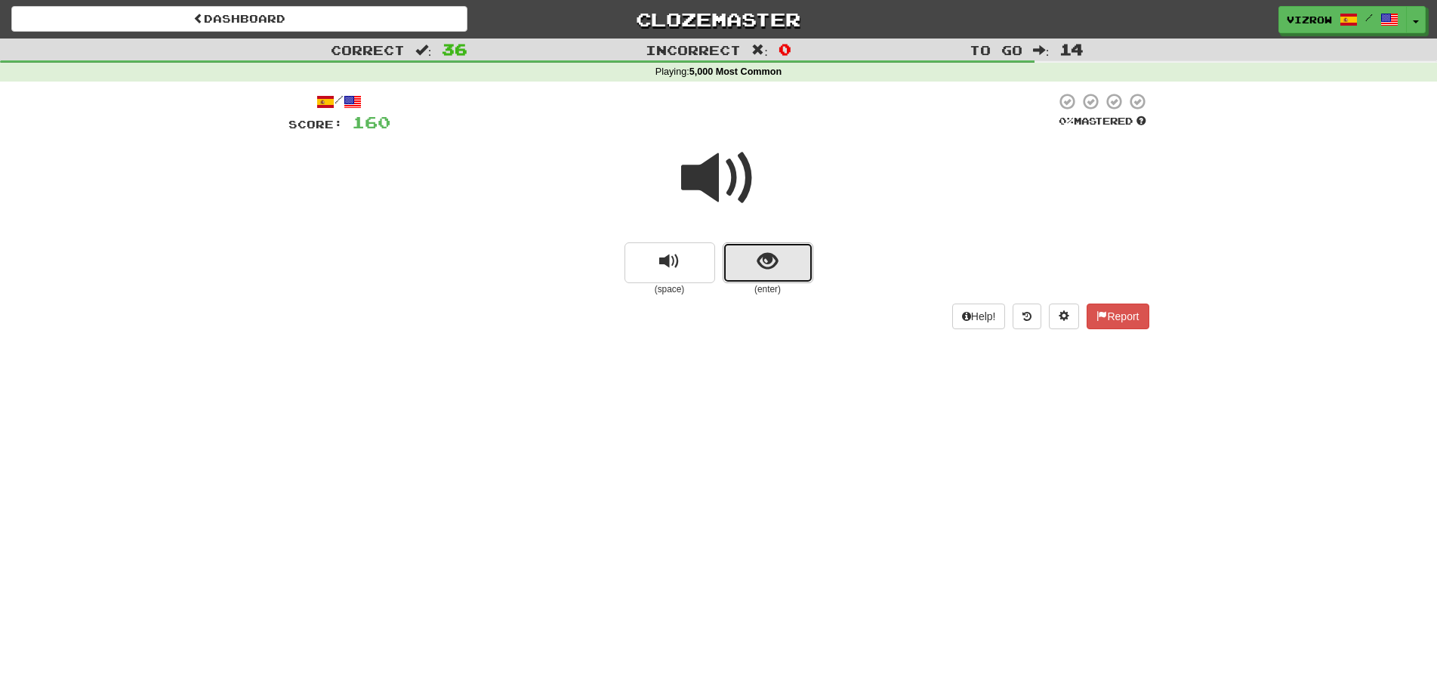
click at [786, 254] on button "show sentence" at bounding box center [767, 262] width 91 height 41
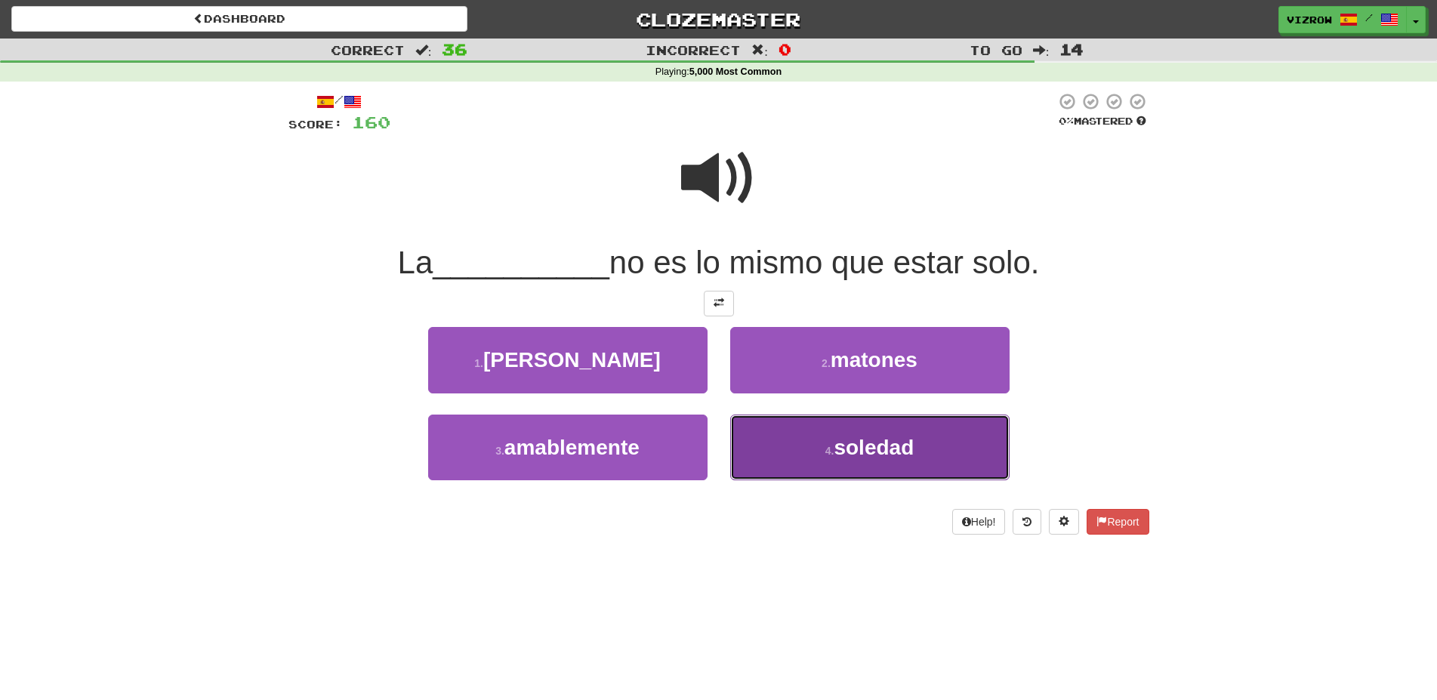
click at [929, 443] on button "4 . soledad" at bounding box center [869, 447] width 279 height 66
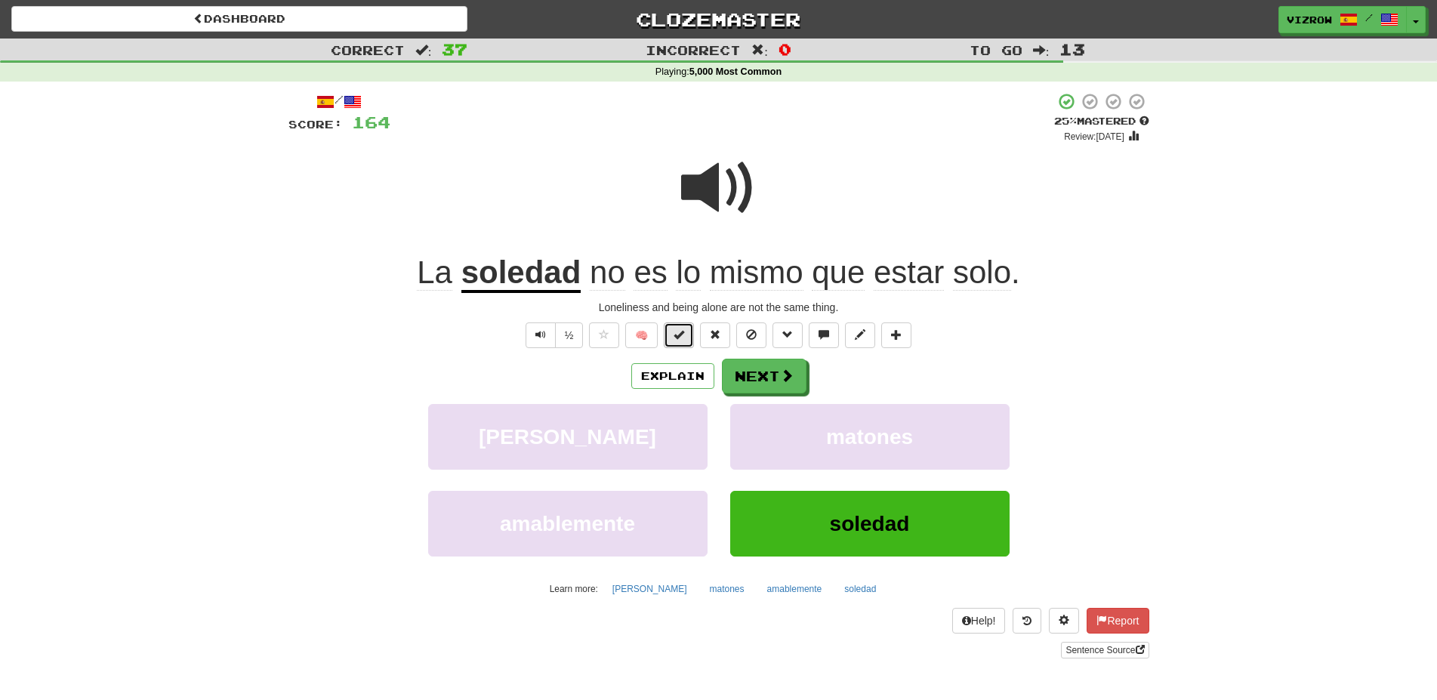
click at [688, 338] on button at bounding box center [679, 335] width 30 height 26
click at [765, 373] on button "Next" at bounding box center [764, 376] width 85 height 35
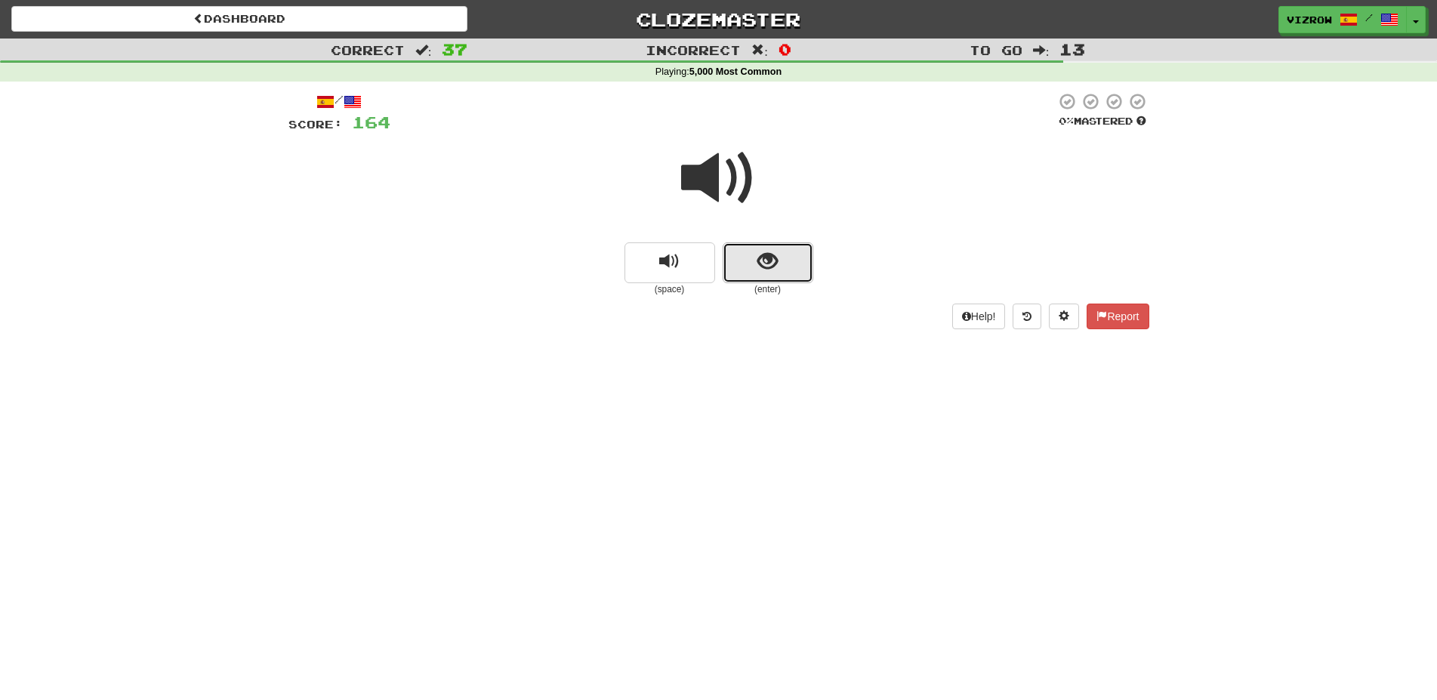
click at [776, 260] on span "show sentence" at bounding box center [767, 261] width 20 height 20
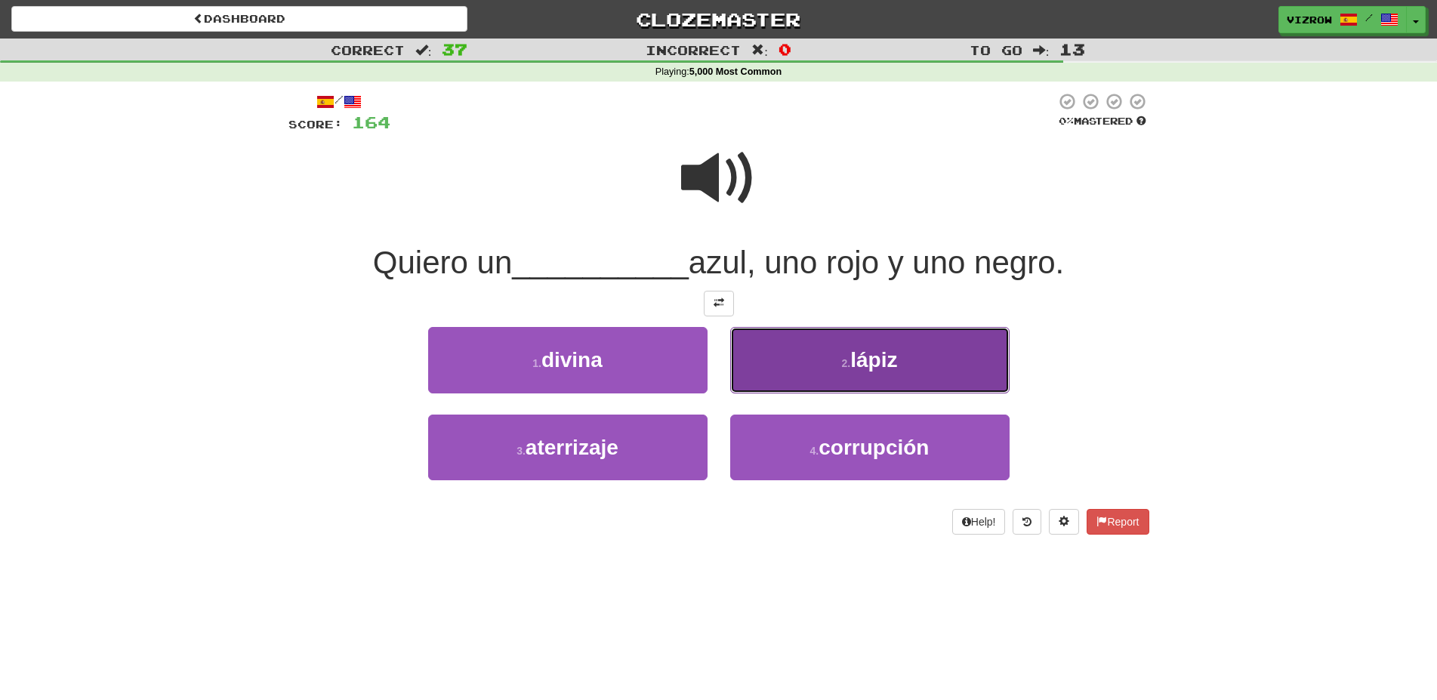
click at [897, 359] on span "lápiz" at bounding box center [873, 359] width 47 height 23
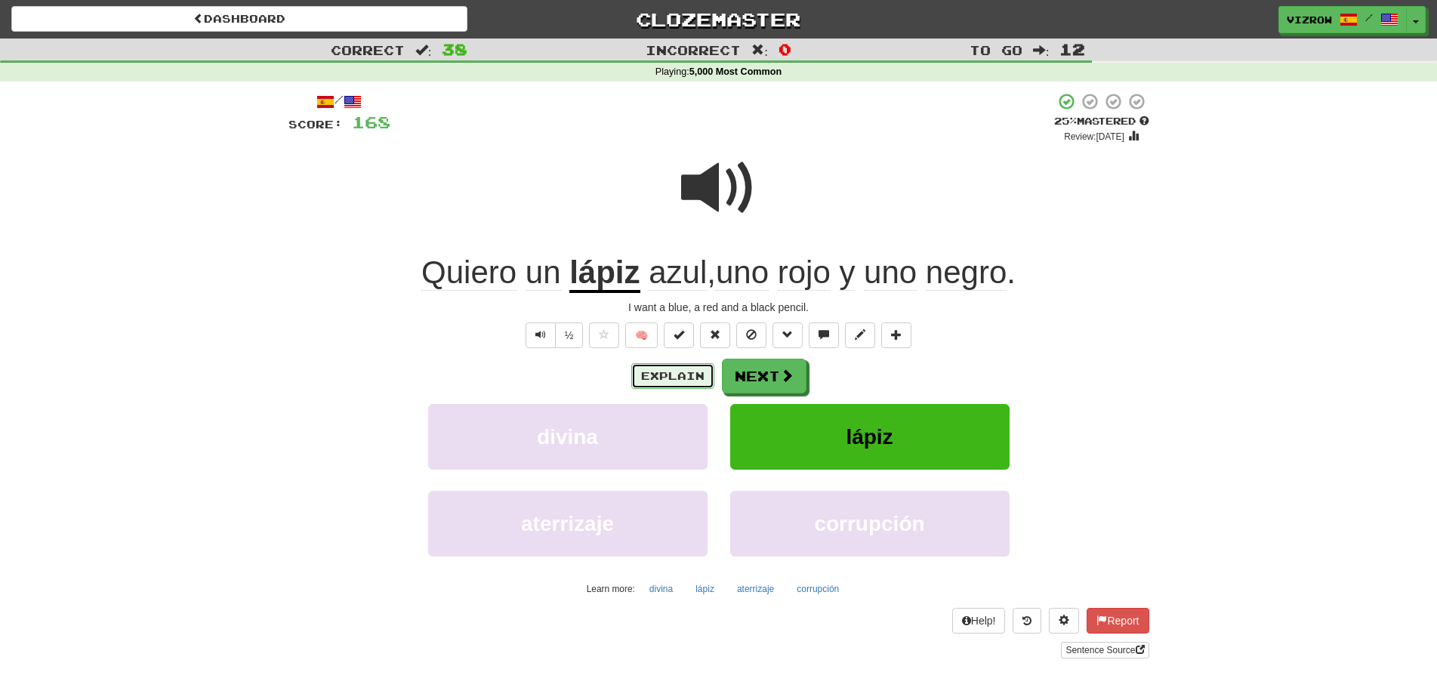
click at [654, 374] on button "Explain" at bounding box center [672, 376] width 83 height 26
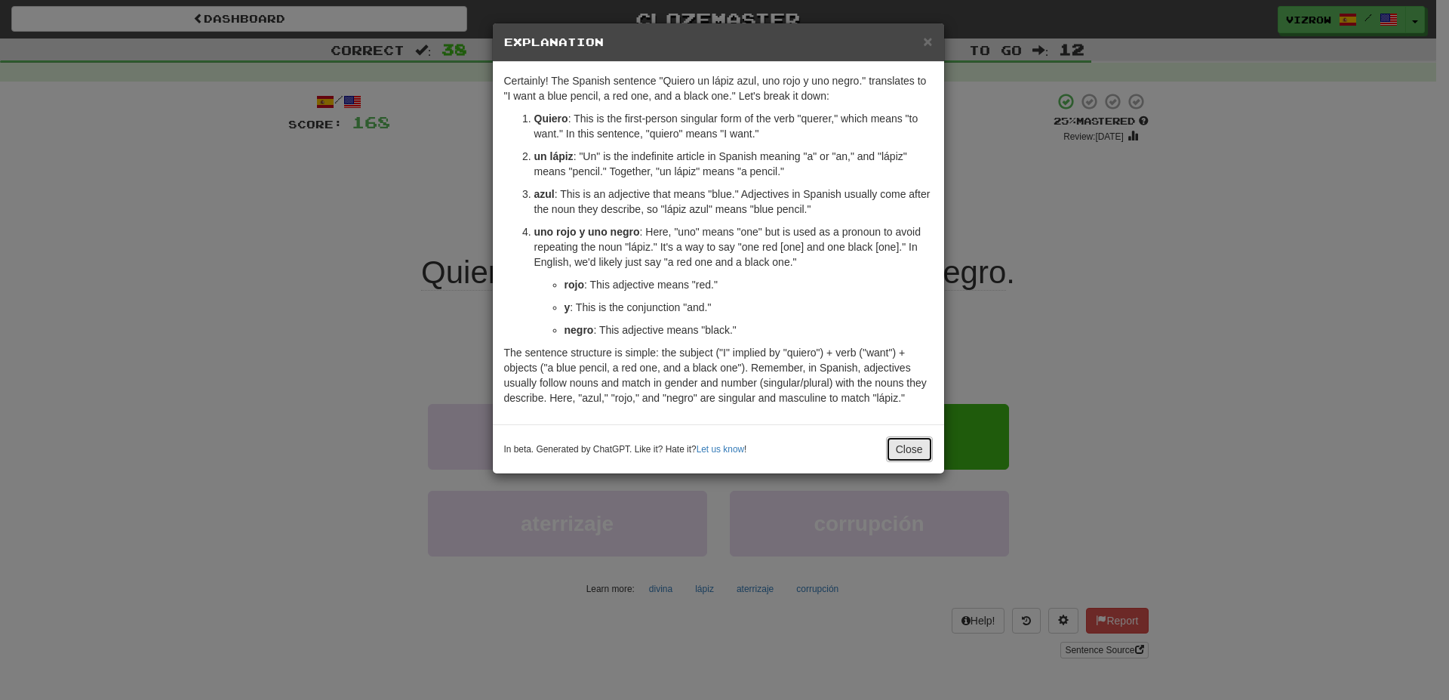
click at [920, 448] on button "Close" at bounding box center [909, 449] width 47 height 26
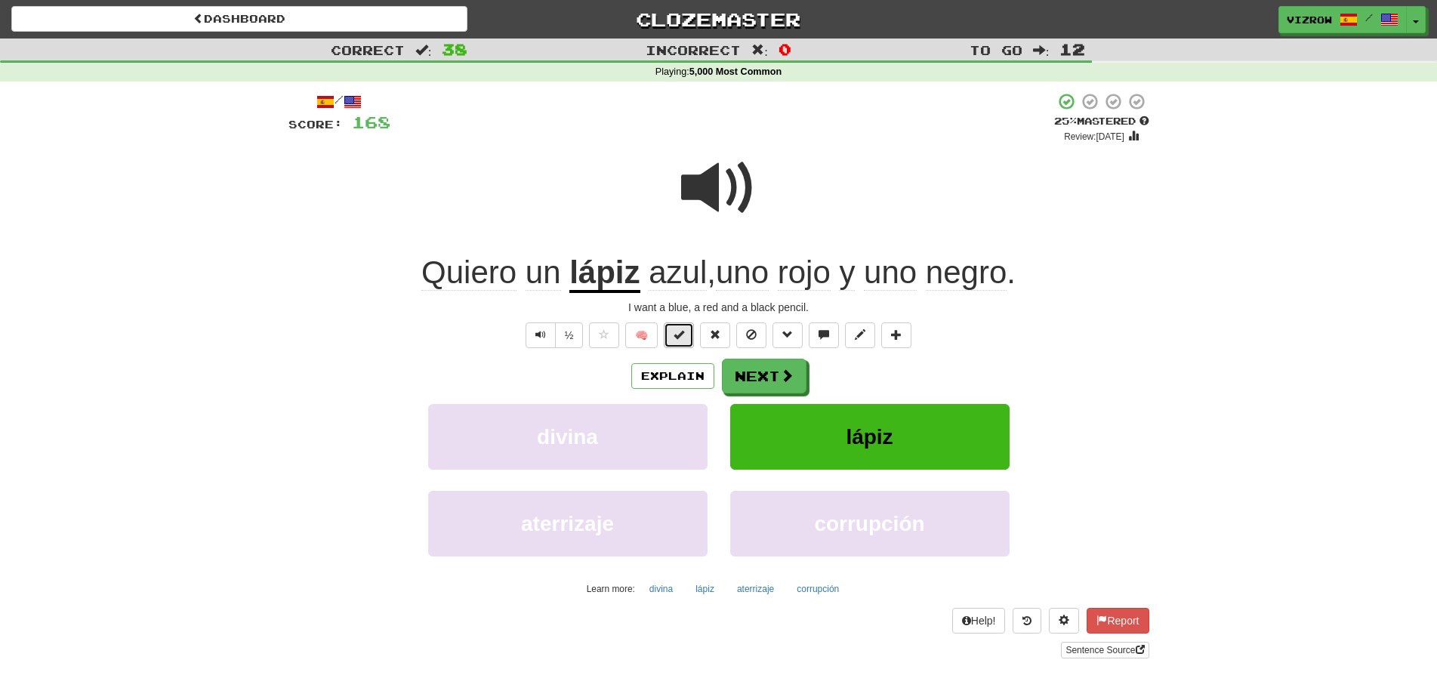
click at [679, 331] on span at bounding box center [678, 334] width 11 height 11
click at [775, 371] on button "Next" at bounding box center [764, 376] width 85 height 35
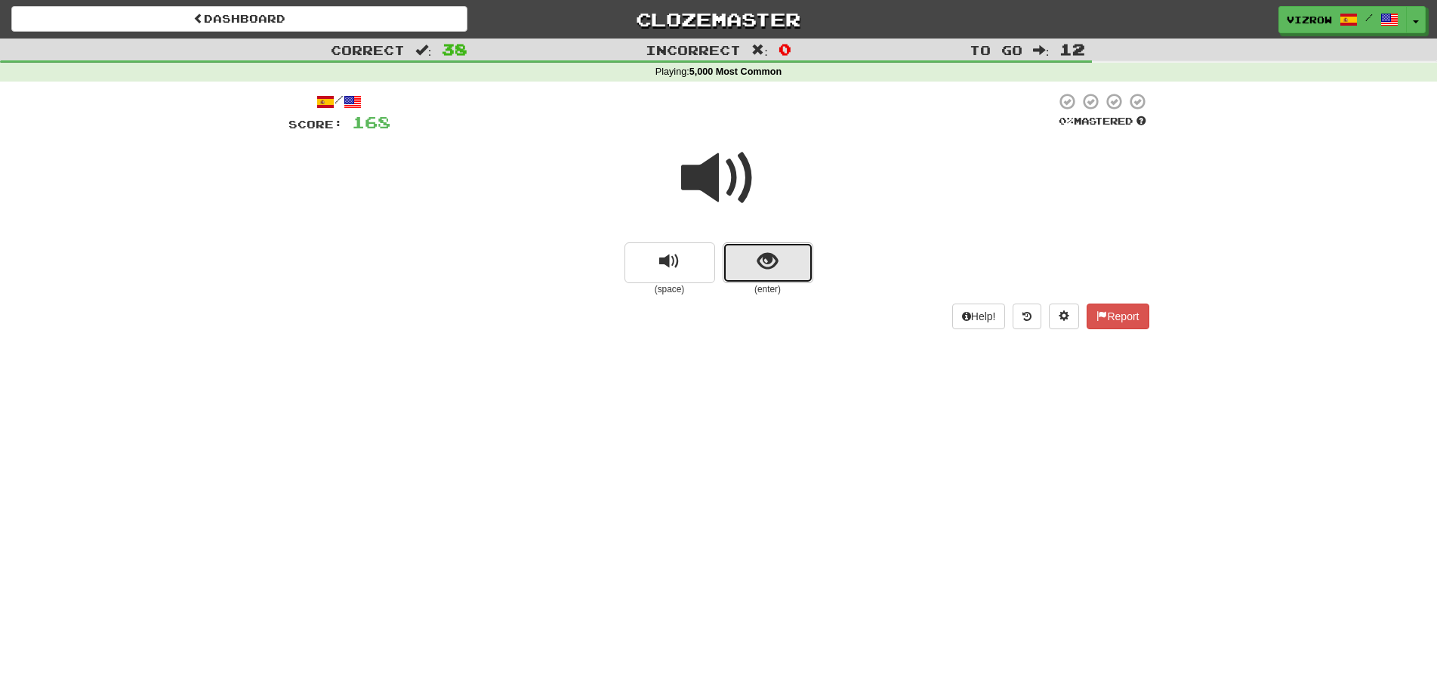
click at [774, 251] on span "show sentence" at bounding box center [767, 261] width 20 height 20
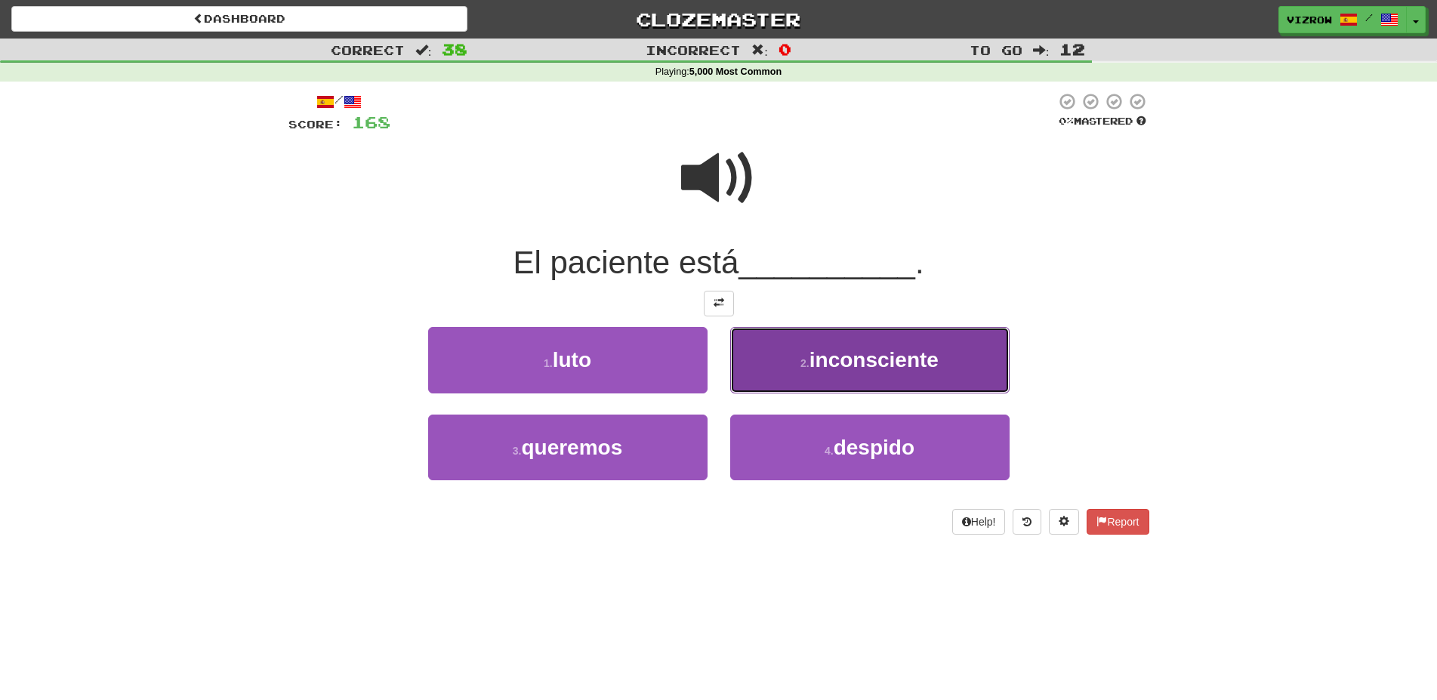
click at [936, 363] on span "inconsciente" at bounding box center [873, 359] width 129 height 23
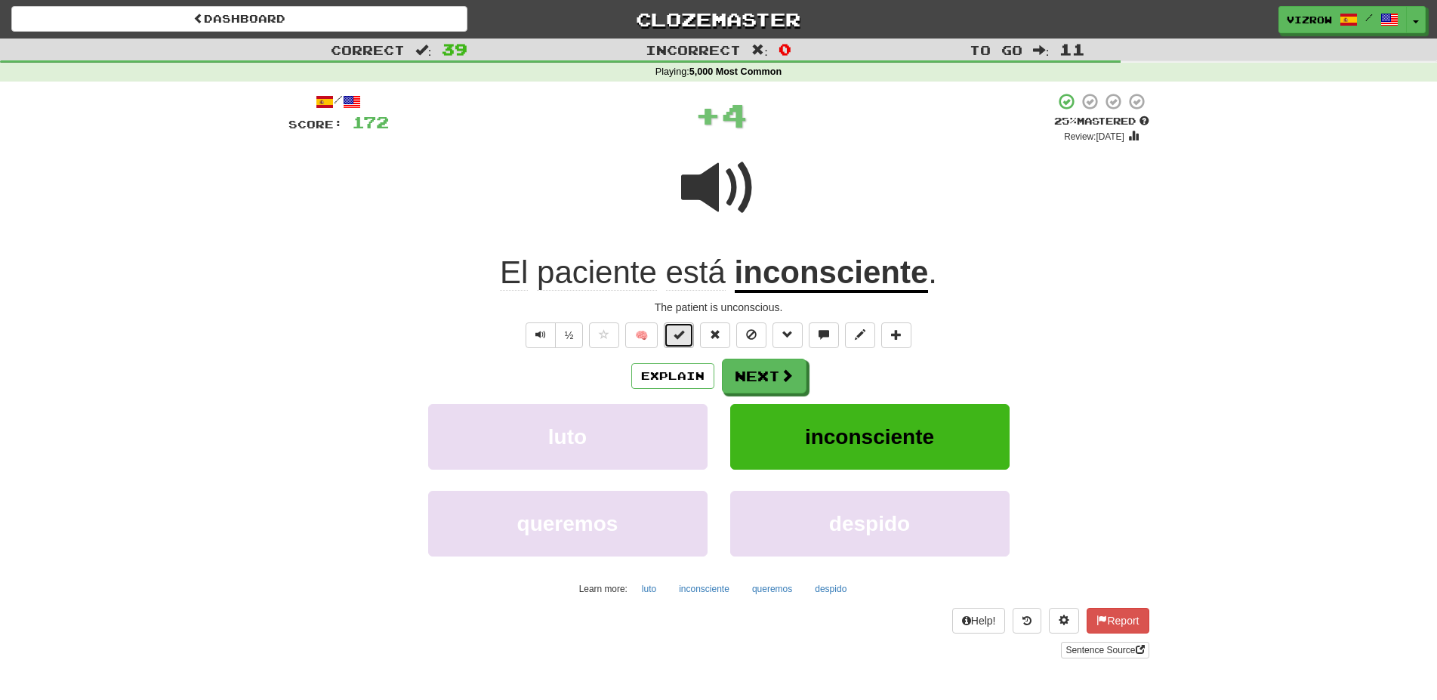
click at [685, 334] on button at bounding box center [679, 335] width 30 height 26
drag, startPoint x: 768, startPoint y: 374, endPoint x: 1449, endPoint y: 359, distance: 680.4
click at [1436, 359] on html "Dashboard Clozemaster vizrow / Toggle Dropdown Dashboard Leaderboard Activity F…" at bounding box center [718, 618] width 1437 height 1236
click at [760, 374] on button "Next" at bounding box center [764, 376] width 85 height 35
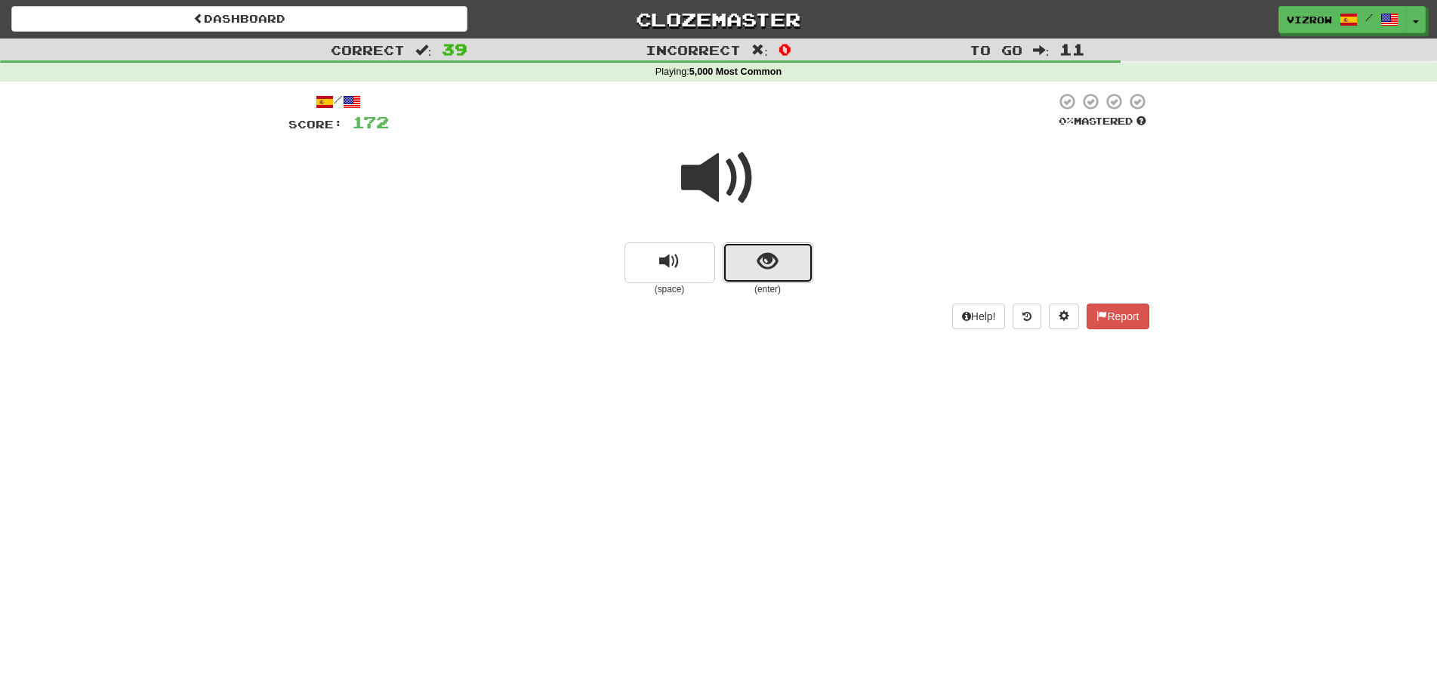
click at [767, 270] on span "show sentence" at bounding box center [767, 261] width 20 height 20
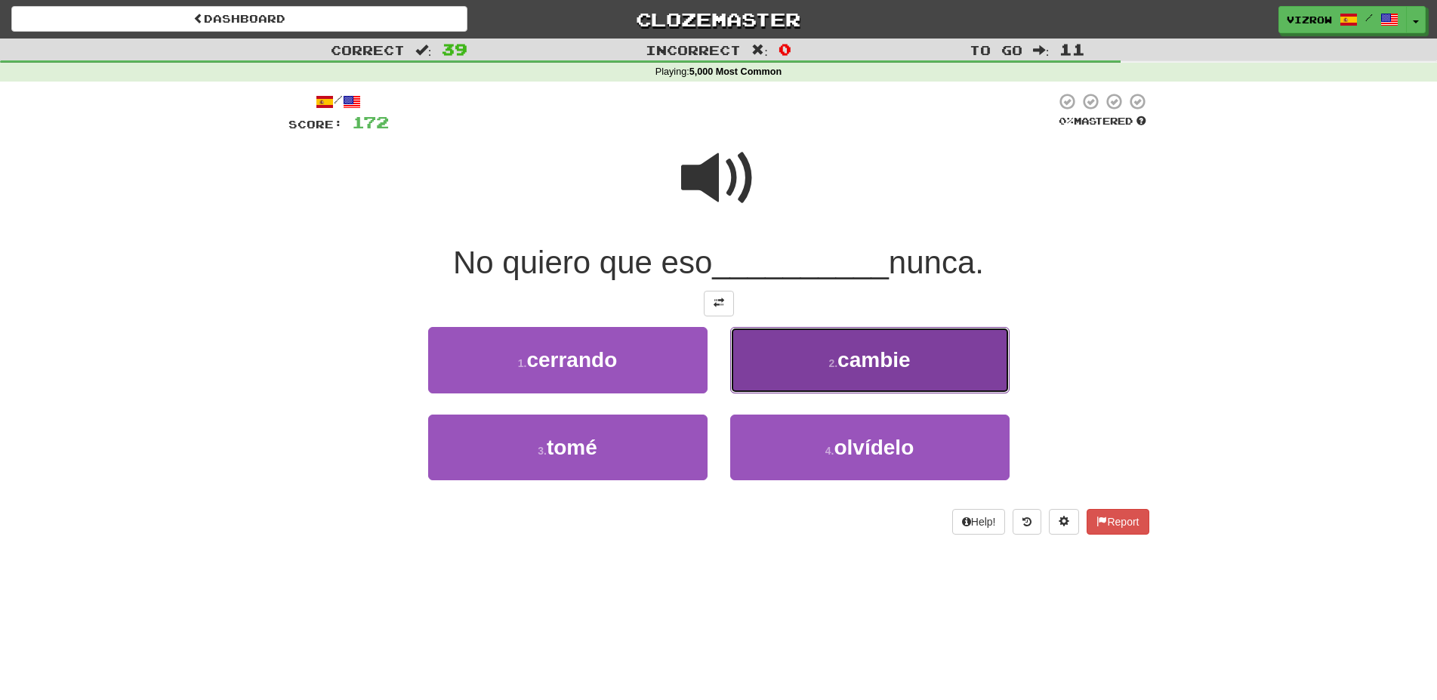
click at [880, 367] on span "cambie" at bounding box center [873, 359] width 73 height 23
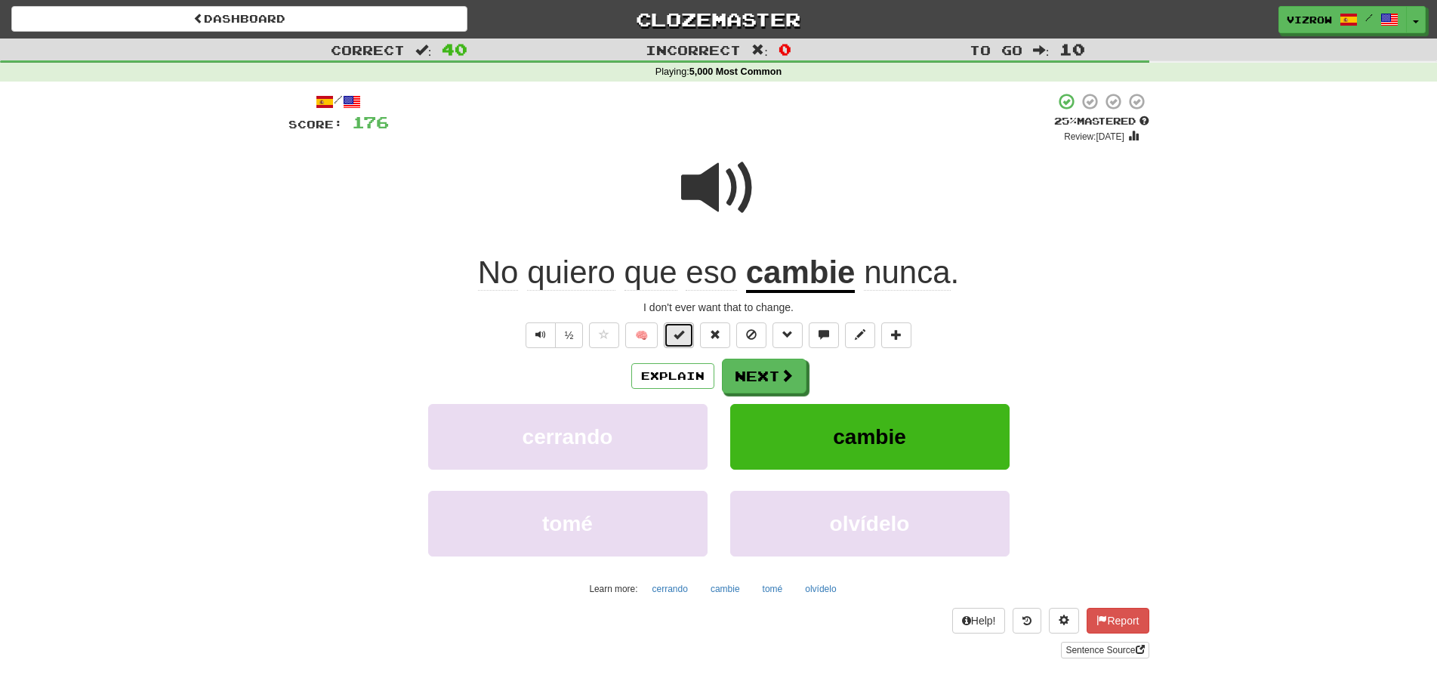
click at [676, 334] on span at bounding box center [678, 334] width 11 height 11
click at [770, 385] on button "Next" at bounding box center [764, 376] width 85 height 35
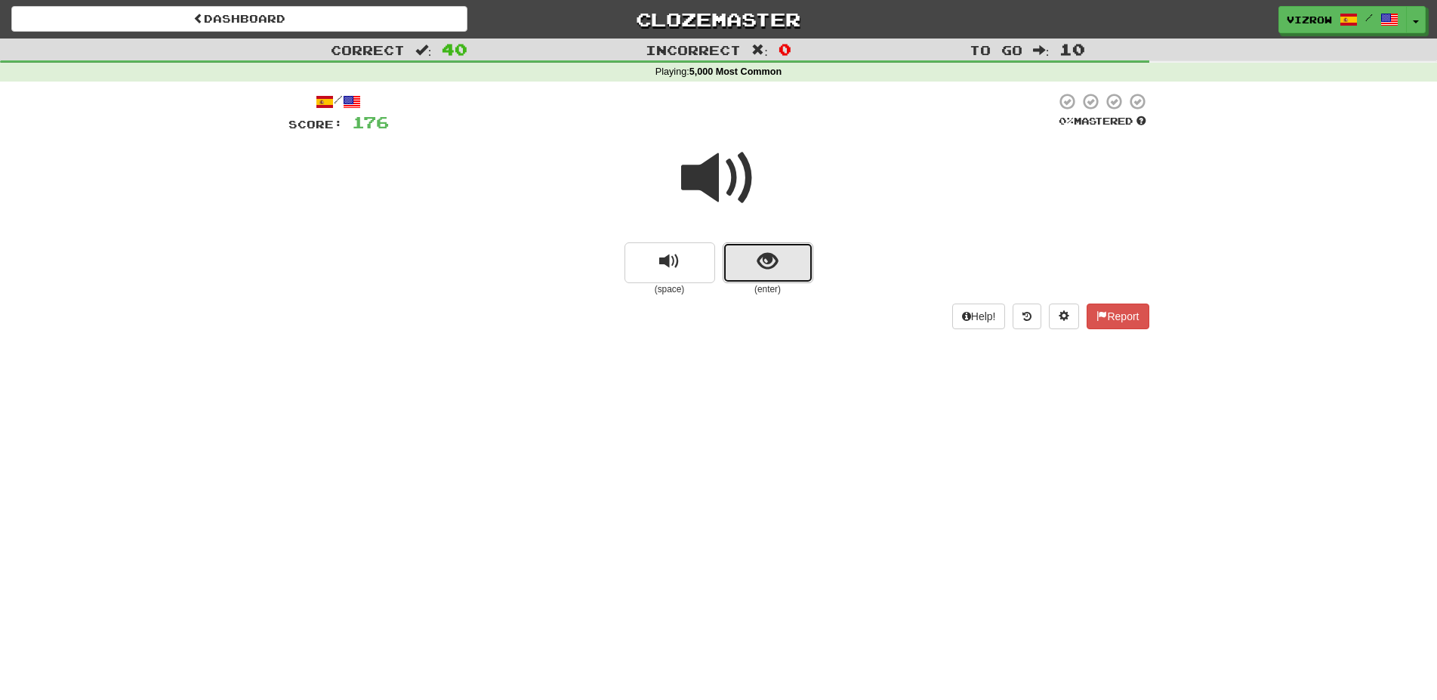
click at [784, 269] on button "show sentence" at bounding box center [767, 262] width 91 height 41
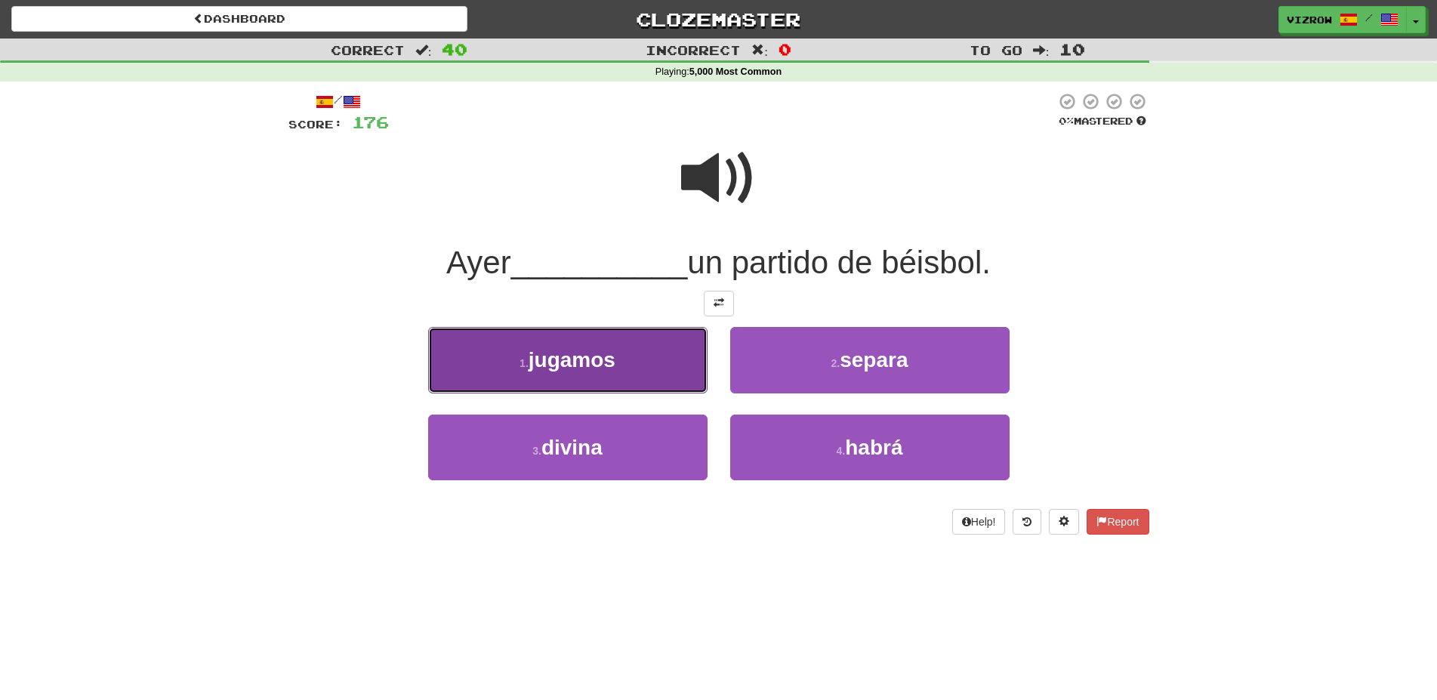
click at [640, 354] on button "1 . jugamos" at bounding box center [567, 360] width 279 height 66
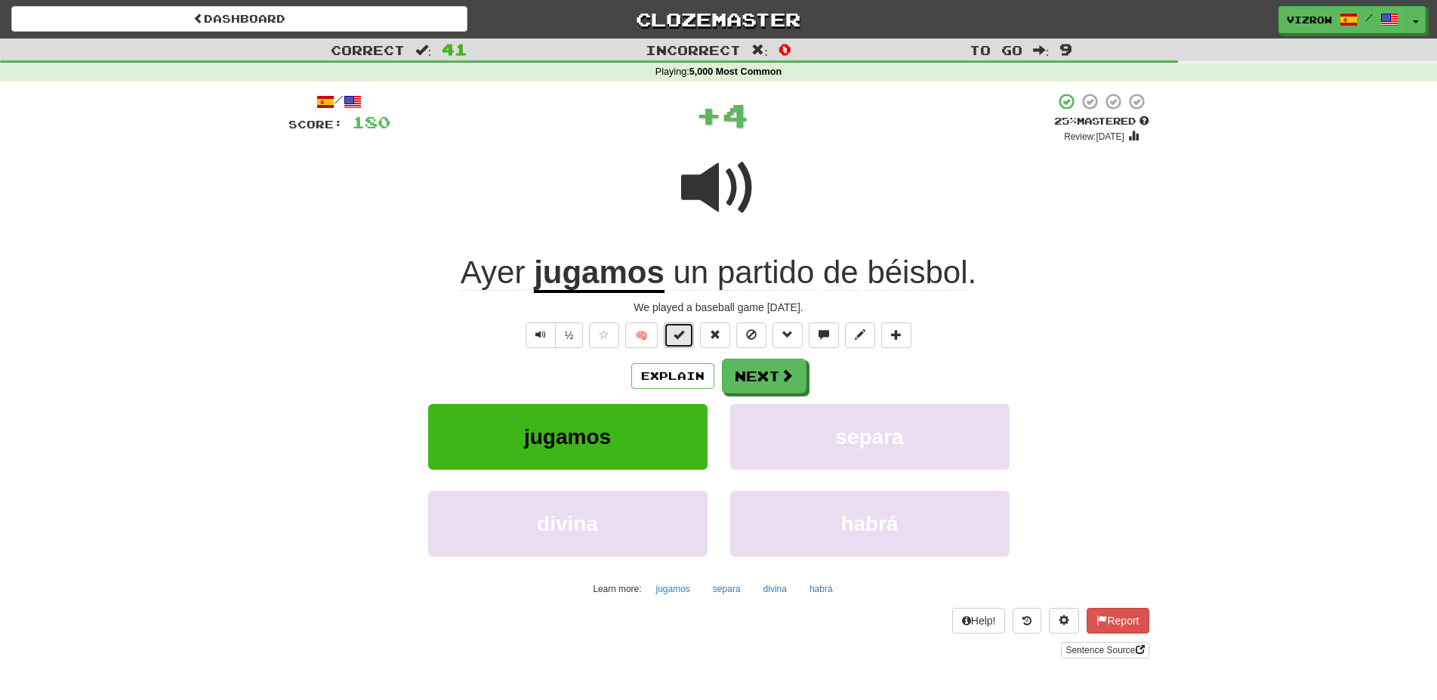
click at [690, 341] on button at bounding box center [679, 335] width 30 height 26
click at [732, 185] on span at bounding box center [718, 187] width 75 height 75
click at [763, 375] on button "Next" at bounding box center [764, 376] width 85 height 35
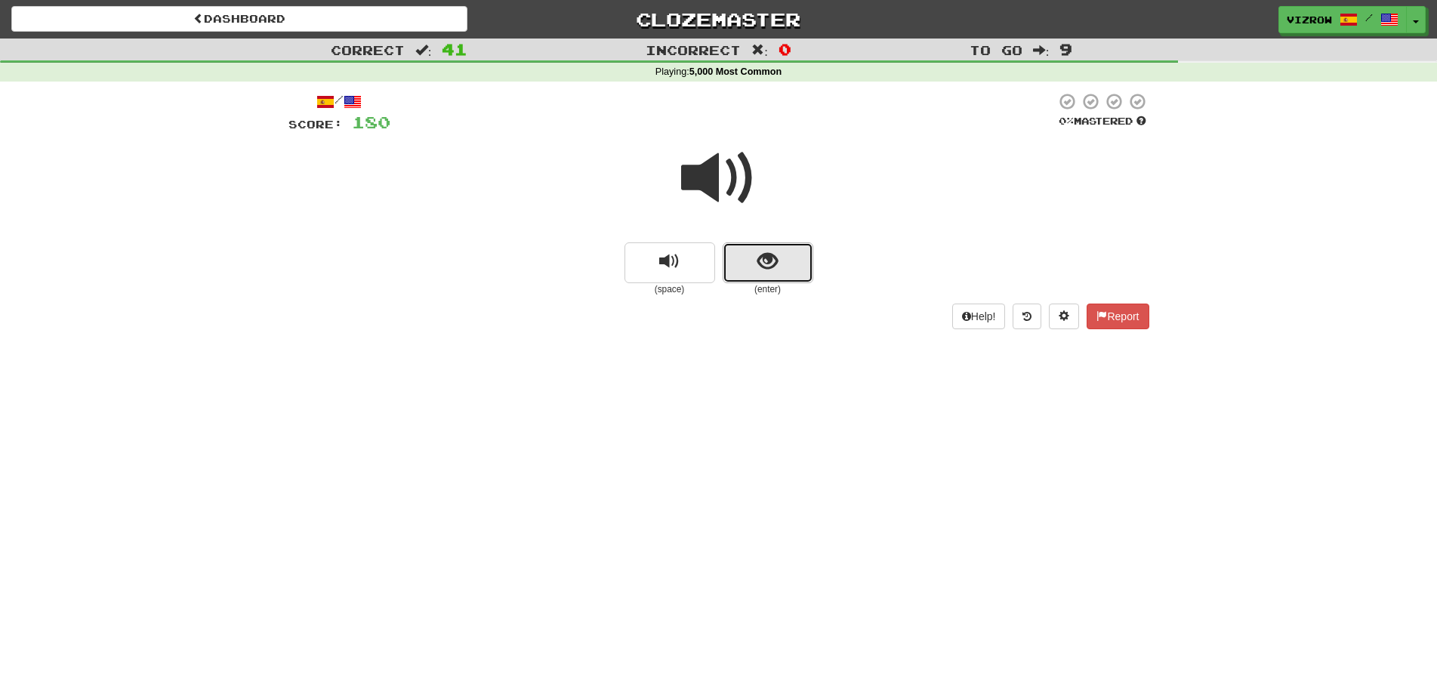
click at [778, 251] on button "show sentence" at bounding box center [767, 262] width 91 height 41
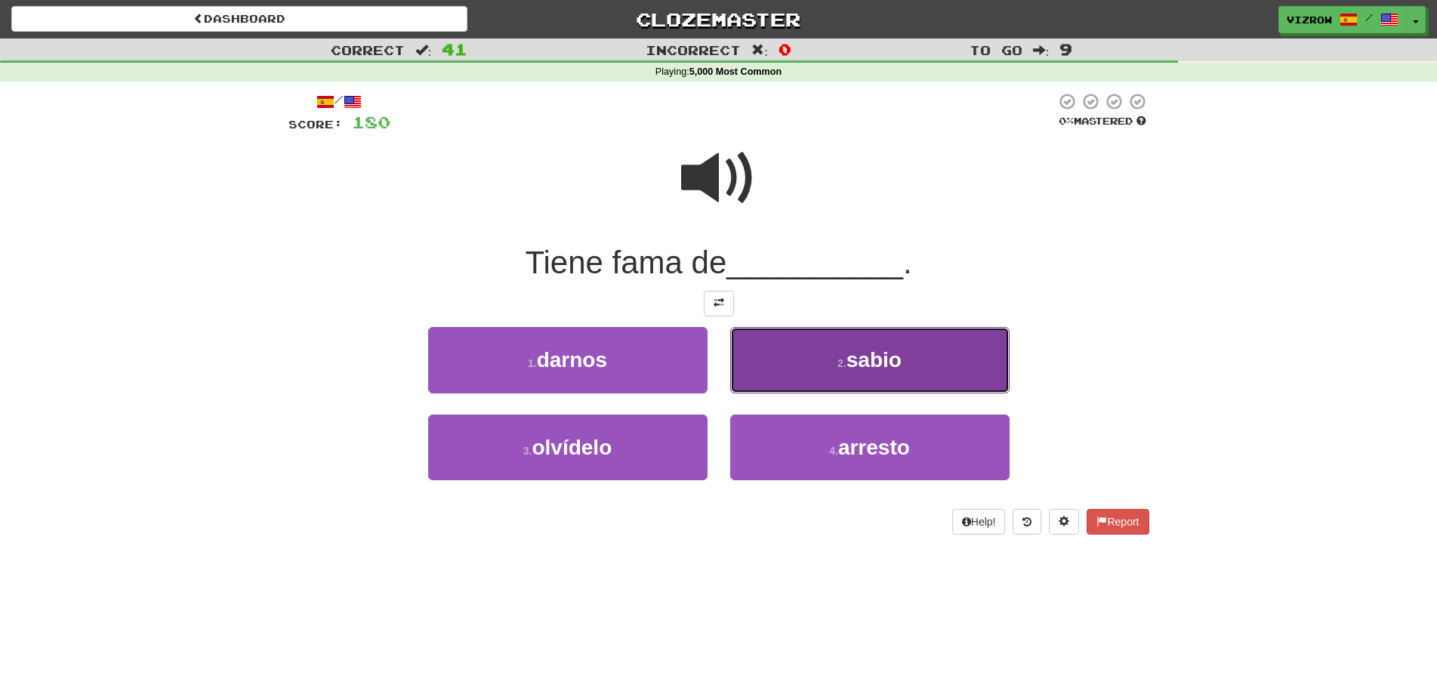
click at [918, 347] on button "2 . sabio" at bounding box center [869, 360] width 279 height 66
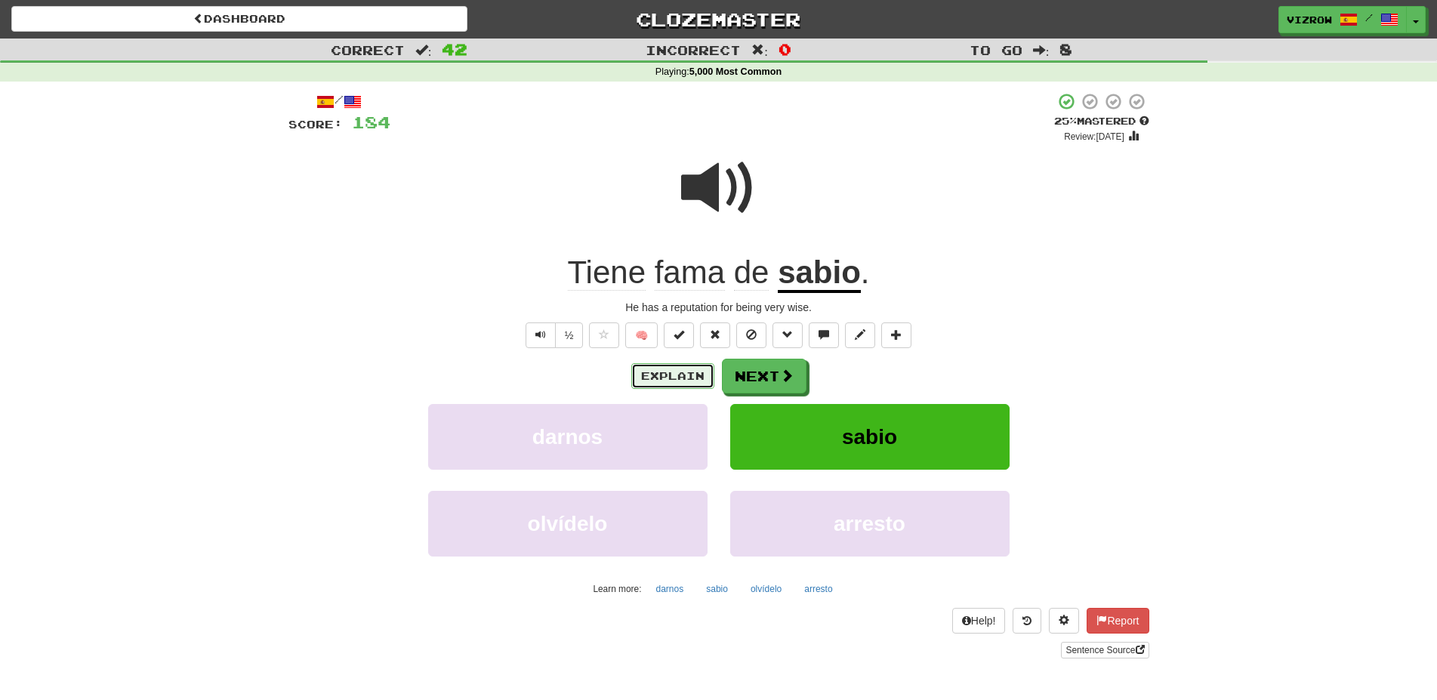
click at [699, 369] on button "Explain" at bounding box center [672, 376] width 83 height 26
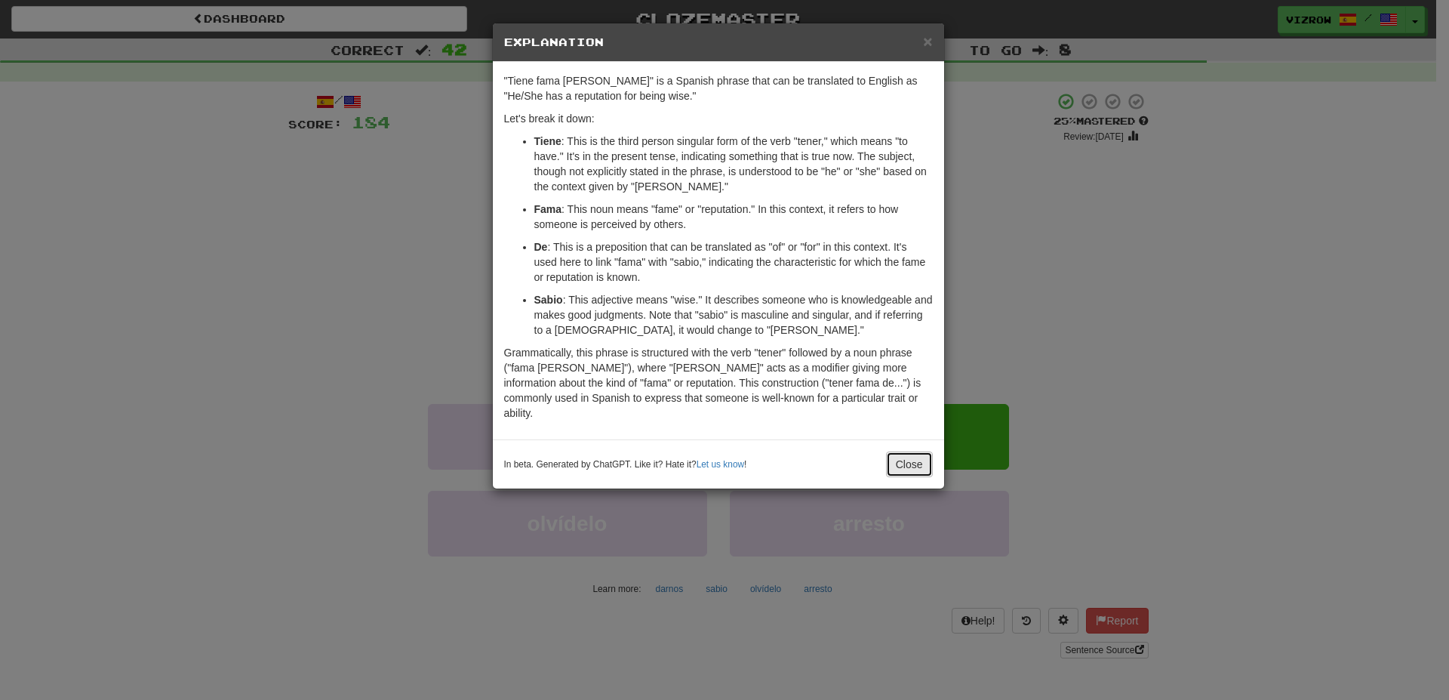
click at [915, 451] on button "Close" at bounding box center [909, 464] width 47 height 26
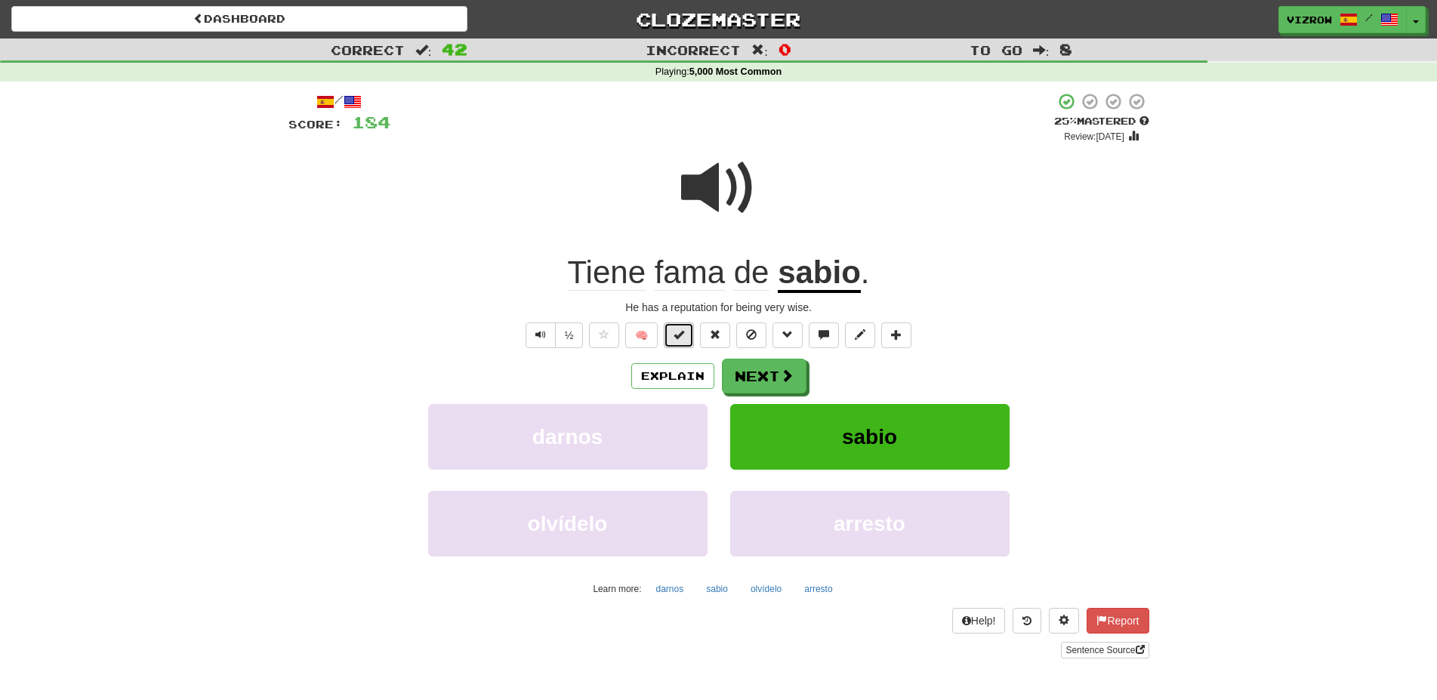
click at [676, 340] on button at bounding box center [679, 335] width 30 height 26
click at [790, 369] on span at bounding box center [788, 376] width 14 height 14
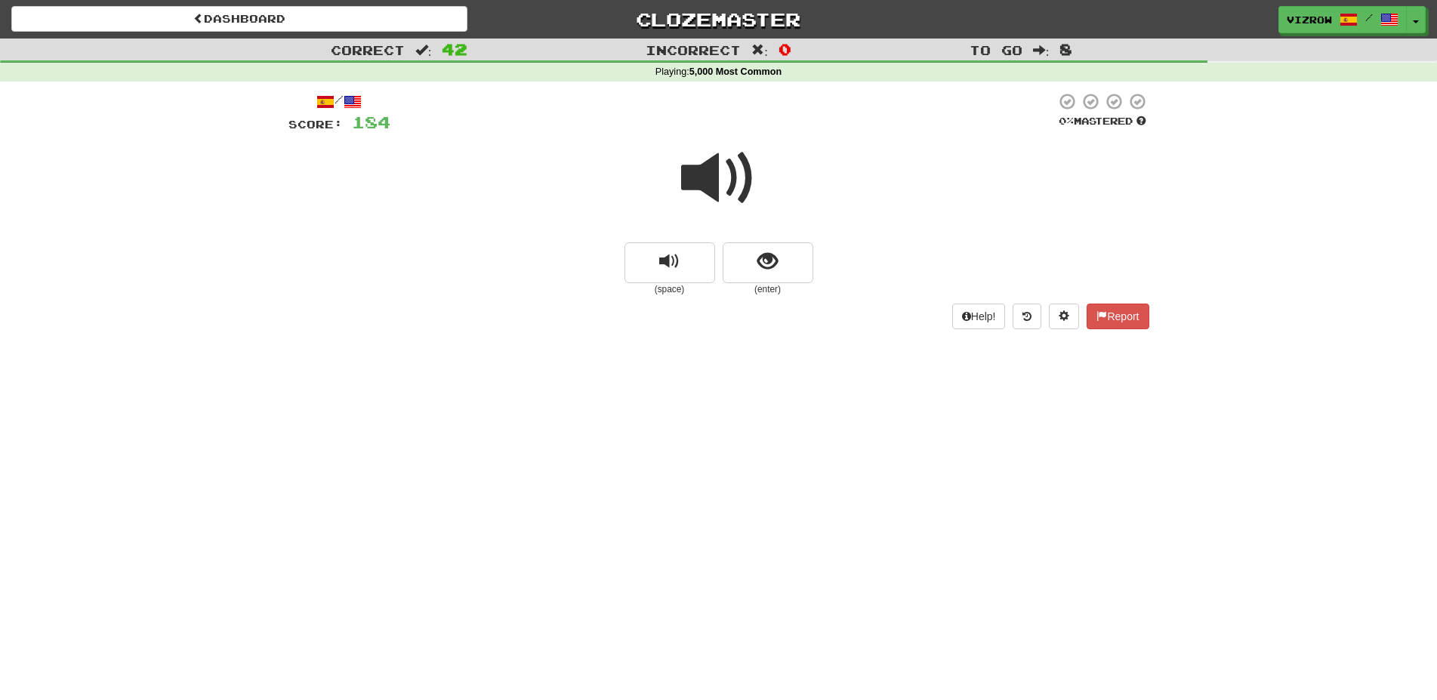
click at [707, 171] on span at bounding box center [718, 177] width 75 height 75
click at [771, 254] on span "show sentence" at bounding box center [767, 261] width 20 height 20
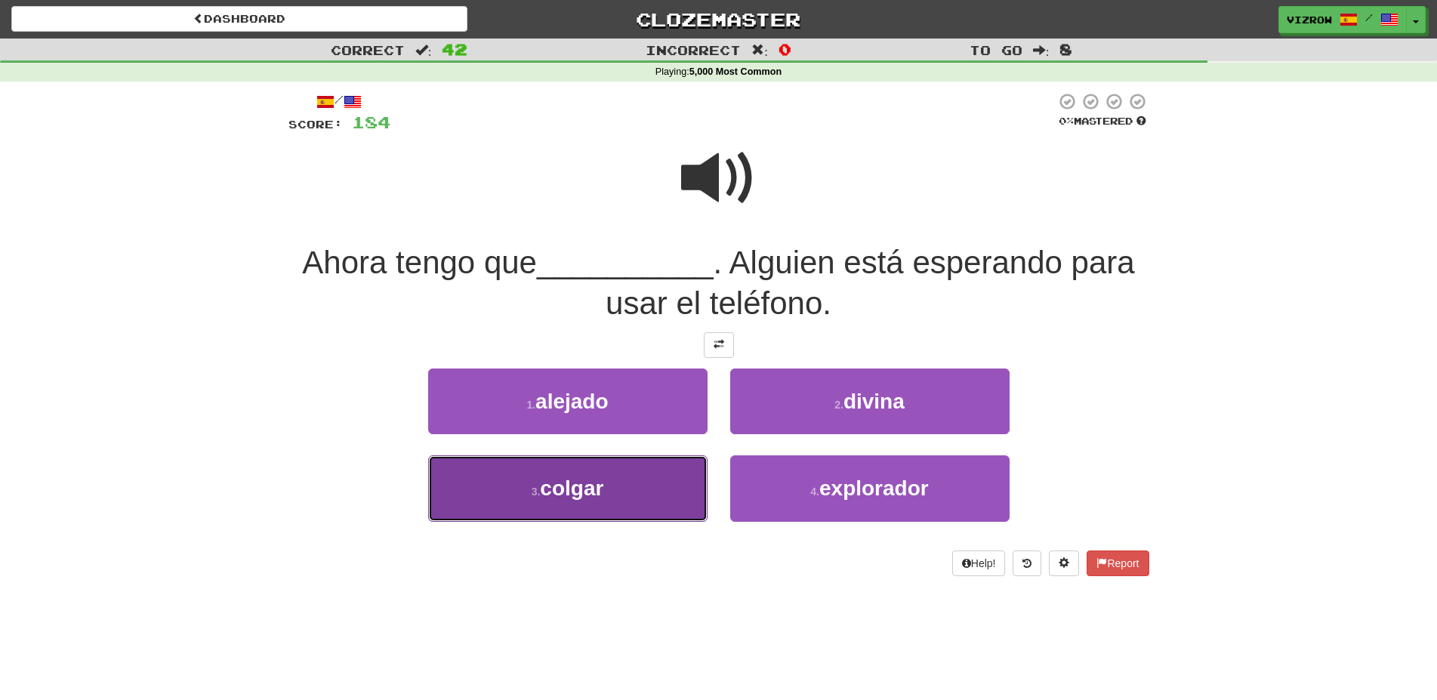
click at [601, 482] on span "colgar" at bounding box center [571, 487] width 63 height 23
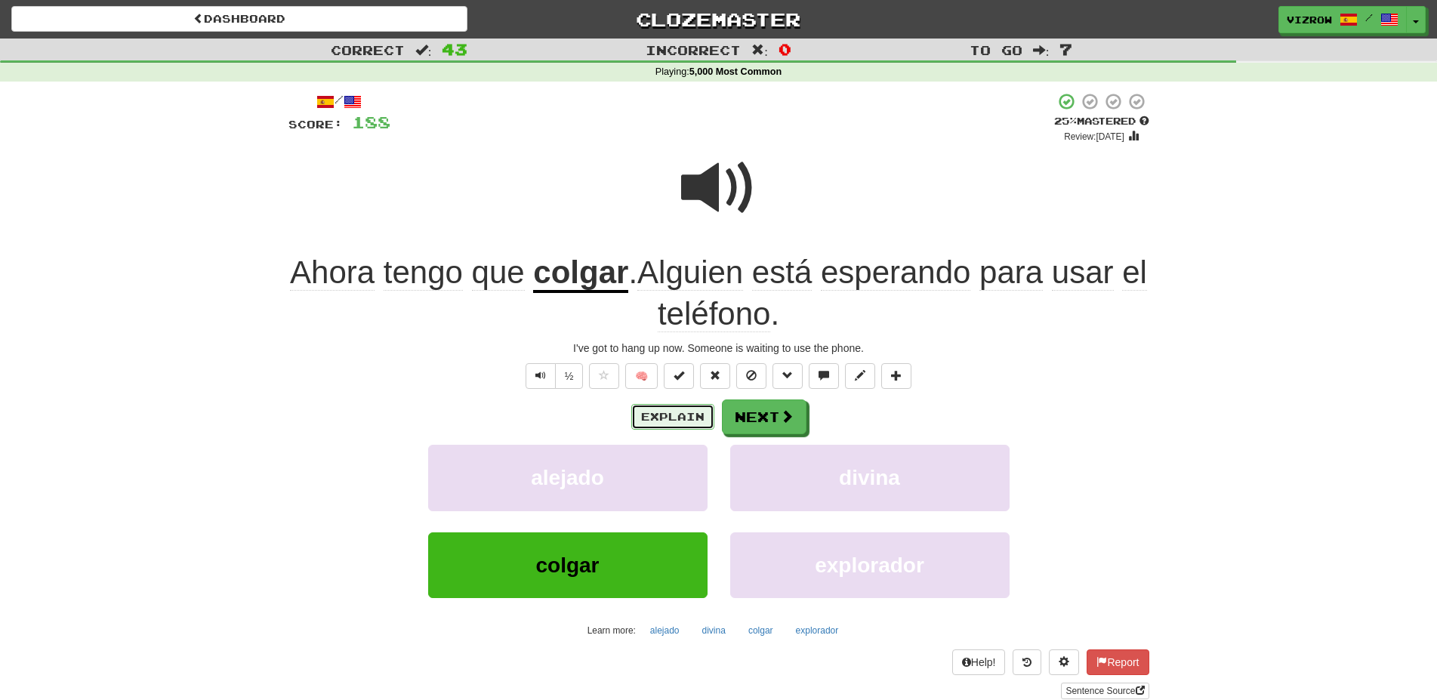
click at [682, 408] on button "Explain" at bounding box center [672, 417] width 83 height 26
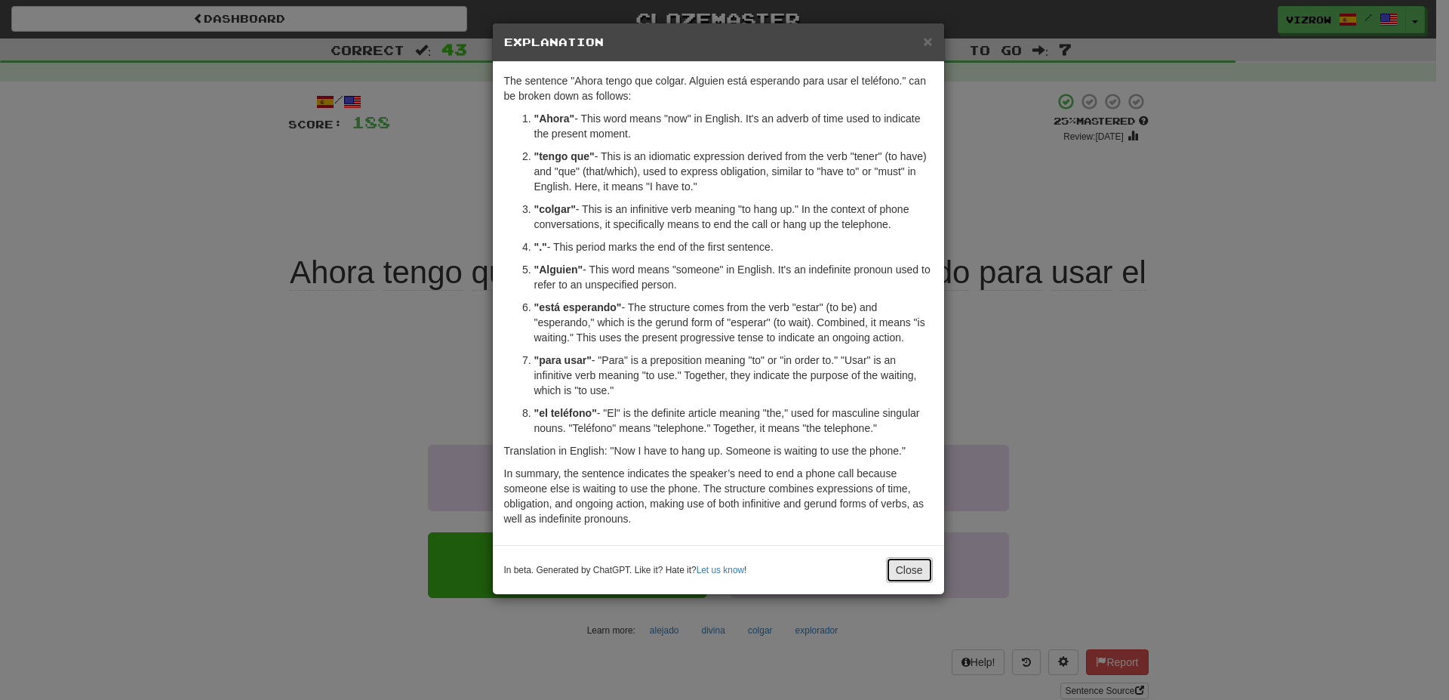
click at [919, 572] on button "Close" at bounding box center [909, 570] width 47 height 26
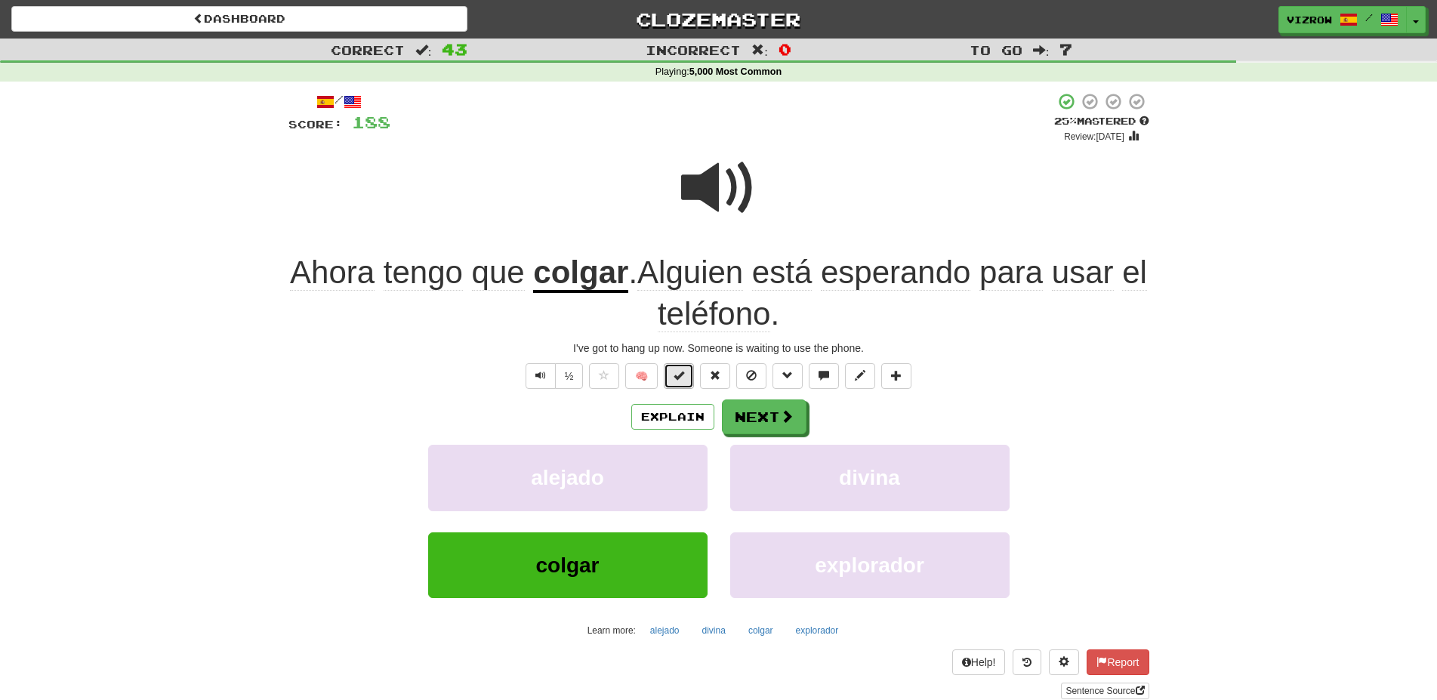
click at [682, 380] on span at bounding box center [678, 375] width 11 height 11
click at [718, 189] on span at bounding box center [718, 187] width 75 height 75
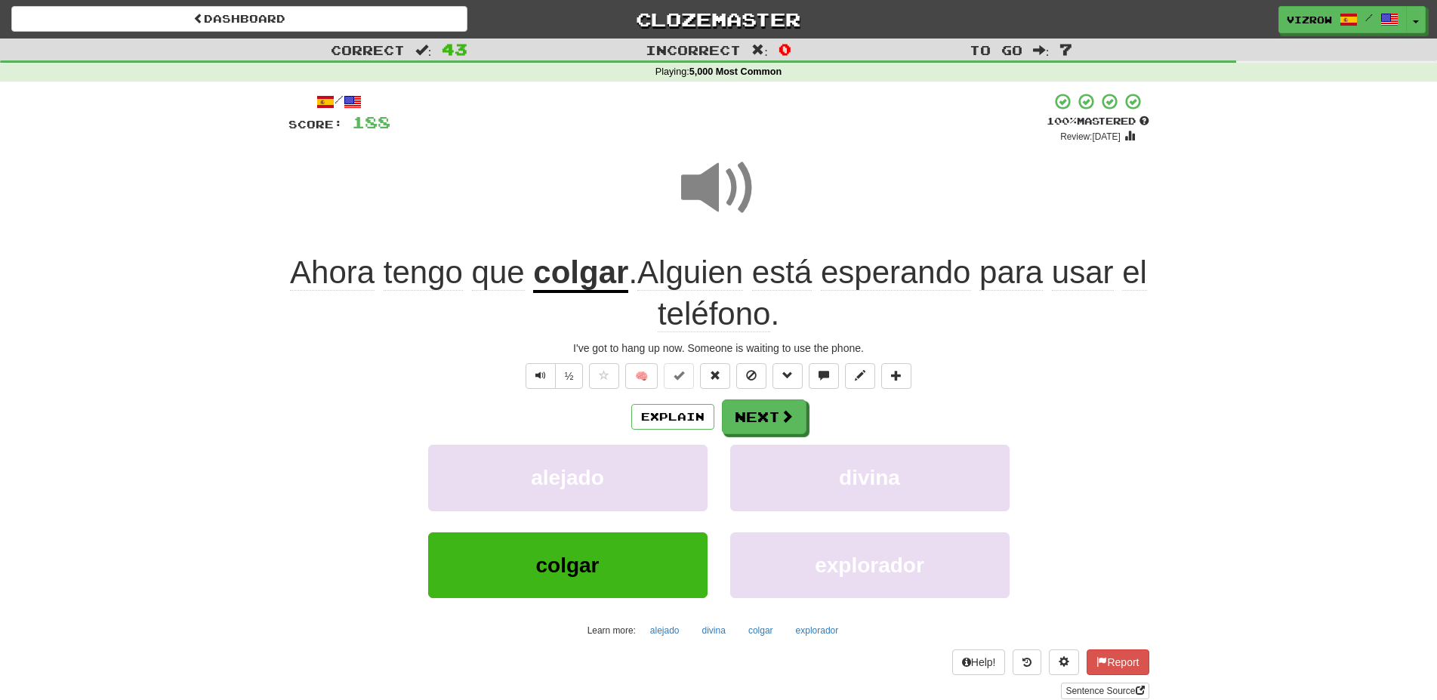
click at [718, 189] on span at bounding box center [718, 187] width 75 height 75
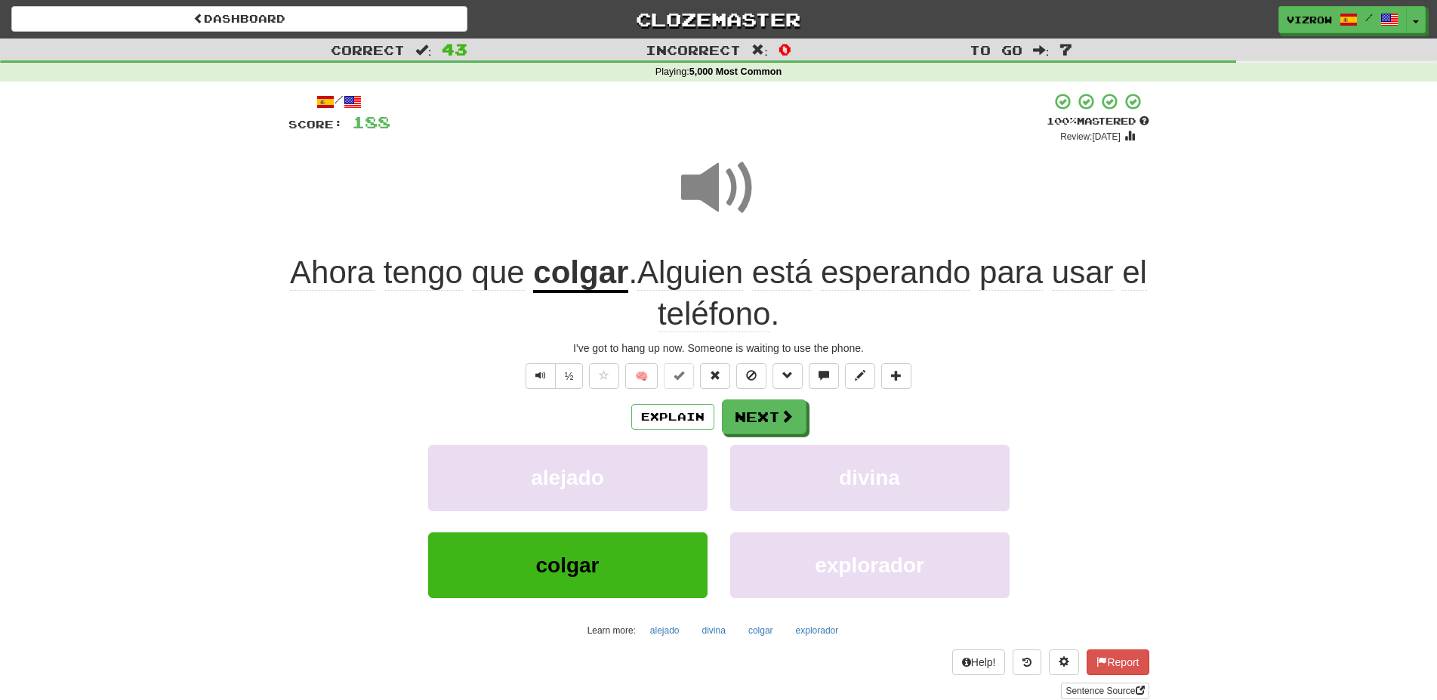
click at [718, 189] on span at bounding box center [718, 187] width 75 height 75
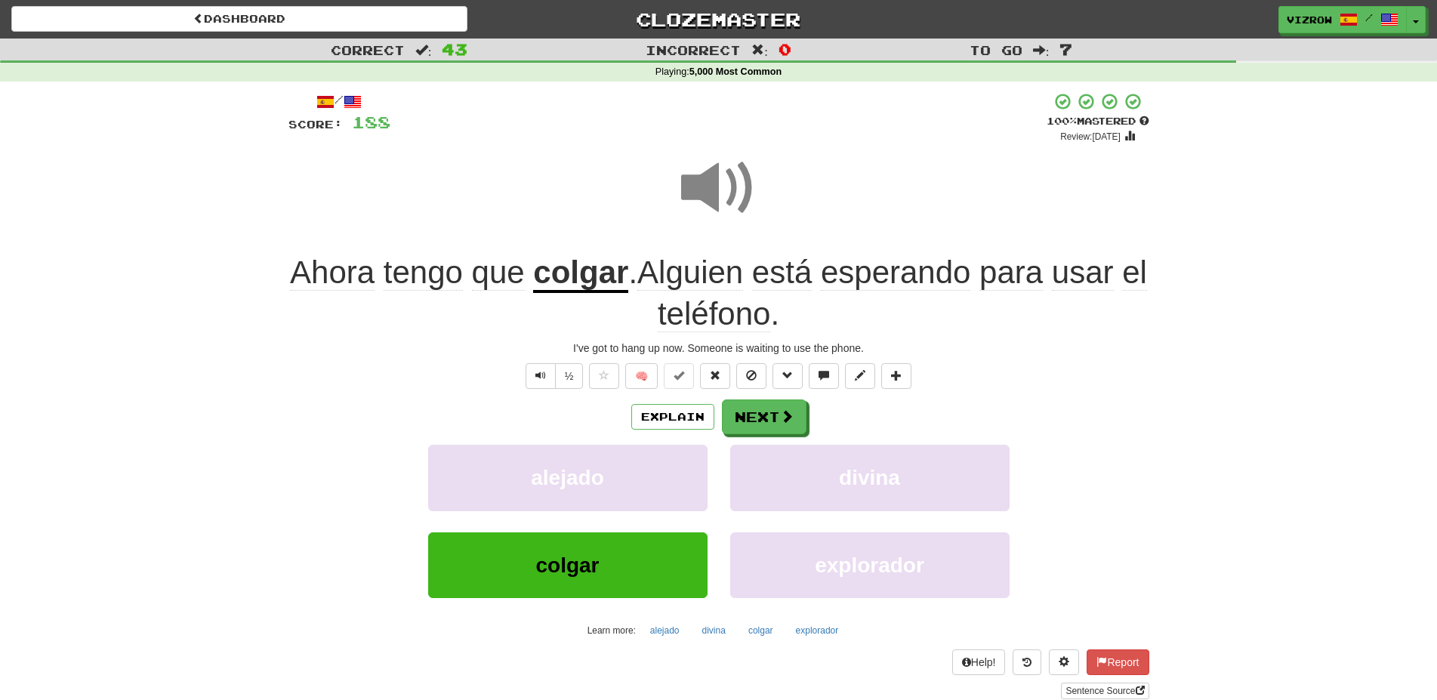
click at [718, 189] on span at bounding box center [718, 187] width 75 height 75
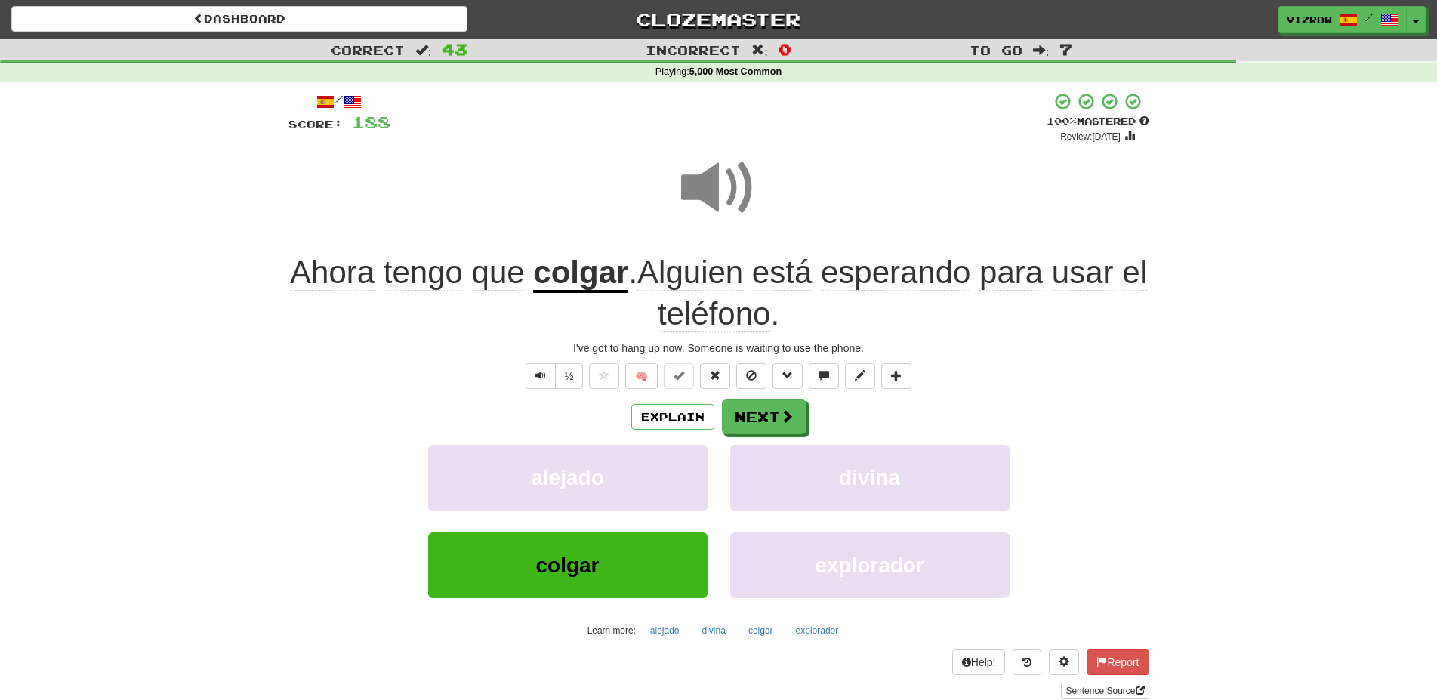
click at [718, 189] on span at bounding box center [718, 187] width 75 height 75
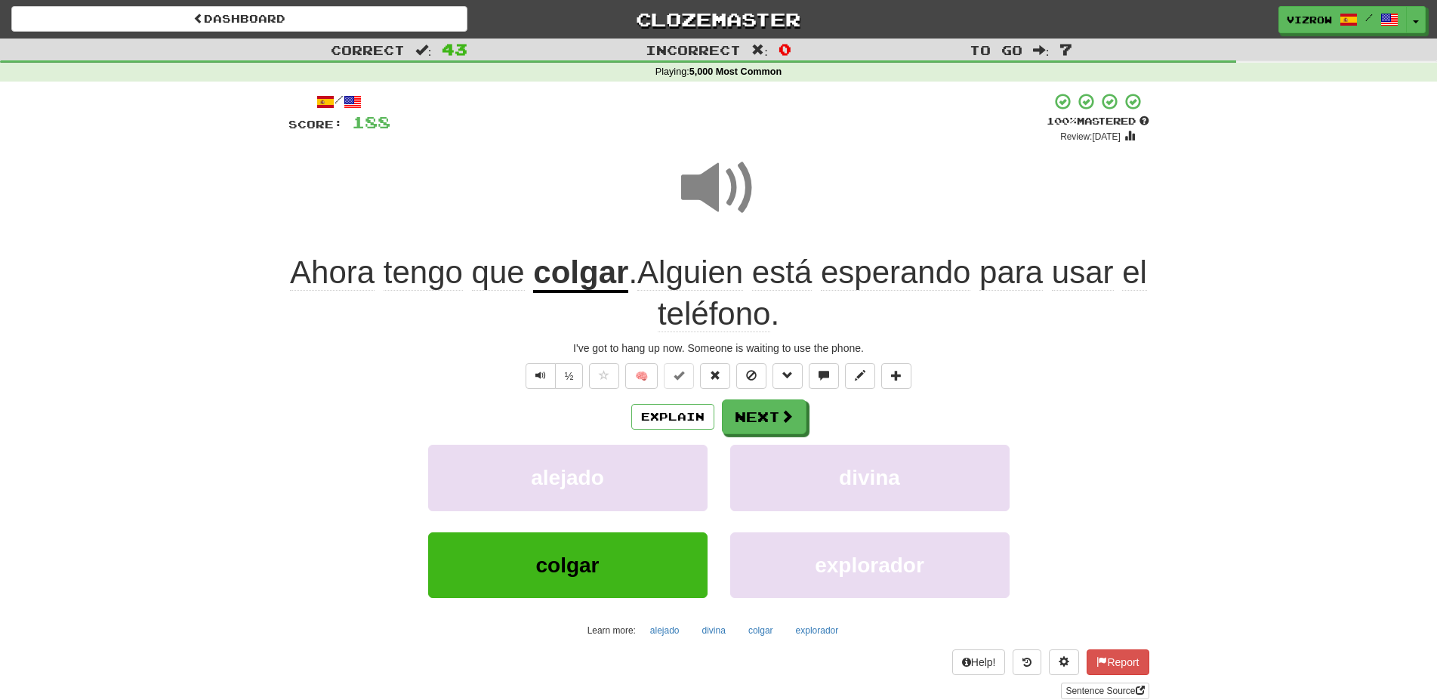
click at [718, 189] on span at bounding box center [718, 187] width 75 height 75
click at [764, 423] on button "Next" at bounding box center [764, 417] width 85 height 35
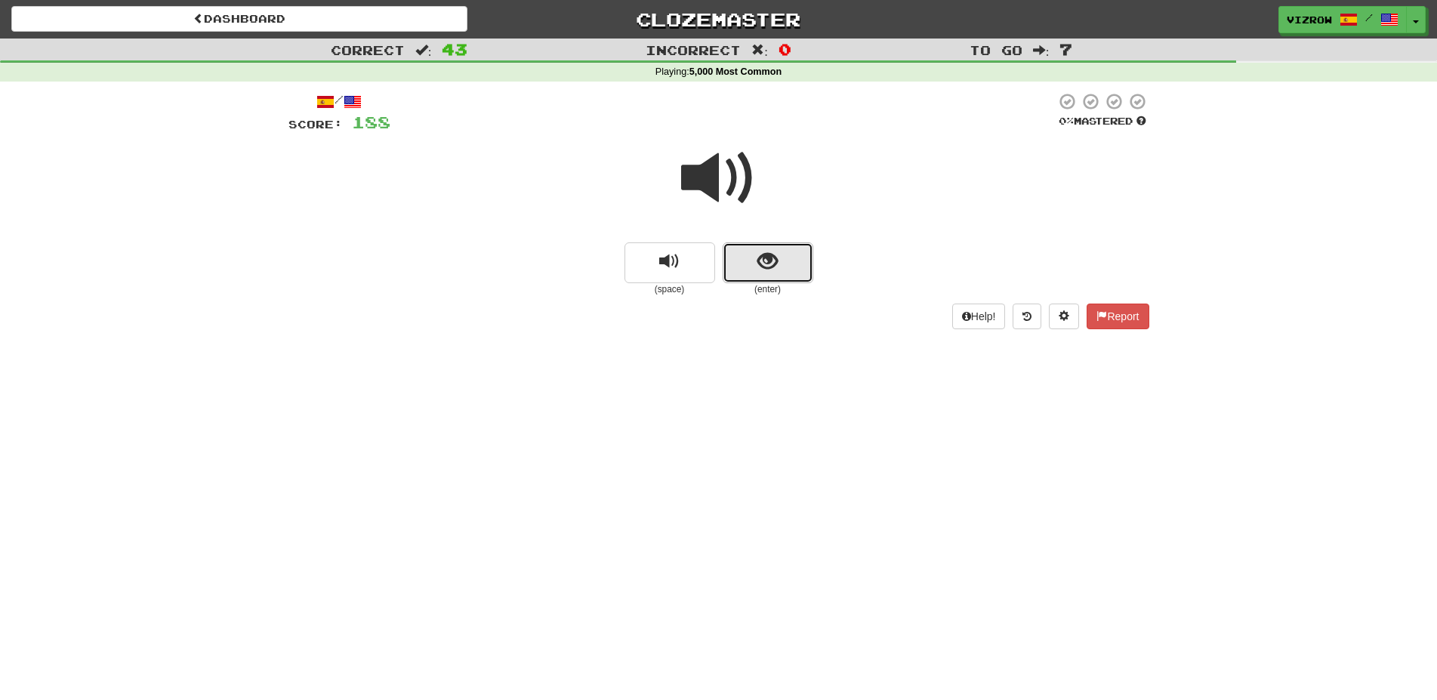
click at [795, 252] on button "show sentence" at bounding box center [767, 262] width 91 height 41
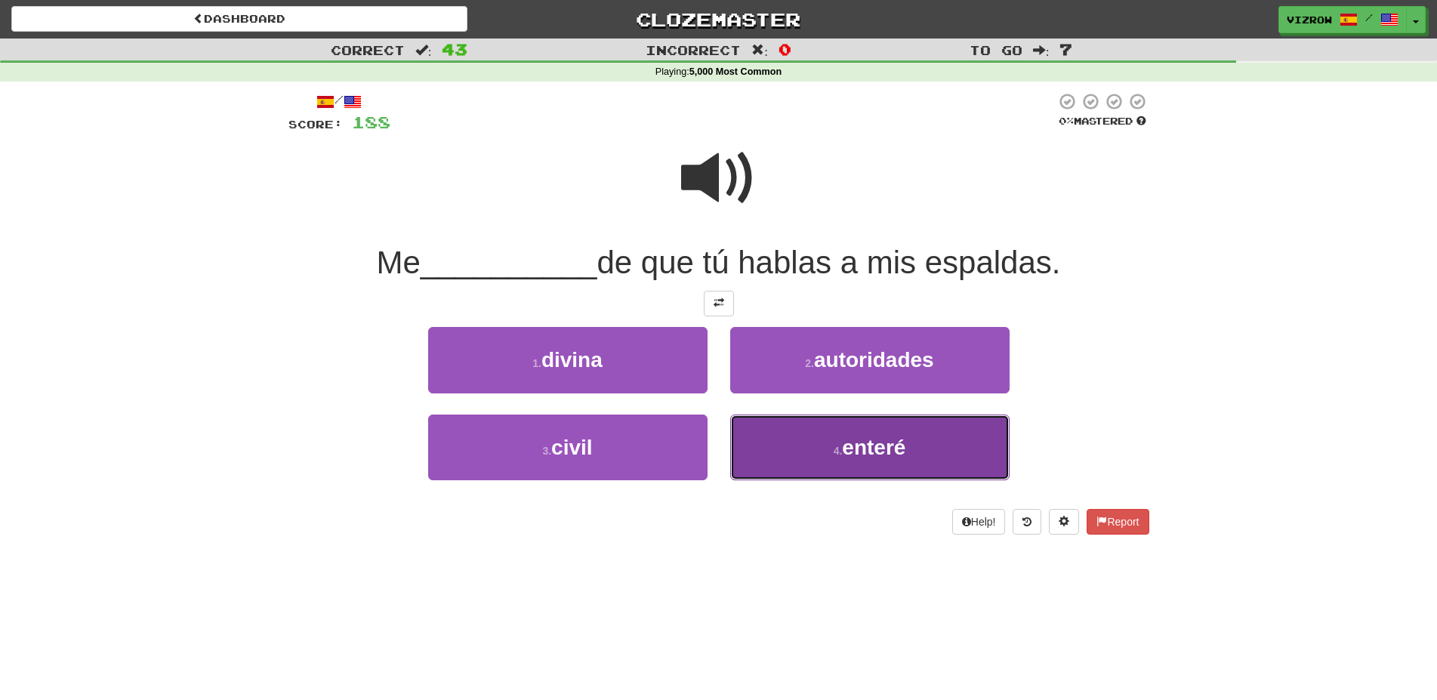
click at [938, 441] on button "4 . enteré" at bounding box center [869, 447] width 279 height 66
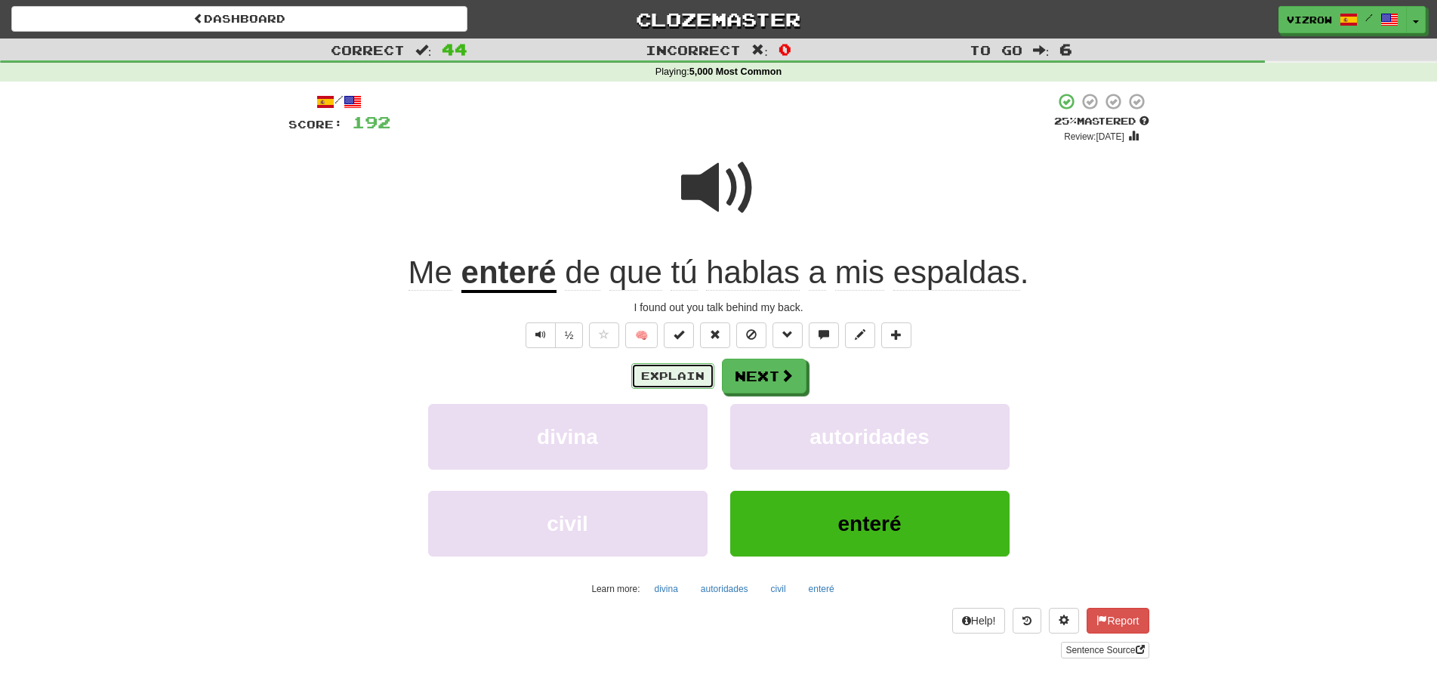
click at [684, 383] on button "Explain" at bounding box center [672, 376] width 83 height 26
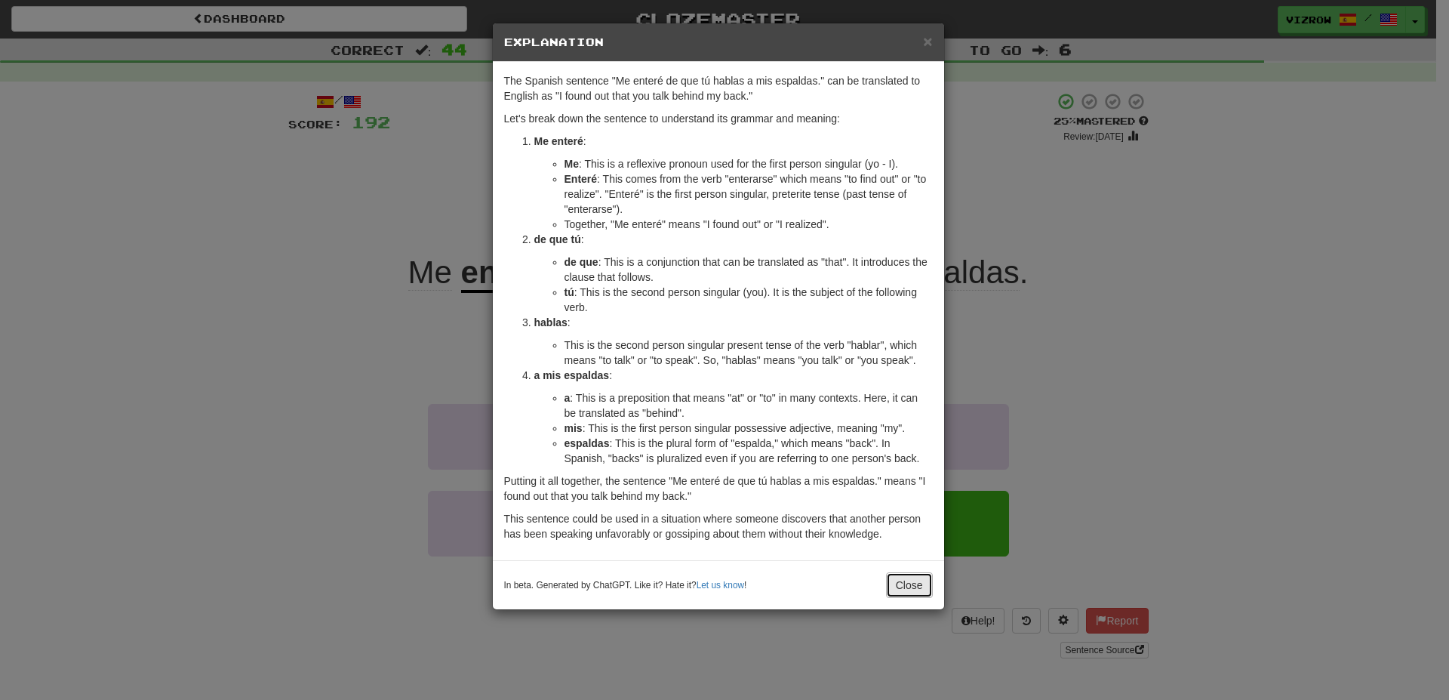
click at [895, 584] on button "Close" at bounding box center [909, 585] width 47 height 26
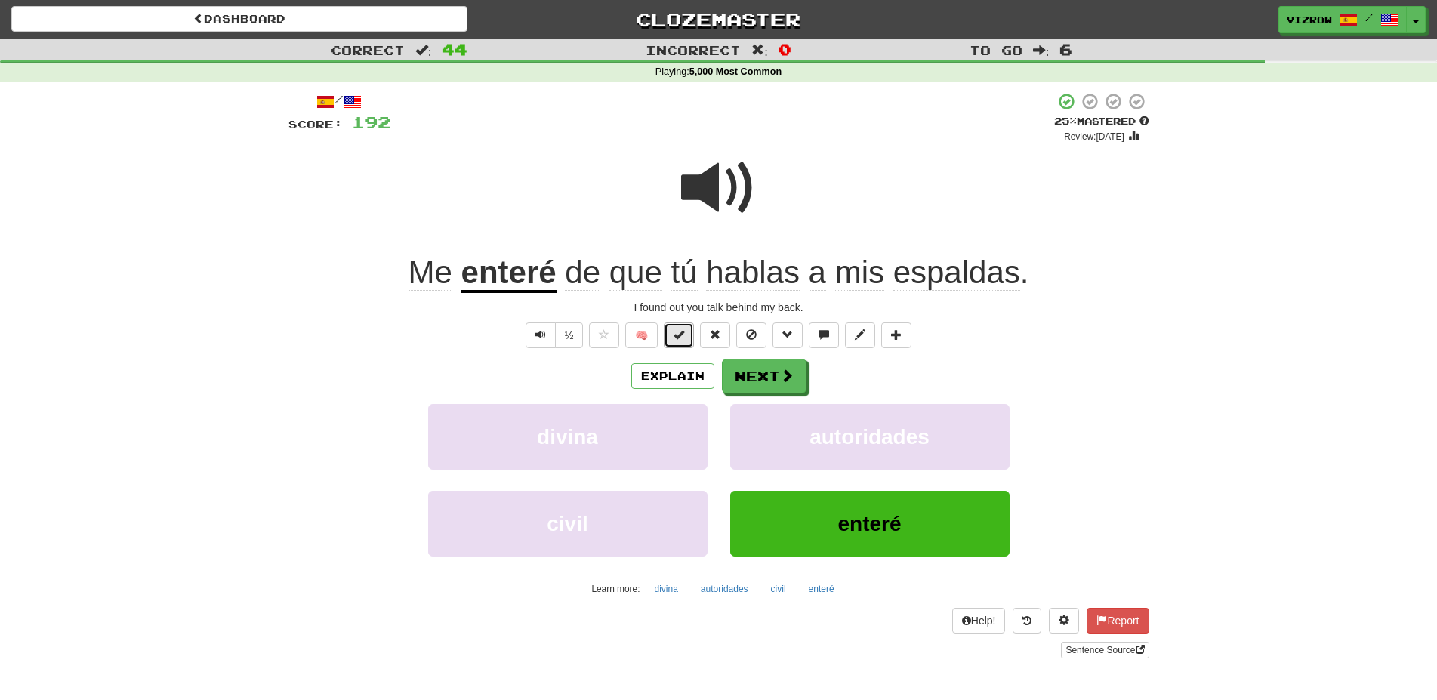
click at [685, 337] on button at bounding box center [679, 335] width 30 height 26
click at [772, 369] on button "Next" at bounding box center [764, 376] width 85 height 35
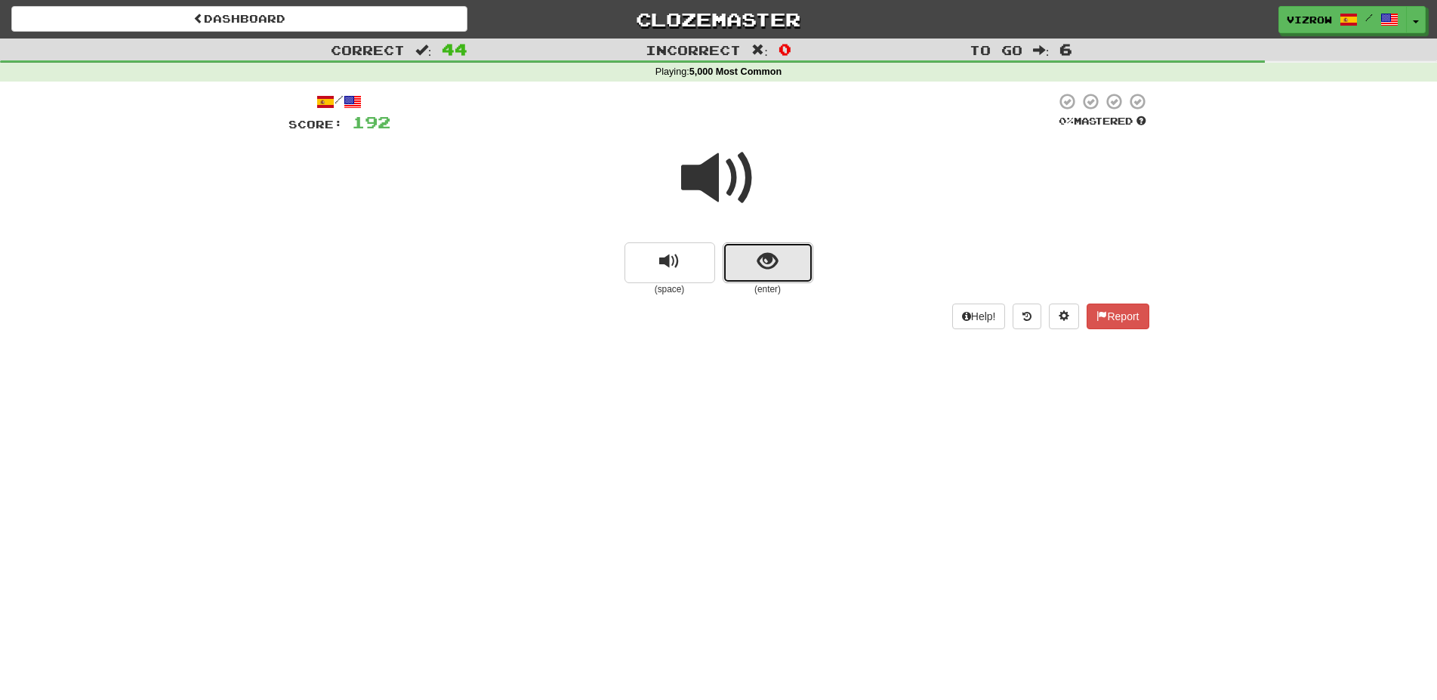
click at [802, 273] on button "show sentence" at bounding box center [767, 262] width 91 height 41
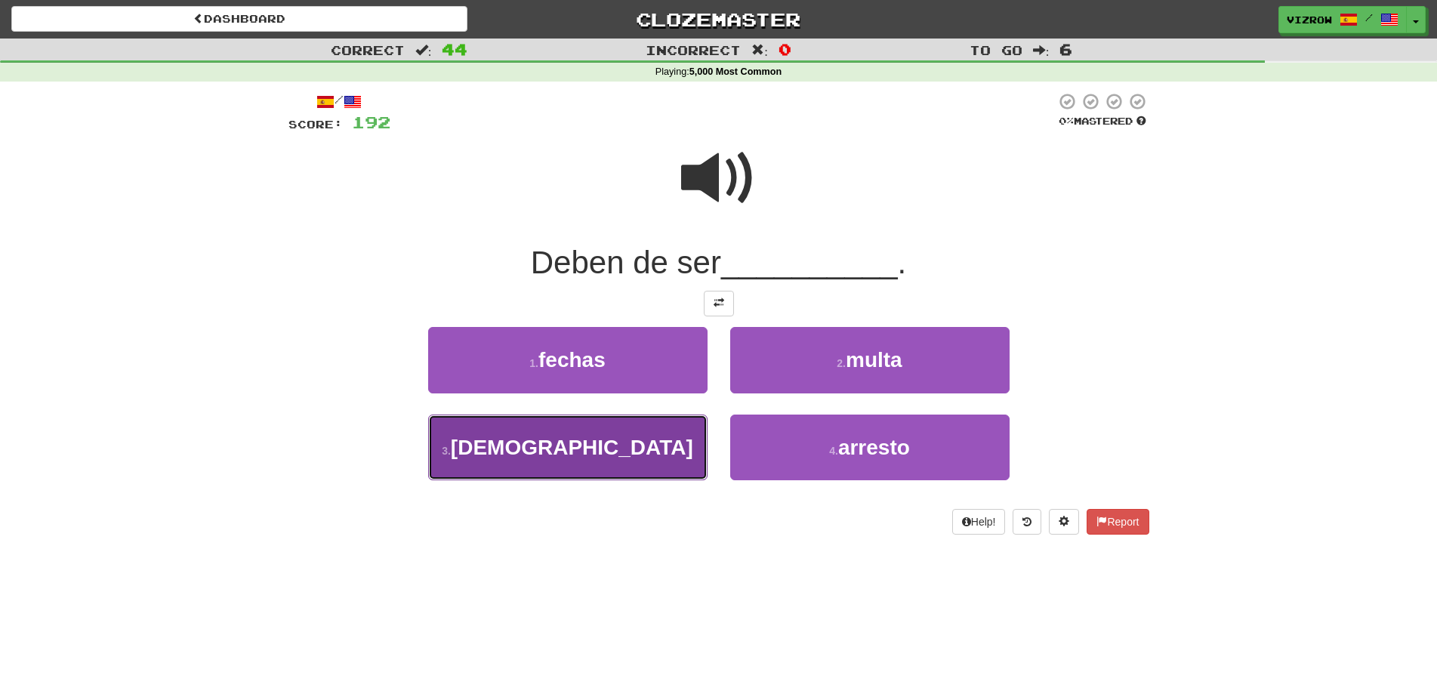
click at [585, 460] on button "3 . estadounidenses" at bounding box center [567, 447] width 279 height 66
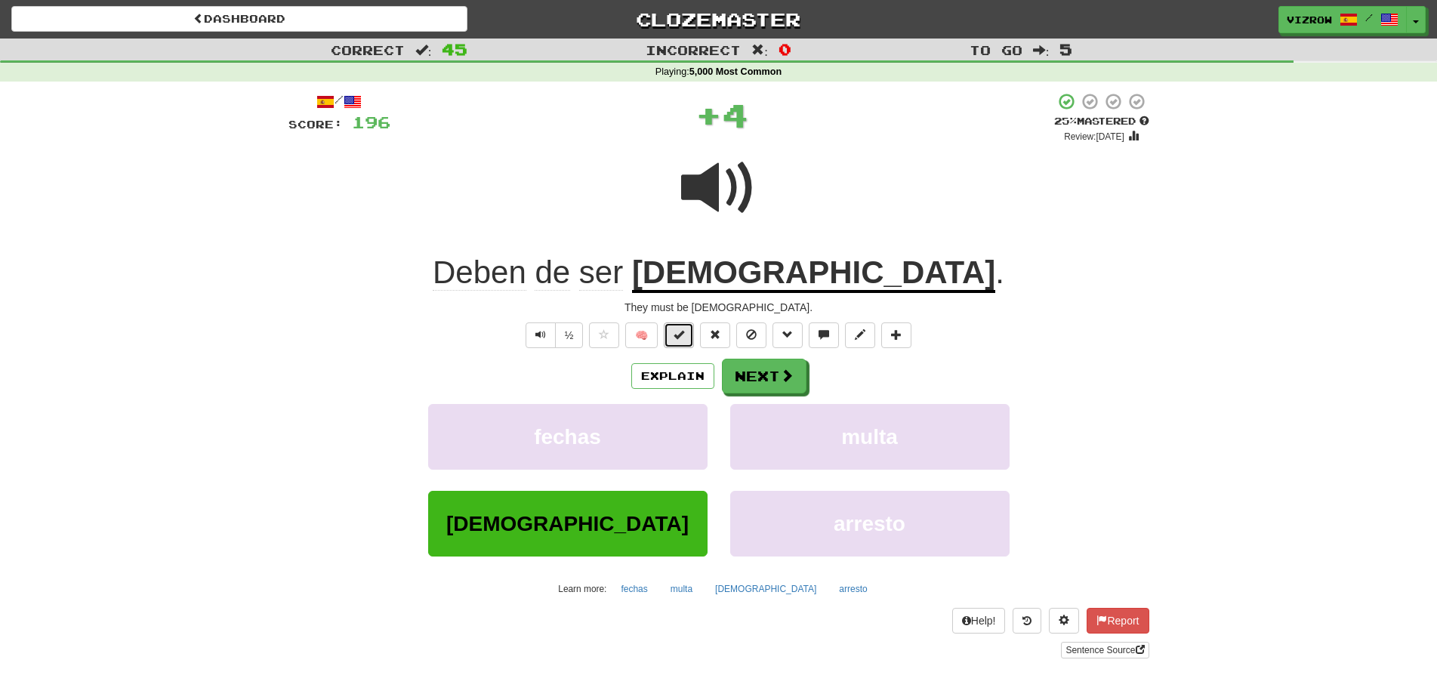
click at [676, 346] on button at bounding box center [679, 335] width 30 height 26
click at [735, 203] on span at bounding box center [718, 187] width 75 height 75
click at [772, 374] on button "Next" at bounding box center [764, 376] width 85 height 35
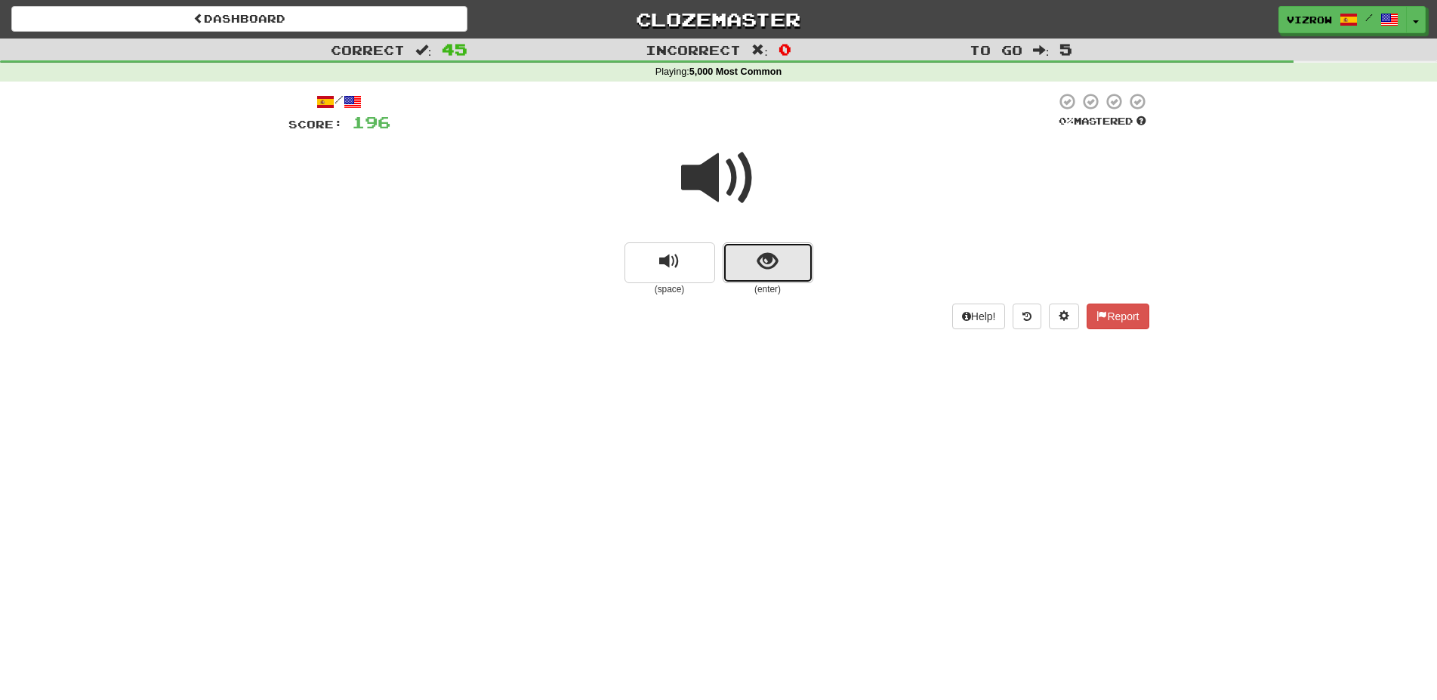
click at [788, 263] on button "show sentence" at bounding box center [767, 262] width 91 height 41
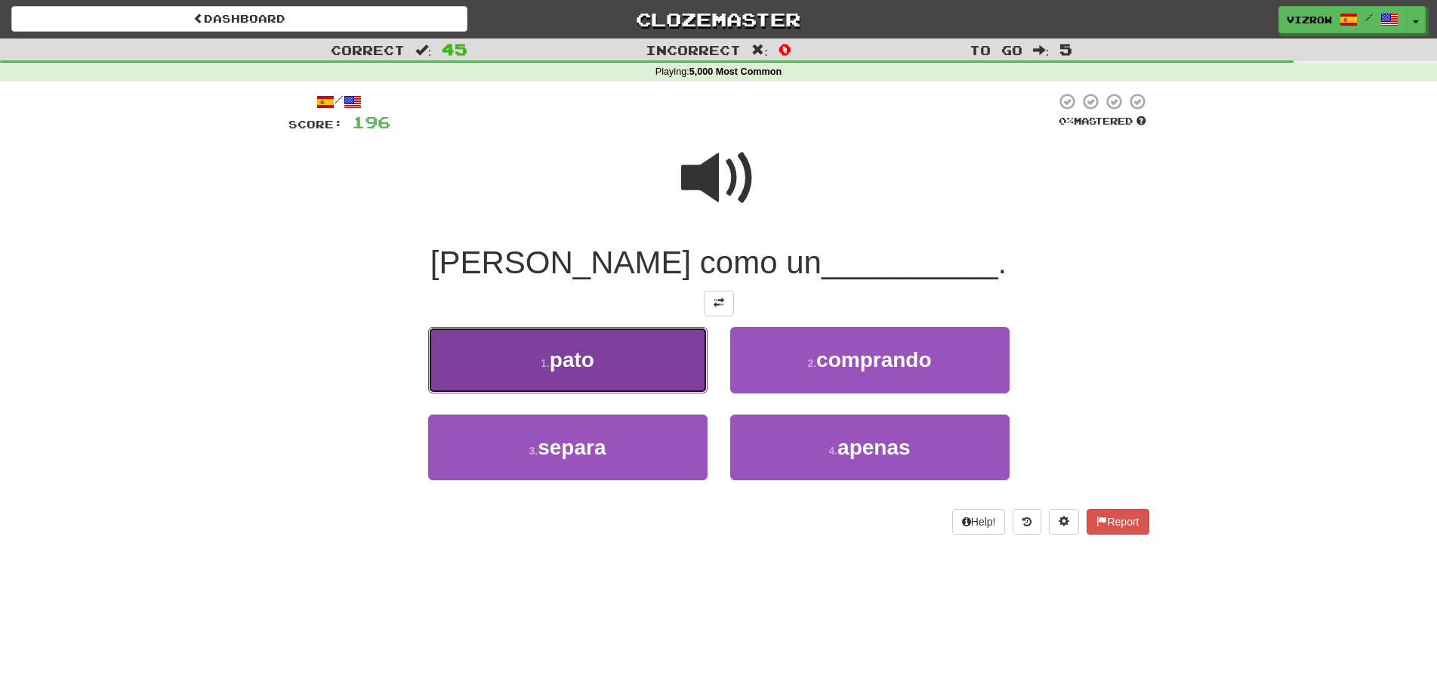
click at [608, 377] on button "1 . pato" at bounding box center [567, 360] width 279 height 66
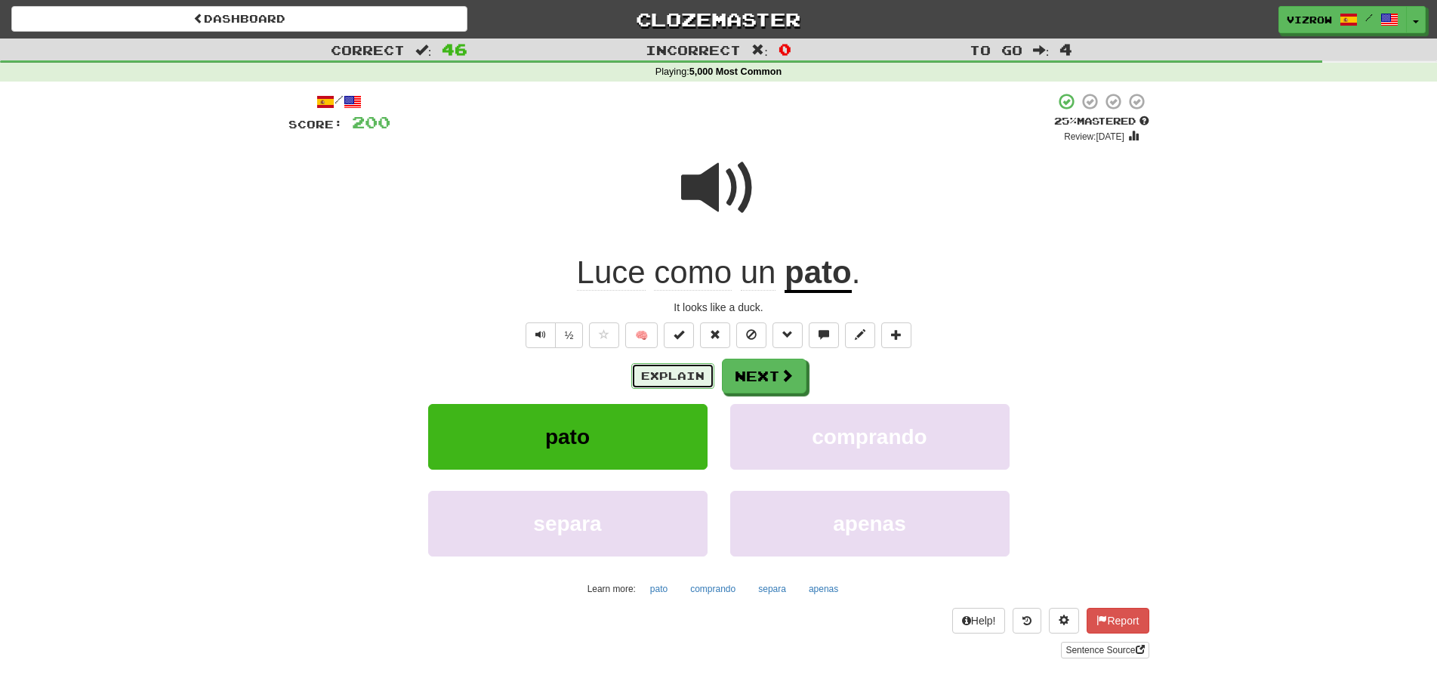
click at [681, 385] on button "Explain" at bounding box center [672, 376] width 83 height 26
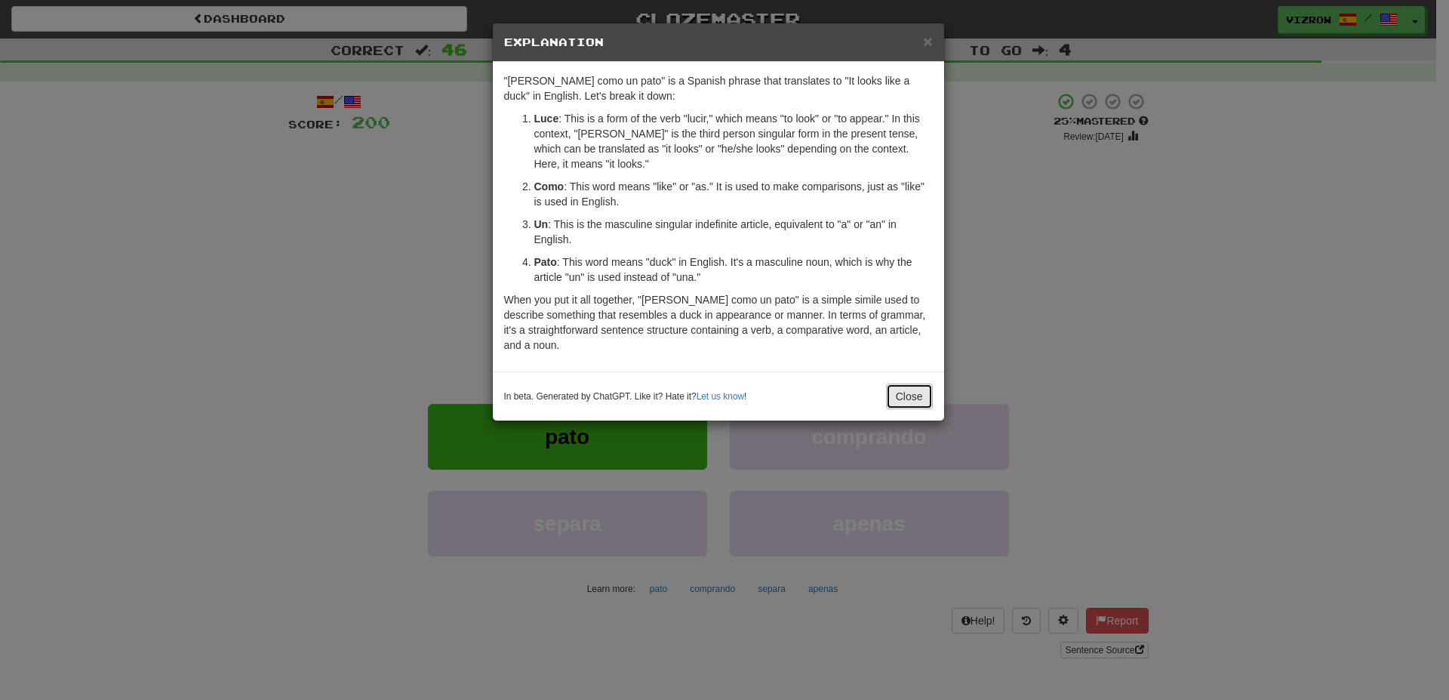
click at [910, 390] on button "Close" at bounding box center [909, 396] width 47 height 26
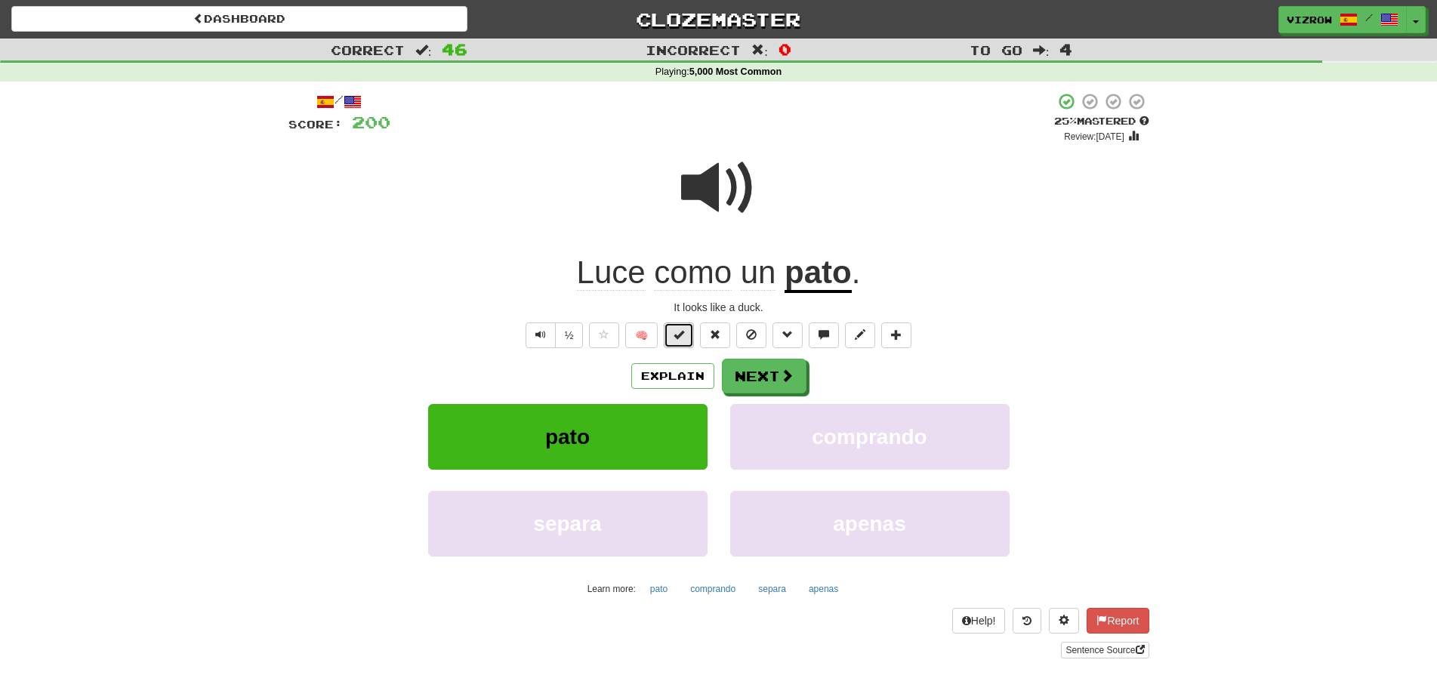
click at [683, 341] on button at bounding box center [679, 335] width 30 height 26
click at [771, 380] on button "Next" at bounding box center [764, 376] width 85 height 35
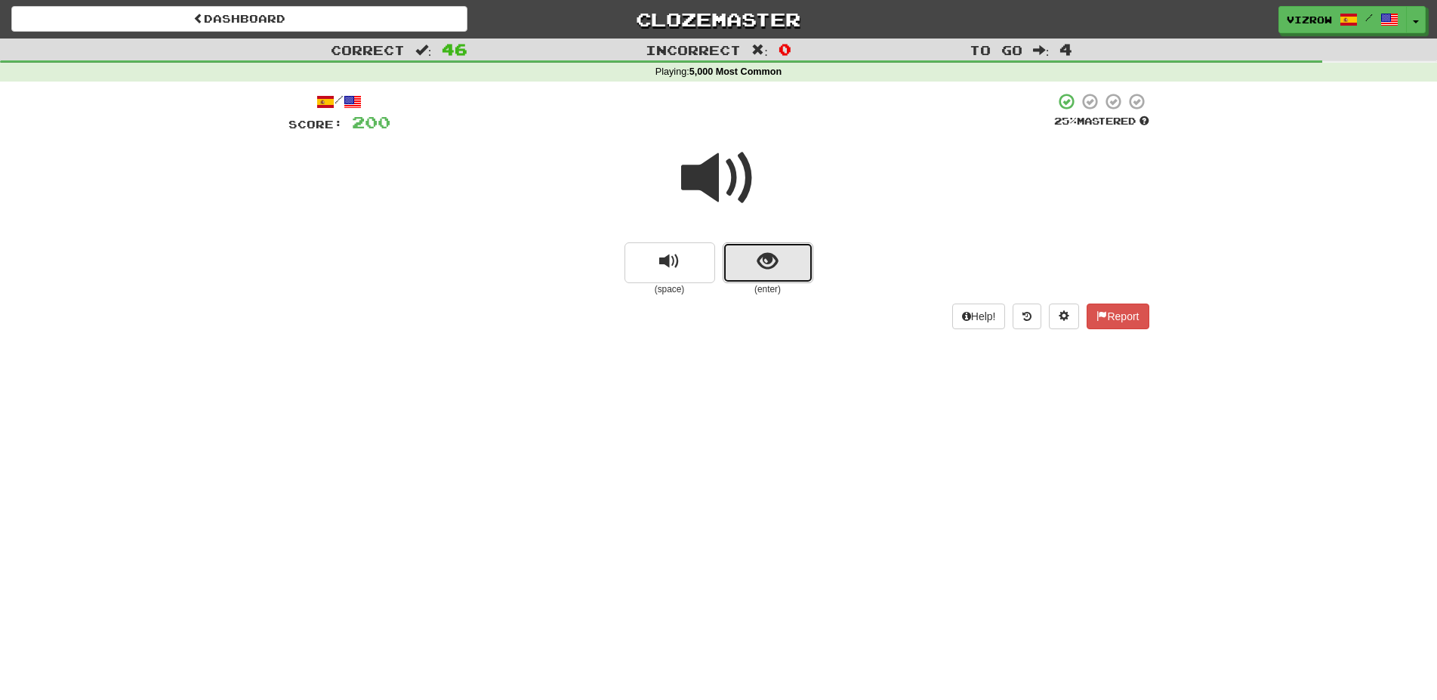
click at [793, 247] on button "show sentence" at bounding box center [767, 262] width 91 height 41
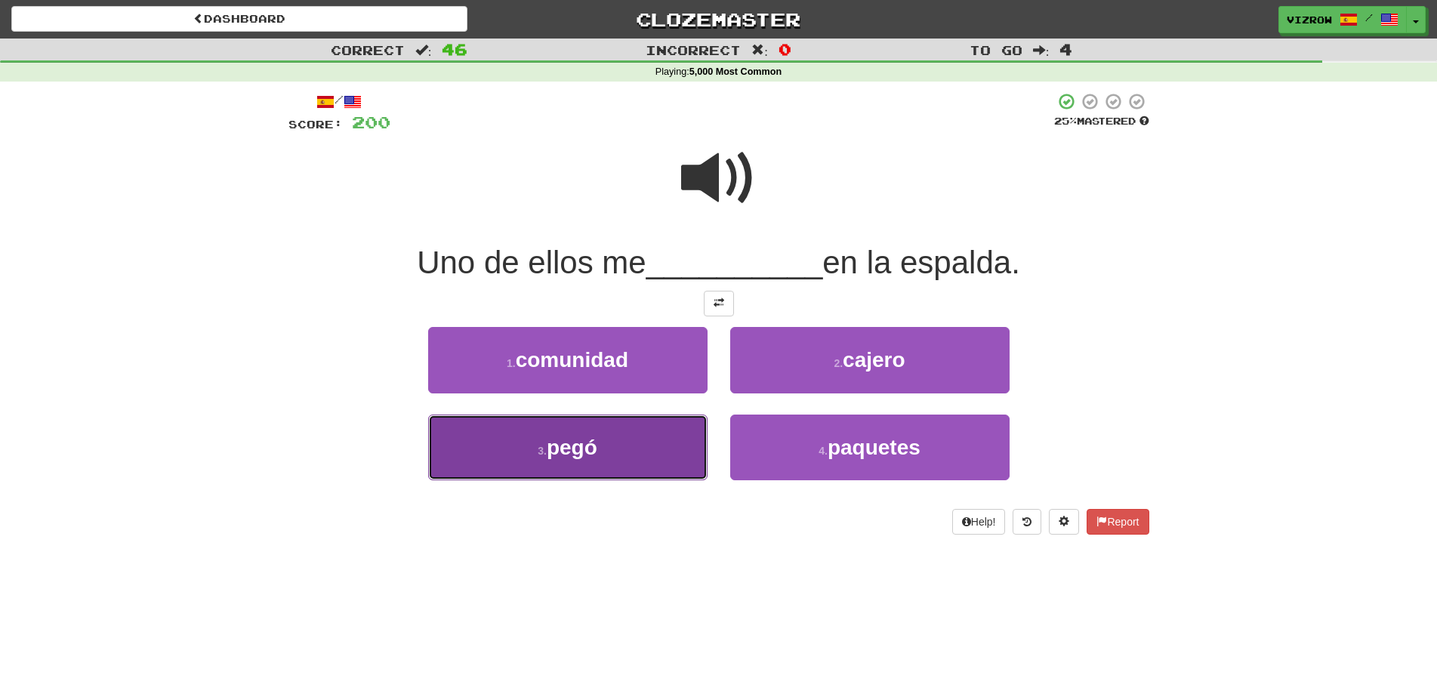
click at [678, 442] on button "3 . pegó" at bounding box center [567, 447] width 279 height 66
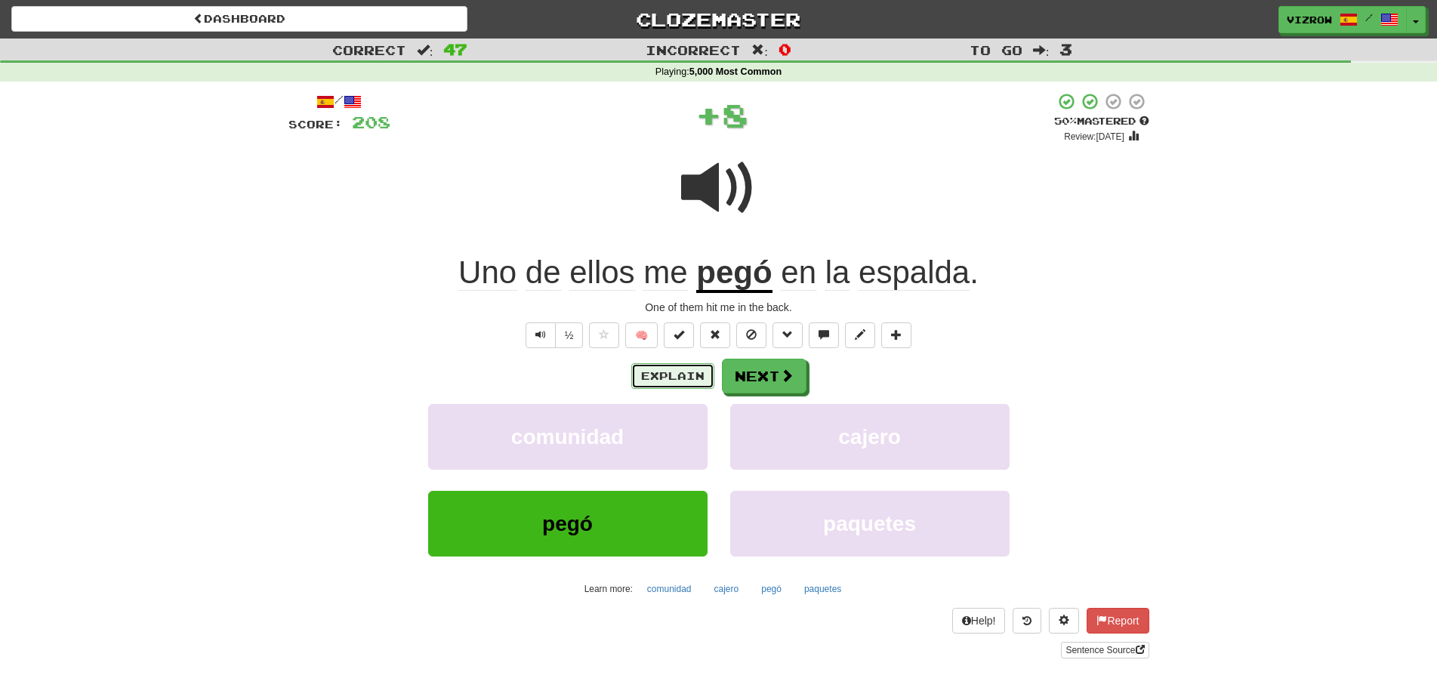
click at [684, 374] on button "Explain" at bounding box center [672, 376] width 83 height 26
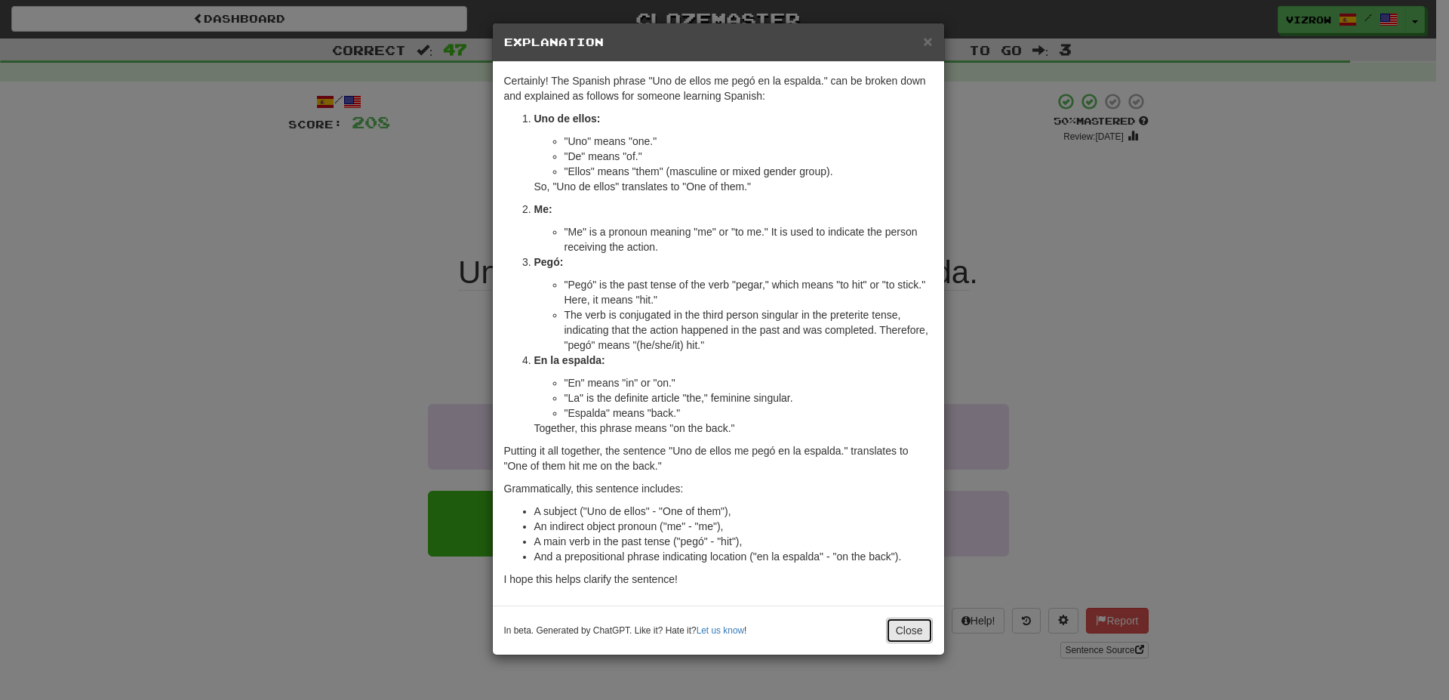
click at [911, 627] on button "Close" at bounding box center [909, 631] width 47 height 26
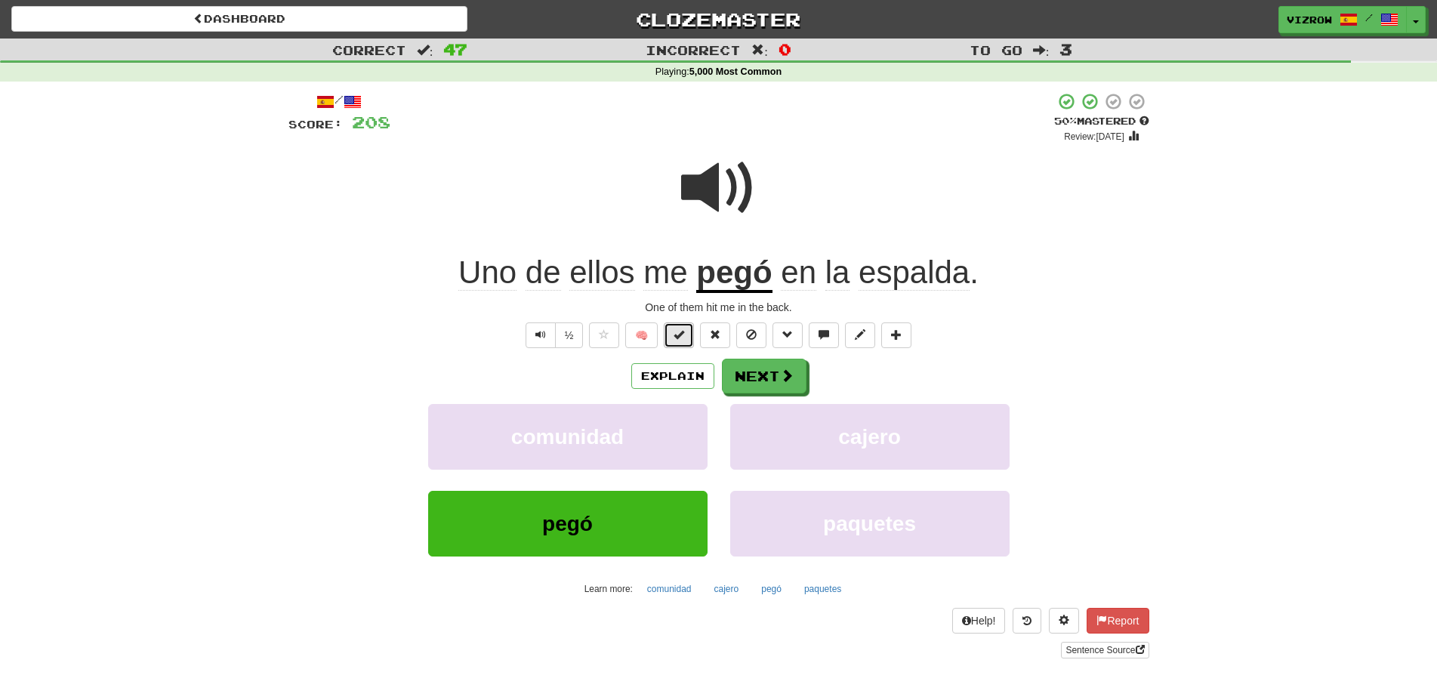
click at [686, 339] on button at bounding box center [679, 335] width 30 height 26
click at [759, 371] on button "Next" at bounding box center [764, 376] width 85 height 35
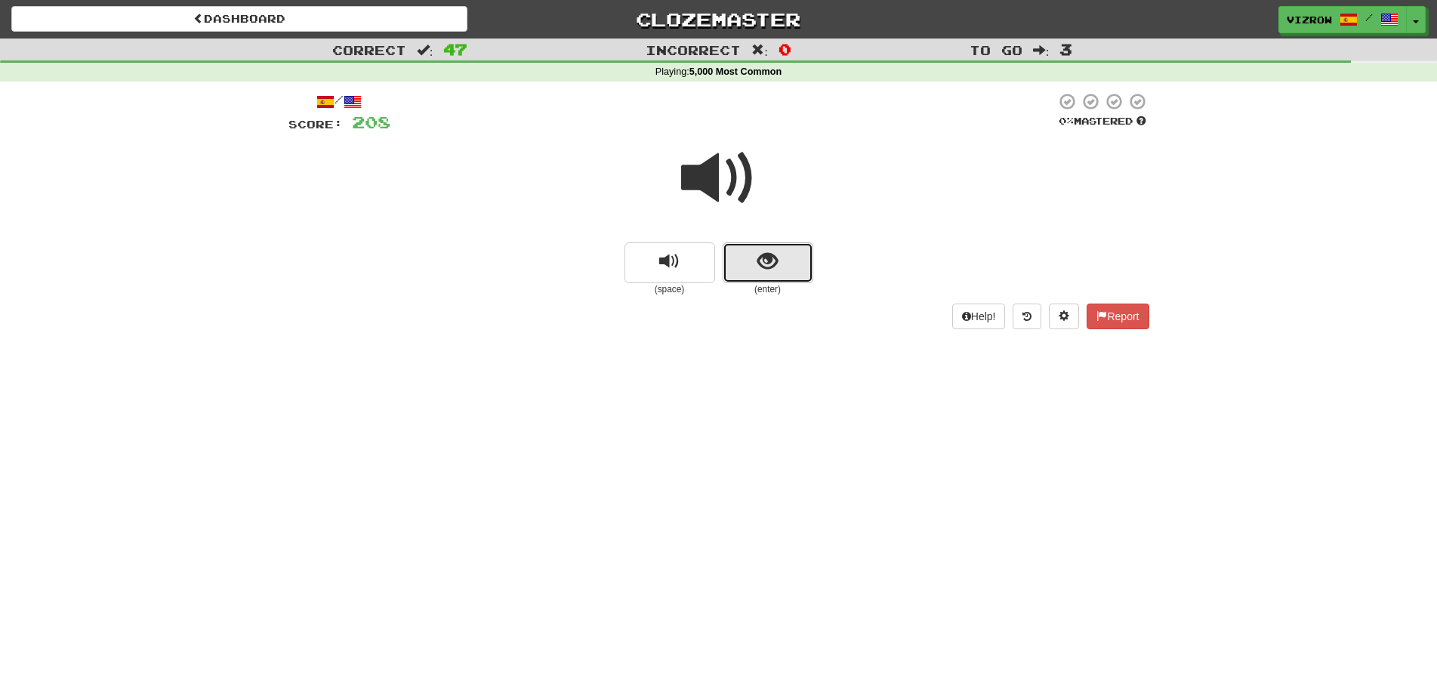
click at [772, 261] on span "show sentence" at bounding box center [767, 261] width 20 height 20
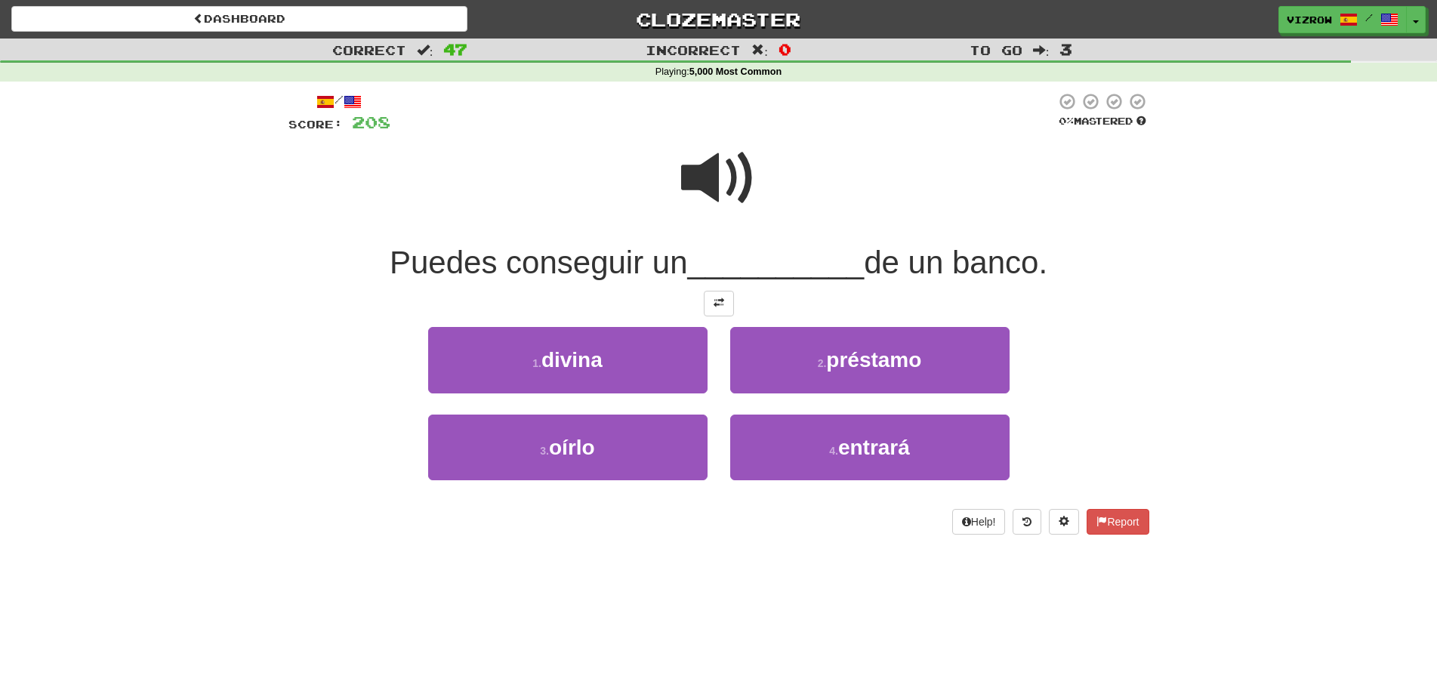
click at [731, 187] on span at bounding box center [718, 177] width 75 height 75
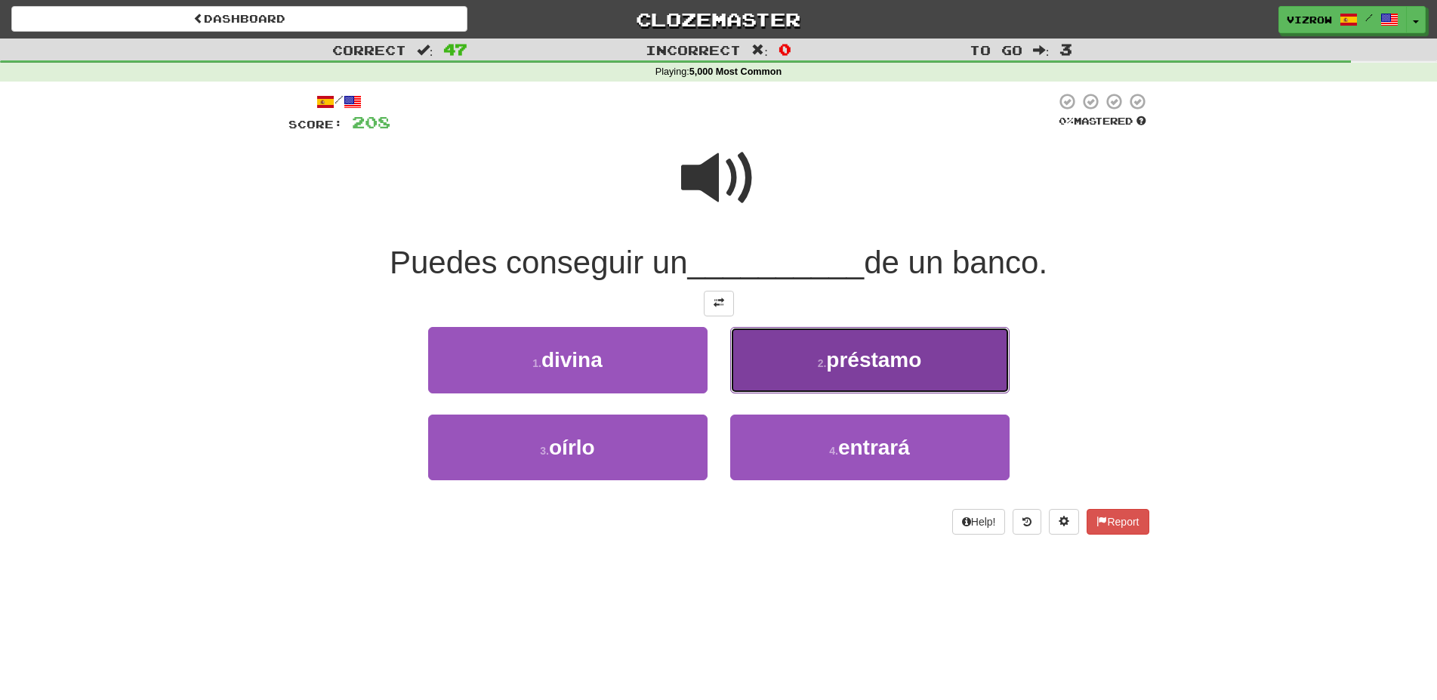
click at [872, 345] on button "2 . préstamo" at bounding box center [869, 360] width 279 height 66
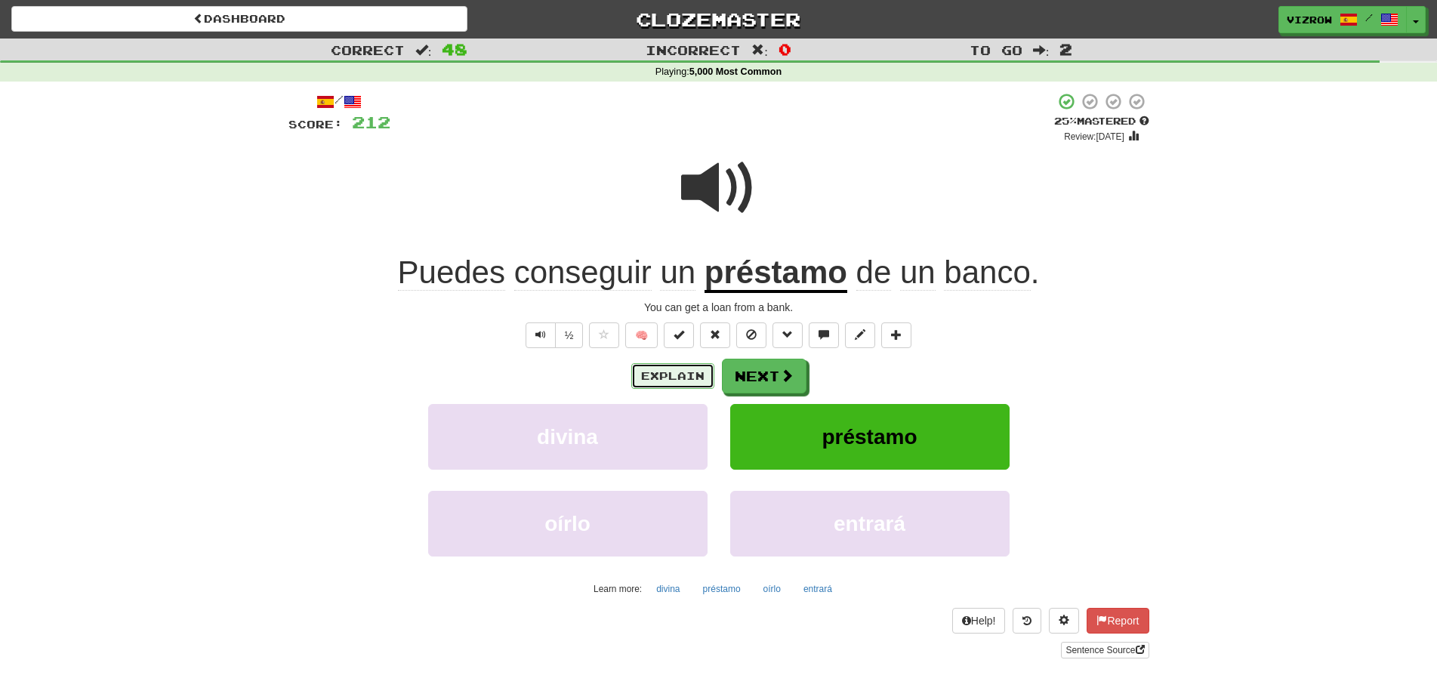
click at [682, 378] on button "Explain" at bounding box center [672, 376] width 83 height 26
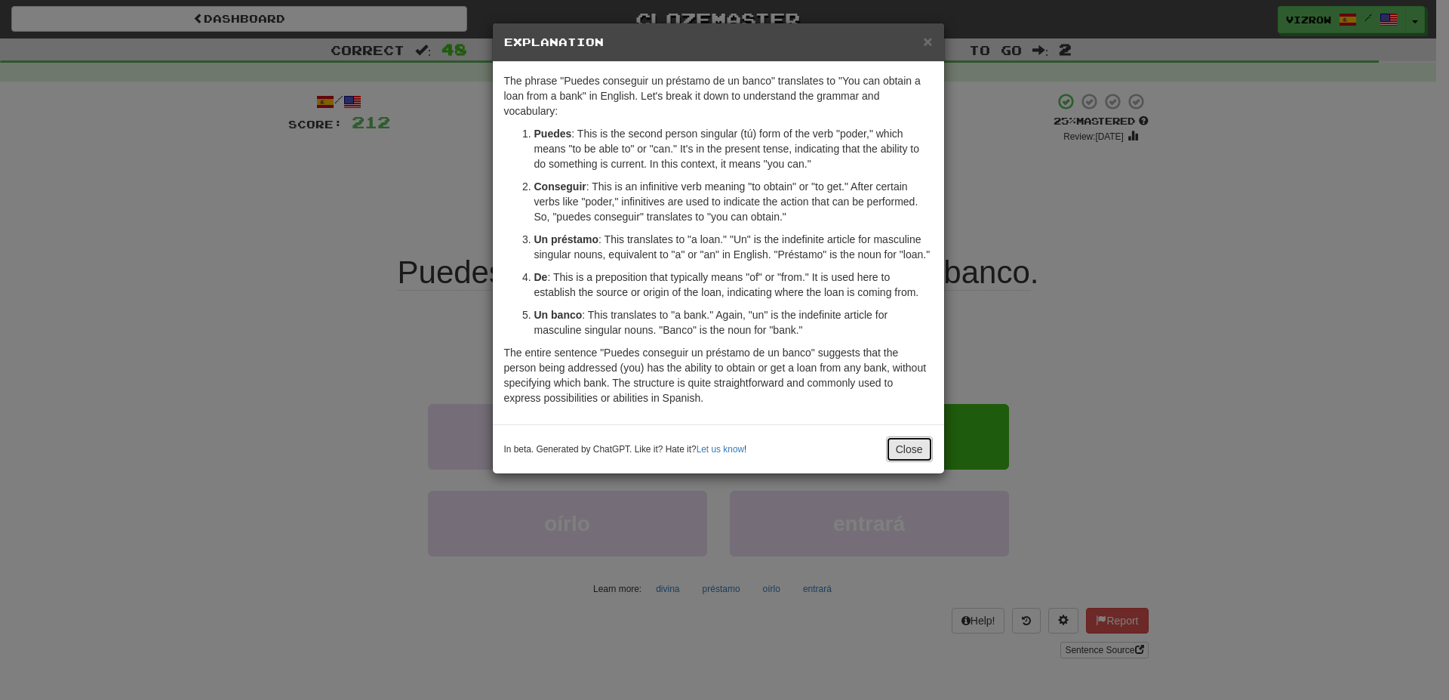
click at [892, 449] on button "Close" at bounding box center [909, 449] width 47 height 26
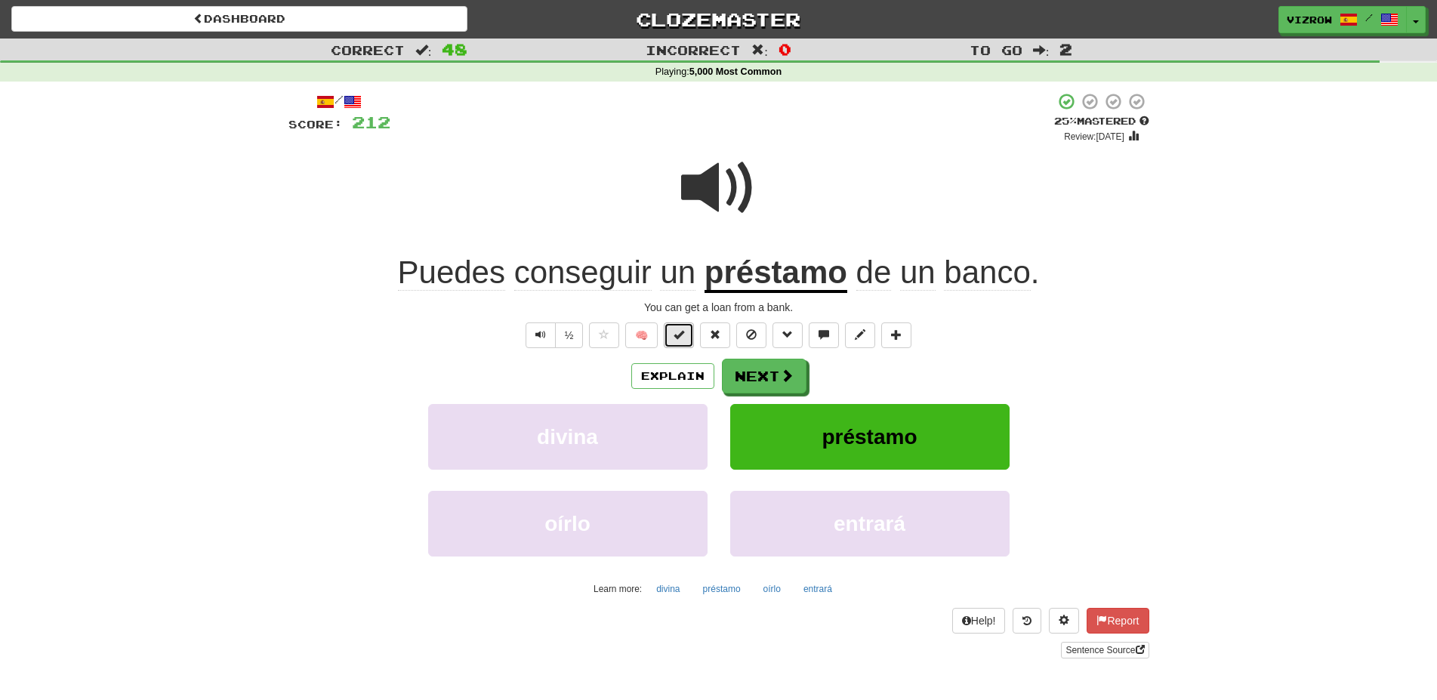
click at [681, 335] on span at bounding box center [678, 334] width 11 height 11
click at [787, 380] on span at bounding box center [788, 376] width 14 height 14
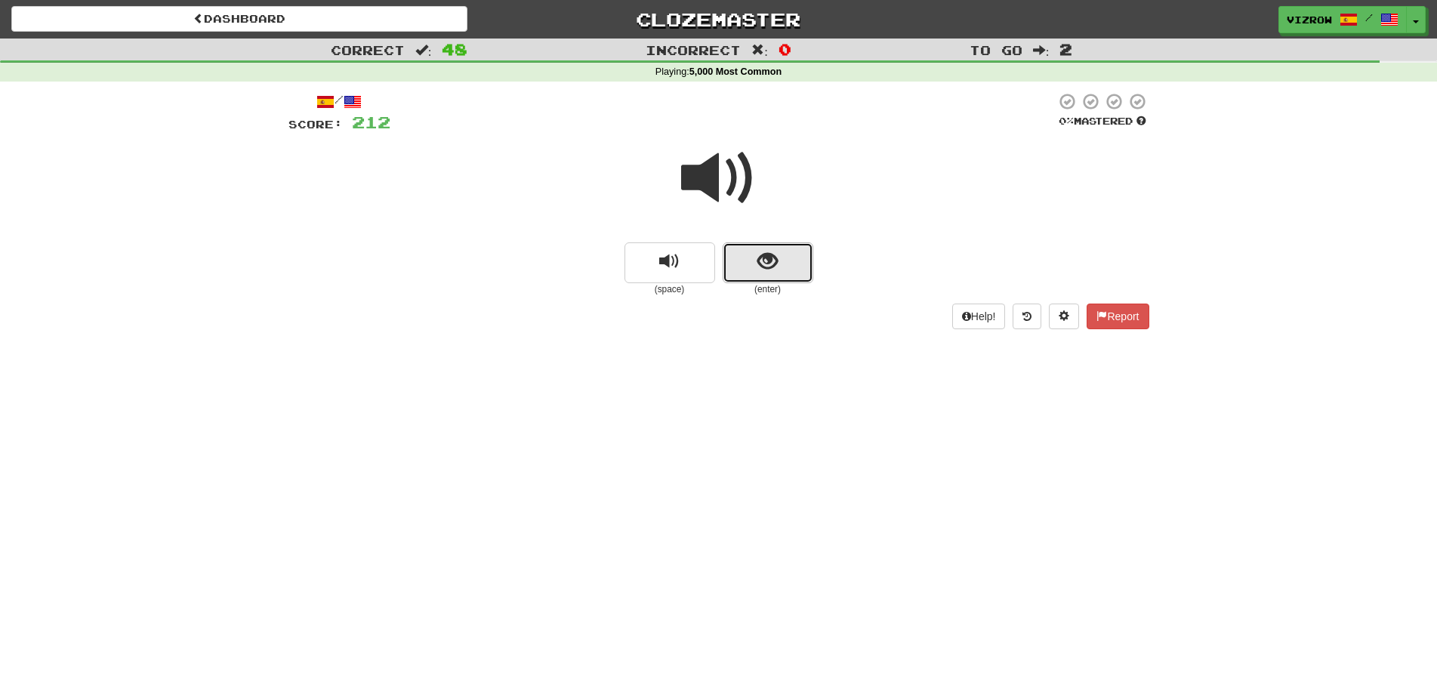
click at [796, 258] on button "show sentence" at bounding box center [767, 262] width 91 height 41
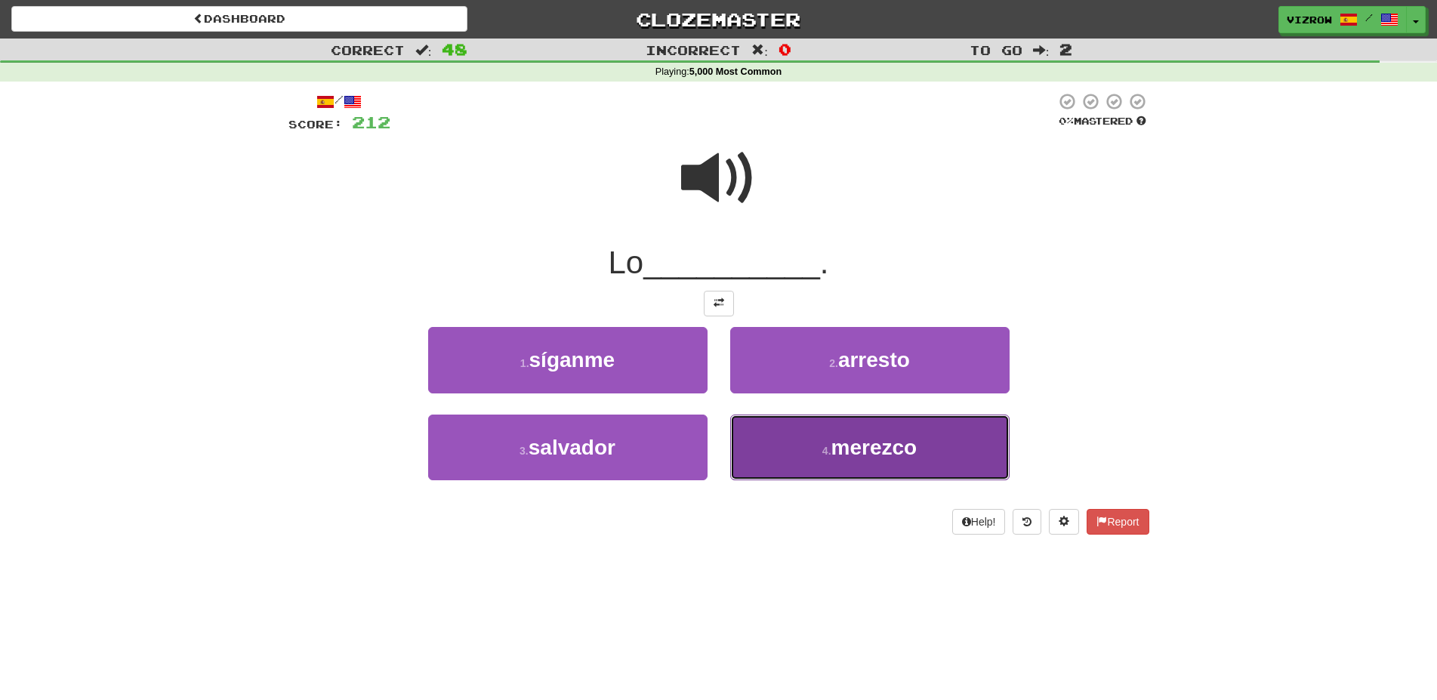
click at [920, 454] on button "4 . merezco" at bounding box center [869, 447] width 279 height 66
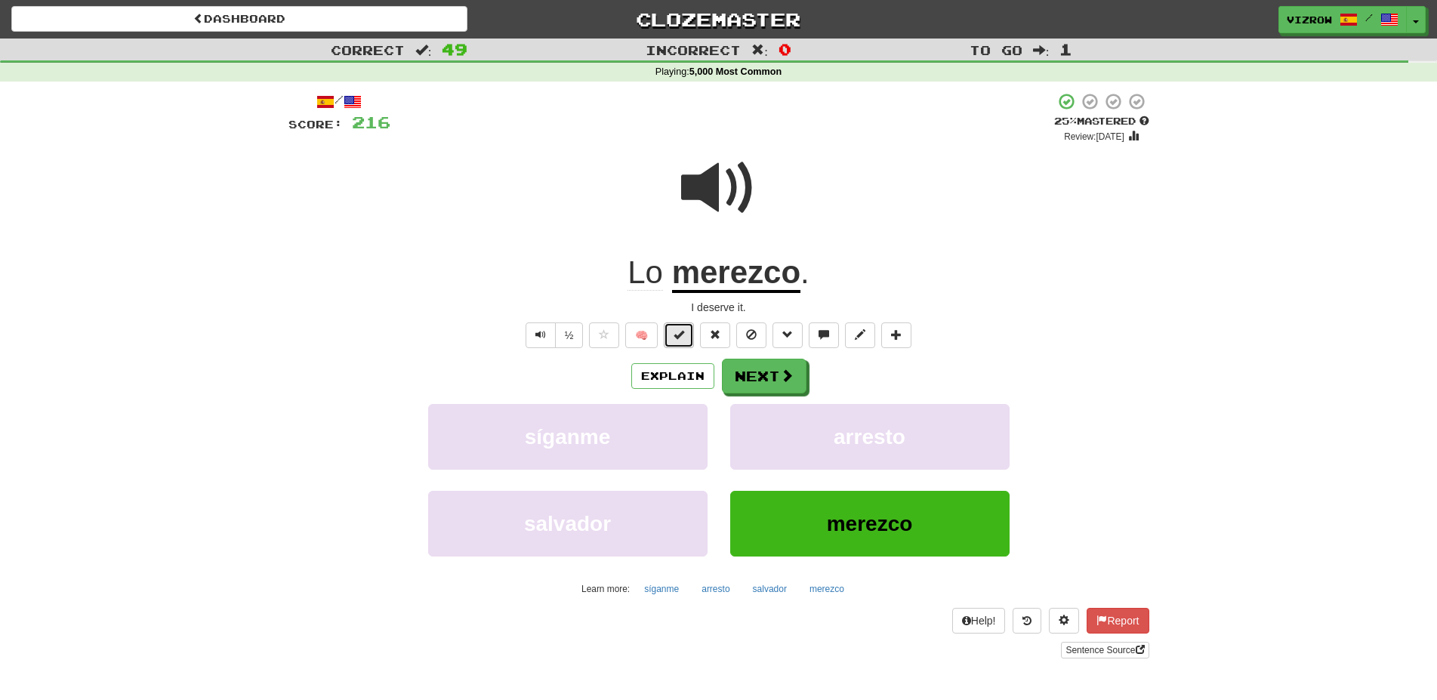
click at [692, 341] on button at bounding box center [679, 335] width 30 height 26
click at [781, 369] on span at bounding box center [788, 376] width 14 height 14
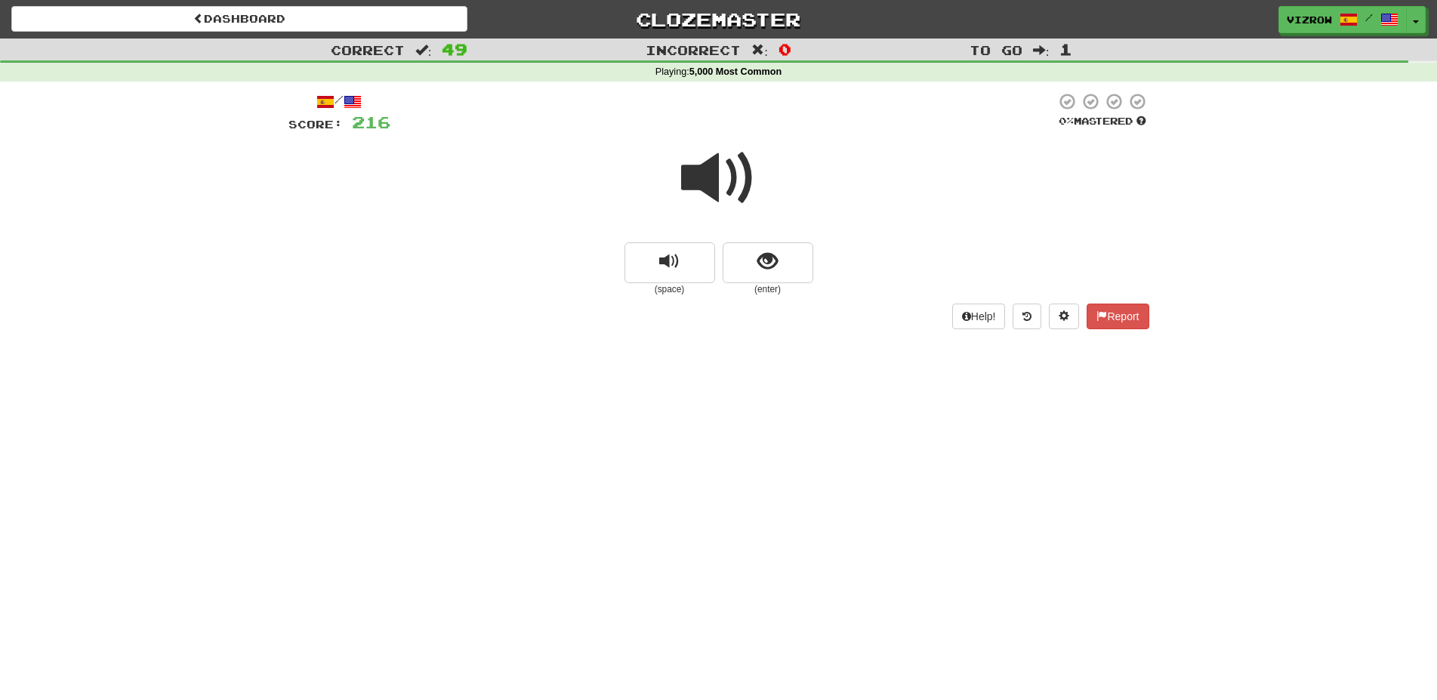
click at [743, 181] on span at bounding box center [718, 177] width 75 height 75
click at [801, 270] on button "show sentence" at bounding box center [767, 262] width 91 height 41
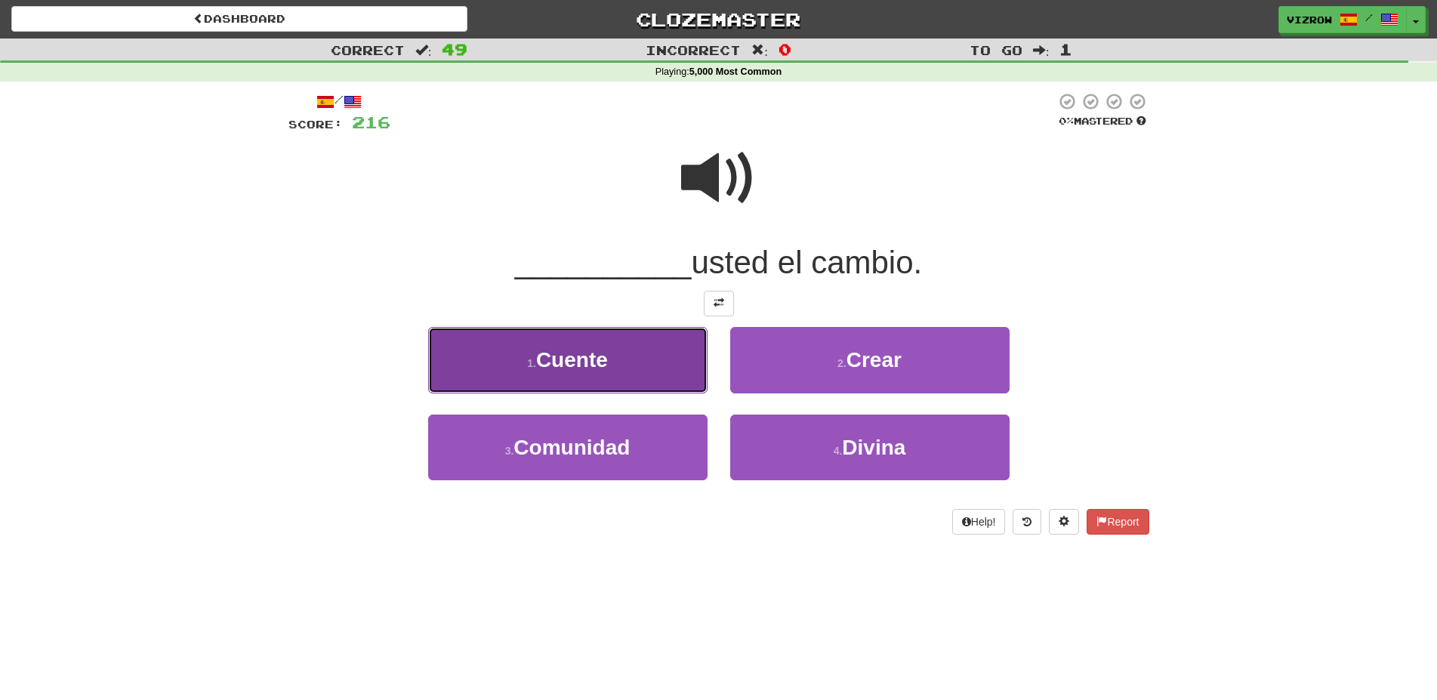
click at [695, 365] on button "1 . Cuente" at bounding box center [567, 360] width 279 height 66
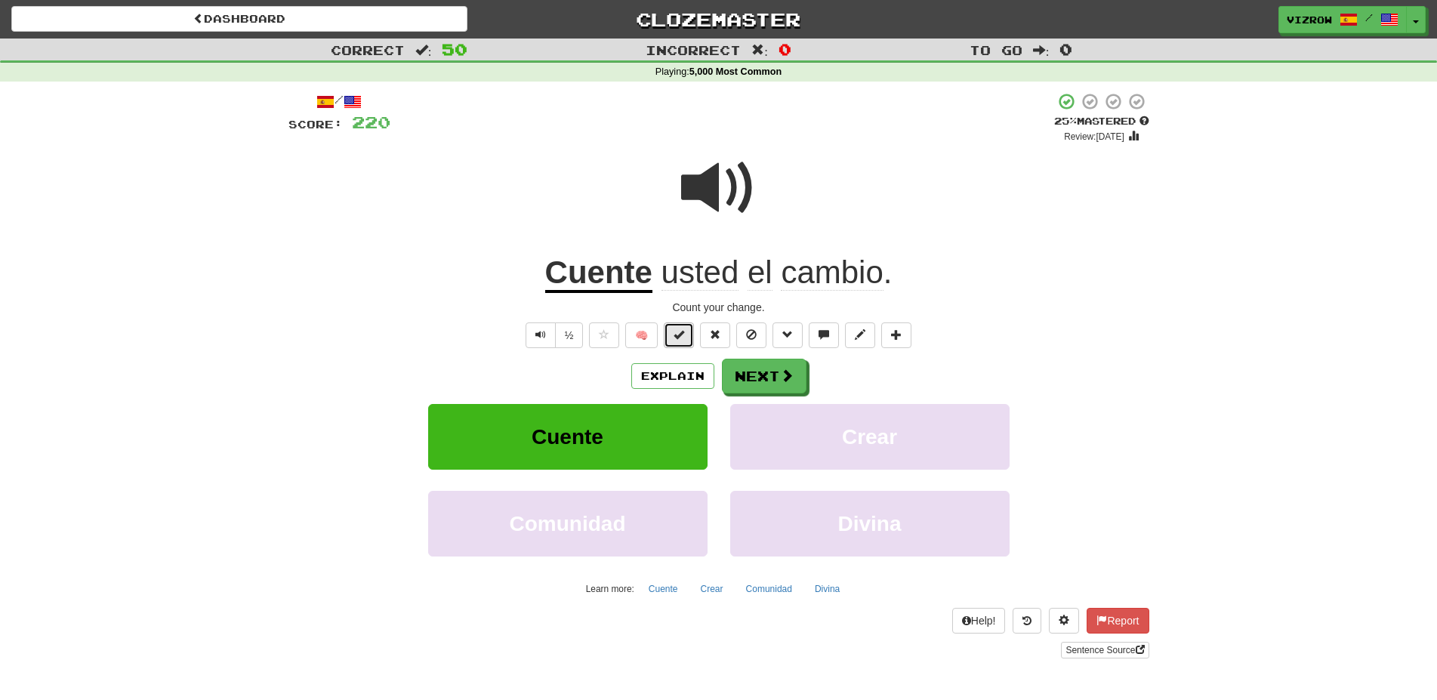
click at [690, 335] on button at bounding box center [679, 335] width 30 height 26
click at [757, 368] on button "Next" at bounding box center [764, 376] width 85 height 35
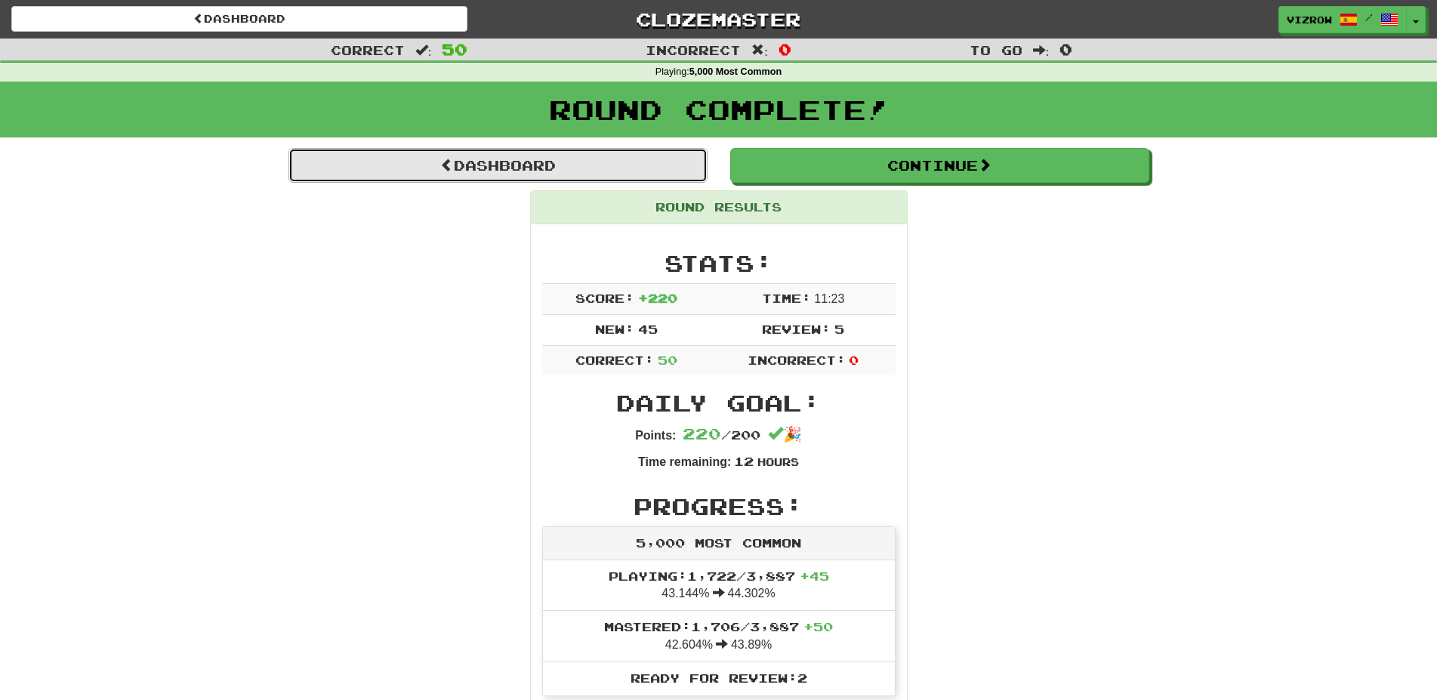
click at [608, 174] on link "Dashboard" at bounding box center [497, 165] width 419 height 35
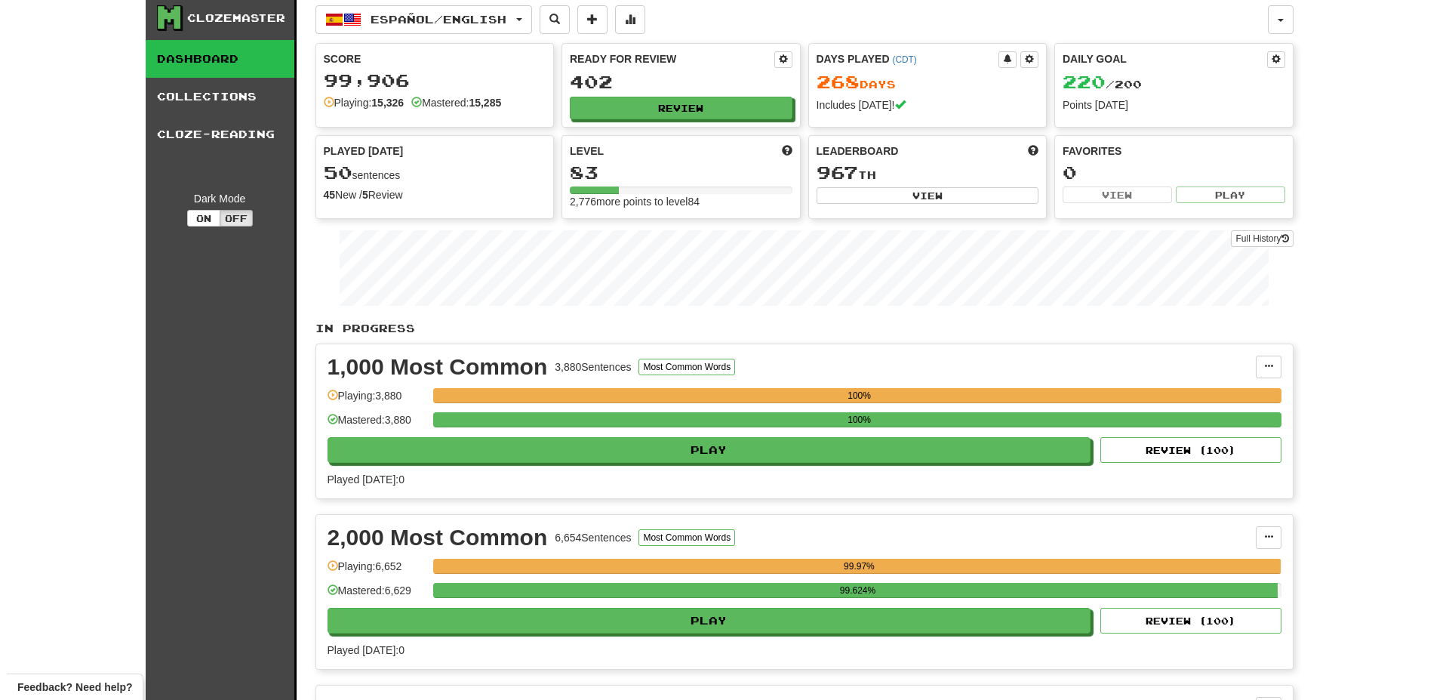
scroll to position [308, 0]
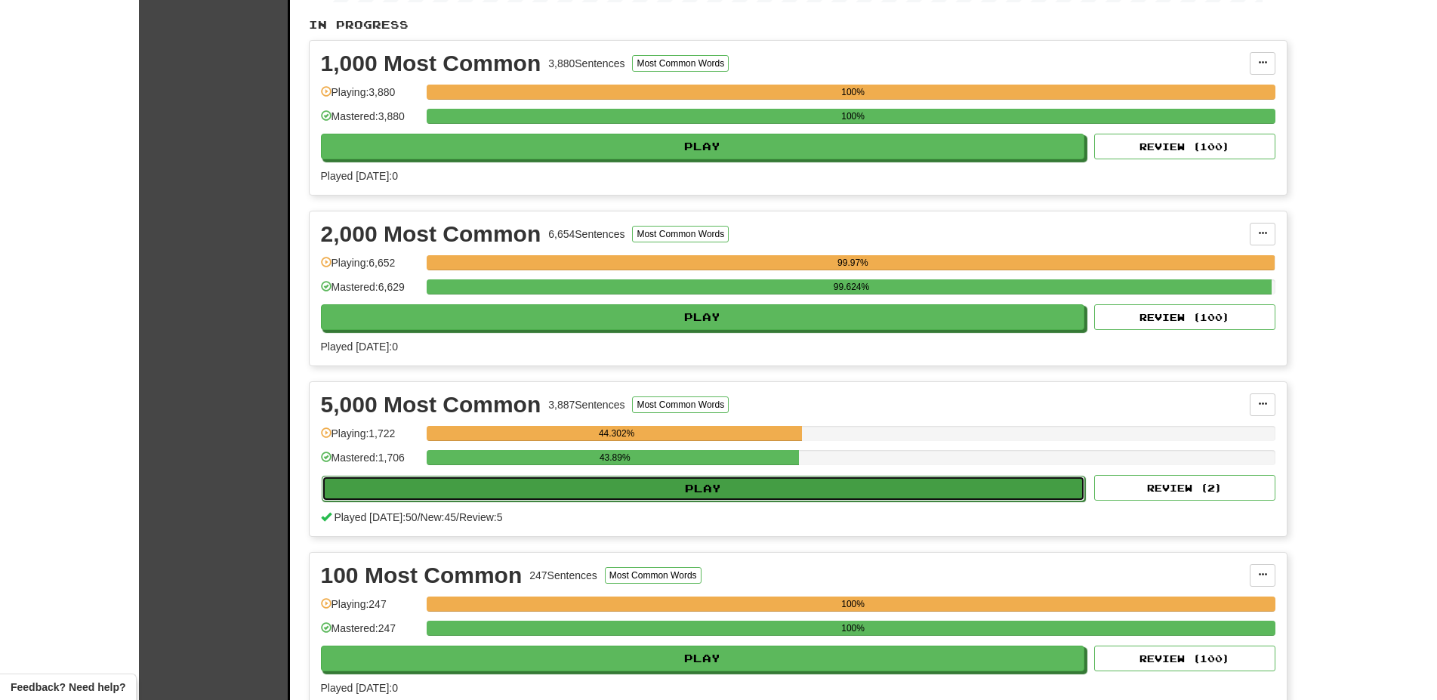
click at [728, 488] on button "Play" at bounding box center [704, 489] width 764 height 26
select select "**"
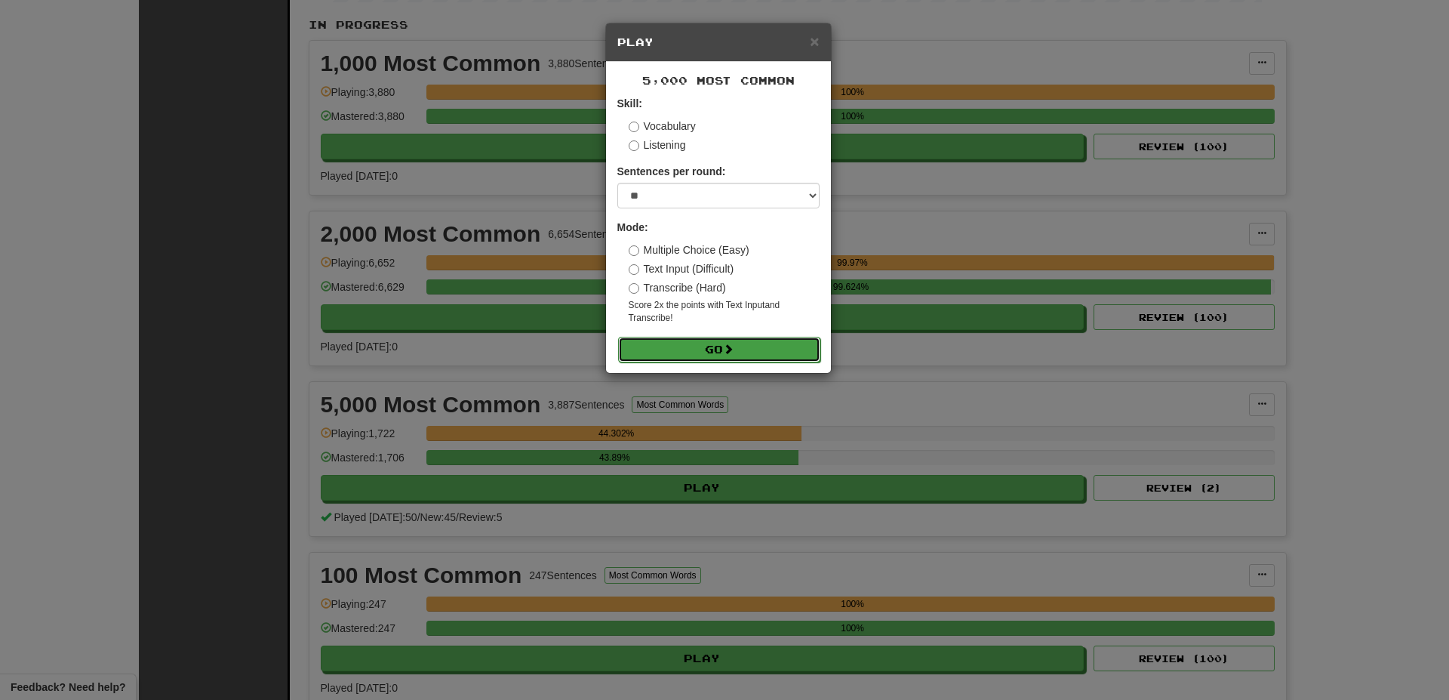
click at [736, 340] on button "Go" at bounding box center [719, 350] width 202 height 26
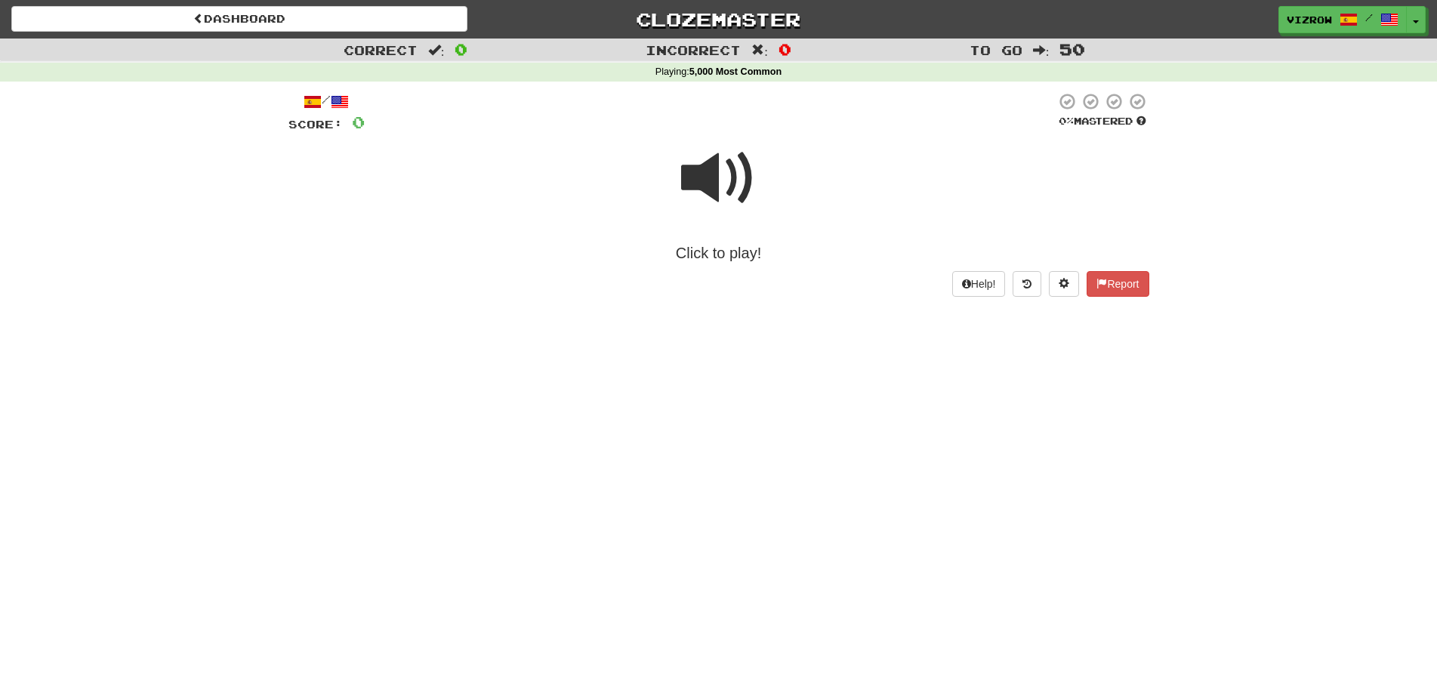
click at [749, 246] on div "Click to play!" at bounding box center [718, 253] width 861 height 22
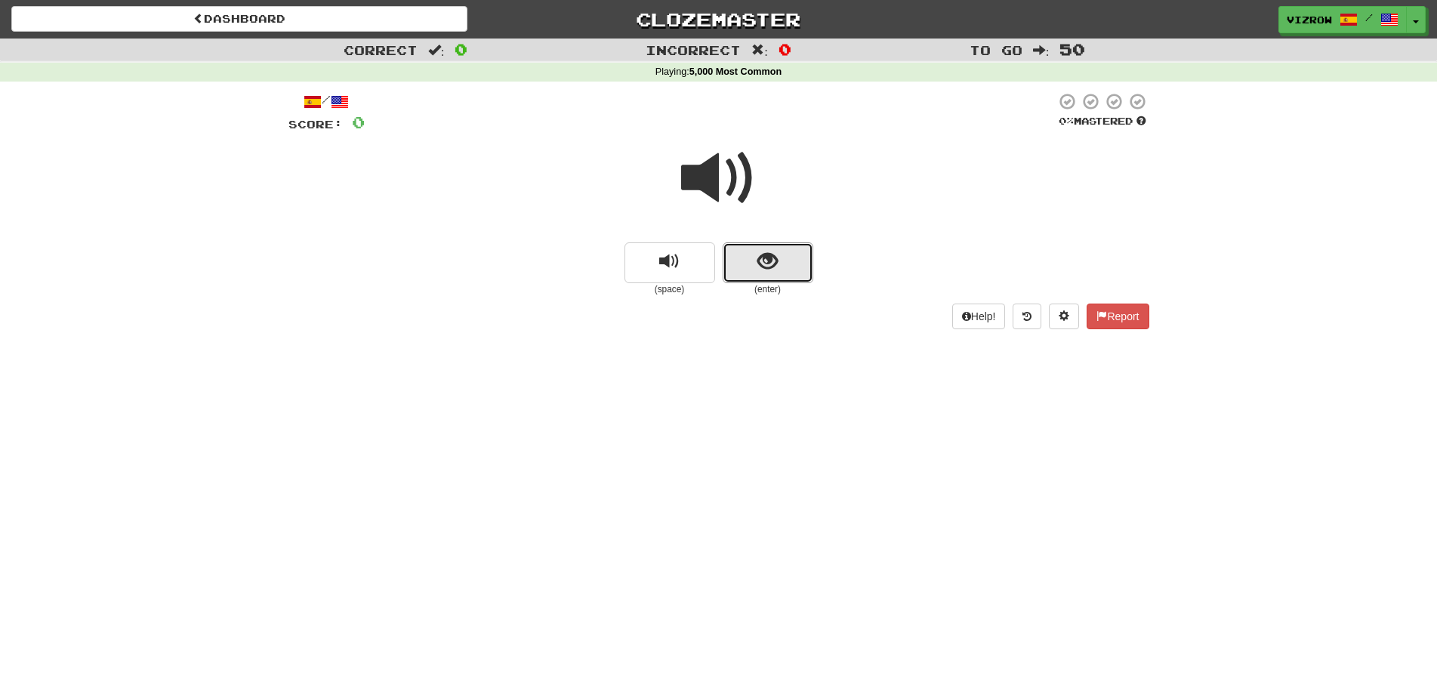
click at [757, 276] on button "show sentence" at bounding box center [767, 262] width 91 height 41
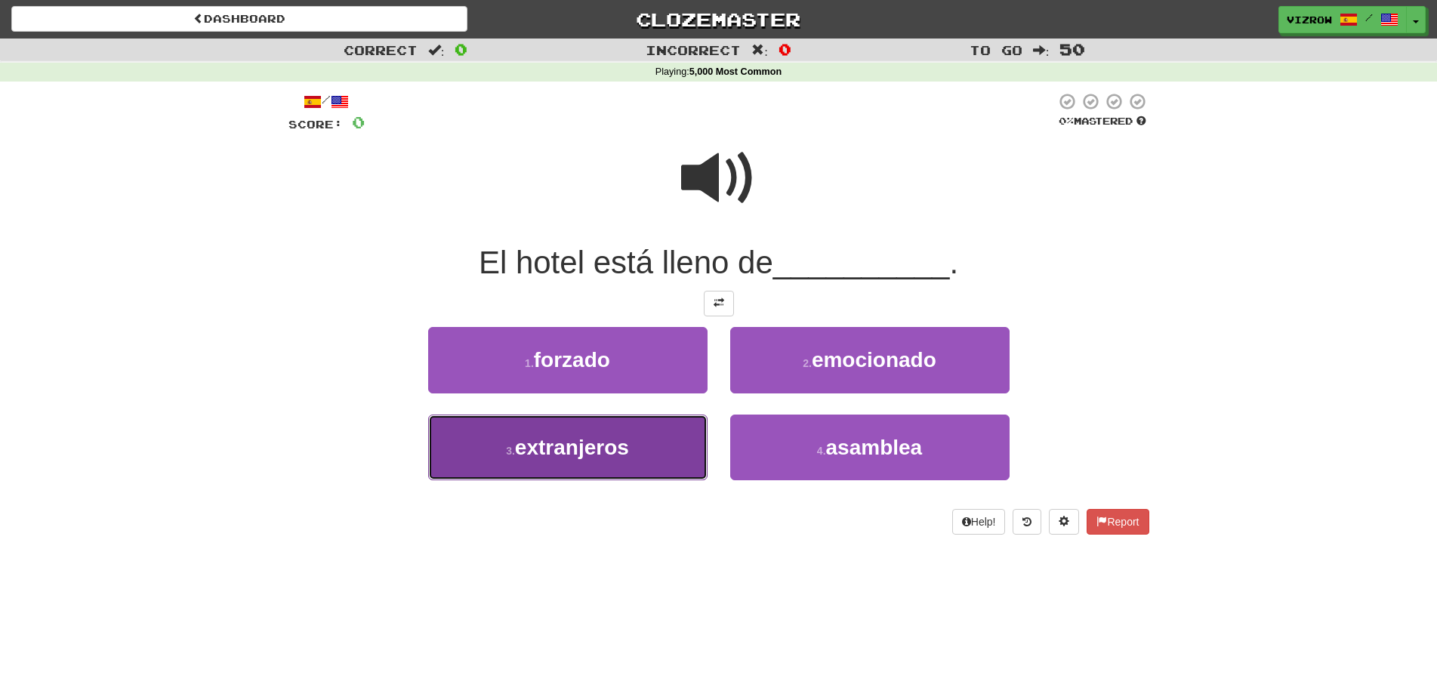
click at [678, 451] on button "3 . [DEMOGRAPHIC_DATA]" at bounding box center [567, 447] width 279 height 66
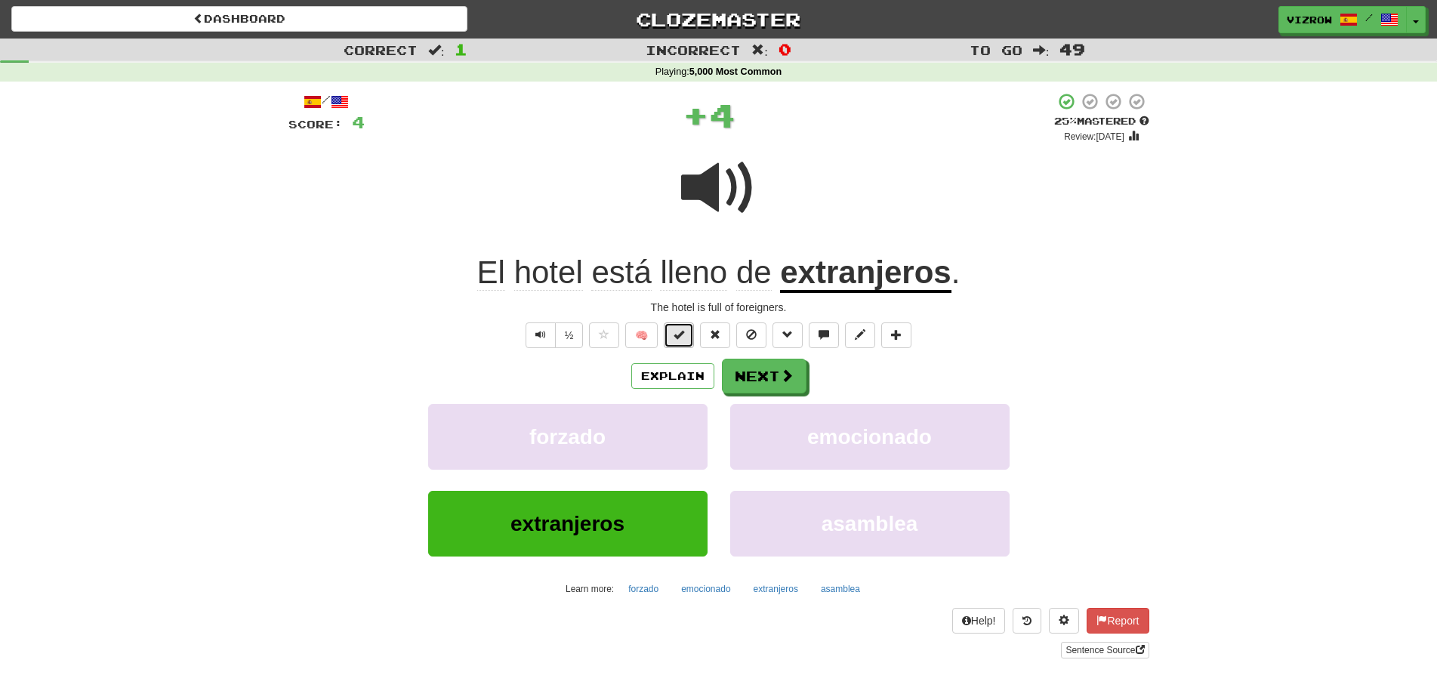
click at [679, 339] on span at bounding box center [678, 334] width 11 height 11
click at [787, 375] on span at bounding box center [788, 376] width 14 height 14
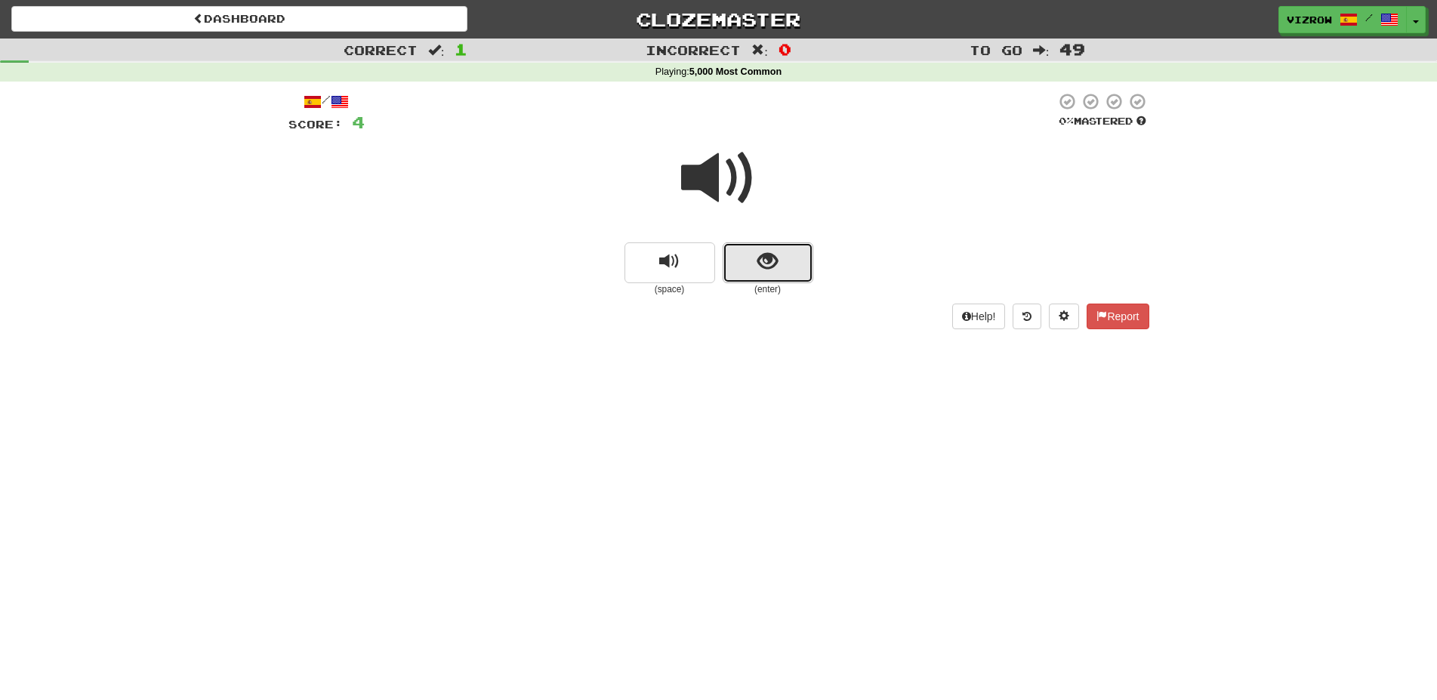
click at [795, 279] on button "show sentence" at bounding box center [767, 262] width 91 height 41
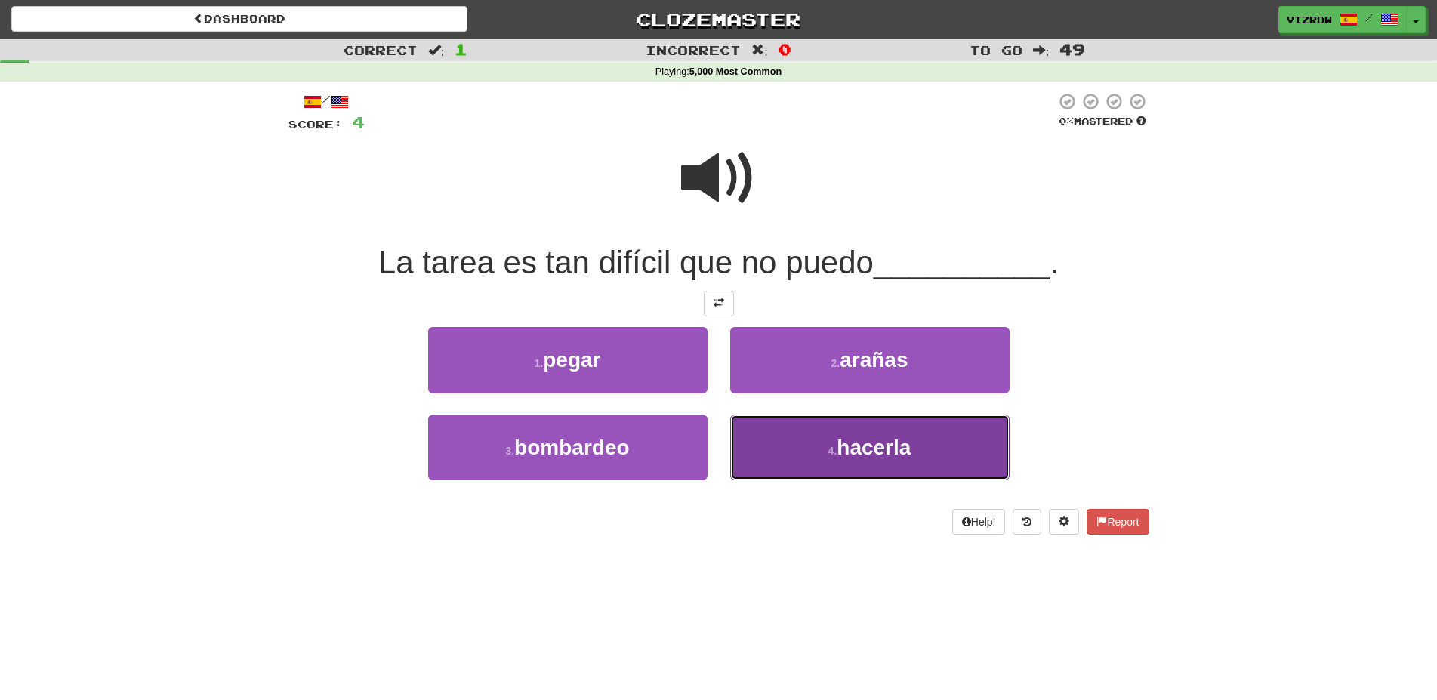
click at [892, 445] on span "hacerla" at bounding box center [873, 447] width 74 height 23
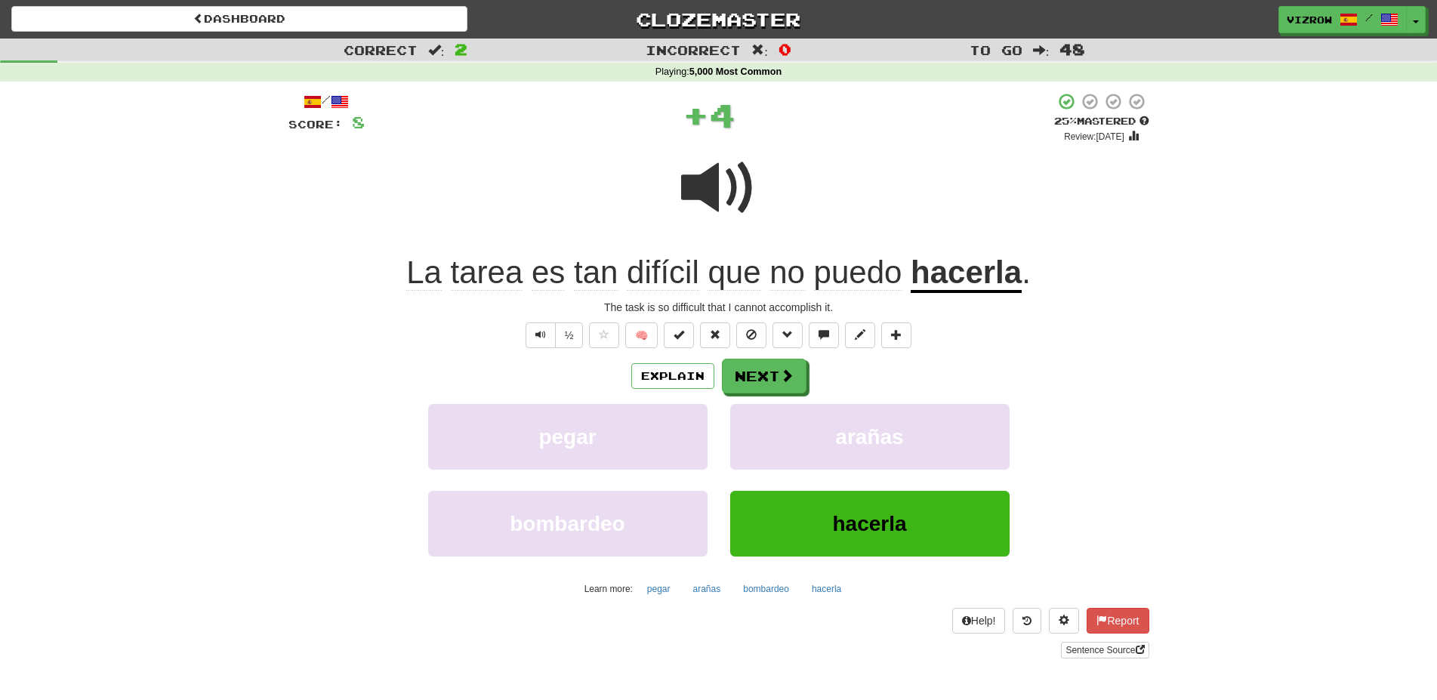
click at [664, 328] on span "🧠" at bounding box center [750, 334] width 328 height 12
click at [679, 331] on span at bounding box center [678, 334] width 11 height 11
click at [794, 372] on button "Next" at bounding box center [764, 376] width 85 height 35
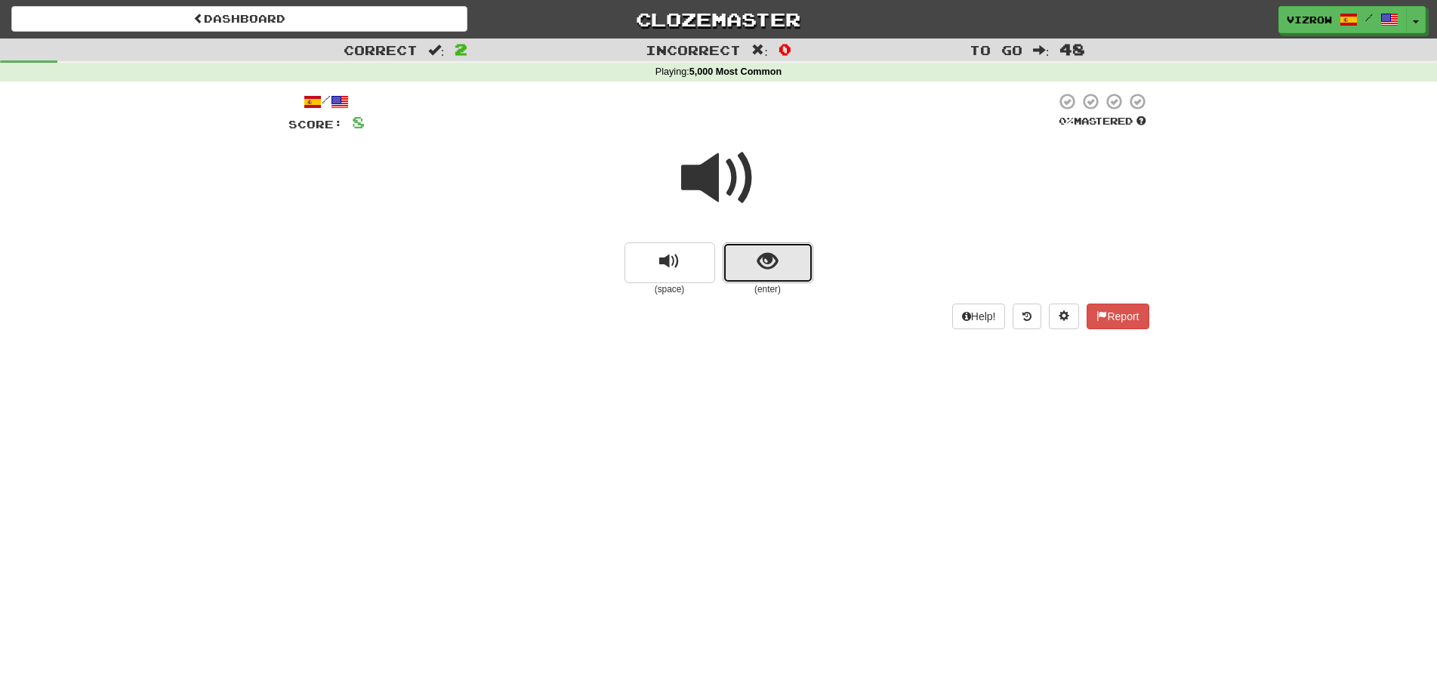
click at [777, 271] on span "show sentence" at bounding box center [767, 261] width 20 height 20
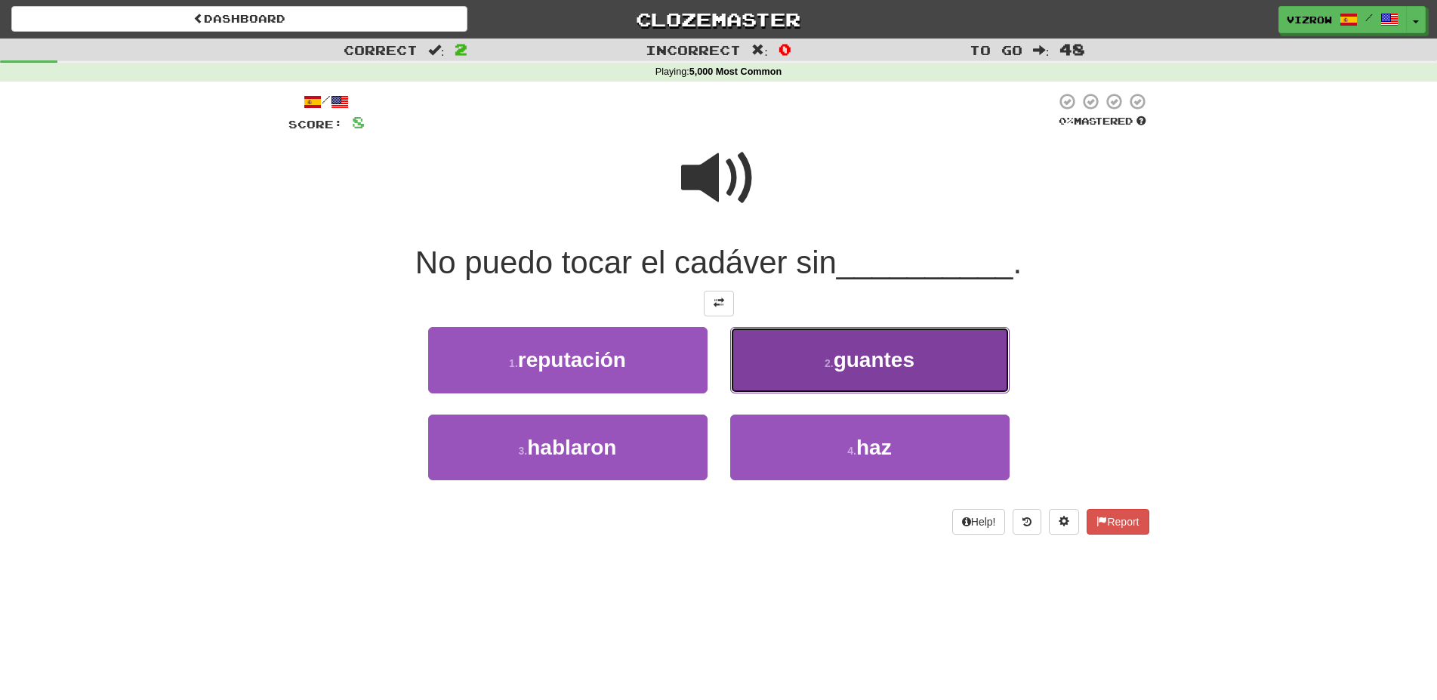
click at [934, 357] on button "2 . guantes" at bounding box center [869, 360] width 279 height 66
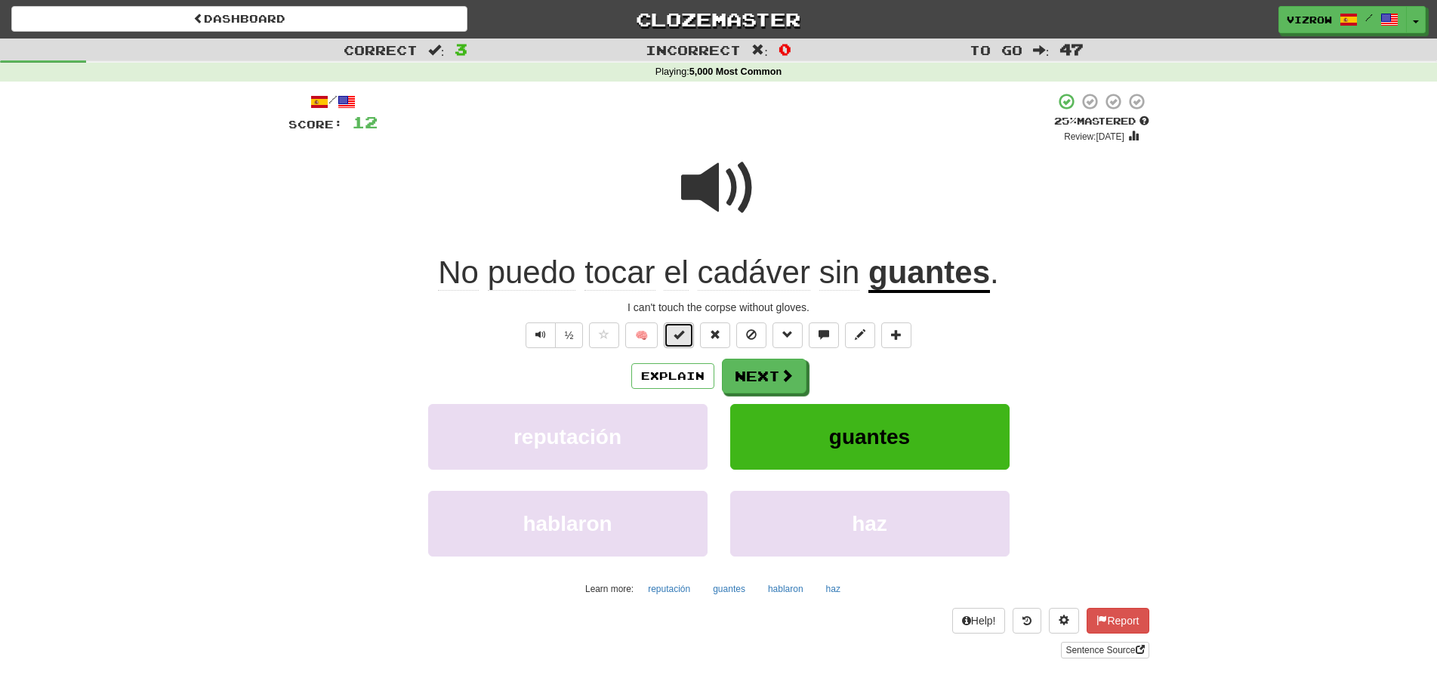
click at [694, 331] on button at bounding box center [679, 335] width 30 height 26
click at [786, 372] on span at bounding box center [788, 376] width 14 height 14
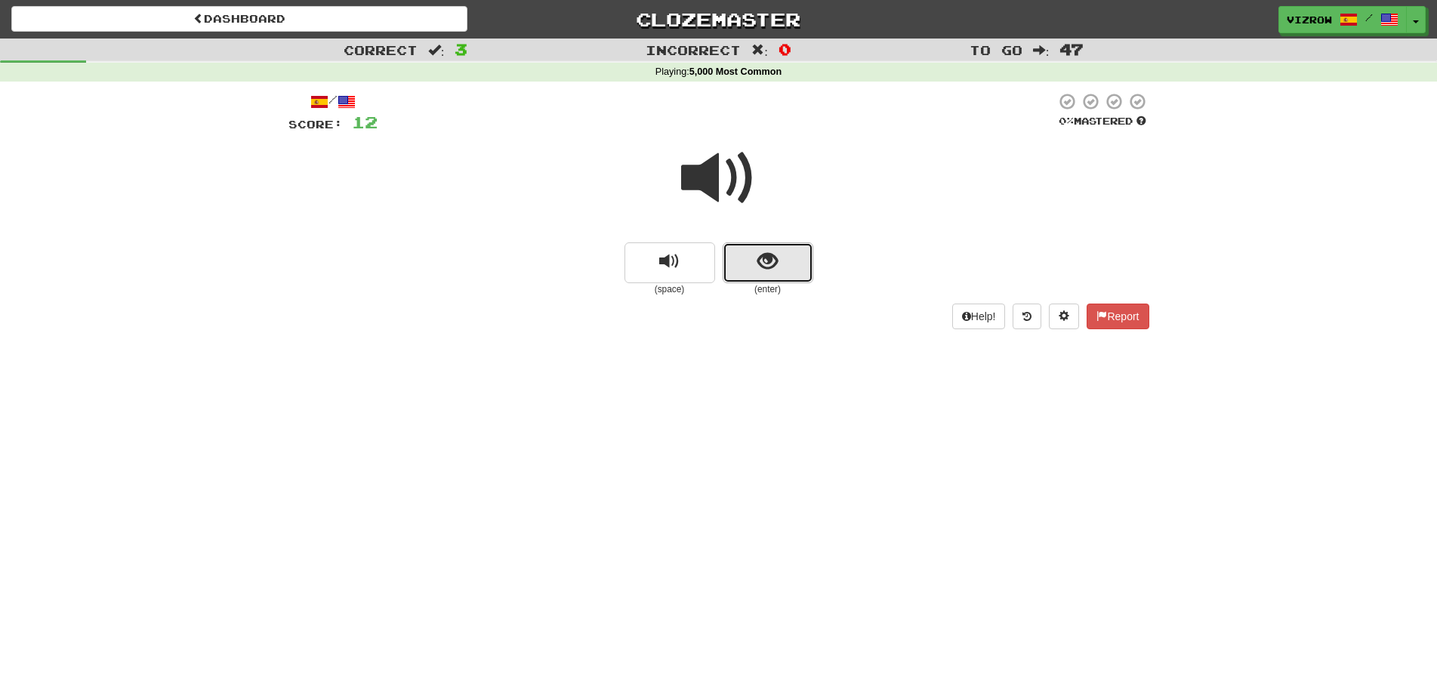
click at [793, 269] on button "show sentence" at bounding box center [767, 262] width 91 height 41
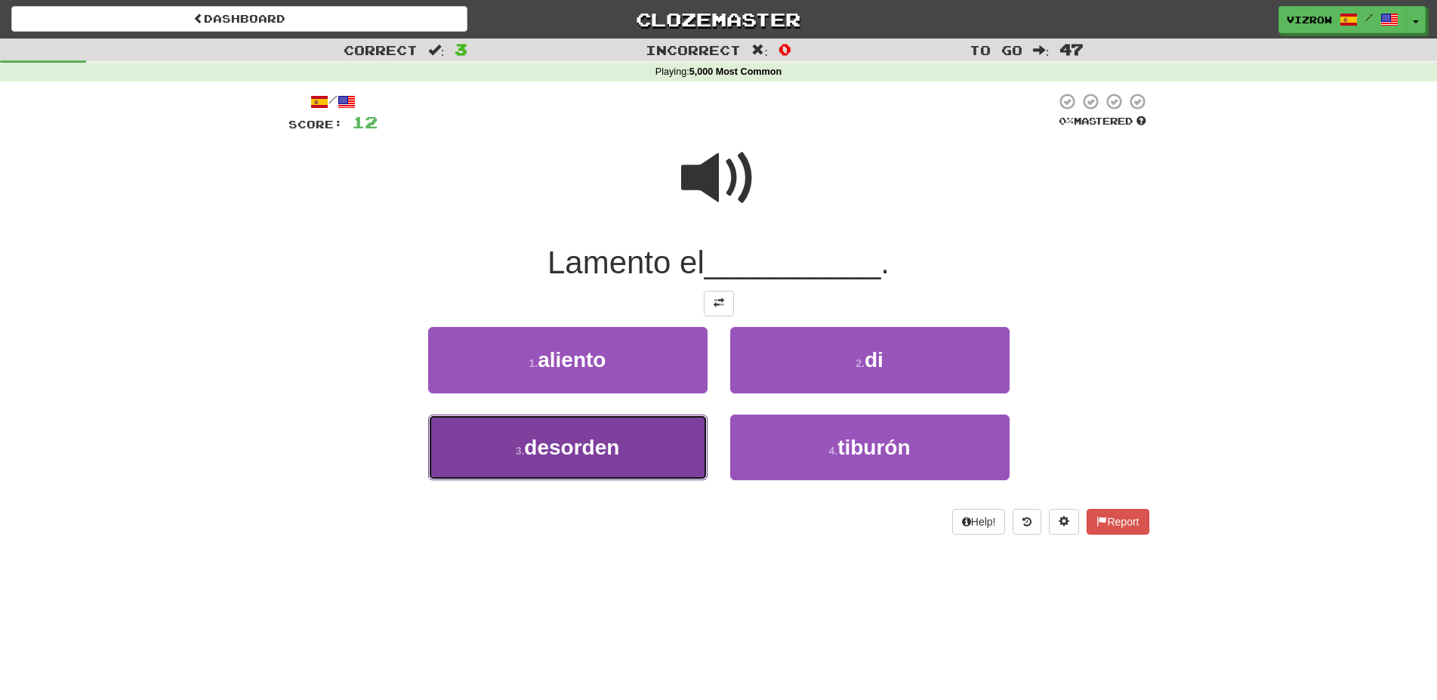
click at [642, 452] on button "3 . desorden" at bounding box center [567, 447] width 279 height 66
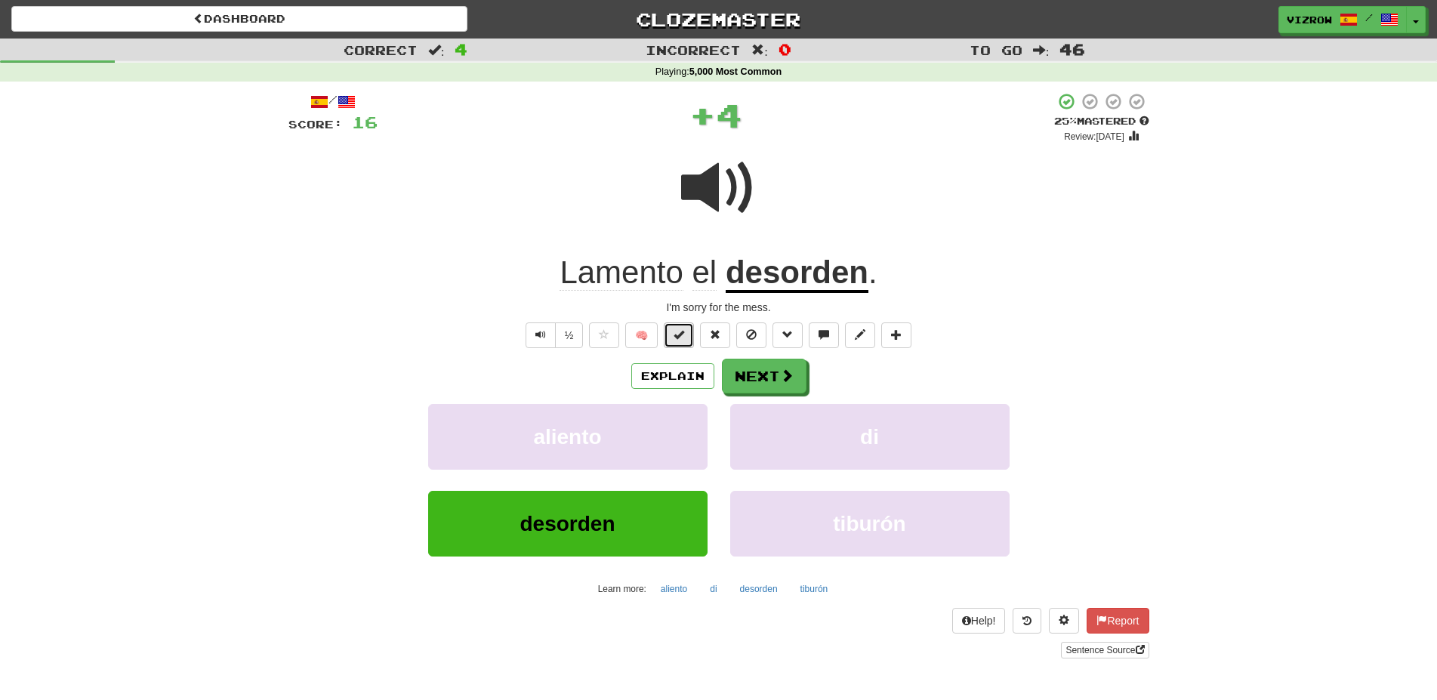
click at [692, 334] on button at bounding box center [679, 335] width 30 height 26
click at [787, 370] on span at bounding box center [788, 376] width 14 height 14
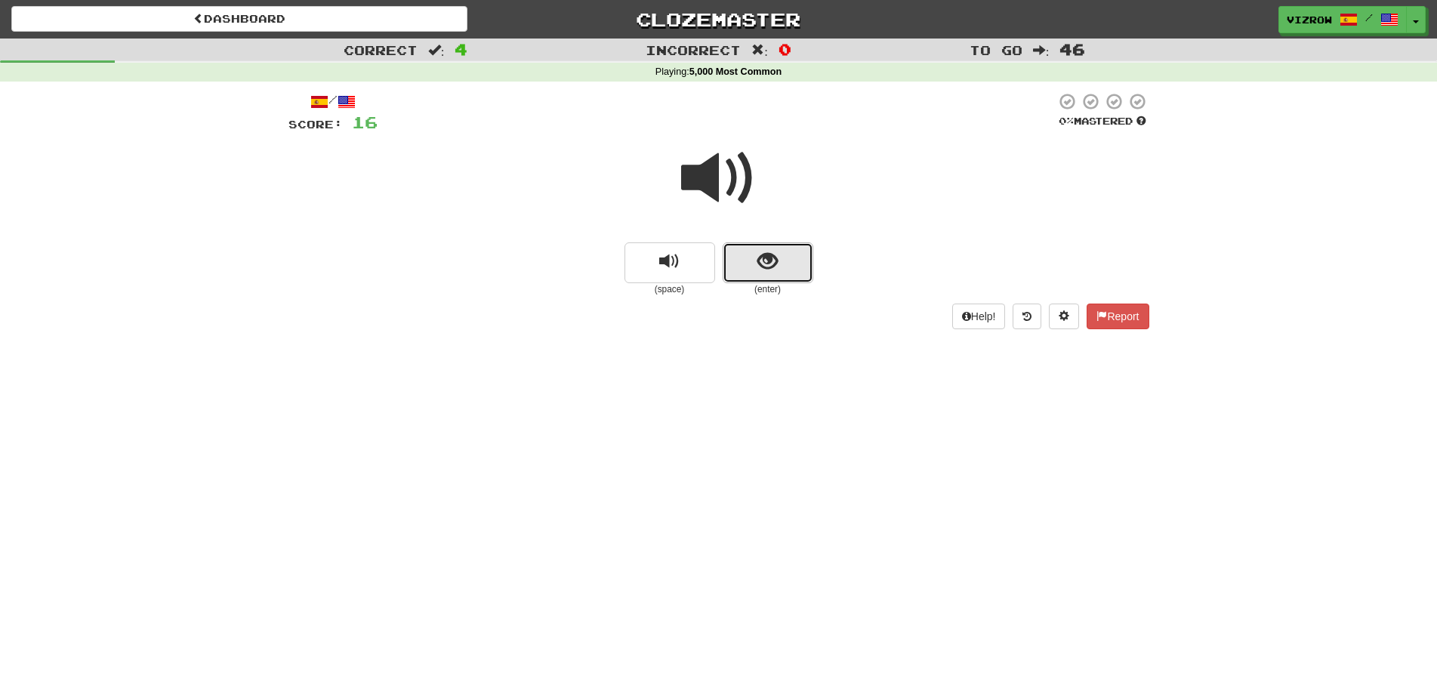
click at [806, 270] on button "show sentence" at bounding box center [767, 262] width 91 height 41
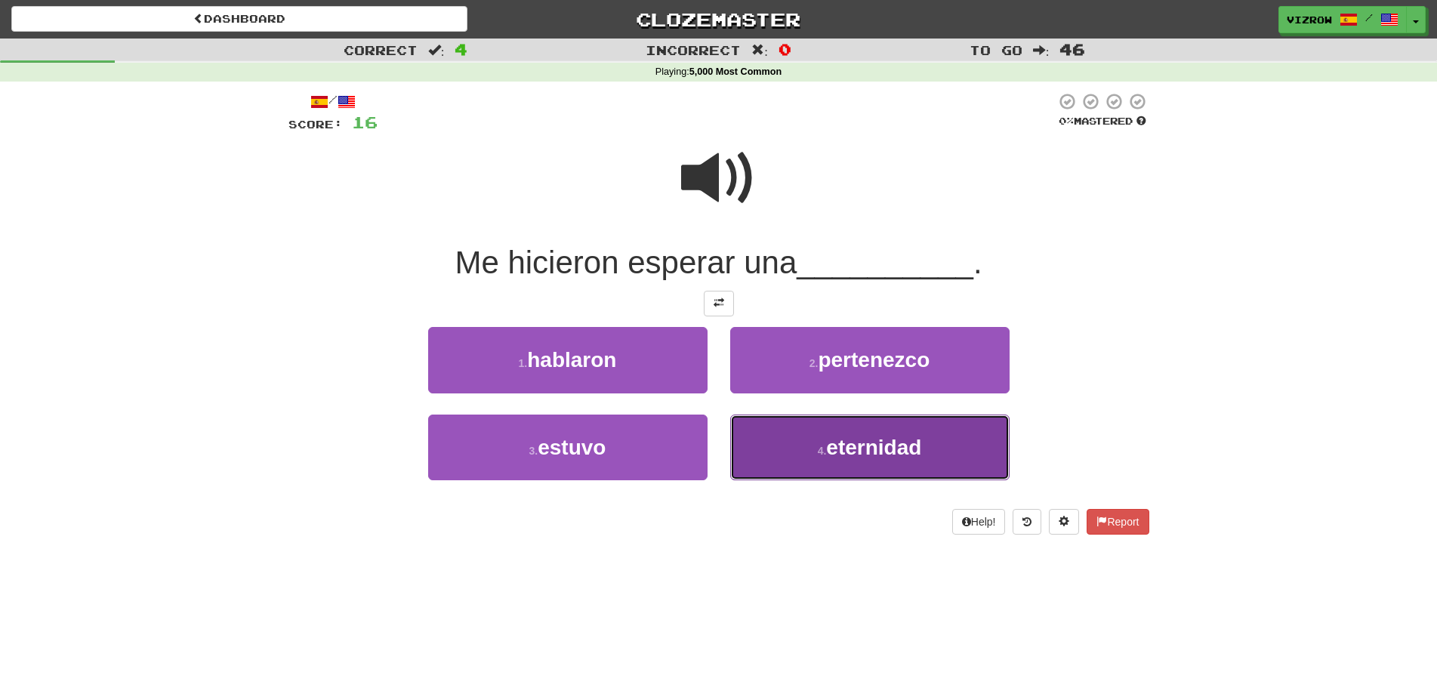
click at [893, 432] on button "4 . eternidad" at bounding box center [869, 447] width 279 height 66
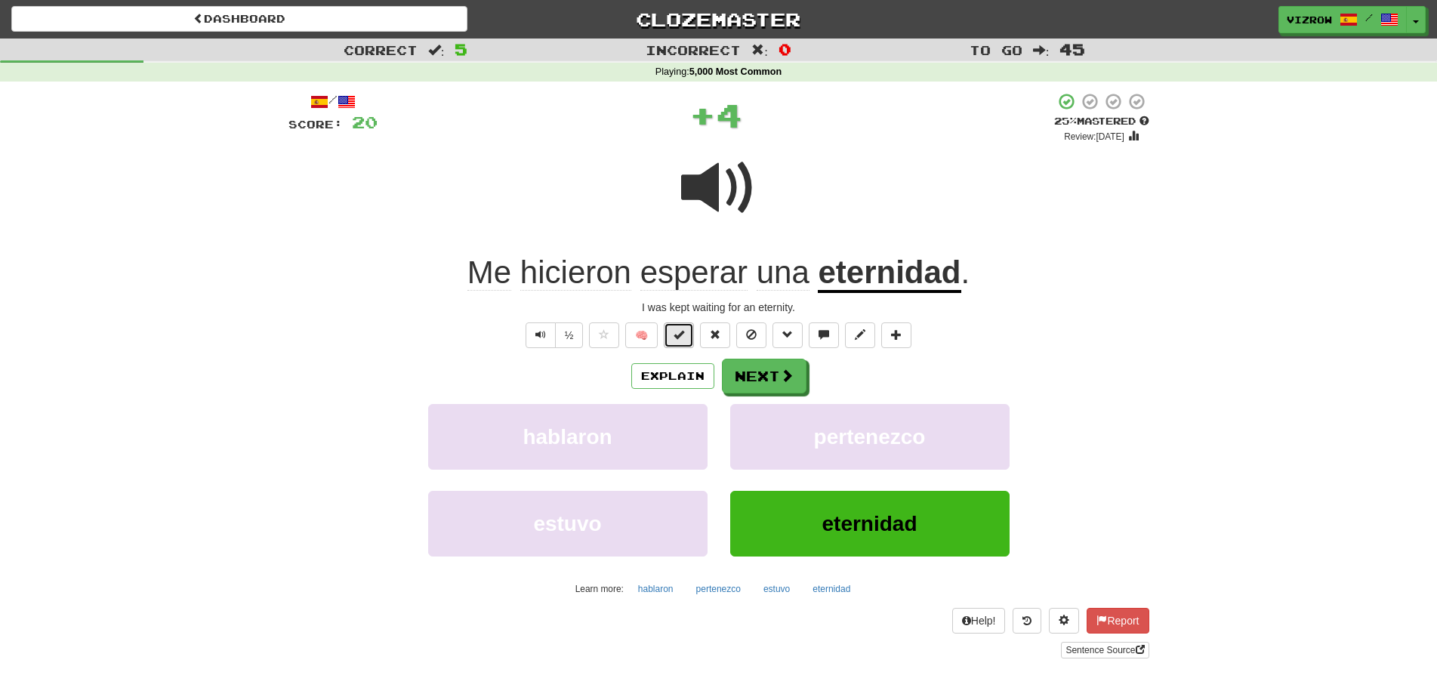
click at [688, 340] on button at bounding box center [679, 335] width 30 height 26
click at [802, 398] on div "Explain Next hablaron pertenezco estuvo eternidad Learn more: hablaron pertenez…" at bounding box center [718, 480] width 861 height 242
click at [792, 389] on button "Next" at bounding box center [764, 376] width 85 height 35
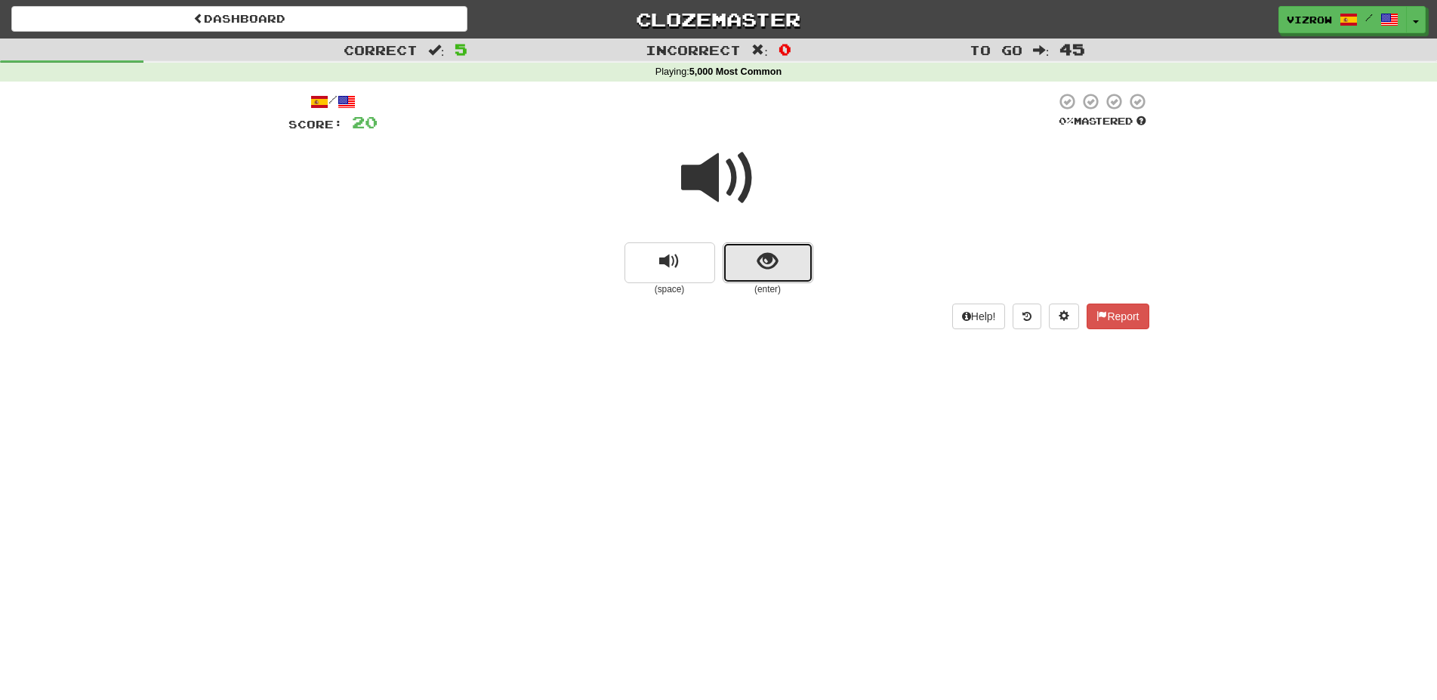
click at [781, 279] on button "show sentence" at bounding box center [767, 262] width 91 height 41
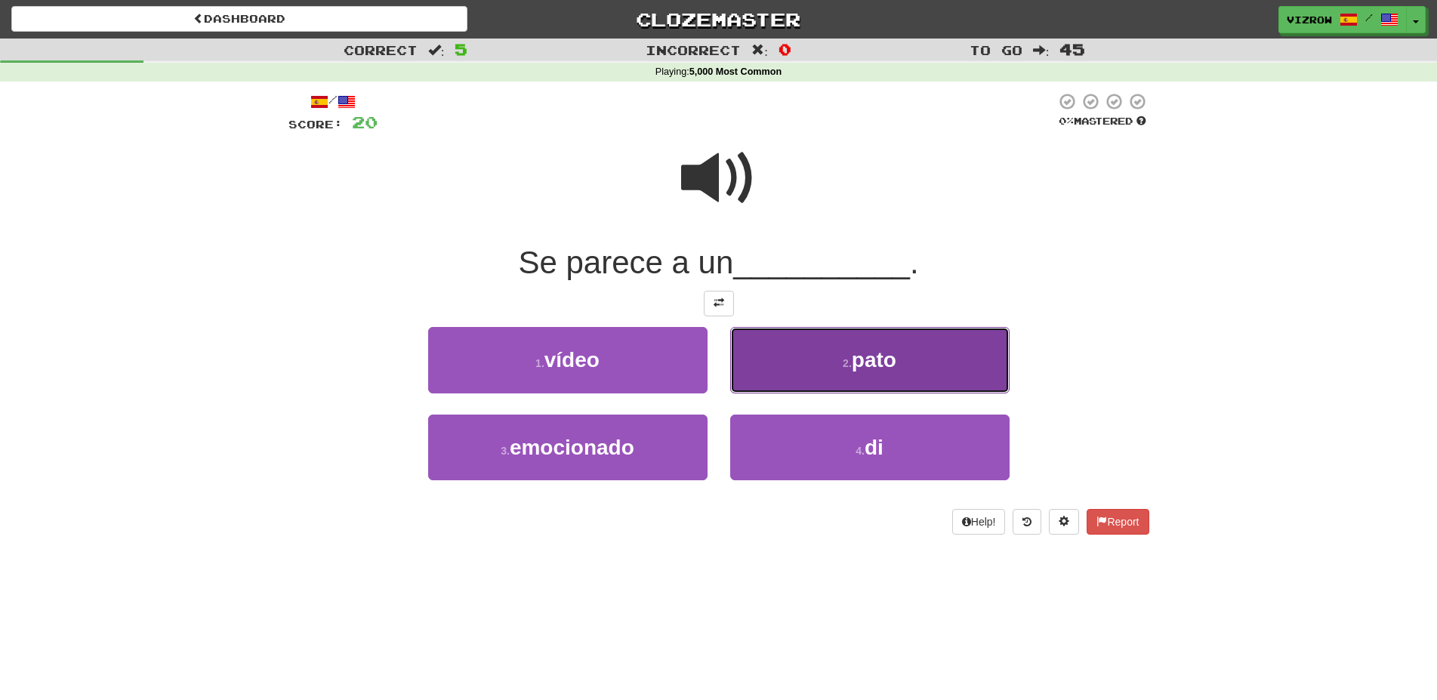
click at [956, 353] on button "2 . pato" at bounding box center [869, 360] width 279 height 66
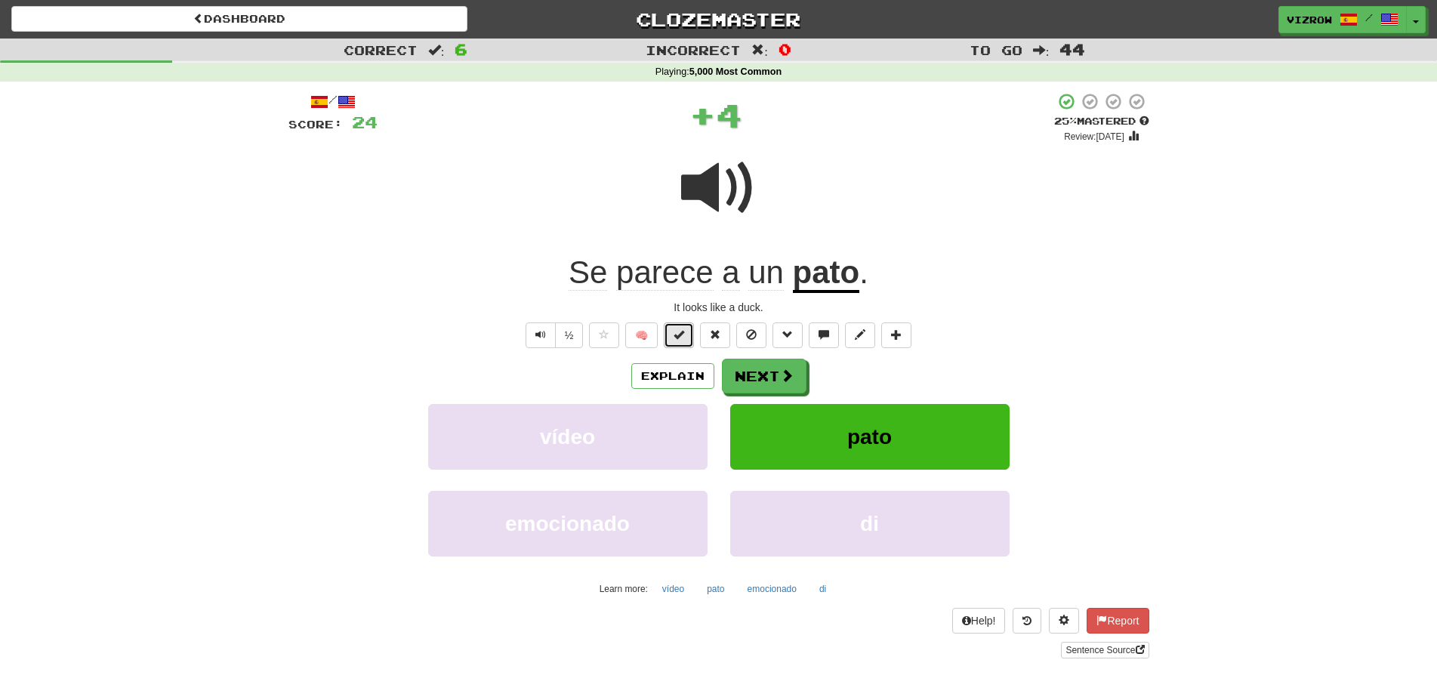
click at [691, 336] on button at bounding box center [679, 335] width 30 height 26
click at [782, 369] on span at bounding box center [788, 376] width 14 height 14
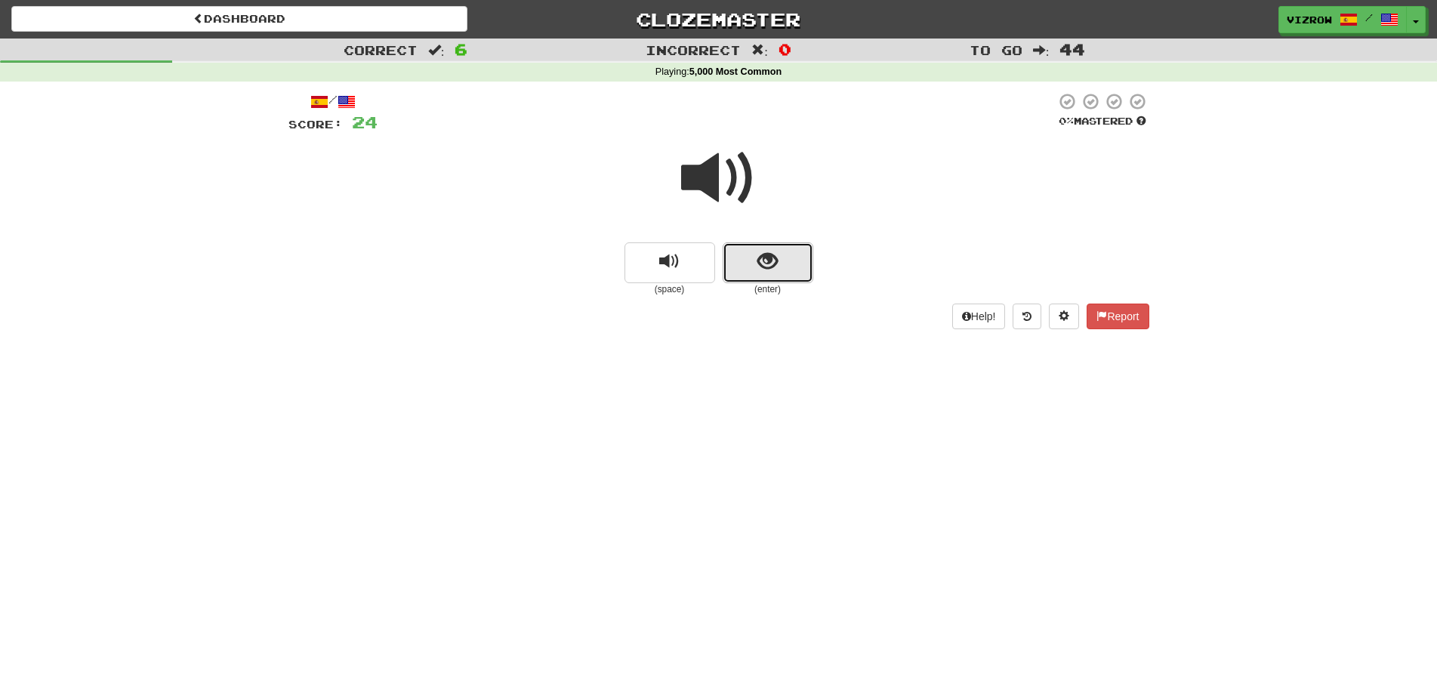
click at [799, 248] on button "show sentence" at bounding box center [767, 262] width 91 height 41
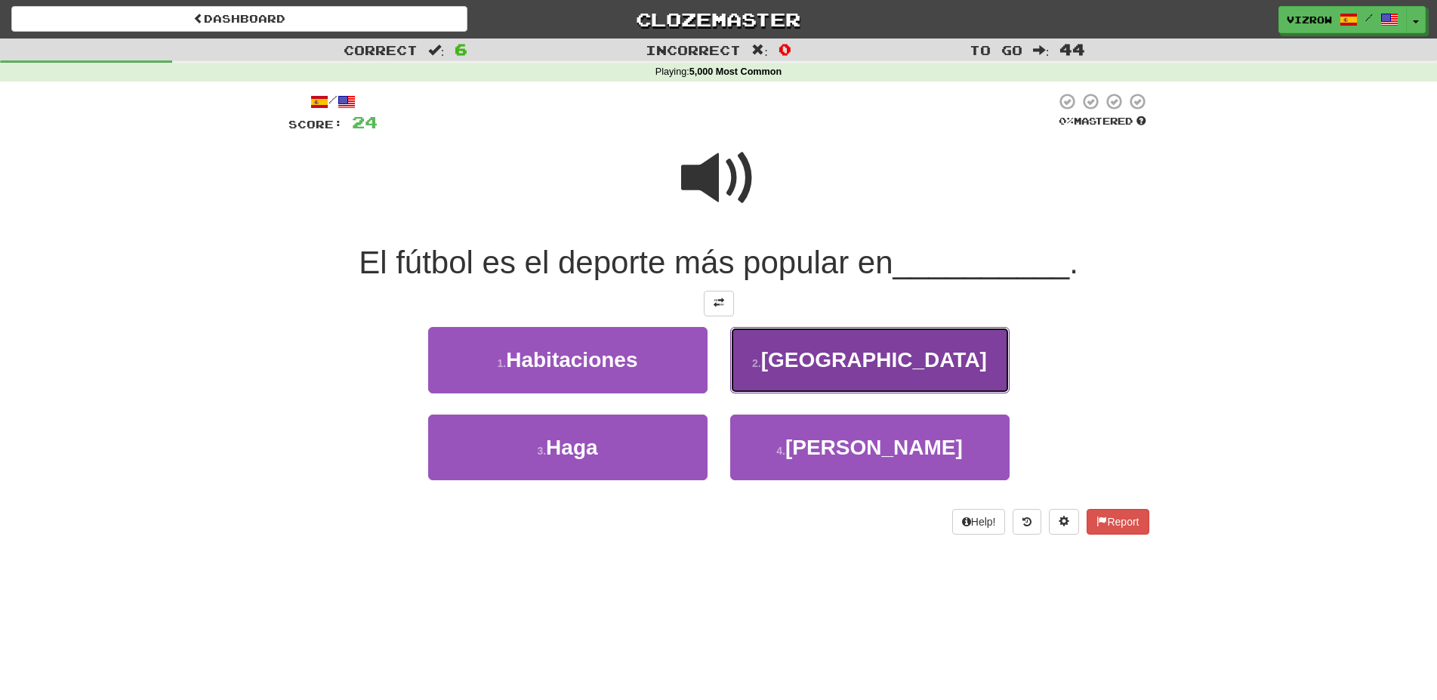
click at [876, 347] on button "2 . [GEOGRAPHIC_DATA]" at bounding box center [869, 360] width 279 height 66
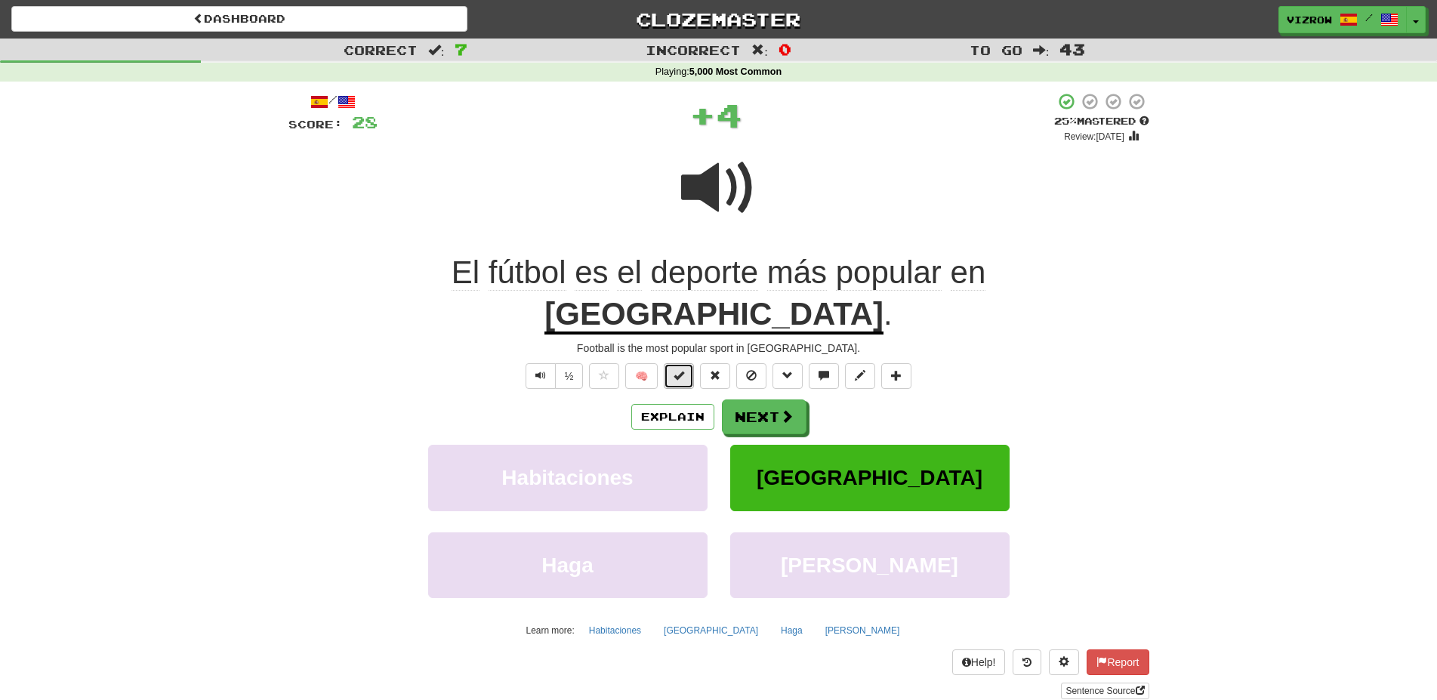
click at [688, 363] on button at bounding box center [679, 376] width 30 height 26
click at [778, 400] on button "Next" at bounding box center [764, 417] width 85 height 35
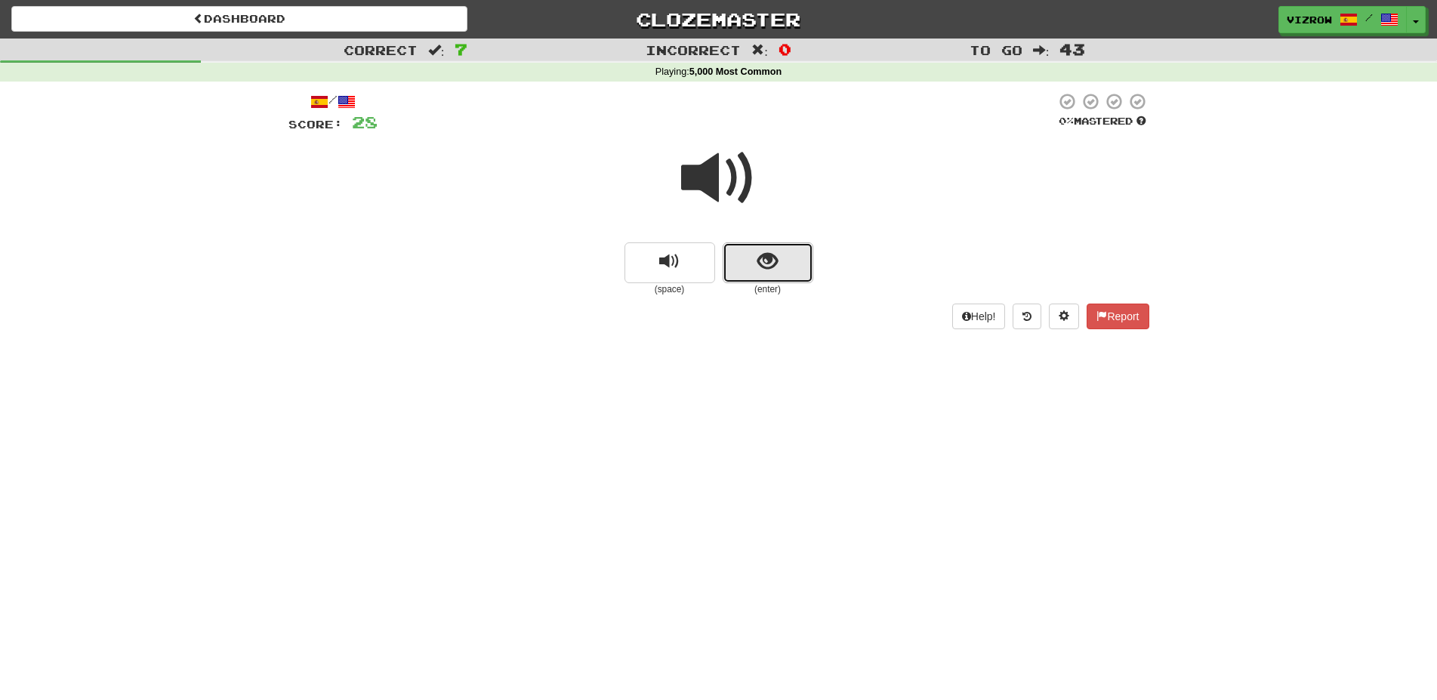
click at [755, 273] on button "show sentence" at bounding box center [767, 262] width 91 height 41
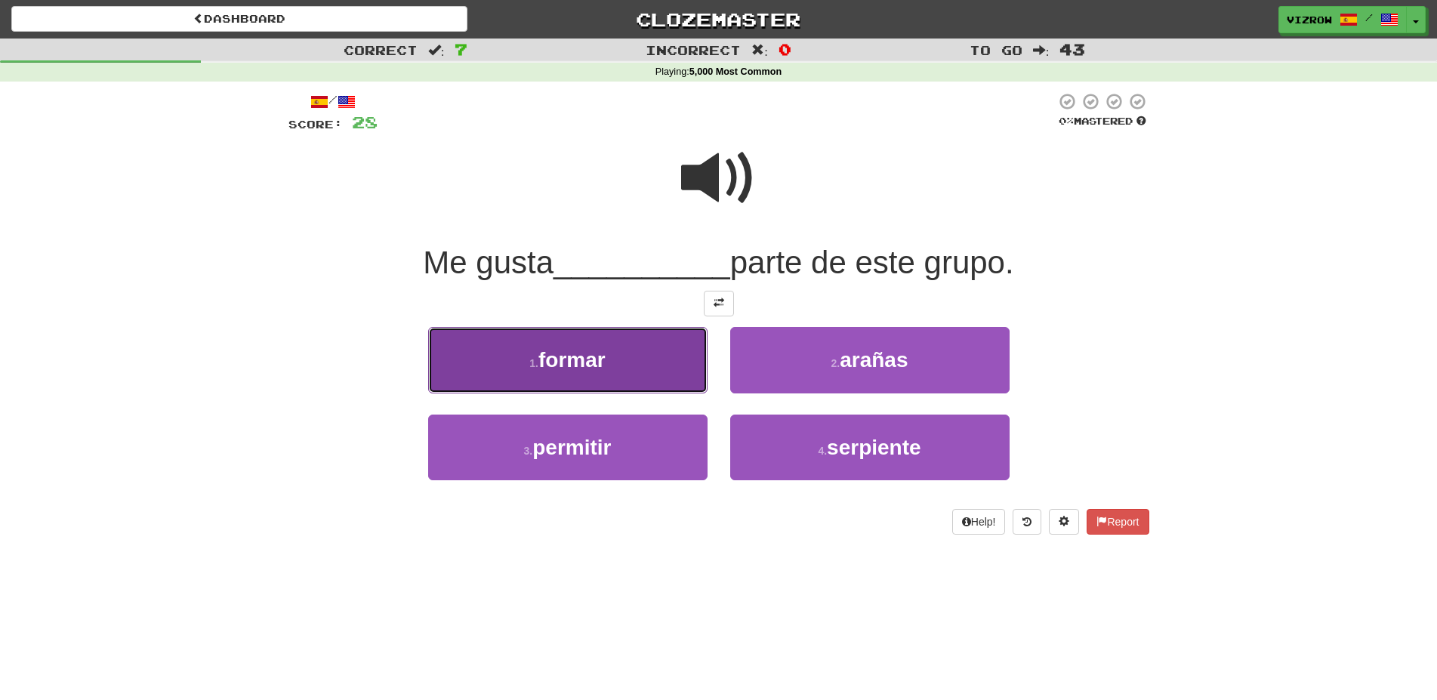
click at [636, 362] on button "1 . formar" at bounding box center [567, 360] width 279 height 66
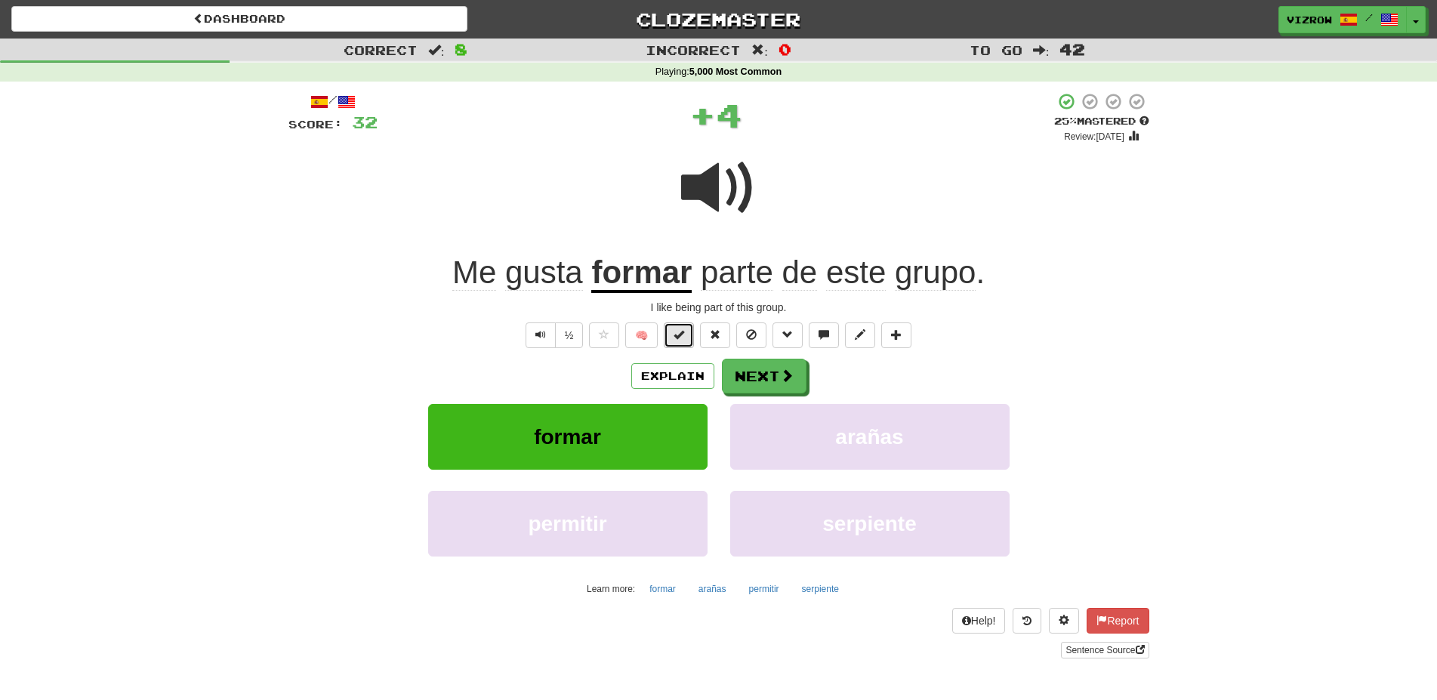
click at [682, 336] on span at bounding box center [678, 334] width 11 height 11
click at [771, 377] on button "Next" at bounding box center [764, 376] width 85 height 35
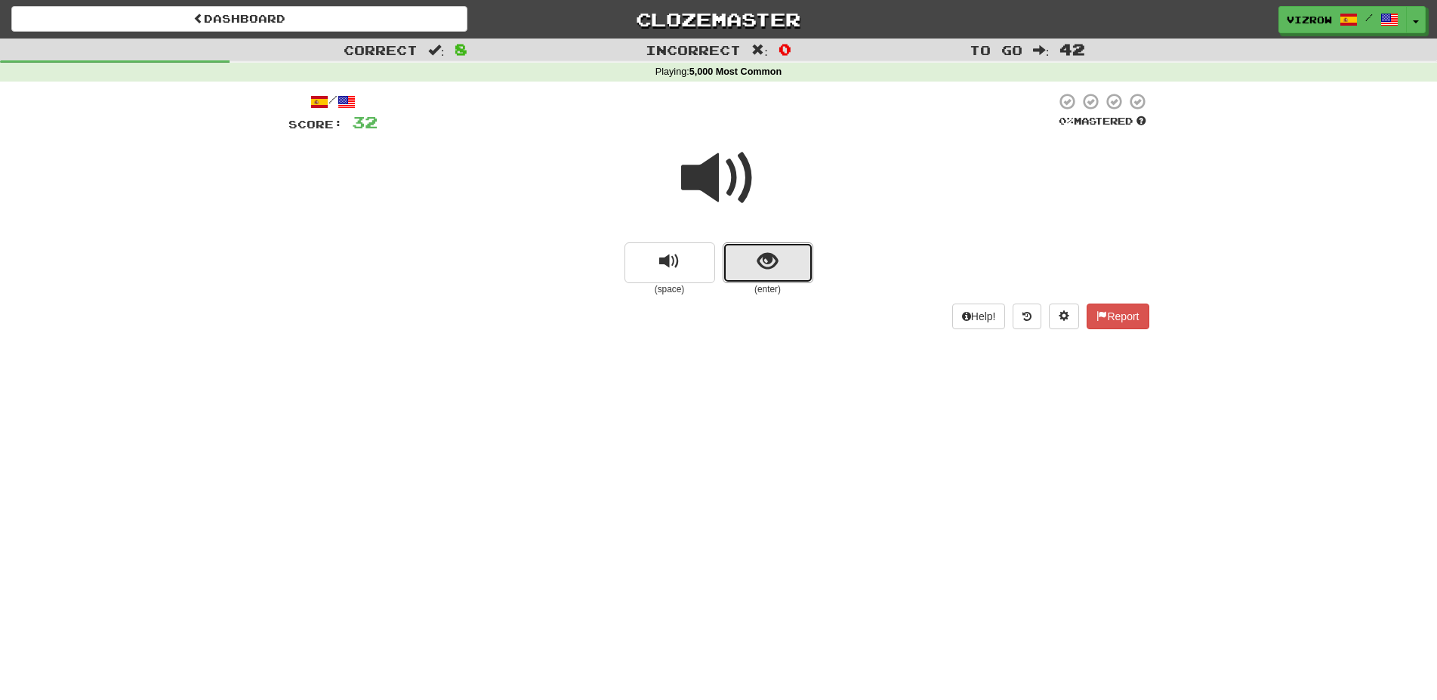
click at [772, 278] on button "show sentence" at bounding box center [767, 262] width 91 height 41
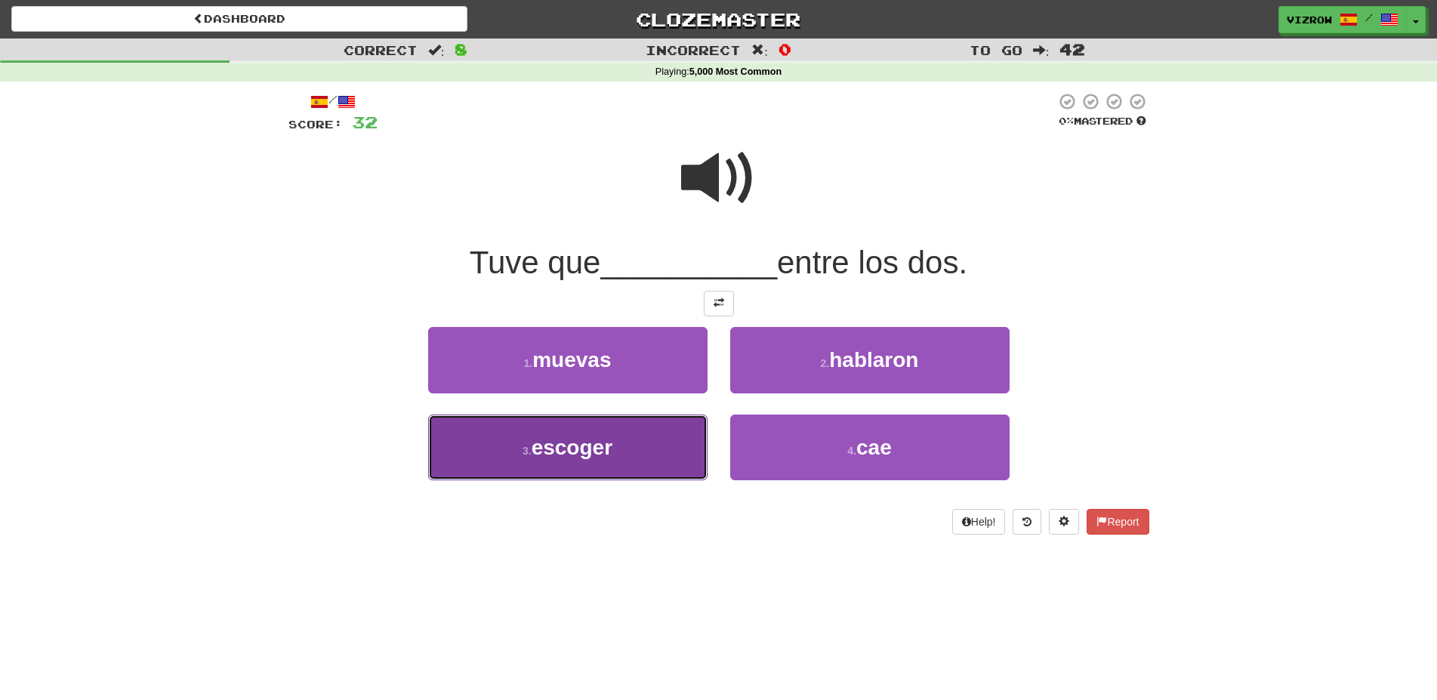
click at [644, 460] on button "3 . escoger" at bounding box center [567, 447] width 279 height 66
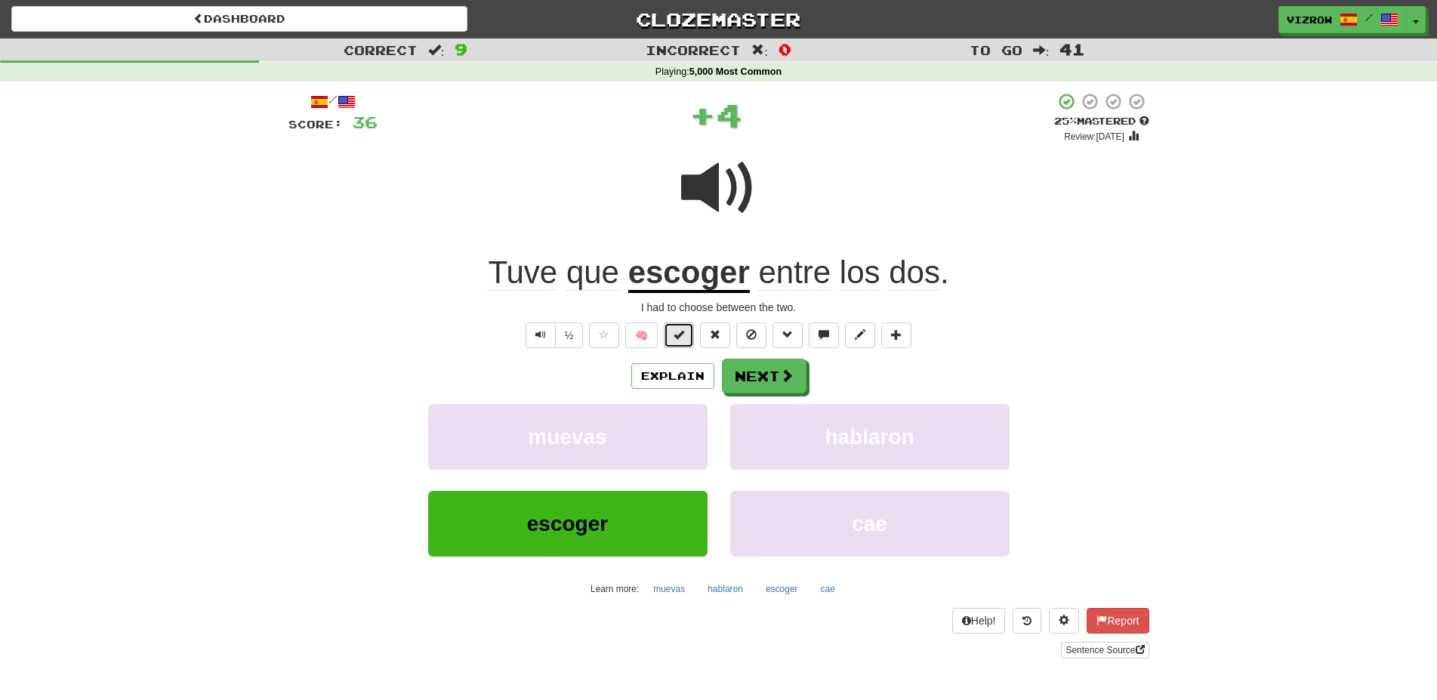
click at [678, 340] on button at bounding box center [679, 335] width 30 height 26
drag, startPoint x: 790, startPoint y: 372, endPoint x: 787, endPoint y: 361, distance: 11.7
click at [787, 369] on span at bounding box center [787, 375] width 14 height 14
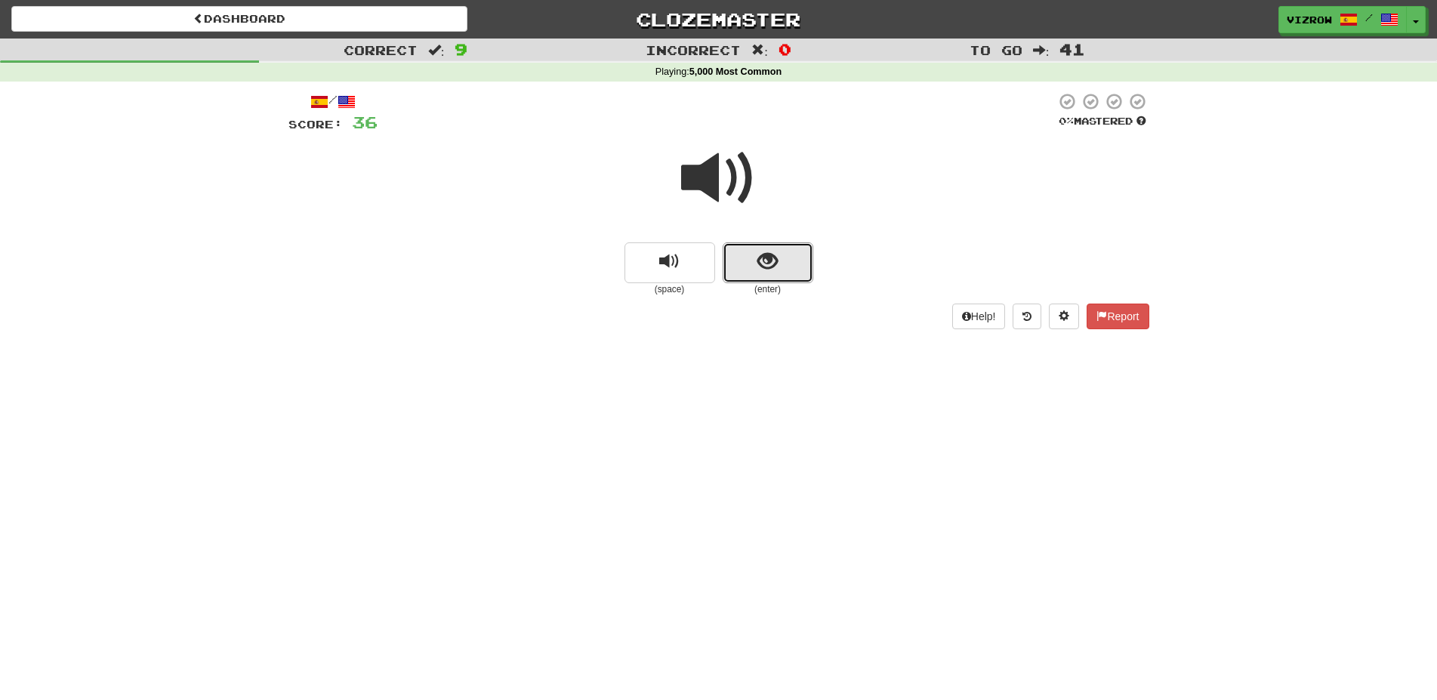
drag, startPoint x: 783, startPoint y: 280, endPoint x: 782, endPoint y: 290, distance: 9.8
click at [782, 283] on button "show sentence" at bounding box center [767, 262] width 91 height 41
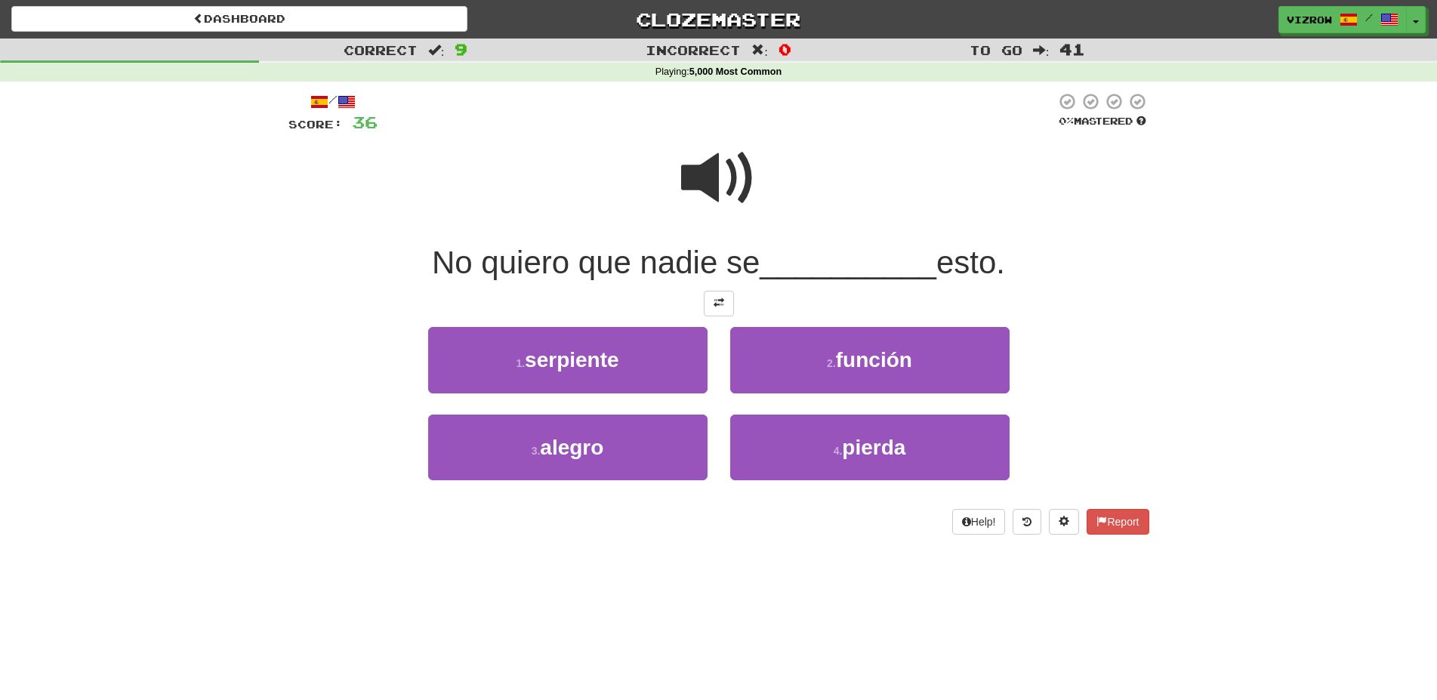
drag, startPoint x: 738, startPoint y: 174, endPoint x: 725, endPoint y: 184, distance: 16.0
click at [736, 174] on span at bounding box center [718, 177] width 75 height 75
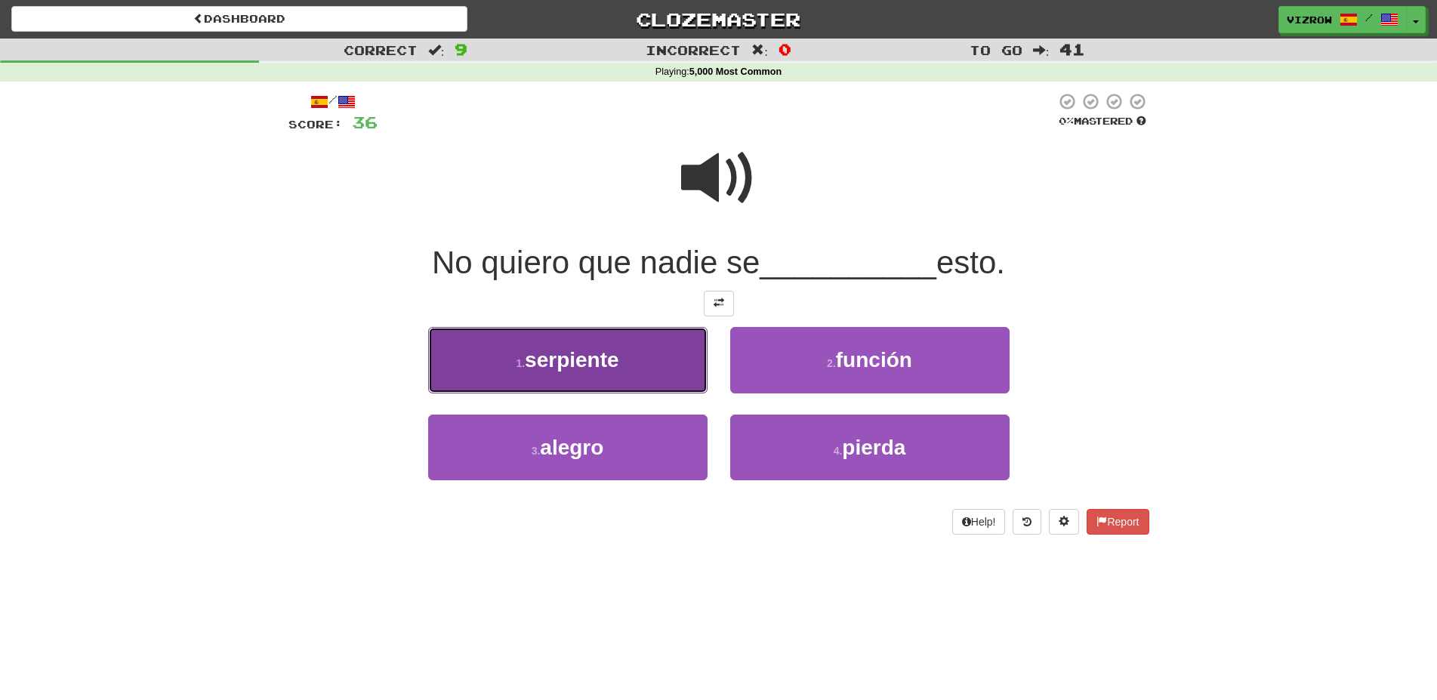
click at [639, 351] on button "1 . serpiente" at bounding box center [567, 360] width 279 height 66
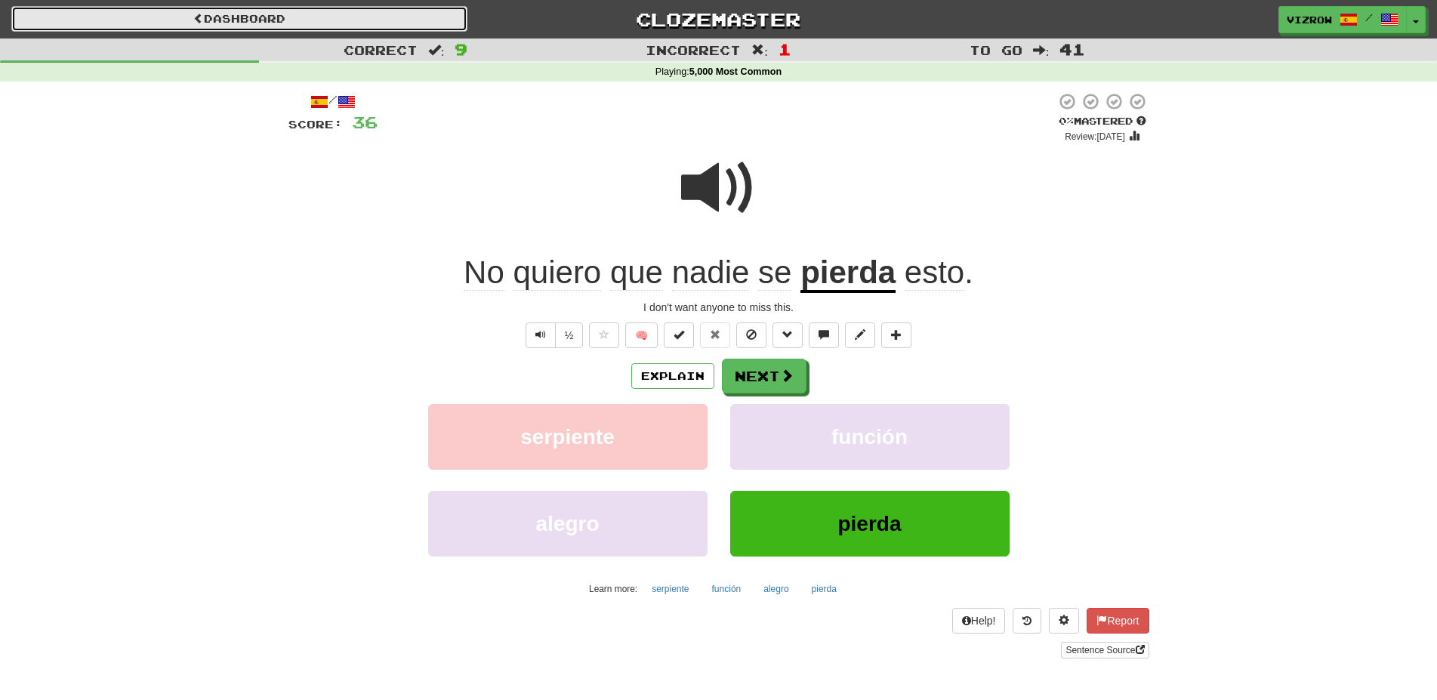
click at [212, 8] on link "Dashboard" at bounding box center [239, 19] width 456 height 26
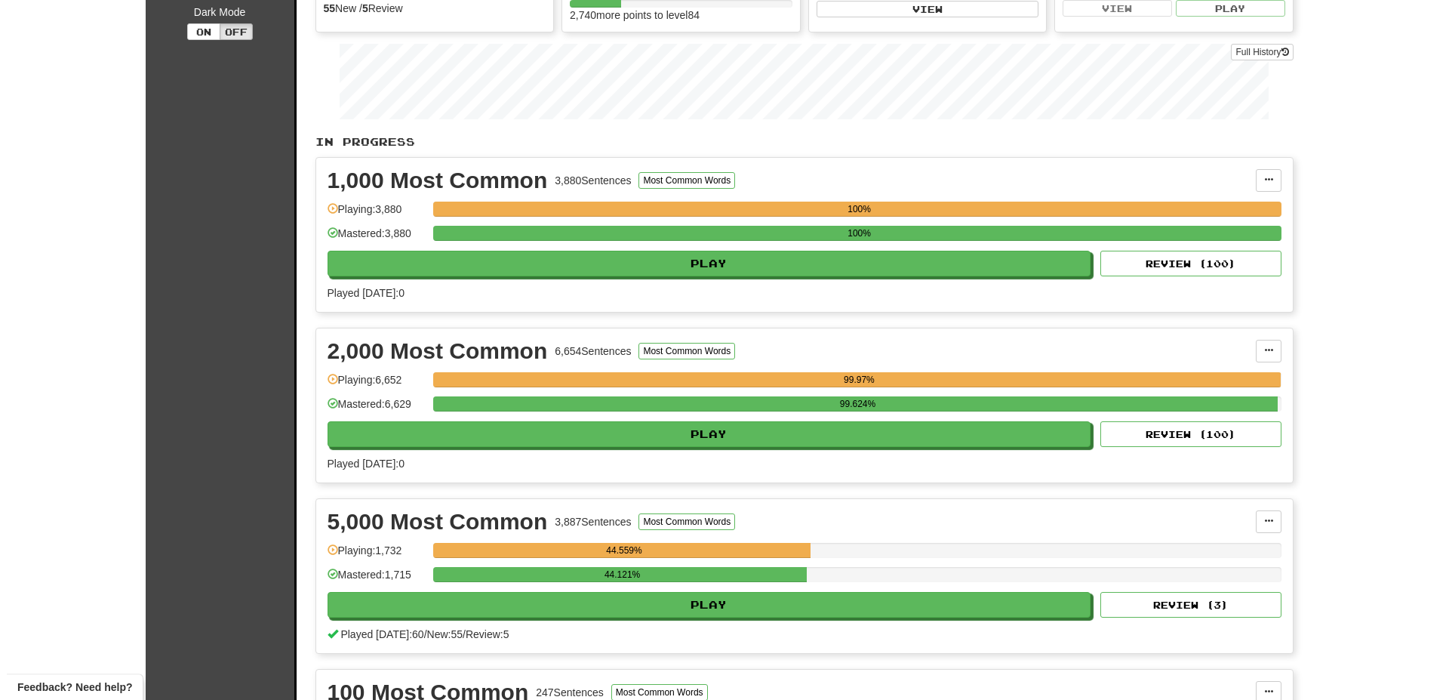
scroll to position [231, 0]
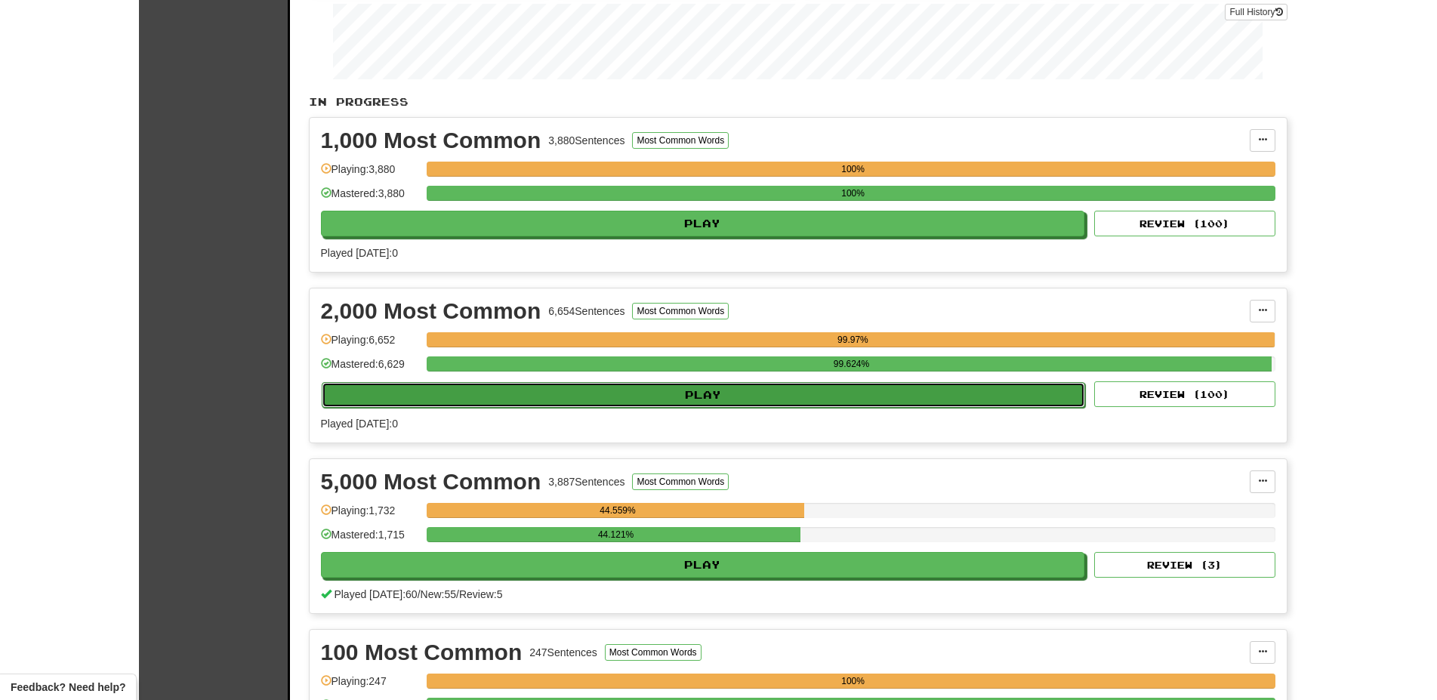
click at [661, 398] on button "Play" at bounding box center [704, 395] width 764 height 26
select select "**"
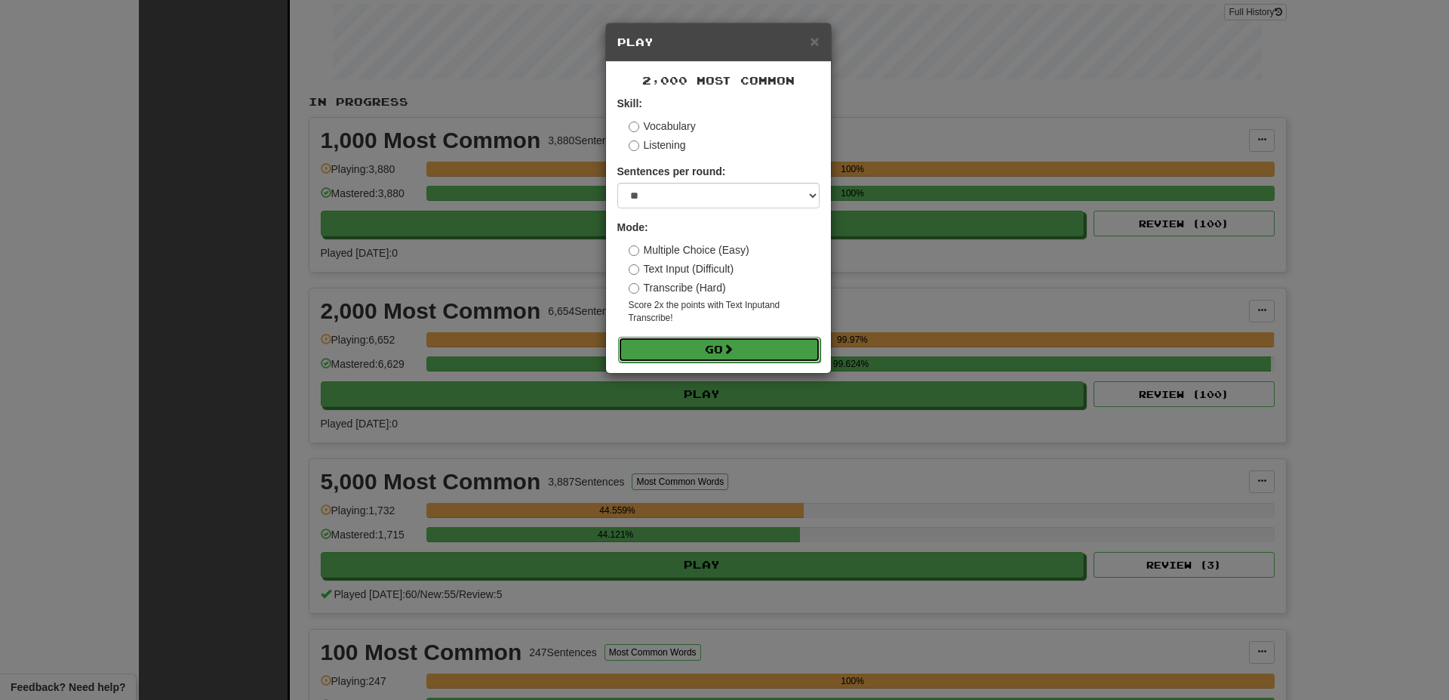
click at [678, 361] on button "Go" at bounding box center [719, 350] width 202 height 26
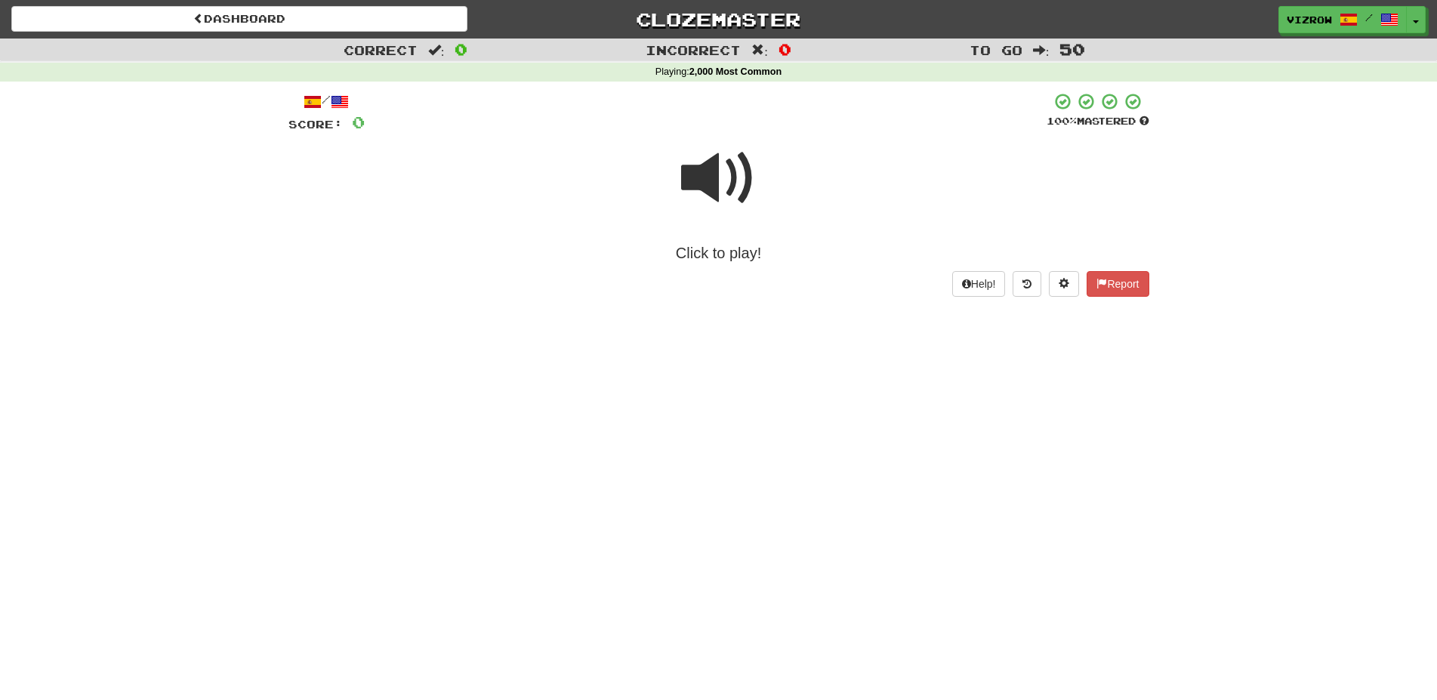
click at [725, 183] on span at bounding box center [718, 177] width 75 height 75
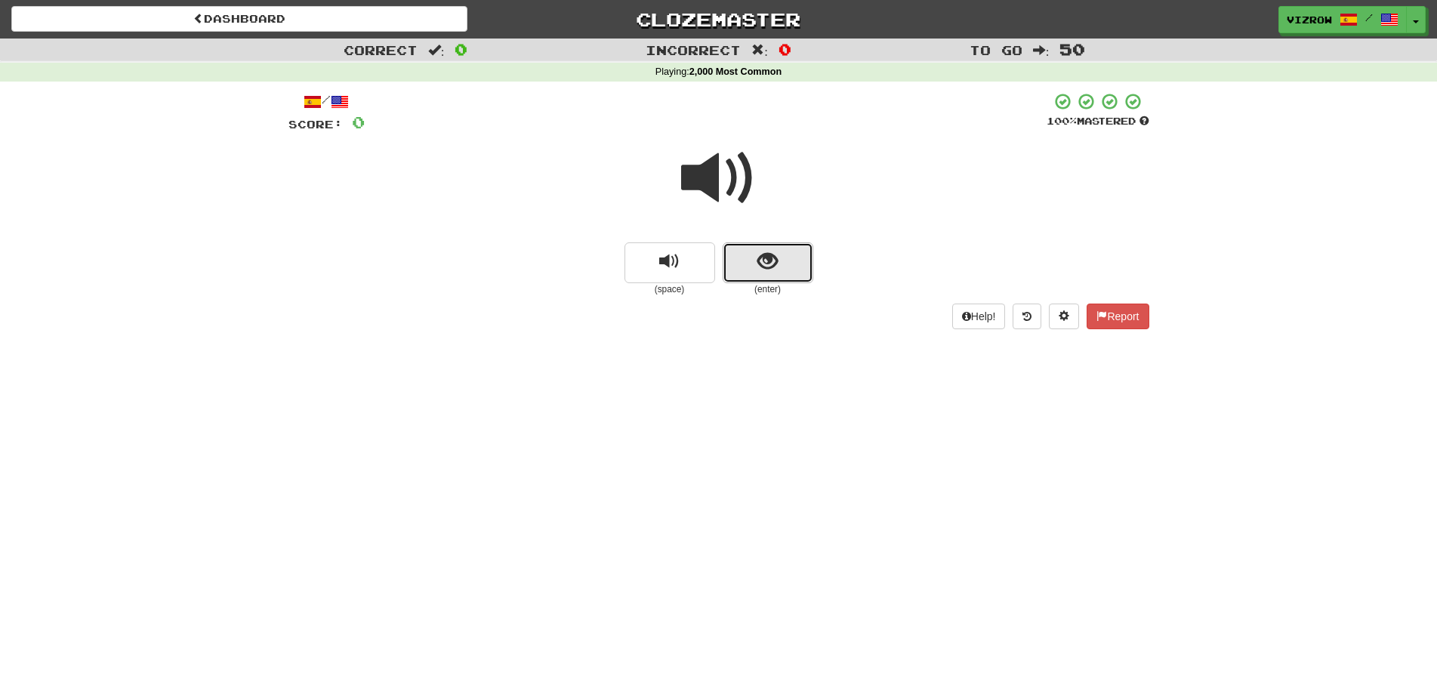
click at [768, 272] on span "show sentence" at bounding box center [767, 261] width 20 height 20
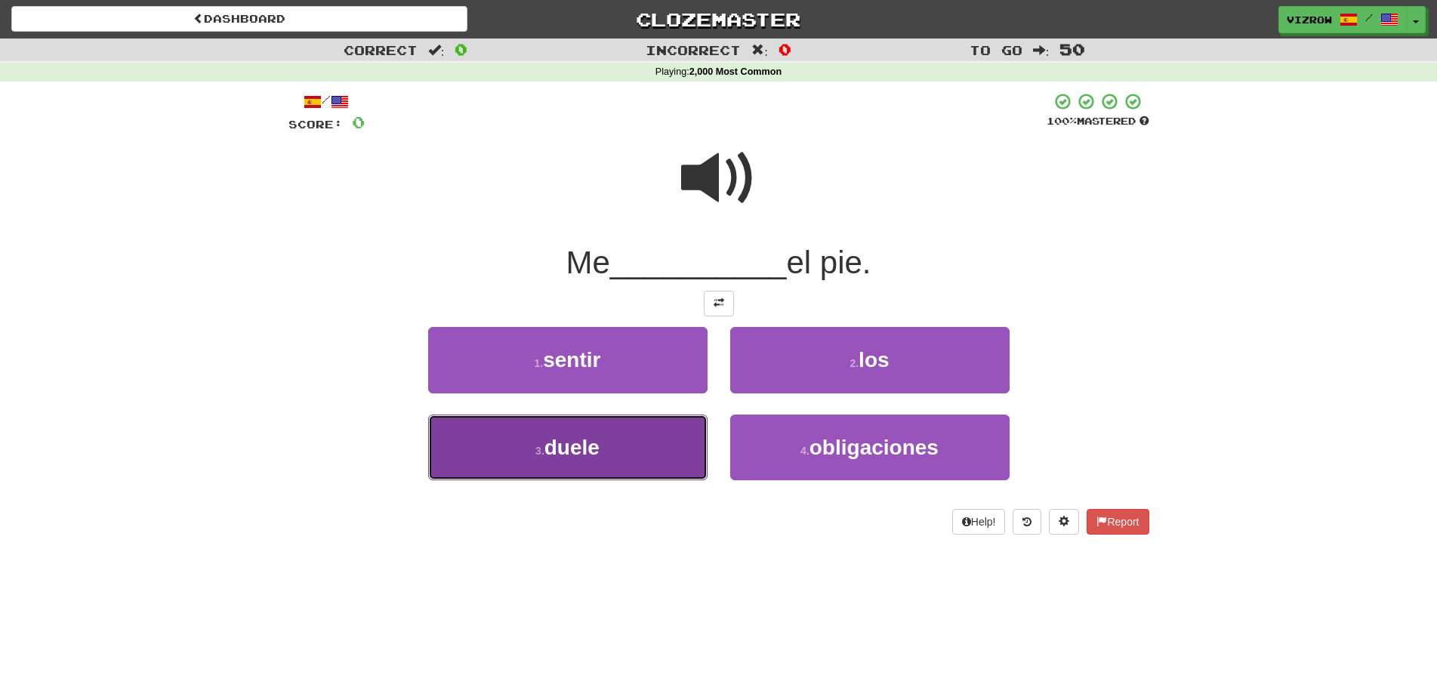
click at [629, 446] on button "3 . duele" at bounding box center [567, 447] width 279 height 66
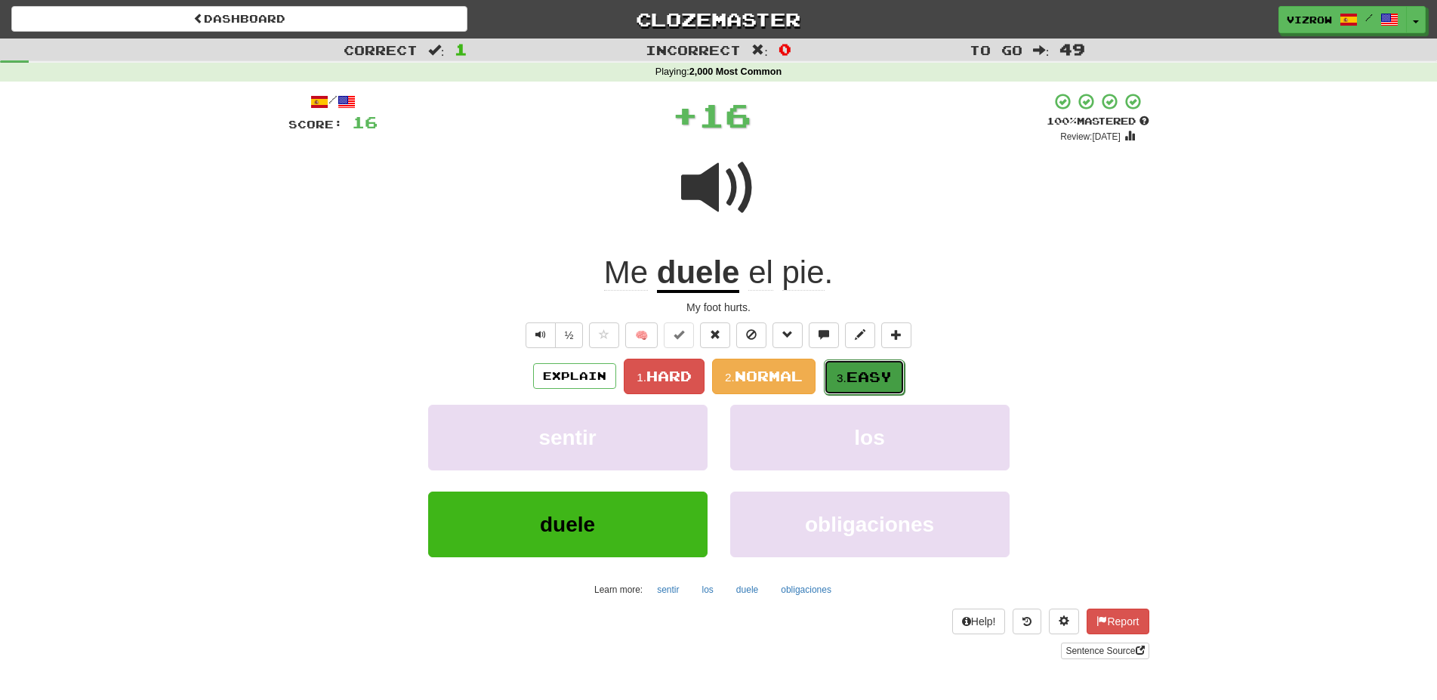
click at [874, 362] on button "3. Easy" at bounding box center [864, 376] width 81 height 35
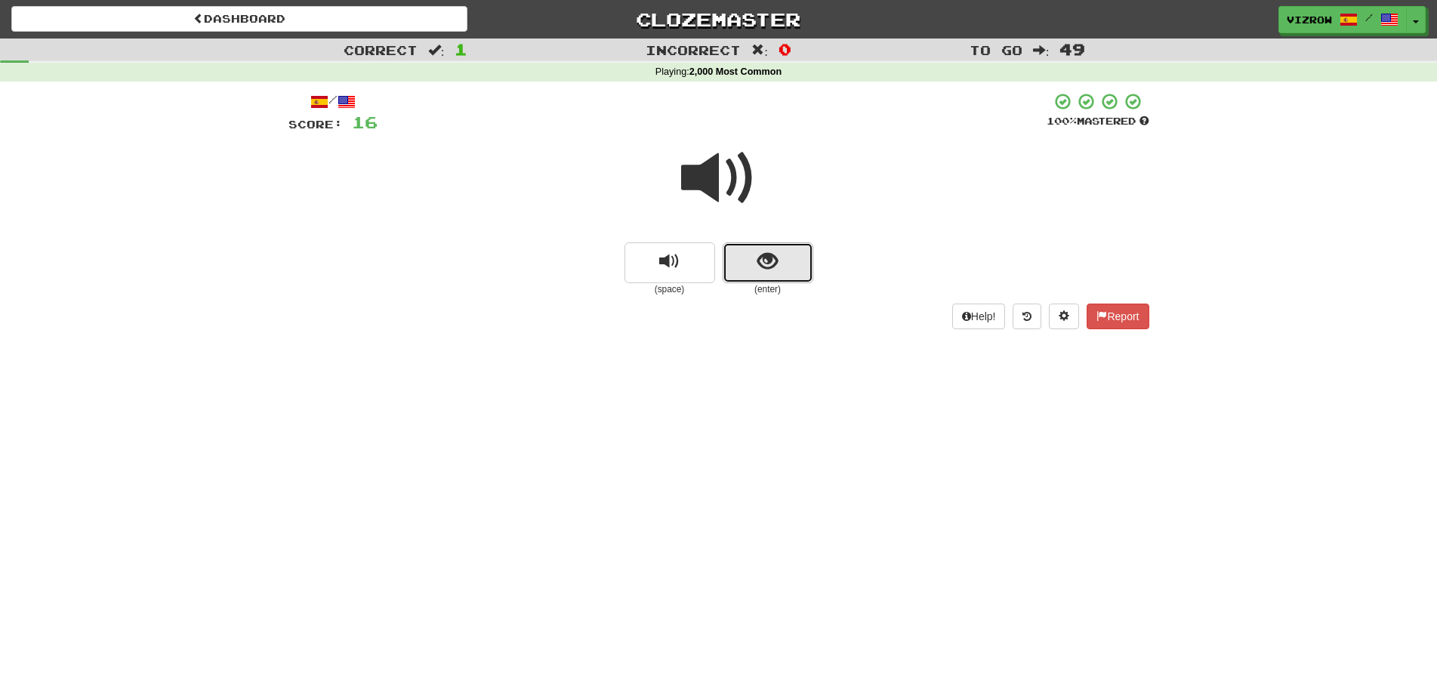
click at [769, 266] on span "show sentence" at bounding box center [767, 261] width 20 height 20
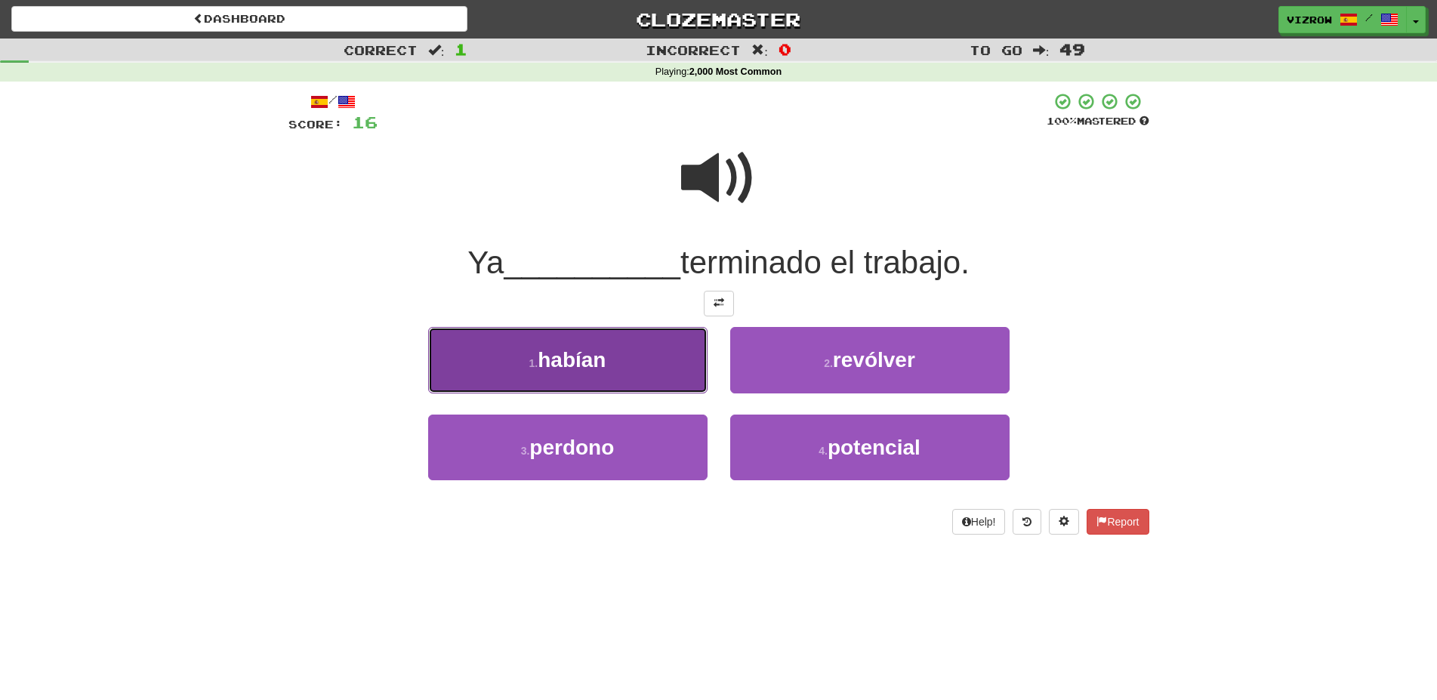
click at [605, 351] on span "habían" at bounding box center [571, 359] width 68 height 23
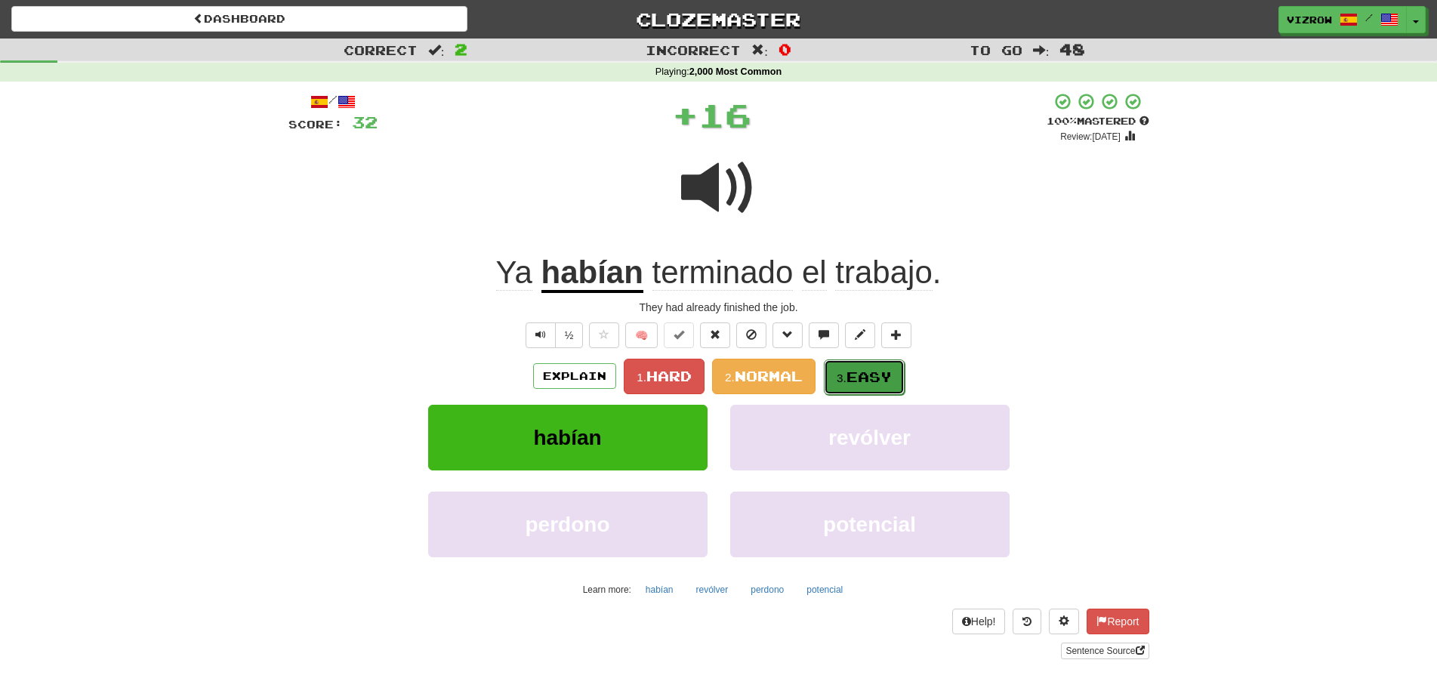
click at [898, 383] on button "3. Easy" at bounding box center [864, 376] width 81 height 35
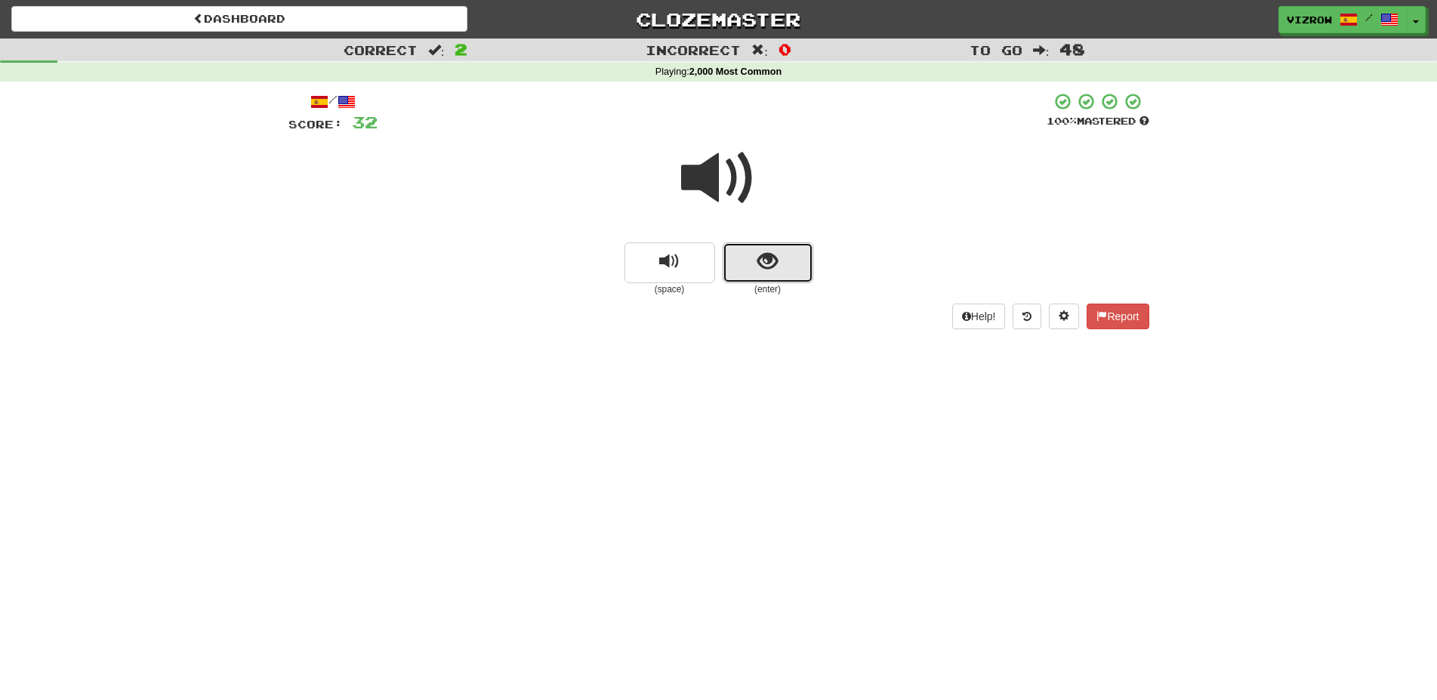
click at [769, 258] on span "show sentence" at bounding box center [767, 261] width 20 height 20
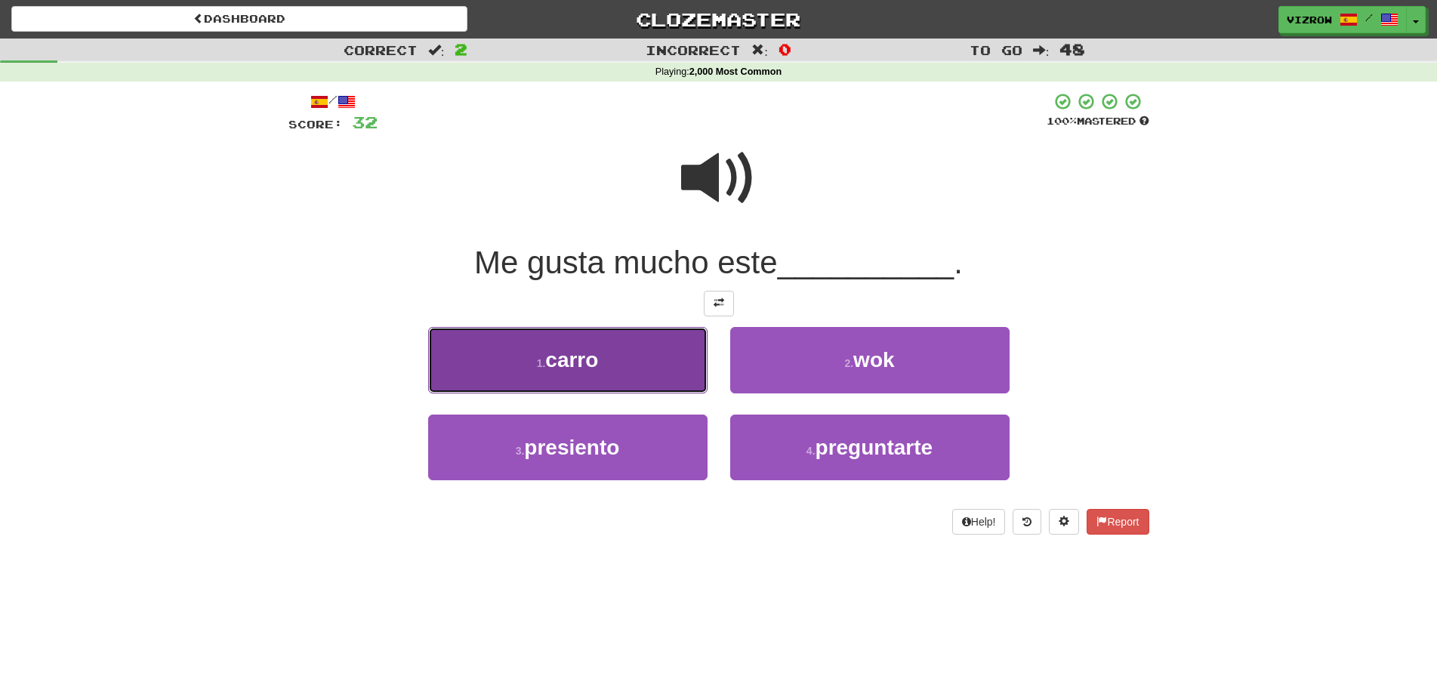
click at [608, 353] on button "1 . carro" at bounding box center [567, 360] width 279 height 66
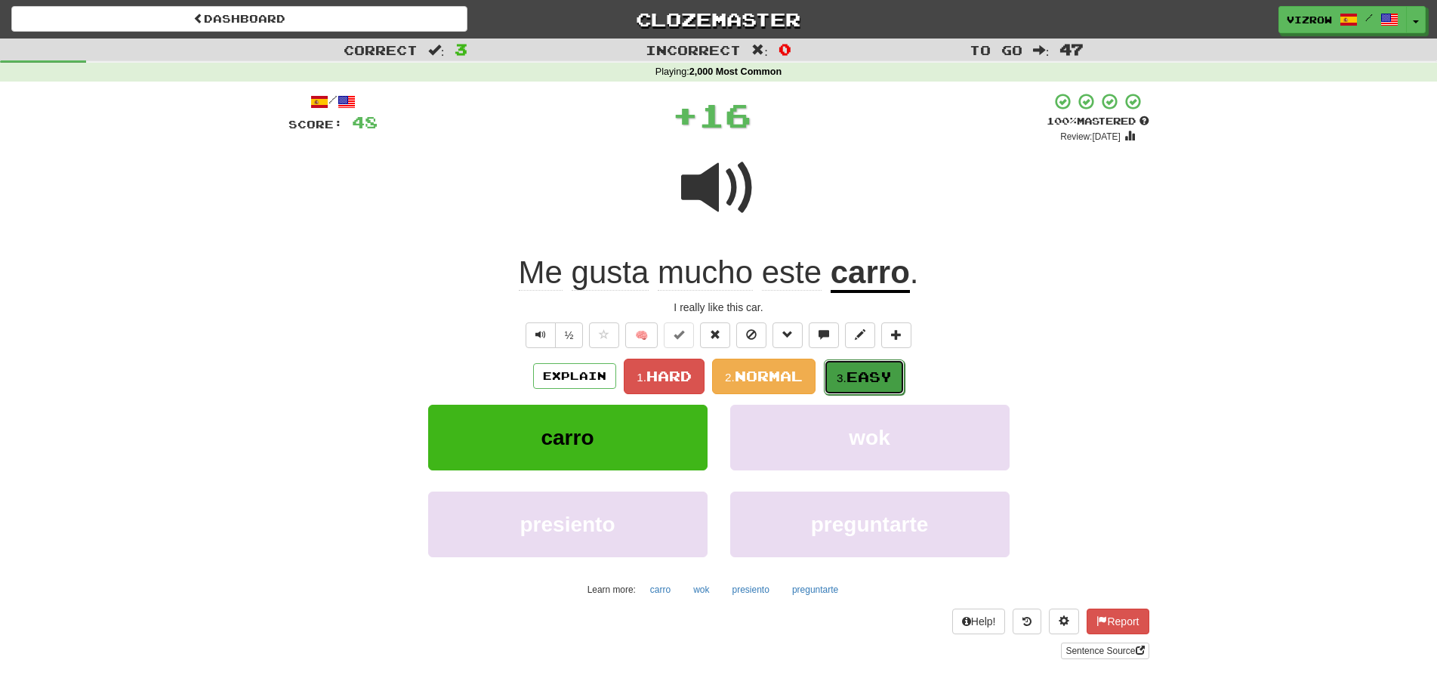
click at [876, 384] on span "Easy" at bounding box center [868, 376] width 45 height 17
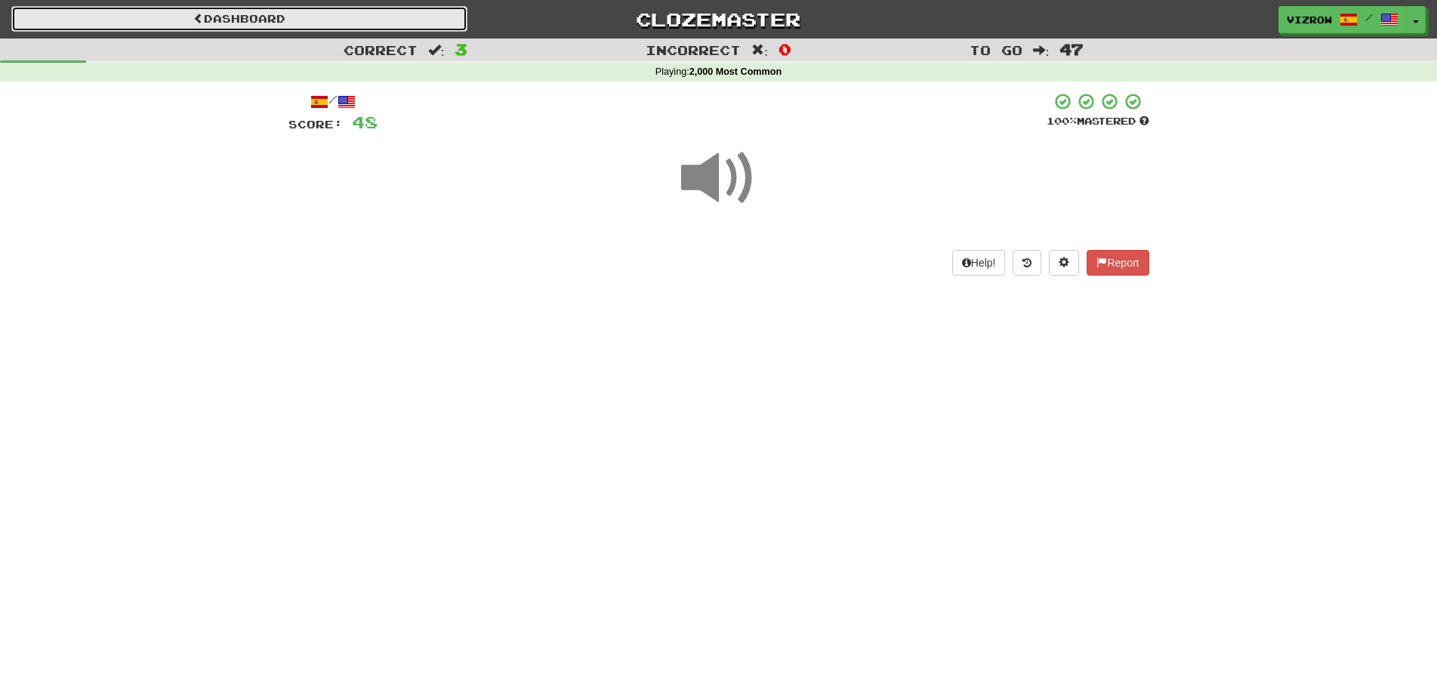
click at [349, 11] on link "Dashboard" at bounding box center [239, 19] width 456 height 26
